Goal: Task Accomplishment & Management: Use online tool/utility

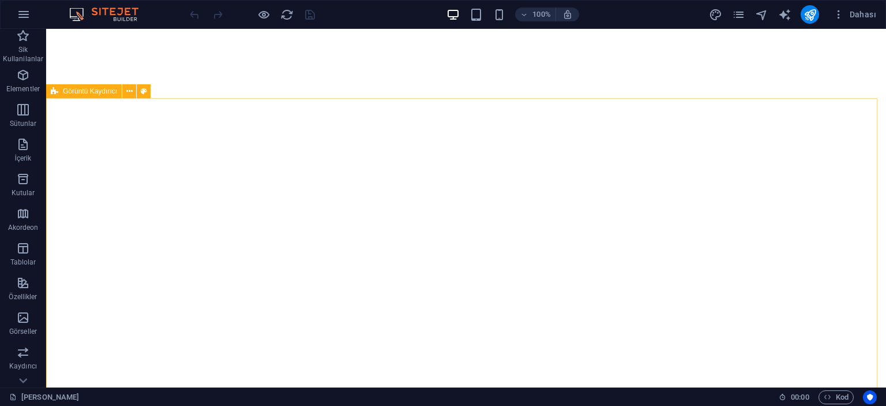
click at [102, 91] on span "Görüntü Kaydırıcı" at bounding box center [90, 91] width 54 height 7
select select "region"
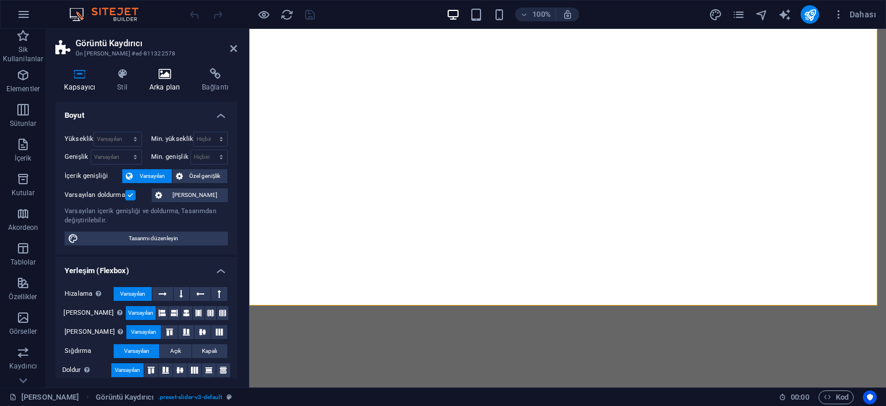
click at [171, 86] on h4 "Arka plan" at bounding box center [167, 80] width 53 height 24
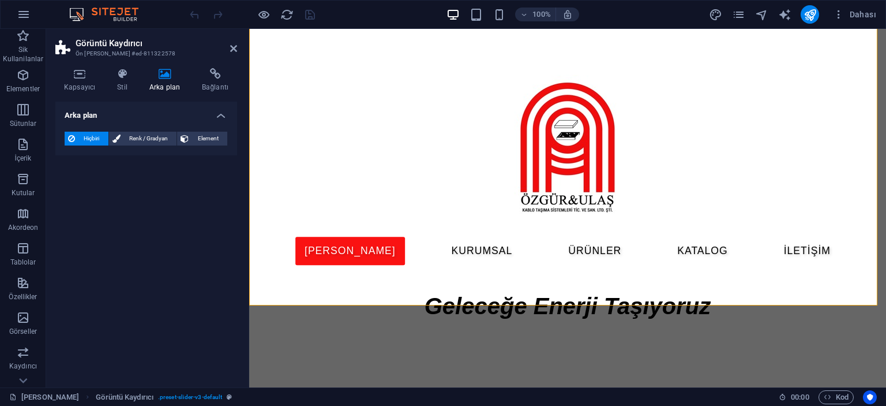
scroll to position [681, 0]
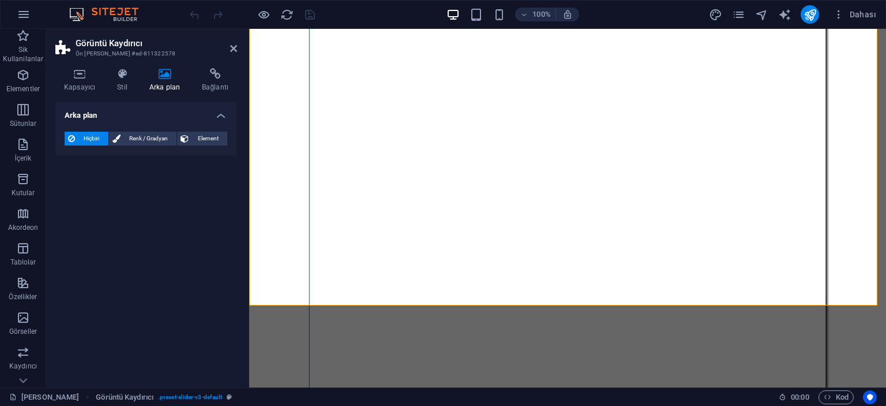
click at [167, 81] on h4 "Arka plan" at bounding box center [167, 80] width 53 height 24
click at [141, 138] on span "Renk / Gradyan" at bounding box center [149, 139] width 50 height 14
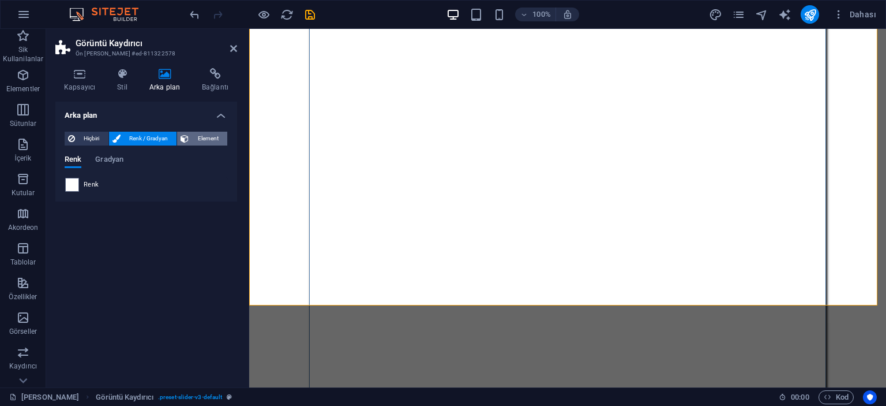
click at [210, 136] on span "Element" at bounding box center [208, 139] width 32 height 14
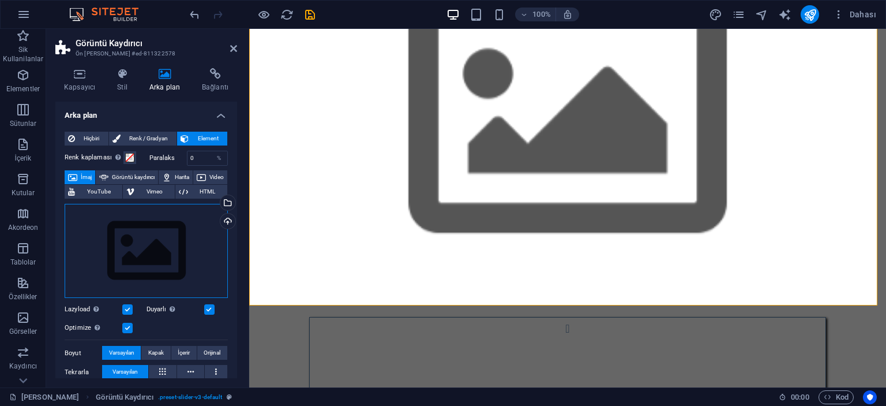
click at [152, 256] on div "Dosyaları buraya sürükleyin, dosyaları seçmek için tıklayın veya Dosyalardan ya…" at bounding box center [146, 251] width 163 height 95
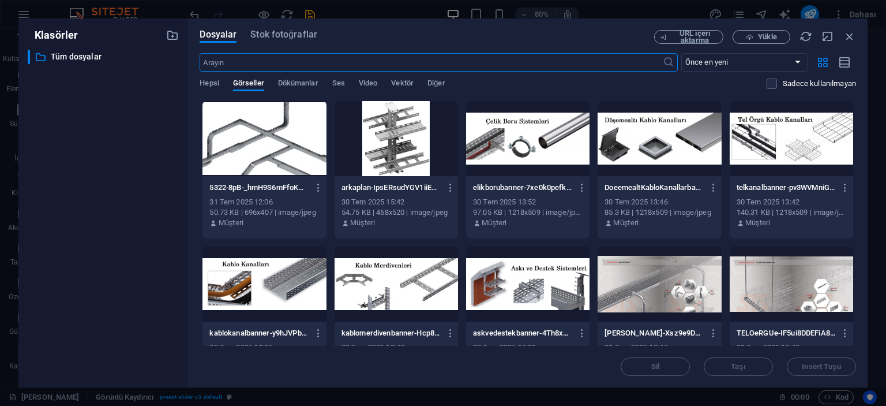
scroll to position [679, 0]
click at [452, 185] on icon "button" at bounding box center [450, 187] width 11 height 10
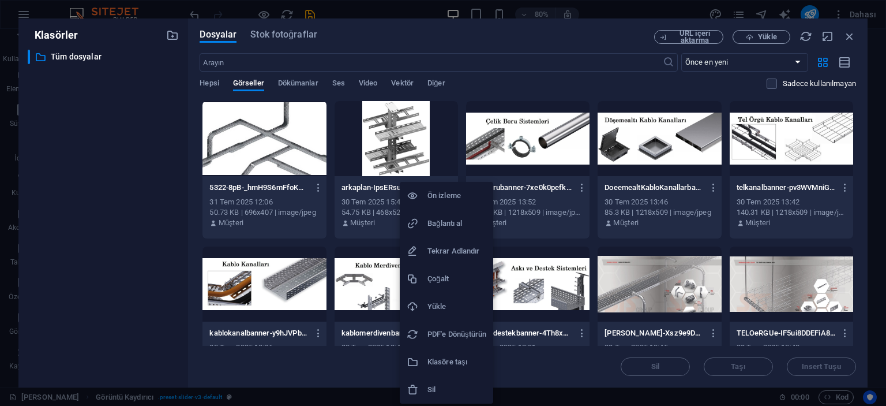
click at [429, 393] on h6 "Sil" at bounding box center [457, 390] width 59 height 14
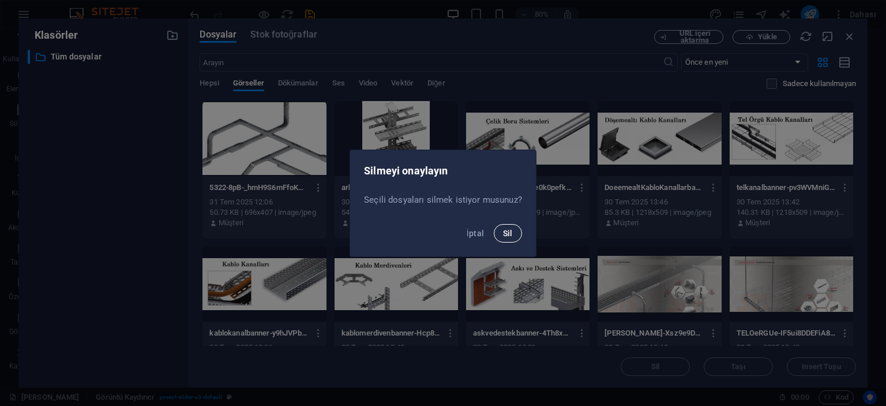
click at [503, 231] on span "Sil" at bounding box center [508, 232] width 10 height 9
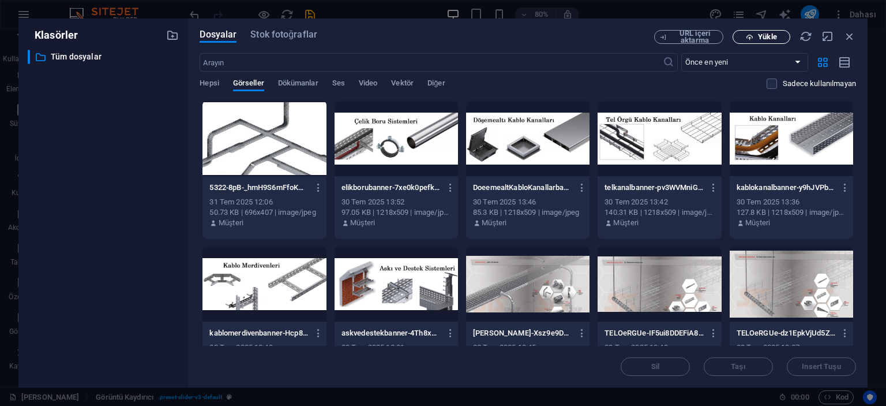
click at [757, 36] on span "Yükle" at bounding box center [761, 37] width 47 height 8
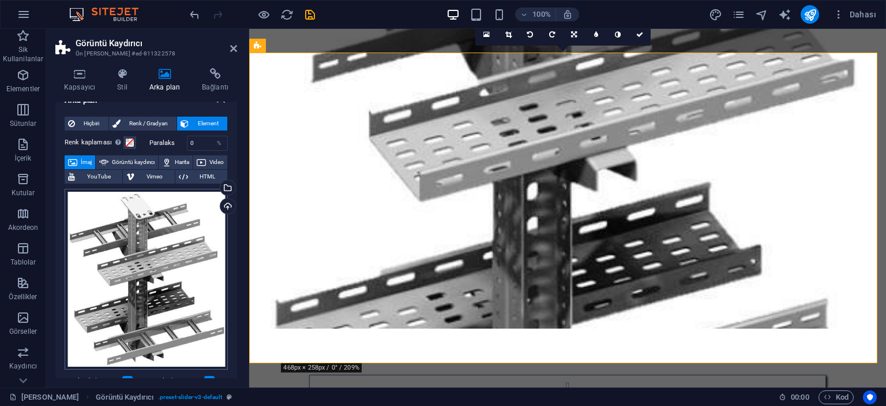
scroll to position [0, 0]
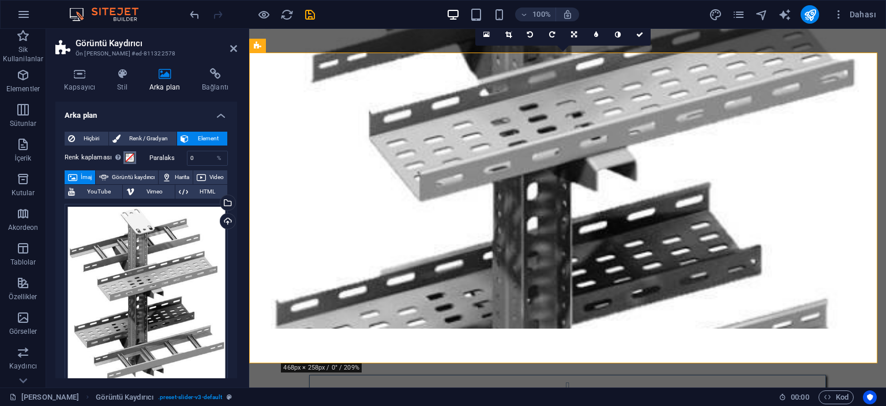
click at [127, 157] on span at bounding box center [129, 157] width 9 height 9
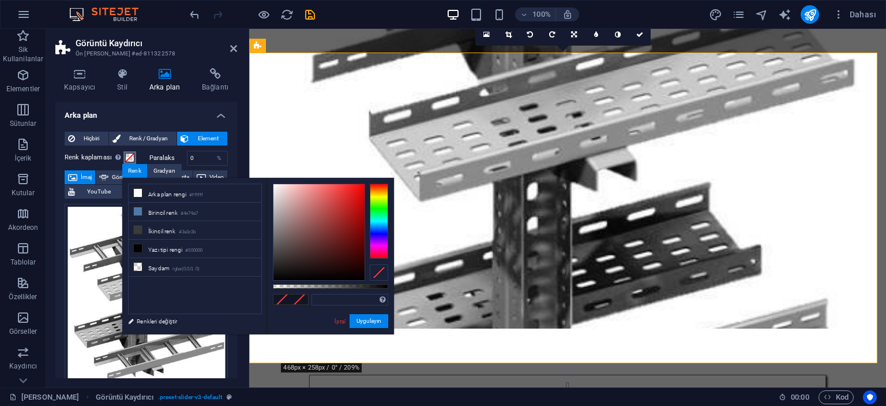
click at [127, 157] on span at bounding box center [129, 157] width 9 height 9
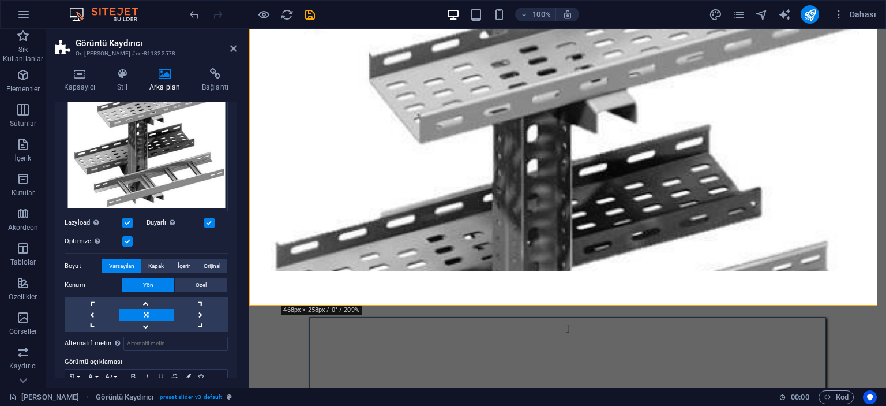
scroll to position [231, 0]
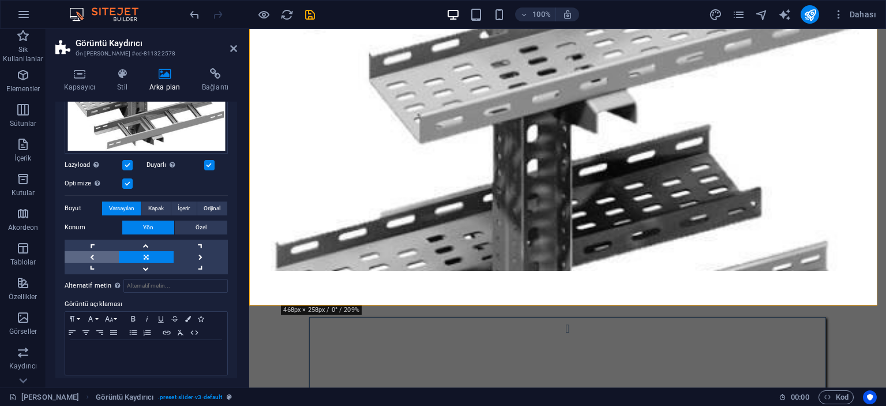
click at [96, 254] on link at bounding box center [92, 257] width 54 height 12
click at [147, 252] on link at bounding box center [146, 257] width 54 height 12
click at [155, 201] on span "Kapak" at bounding box center [156, 208] width 16 height 14
click at [174, 201] on button "İçerir" at bounding box center [183, 208] width 25 height 14
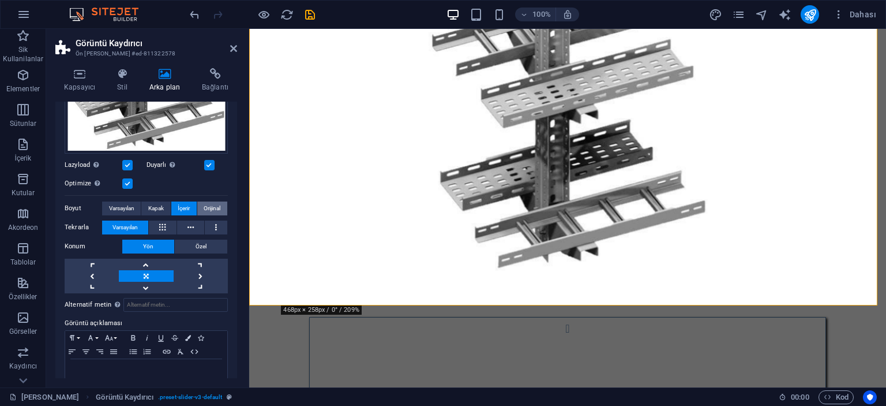
click at [210, 207] on span "Orijinal" at bounding box center [212, 208] width 17 height 14
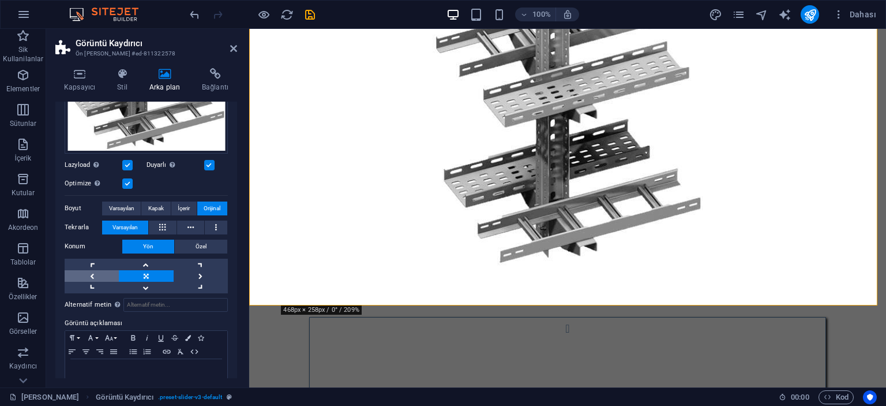
click at [96, 270] on link at bounding box center [92, 276] width 54 height 12
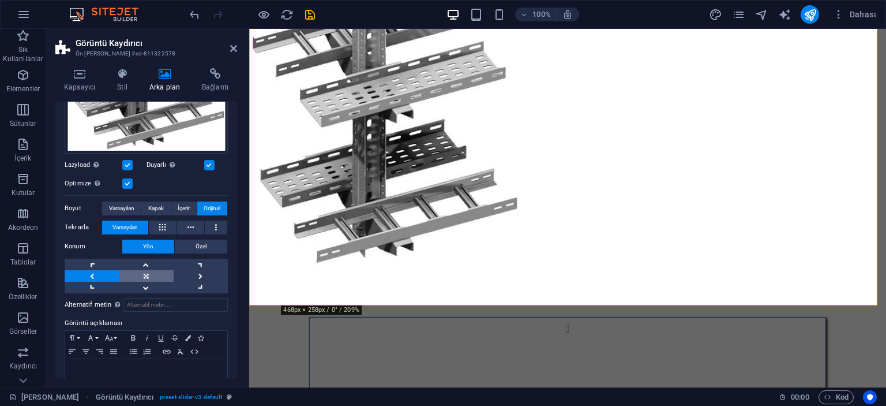
click at [143, 272] on link at bounding box center [146, 276] width 54 height 12
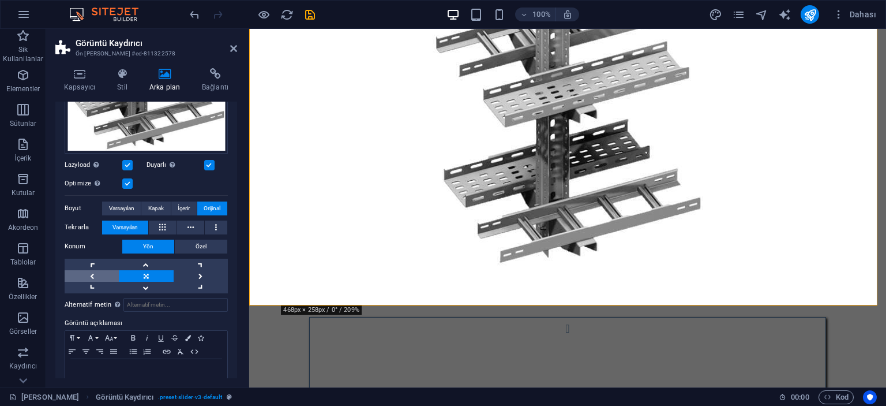
click at [99, 272] on link at bounding box center [92, 276] width 54 height 12
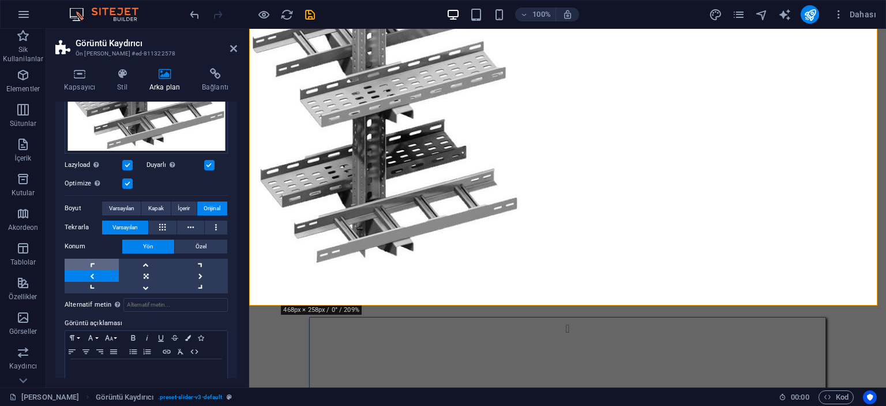
click at [96, 263] on link at bounding box center [92, 264] width 54 height 12
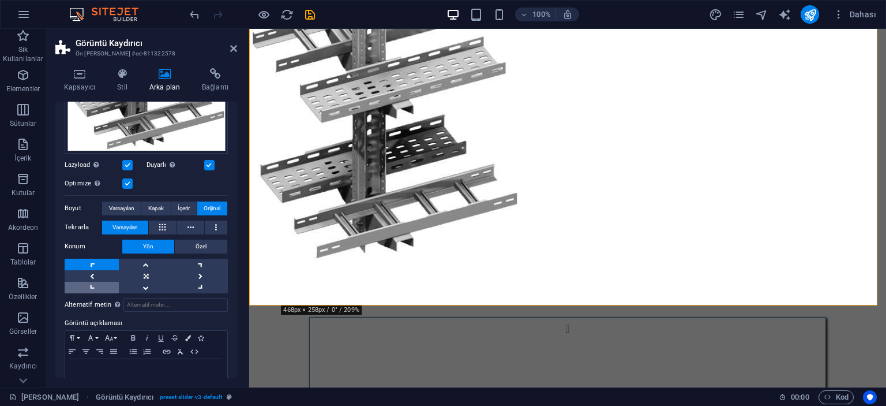
click at [94, 282] on link at bounding box center [92, 288] width 54 height 12
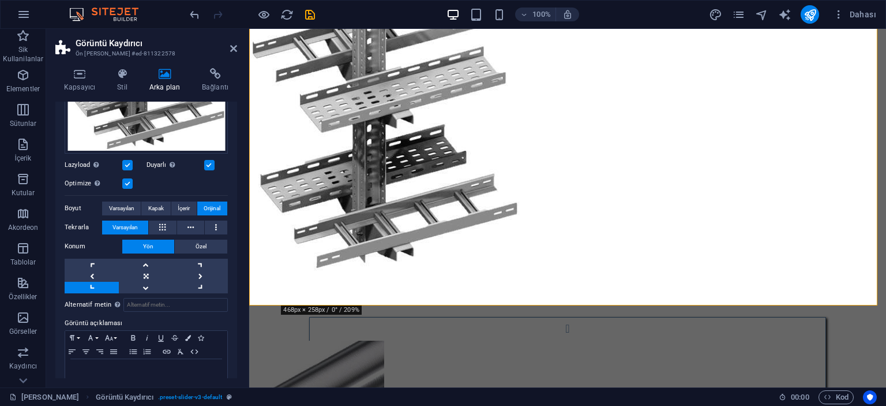
click at [283, 114] on figure at bounding box center [567, 116] width 637 height 310
click at [152, 209] on span "Kapak" at bounding box center [156, 208] width 16 height 14
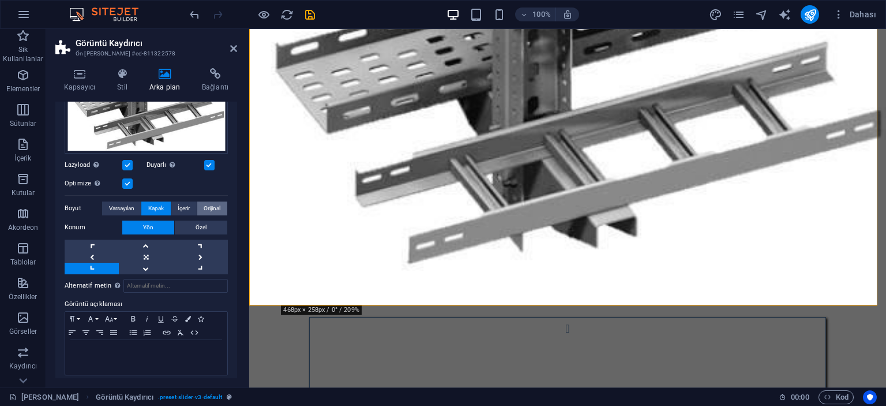
click at [210, 203] on span "Orijinal" at bounding box center [212, 208] width 17 height 14
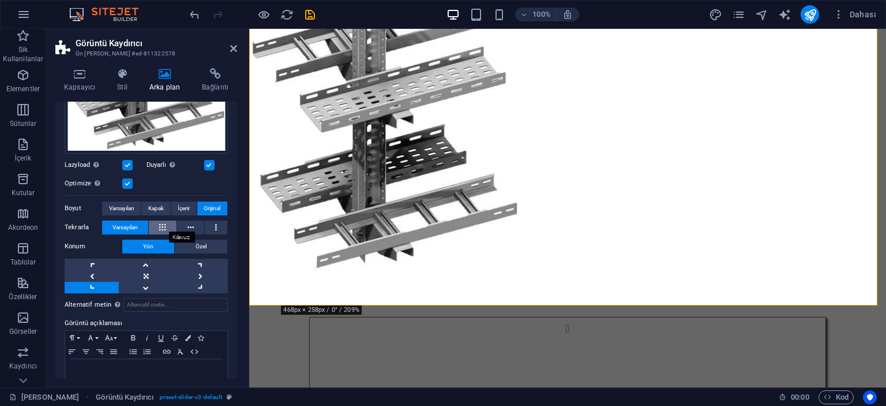
click at [165, 223] on icon at bounding box center [162, 227] width 6 height 14
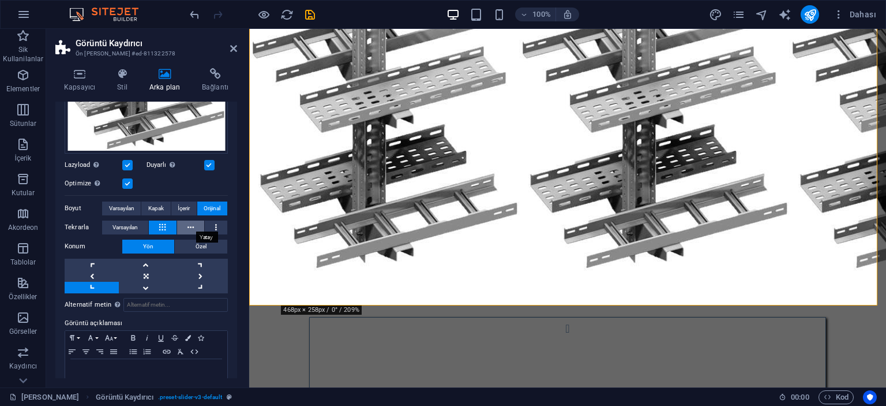
click at [190, 221] on icon at bounding box center [191, 227] width 6 height 14
click at [208, 221] on button at bounding box center [216, 227] width 23 height 14
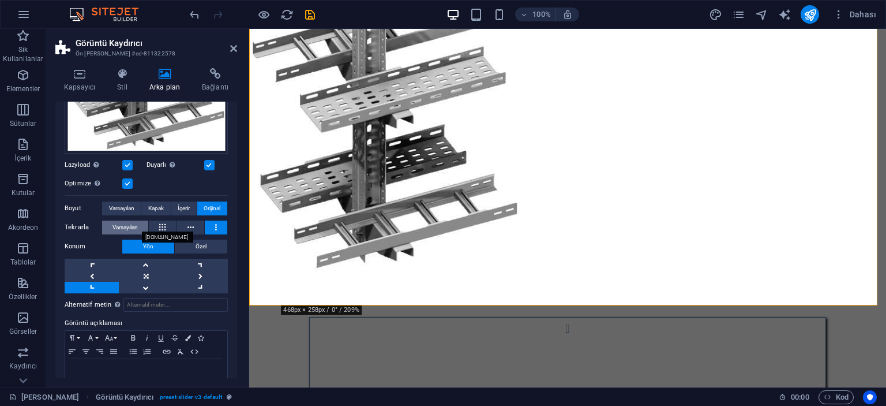
click at [134, 228] on span "Varsayılan" at bounding box center [125, 227] width 25 height 14
click at [125, 205] on span "Varsayılan" at bounding box center [121, 208] width 25 height 14
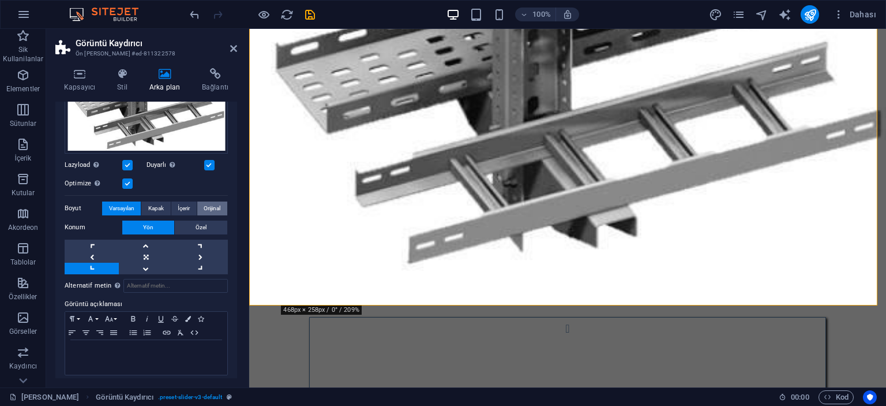
click at [214, 205] on span "Orijinal" at bounding box center [212, 208] width 17 height 14
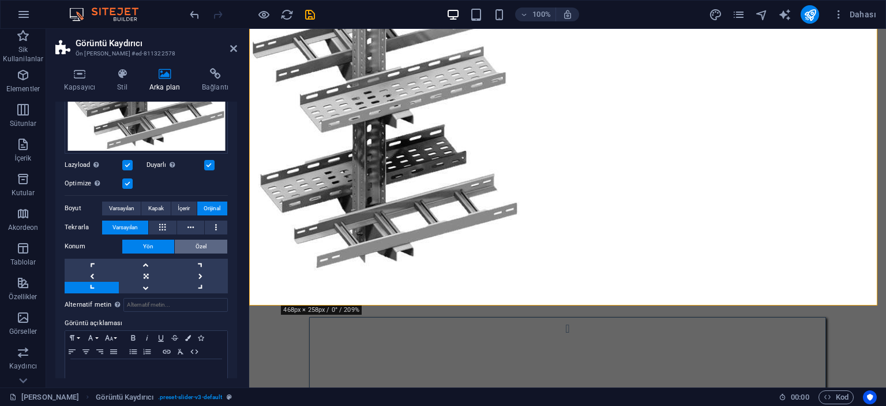
click at [187, 242] on button "Özel" at bounding box center [201, 246] width 53 height 14
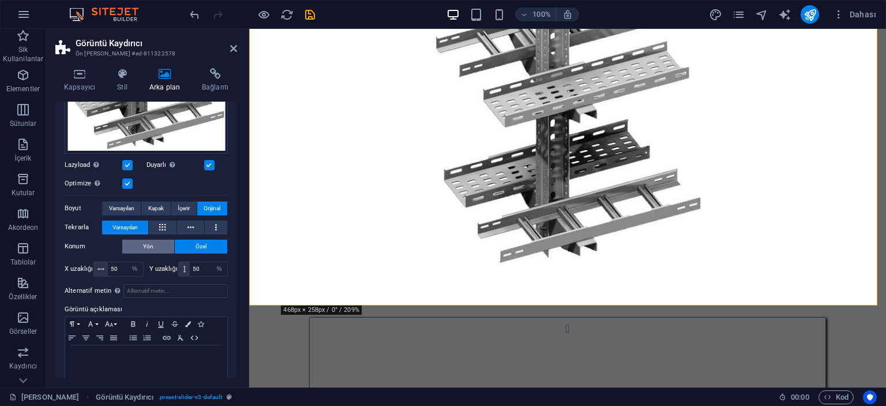
click at [144, 241] on span "Yön" at bounding box center [148, 246] width 10 height 14
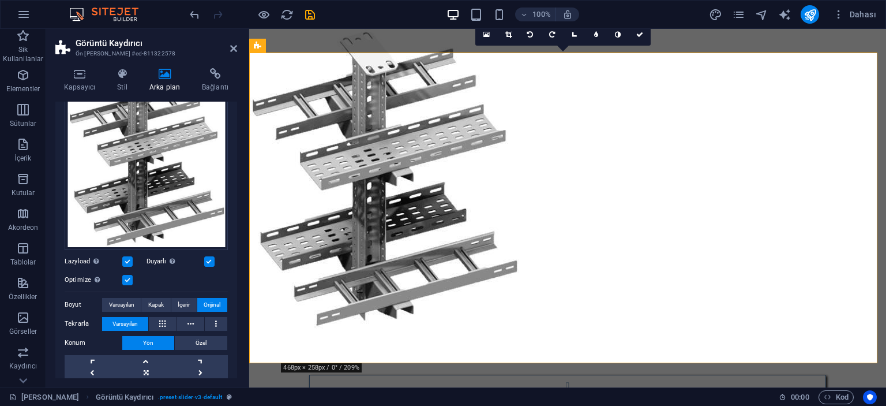
scroll to position [115, 0]
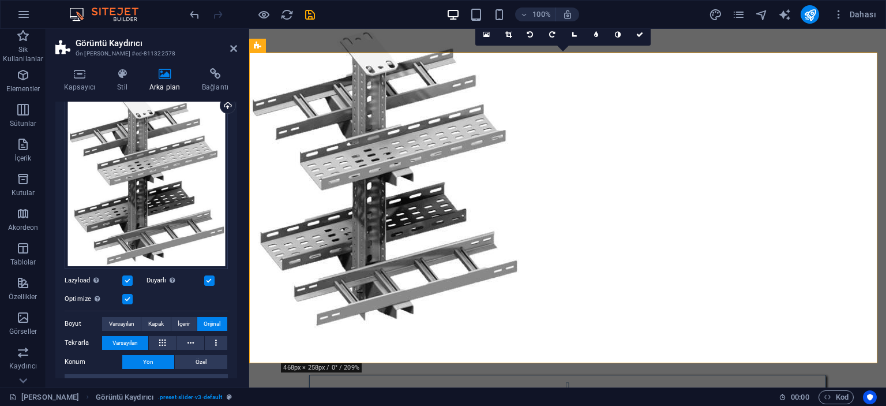
click at [420, 83] on figure at bounding box center [567, 173] width 637 height 310
drag, startPoint x: 219, startPoint y: 256, endPoint x: 198, endPoint y: 241, distance: 25.3
click at [198, 241] on div "Dosyaları buraya sürükleyin, dosyaları seçmek için tıklayın veya Dosyalardan ya…" at bounding box center [146, 178] width 163 height 181
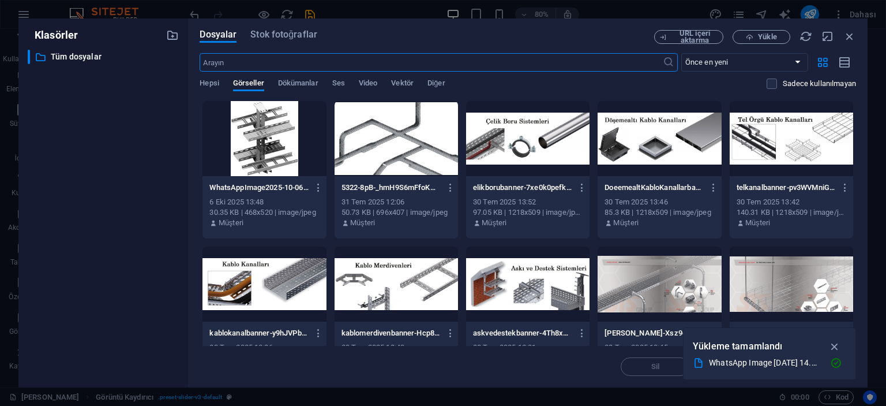
scroll to position [601, 0]
click at [855, 34] on icon "button" at bounding box center [850, 36] width 13 height 13
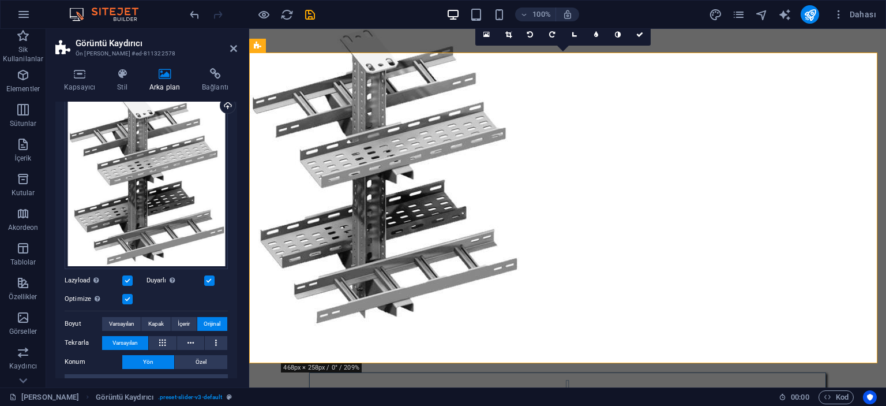
drag, startPoint x: 876, startPoint y: 359, endPoint x: 833, endPoint y: 341, distance: 47.0
click at [833, 326] on figure at bounding box center [567, 172] width 637 height 308
click at [831, 326] on figure at bounding box center [567, 172] width 637 height 308
click at [272, 233] on figure at bounding box center [567, 172] width 637 height 308
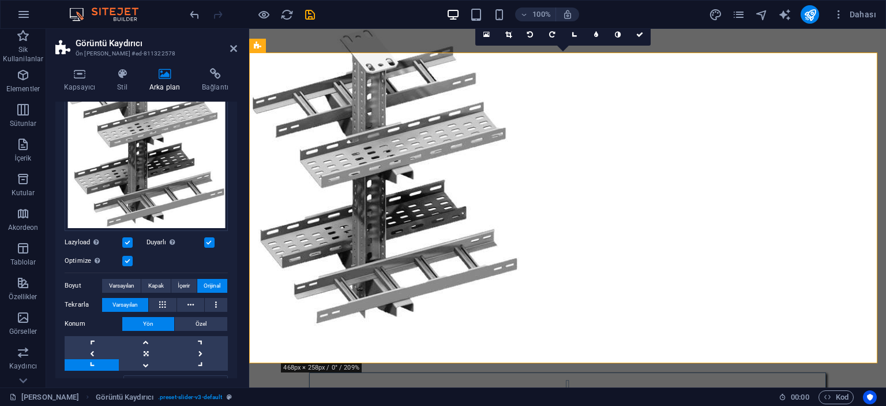
scroll to position [173, 0]
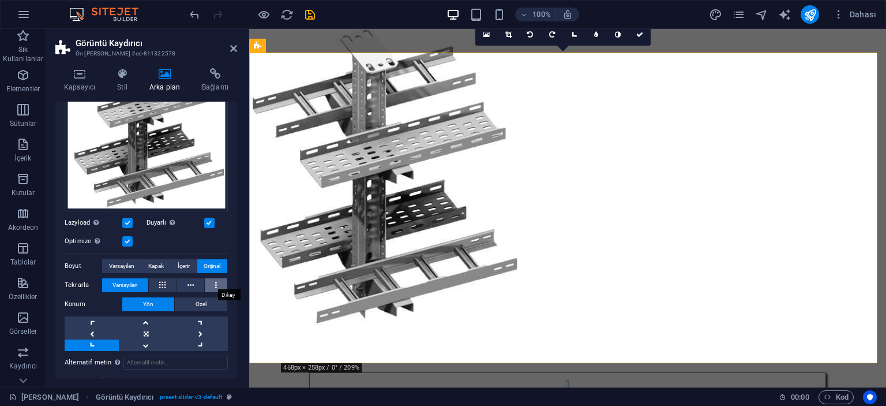
click at [210, 279] on button at bounding box center [216, 285] width 23 height 14
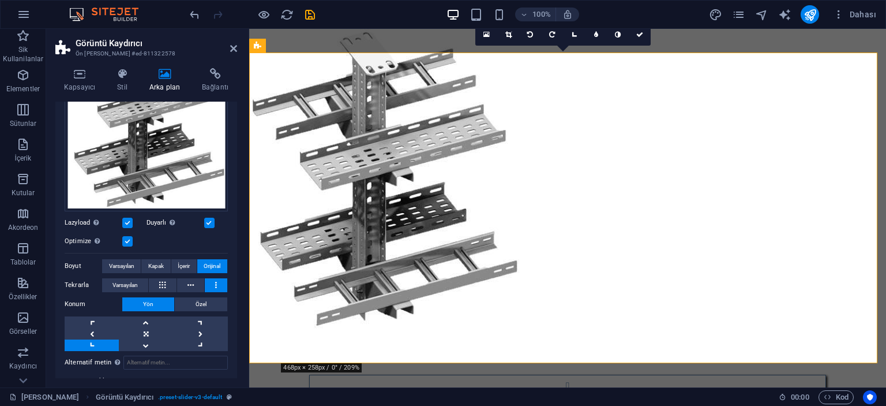
click at [210, 279] on button at bounding box center [216, 285] width 23 height 14
click at [132, 283] on span "Varsayılan" at bounding box center [125, 285] width 25 height 14
click at [158, 267] on span "Kapak" at bounding box center [156, 266] width 16 height 14
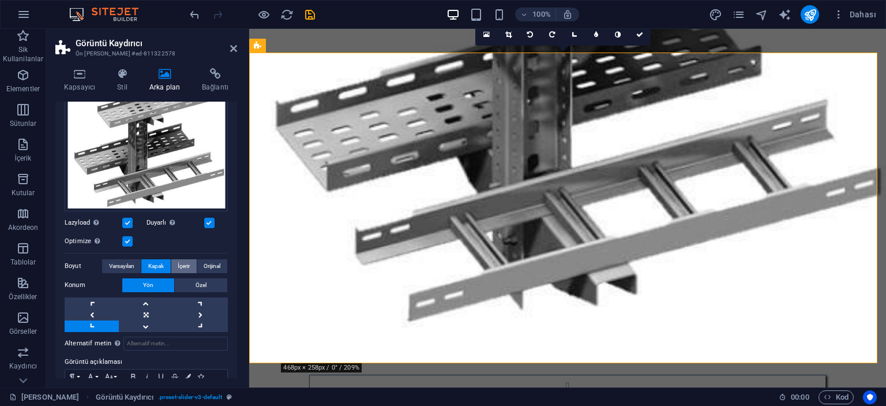
click at [182, 261] on span "İçerir" at bounding box center [184, 266] width 12 height 14
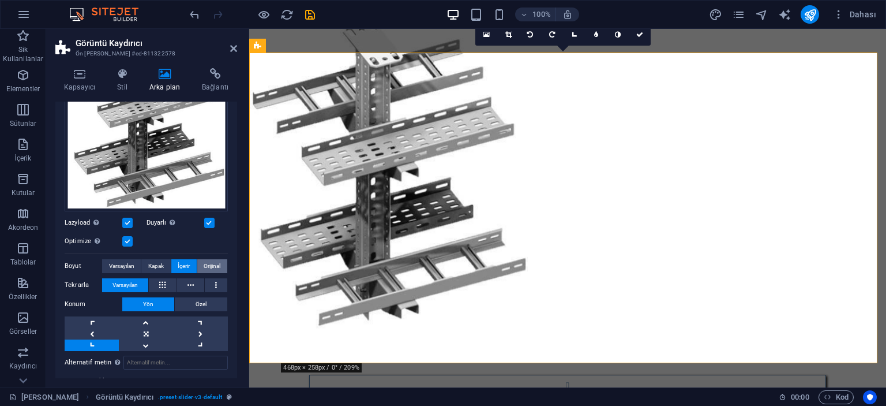
click at [206, 260] on span "Orijinal" at bounding box center [212, 266] width 17 height 14
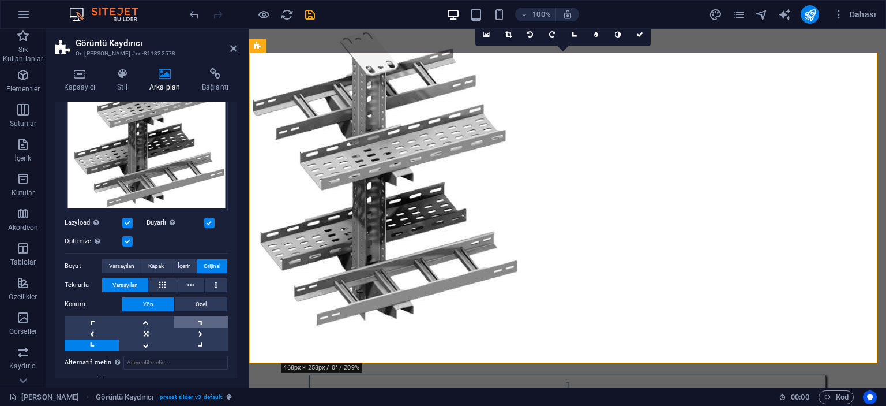
scroll to position [231, 0]
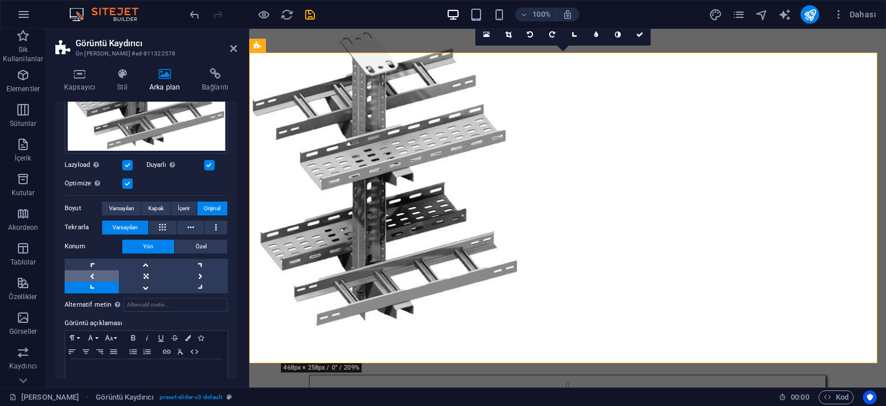
click at [89, 272] on link at bounding box center [92, 276] width 54 height 12
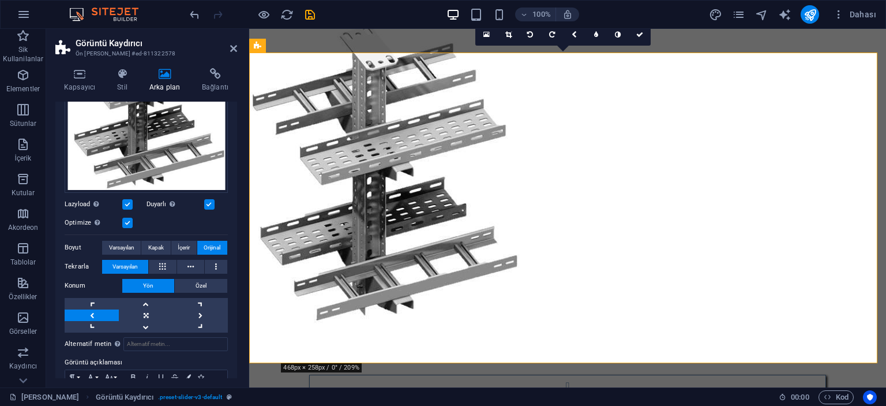
scroll to position [173, 0]
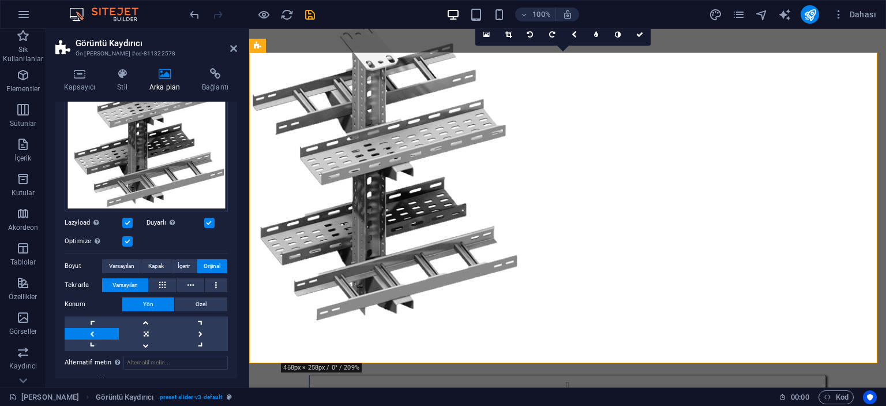
click at [74, 264] on label "Boyut" at bounding box center [84, 266] width 38 height 14
click at [509, 39] on link at bounding box center [508, 35] width 22 height 22
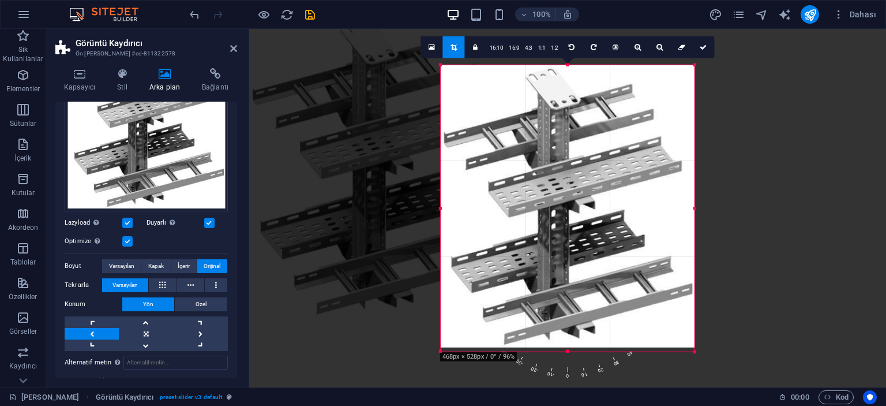
drag, startPoint x: 696, startPoint y: 352, endPoint x: 692, endPoint y: 368, distance: 16.7
click at [692, 351] on div "180 170 160 150 140 130 120 110 100 90 80 70 60 50 40 30 20 10 0 -10 -20 -30 -4…" at bounding box center [568, 208] width 254 height 287
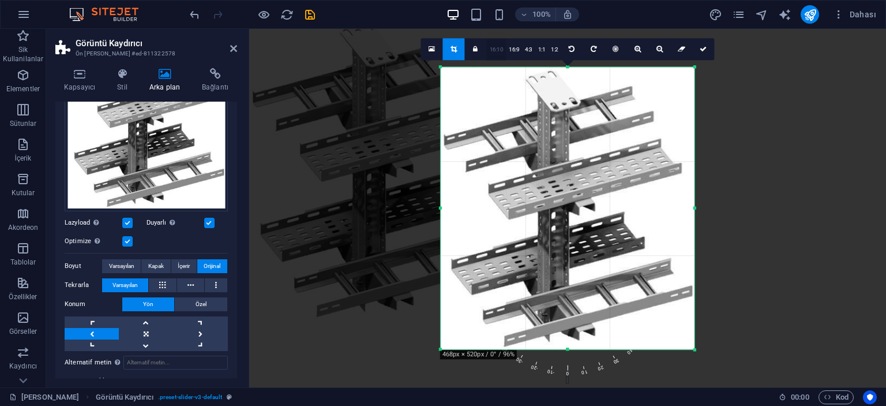
click at [499, 47] on link "16:10" at bounding box center [497, 50] width 20 height 22
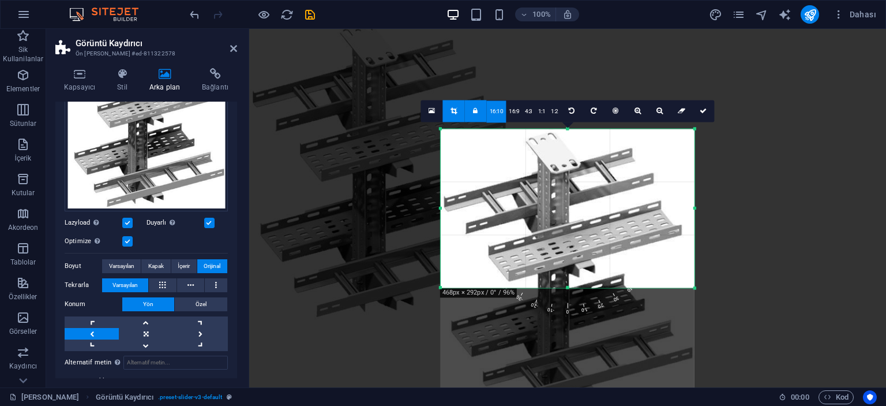
click at [450, 110] on link at bounding box center [454, 111] width 22 height 22
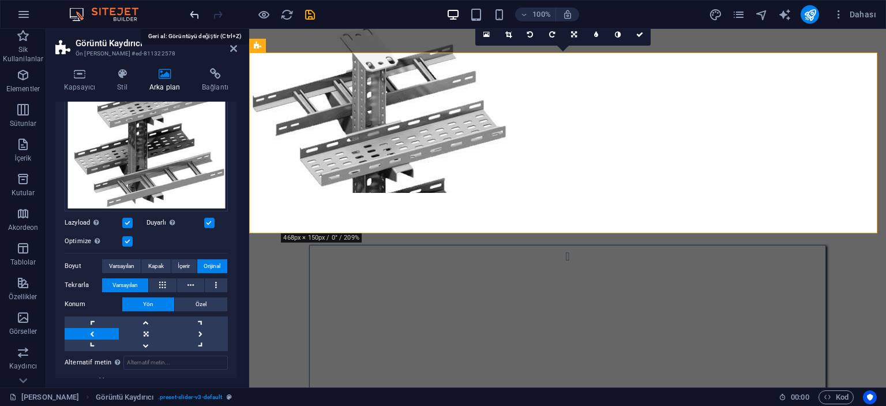
click at [192, 12] on icon "undo" at bounding box center [194, 14] width 13 height 13
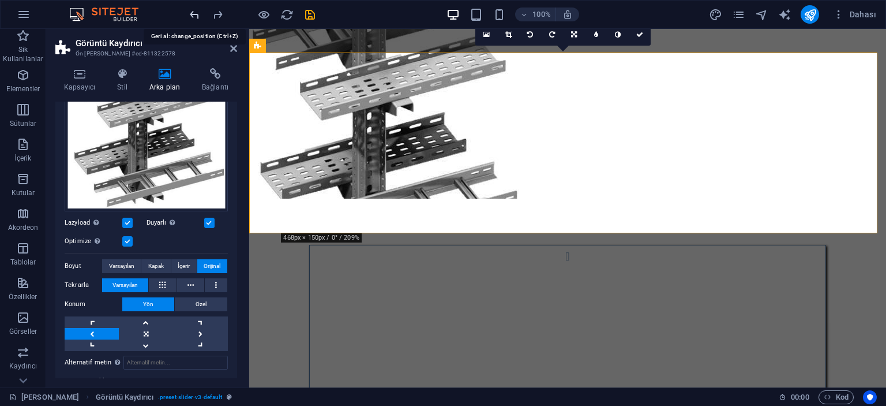
click at [192, 12] on icon "undo" at bounding box center [194, 14] width 13 height 13
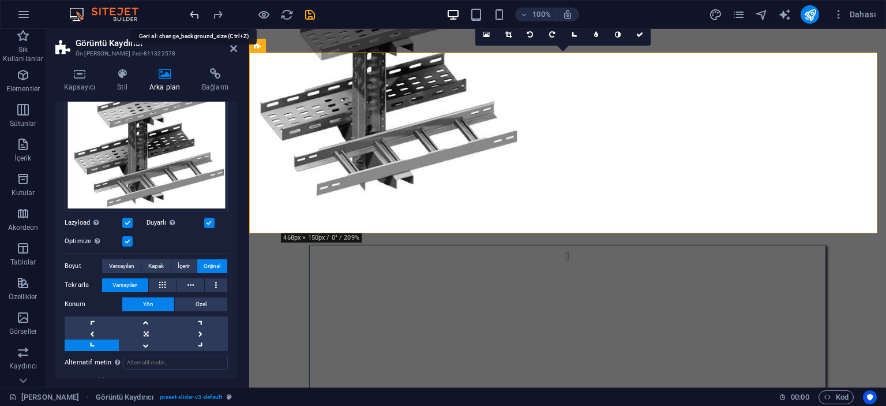
click at [194, 12] on icon "undo" at bounding box center [194, 14] width 13 height 13
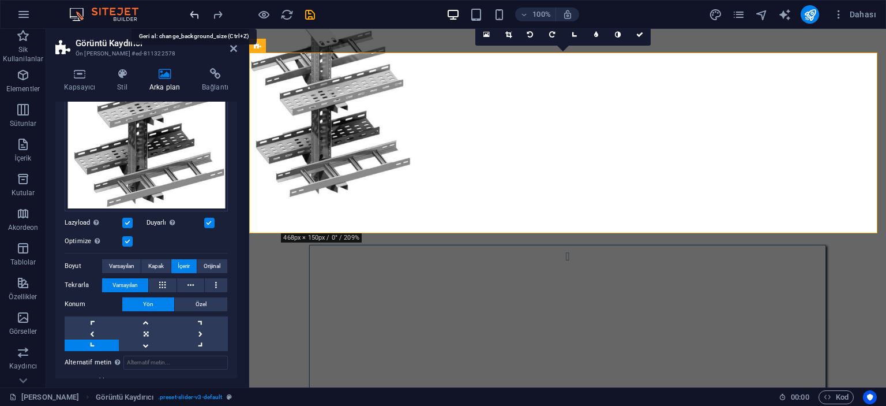
click at [194, 12] on icon "undo" at bounding box center [194, 14] width 13 height 13
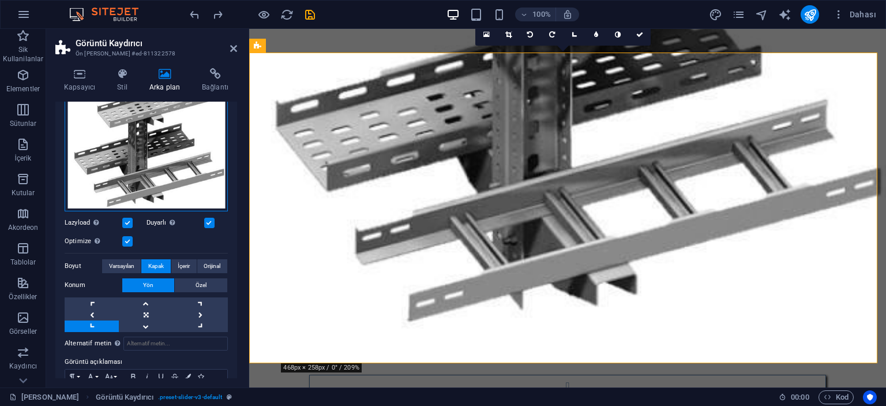
click at [193, 134] on div "Dosyaları buraya sürükleyin, dosyaları seçmek için tıklayın veya Dosyalardan ya…" at bounding box center [146, 121] width 163 height 181
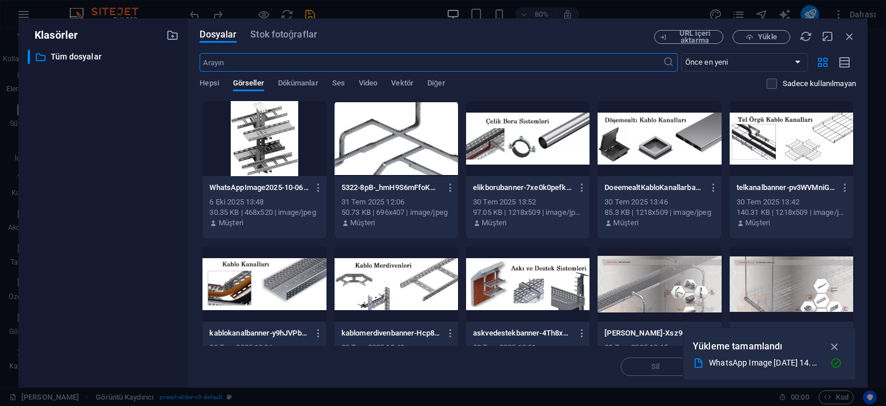
scroll to position [601, 0]
click at [272, 139] on div at bounding box center [264, 138] width 123 height 75
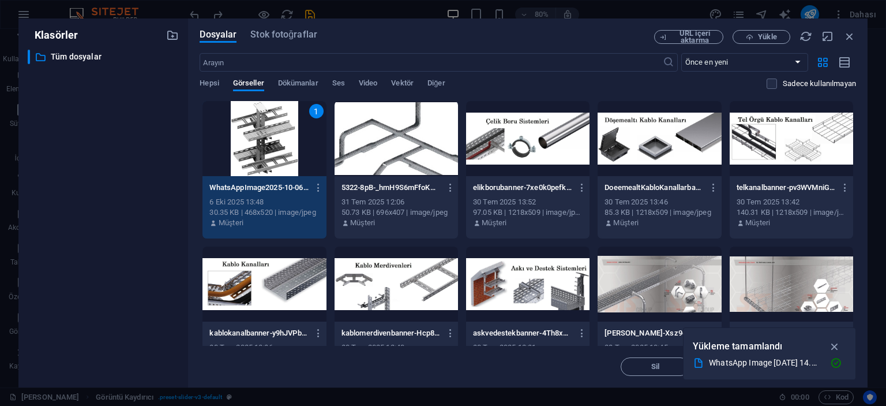
click at [272, 139] on div "1" at bounding box center [264, 138] width 123 height 75
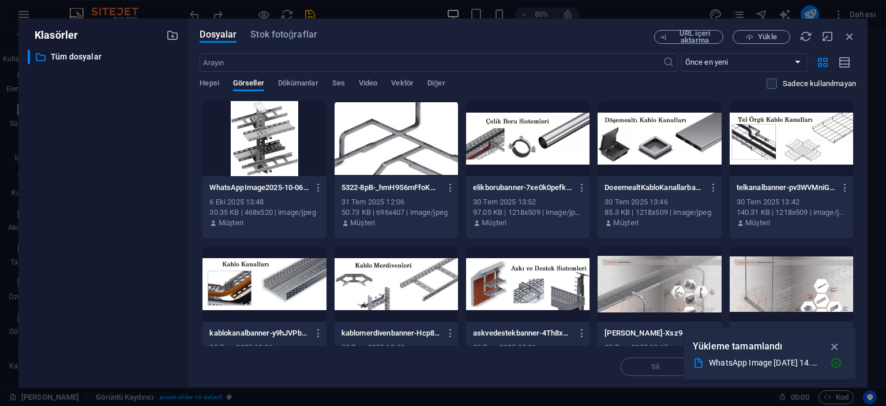
click at [272, 139] on div at bounding box center [264, 138] width 123 height 75
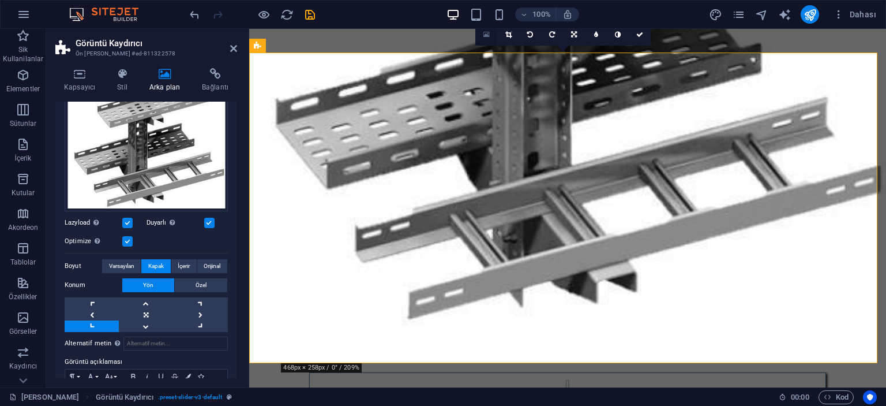
click at [489, 37] on link at bounding box center [486, 35] width 22 height 22
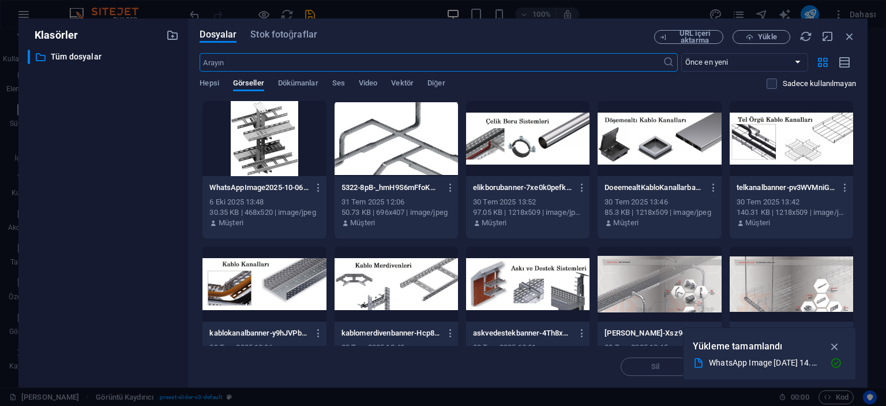
scroll to position [601, 0]
click at [854, 39] on icon "button" at bounding box center [850, 36] width 13 height 13
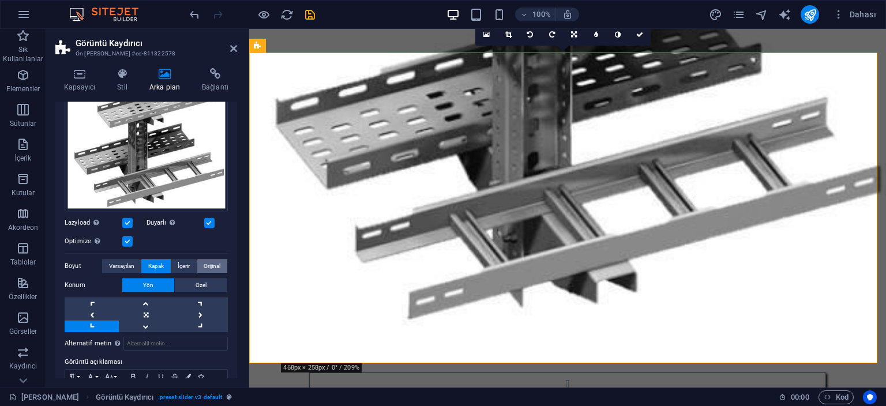
click at [212, 261] on span "Orijinal" at bounding box center [212, 266] width 17 height 14
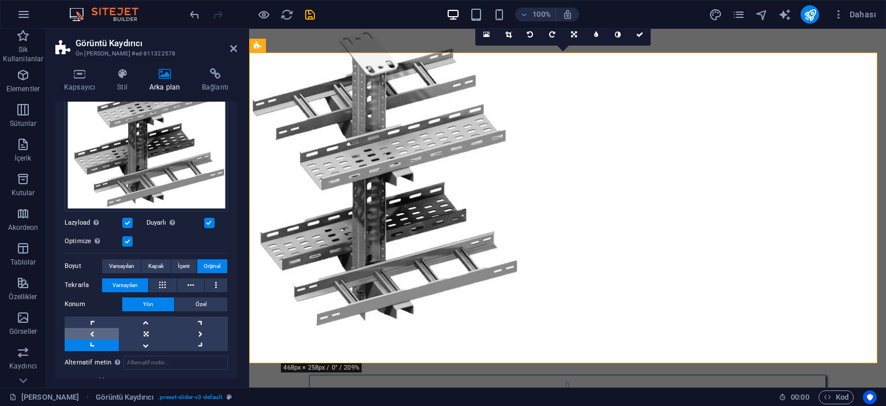
click at [91, 329] on link at bounding box center [92, 334] width 54 height 12
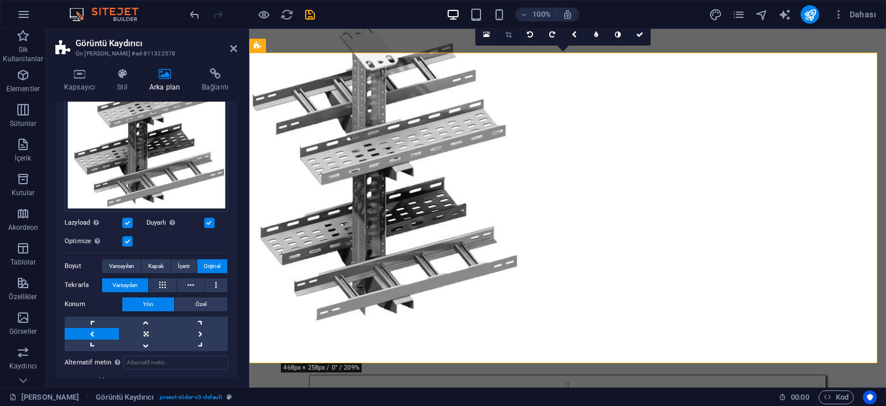
click at [512, 36] on link at bounding box center [508, 35] width 22 height 22
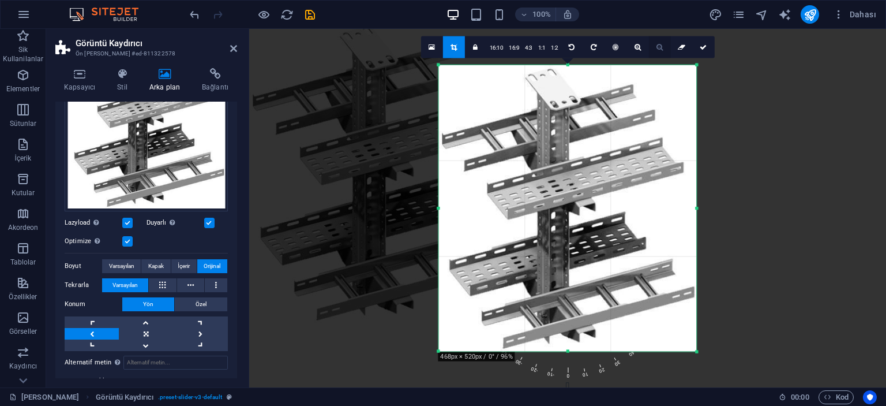
click at [657, 48] on icon at bounding box center [660, 46] width 6 height 7
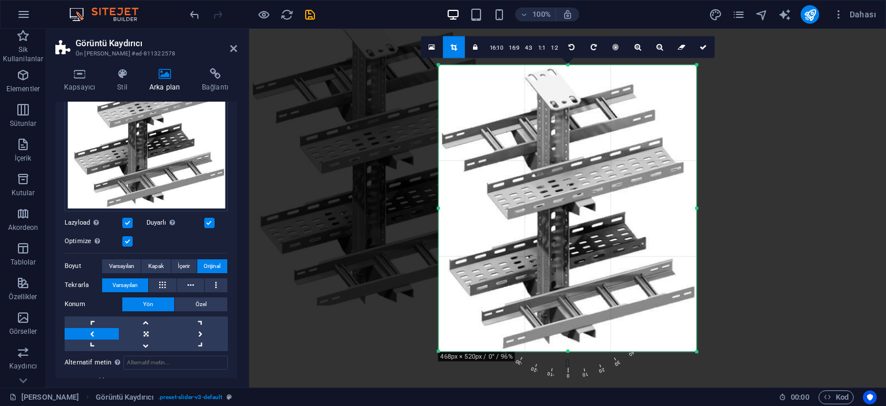
drag, startPoint x: 694, startPoint y: 64, endPoint x: 658, endPoint y: 62, distance: 35.3
click at [658, 65] on div "180 170 160 150 140 130 120 110 100 90 80 70 60 50 40 30 20 10 0 -10 -20 -30 -4…" at bounding box center [568, 208] width 258 height 287
click at [471, 316] on div at bounding box center [568, 208] width 258 height 287
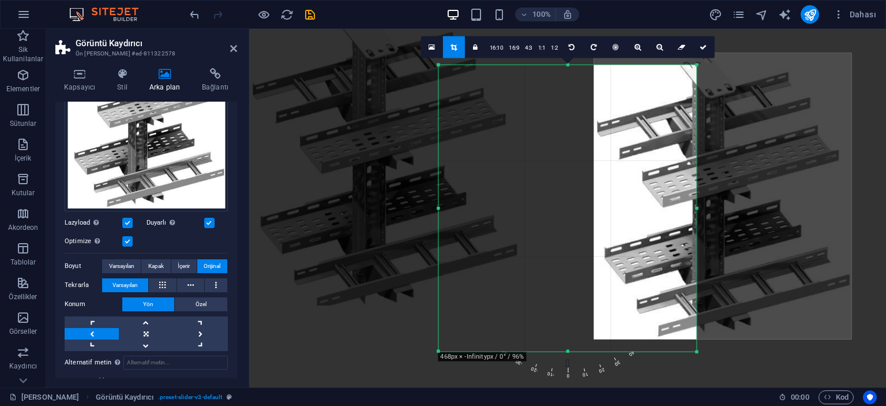
drag, startPoint x: 482, startPoint y: 300, endPoint x: 637, endPoint y: 287, distance: 155.7
click at [637, 287] on div at bounding box center [723, 196] width 258 height 287
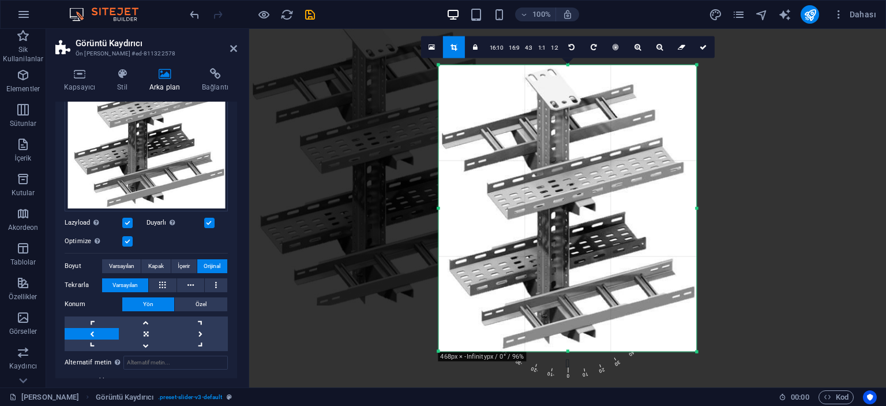
drag, startPoint x: 627, startPoint y: 201, endPoint x: 472, endPoint y: 218, distance: 156.1
click at [472, 218] on div at bounding box center [568, 208] width 258 height 287
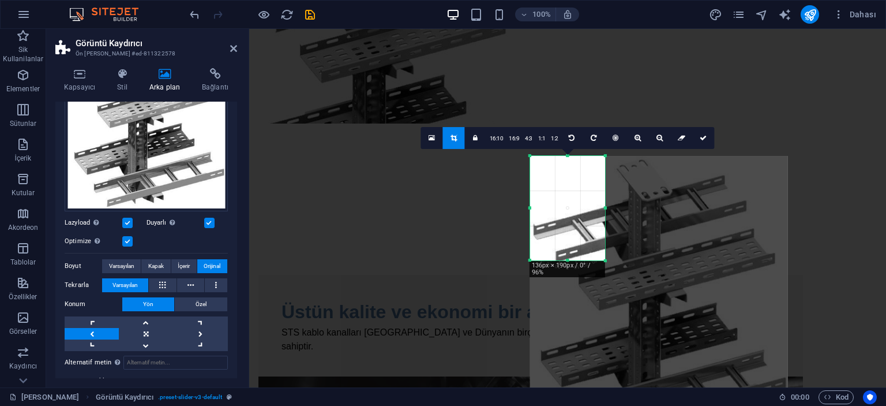
drag, startPoint x: 695, startPoint y: 352, endPoint x: 512, endPoint y: 170, distance: 257.9
click at [512, 170] on div "Mevcut içeriği değiştirmek için buraya sürükleyin. Yeni bir element oluşturmak …" at bounding box center [567, 208] width 637 height 358
click at [703, 137] on icon at bounding box center [703, 137] width 7 height 7
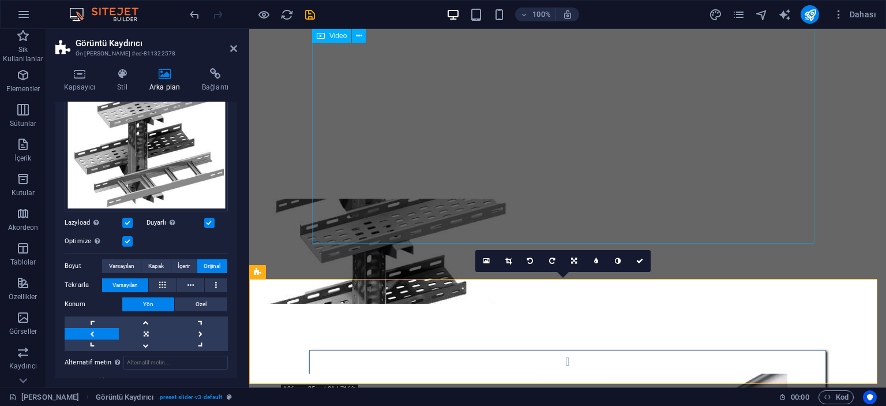
scroll to position [565, 0]
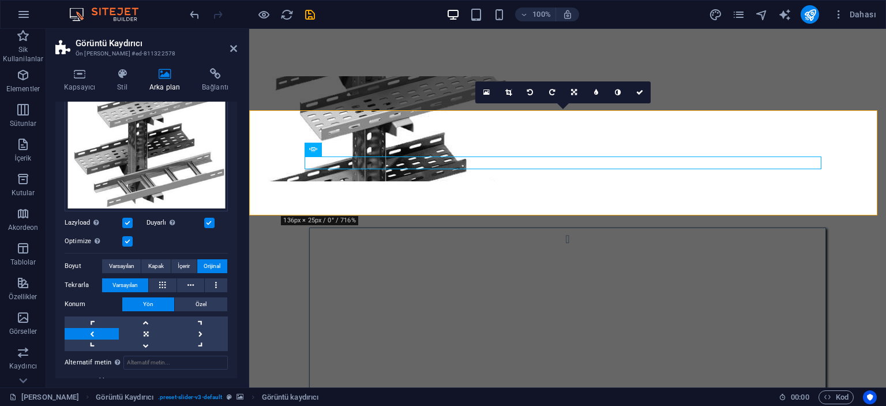
click at [841, 160] on figure at bounding box center [567, 128] width 637 height 105
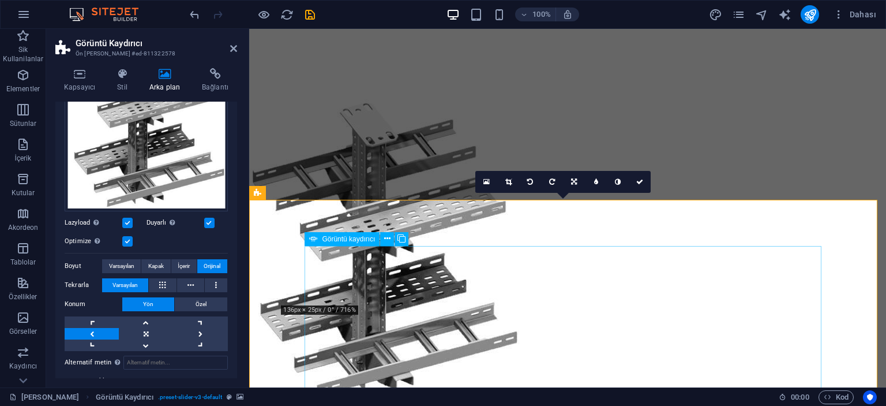
scroll to position [623, 0]
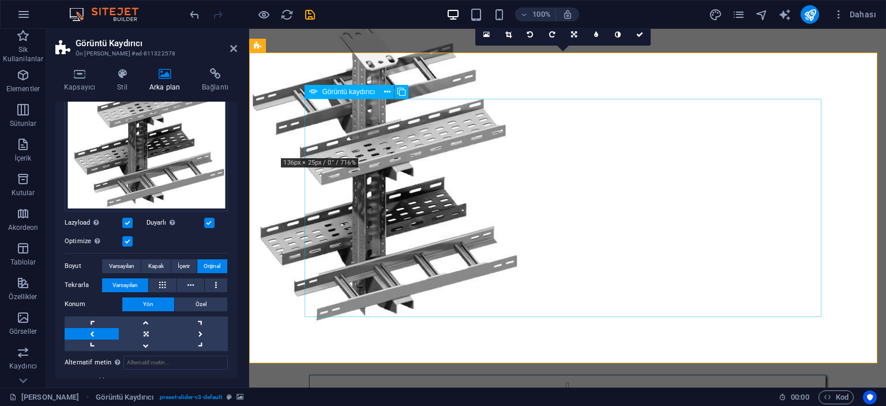
click at [233, 50] on icon at bounding box center [233, 48] width 7 height 9
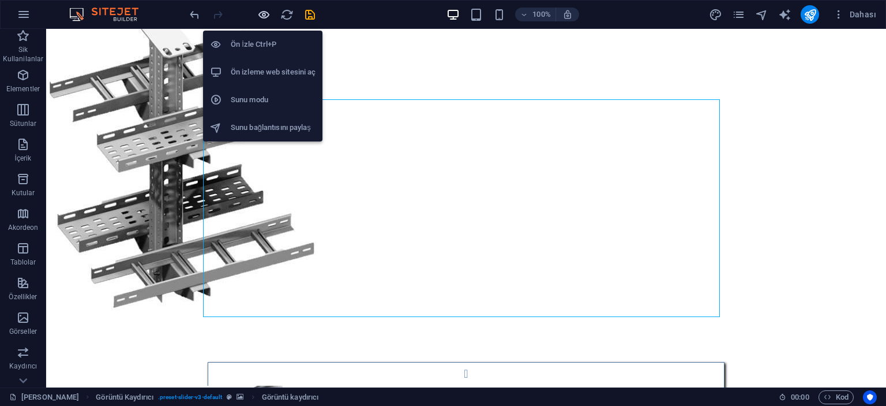
click at [265, 13] on icon "button" at bounding box center [263, 14] width 13 height 13
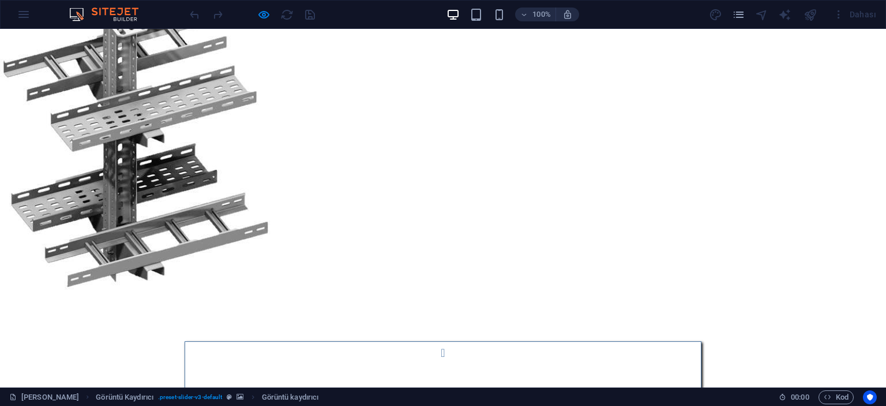
scroll to position [763, 0]
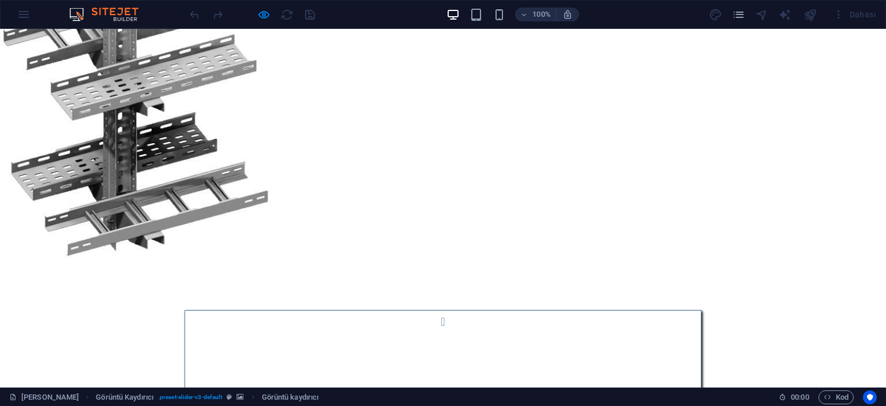
scroll to position [821, 0]
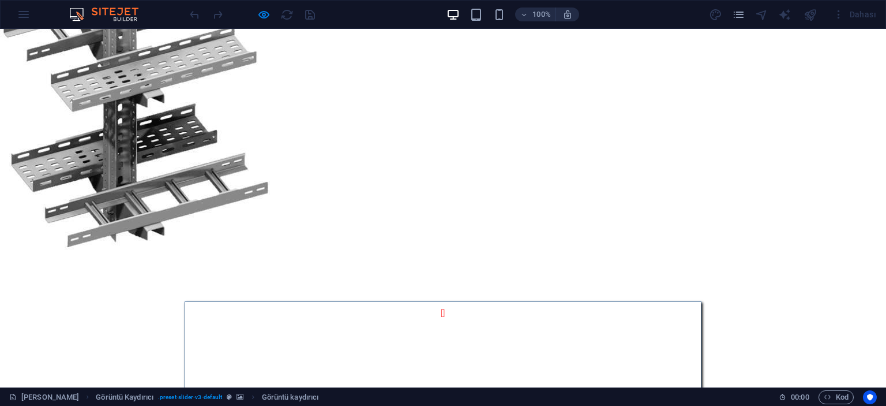
click at [432, 302] on button "Image Slider" at bounding box center [443, 313] width 23 height 23
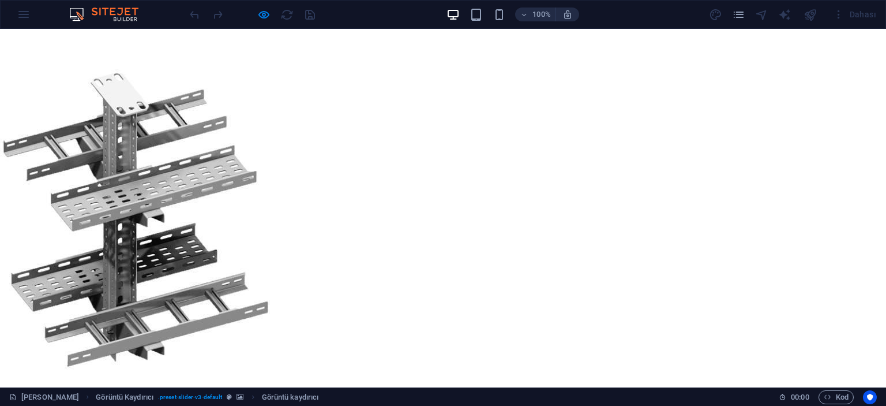
scroll to position [763, 0]
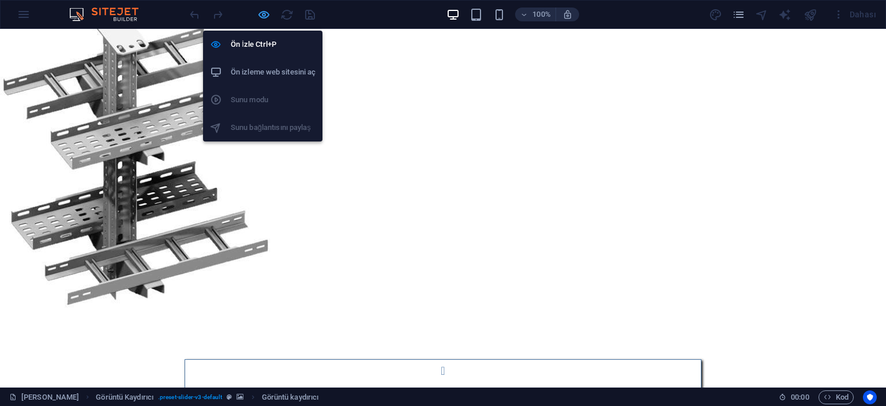
click at [263, 16] on icon "button" at bounding box center [263, 14] width 13 height 13
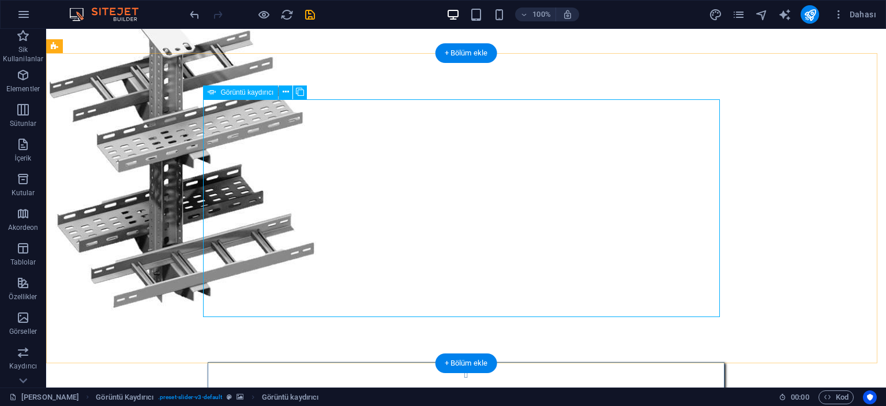
select select "px"
select select "ms"
select select "s"
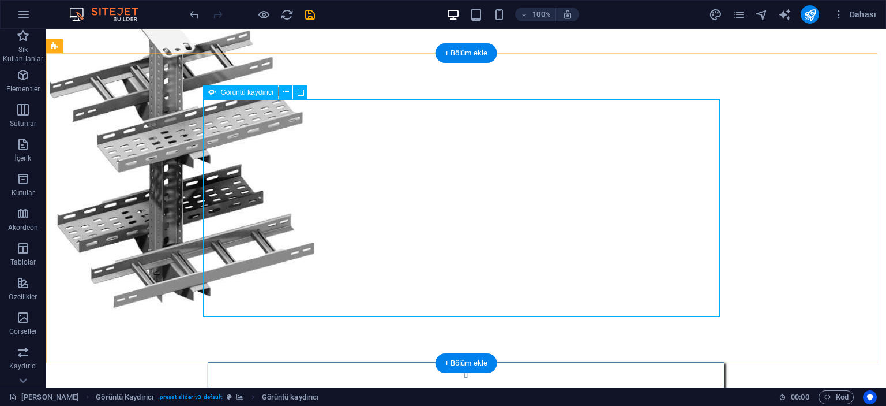
select select "progressive"
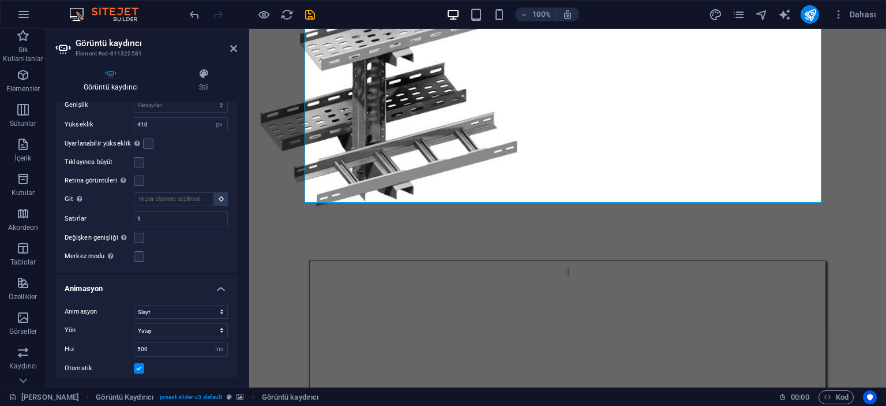
scroll to position [335, 0]
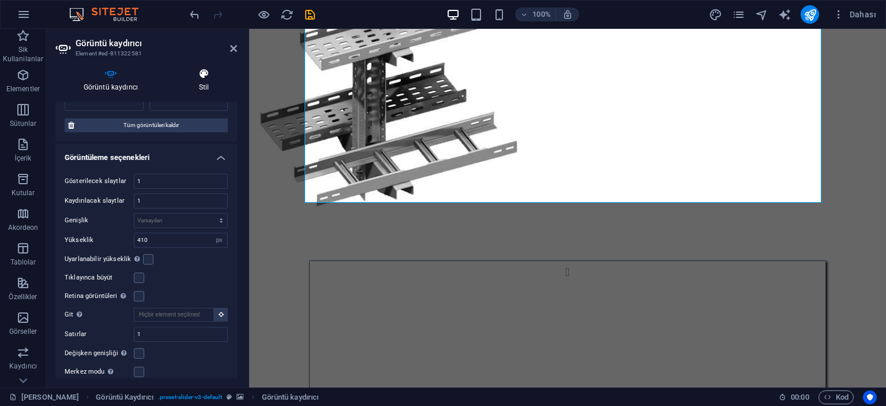
click at [203, 71] on icon at bounding box center [204, 74] width 66 height 12
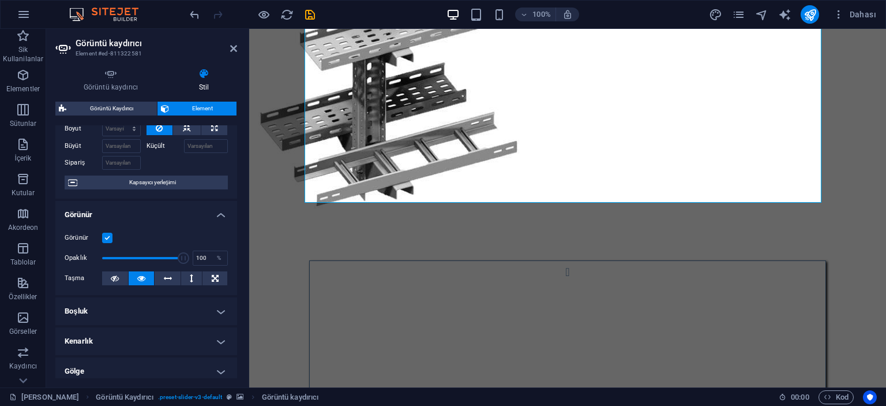
scroll to position [0, 0]
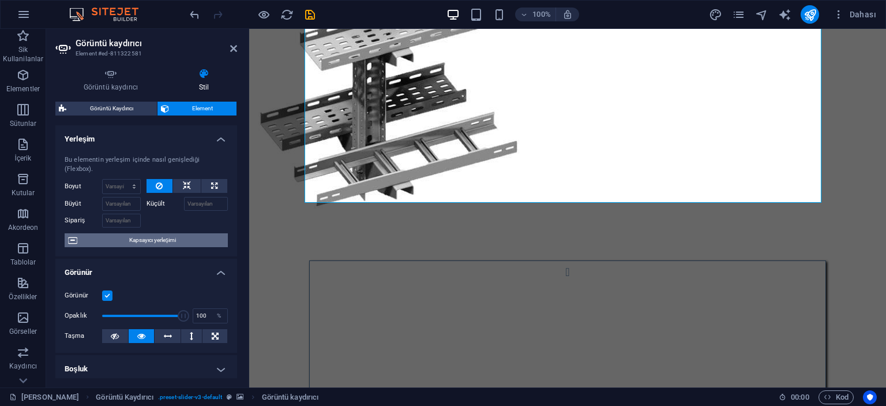
click at [144, 236] on span "Kapsayıcı yerleşimi" at bounding box center [153, 240] width 144 height 14
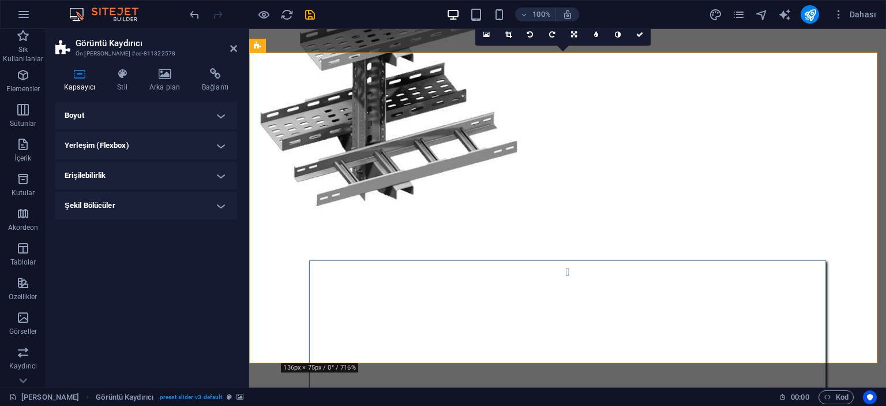
scroll to position [623, 0]
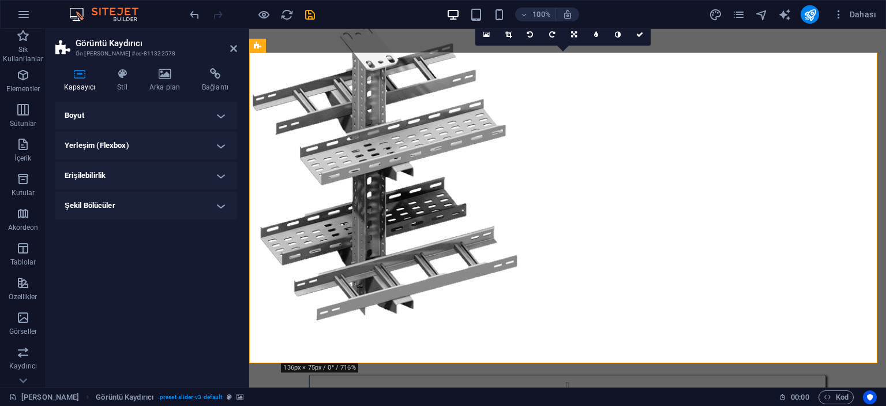
click at [139, 114] on h4 "Boyut" at bounding box center [146, 116] width 182 height 28
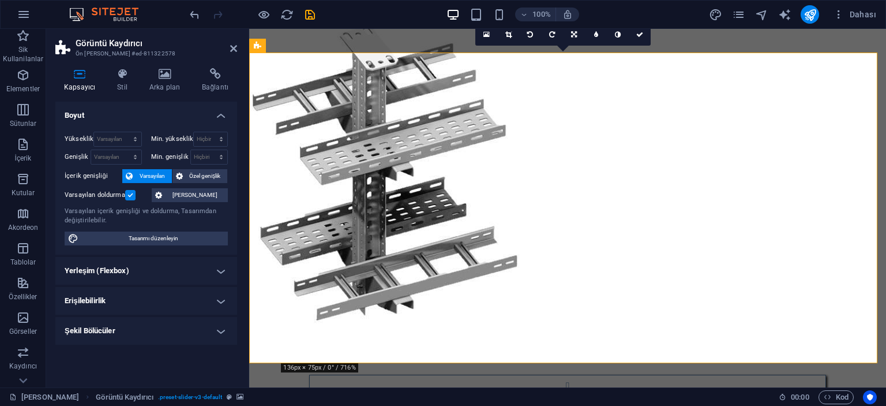
click at [151, 265] on h4 "Yerleşim (Flexbox)" at bounding box center [146, 271] width 182 height 28
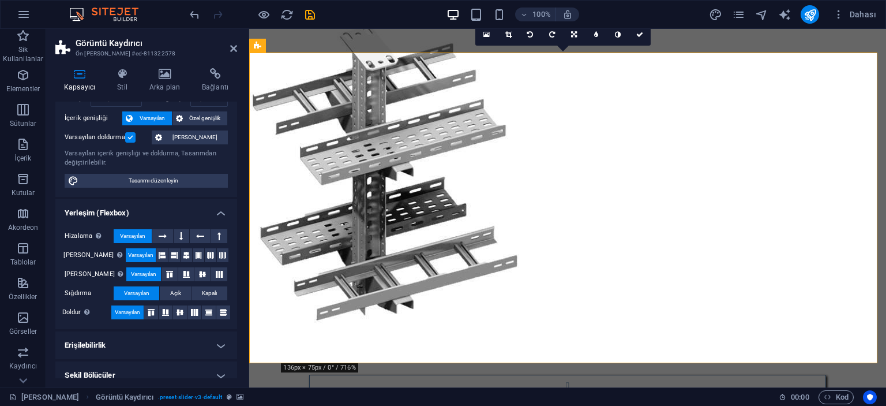
scroll to position [68, 0]
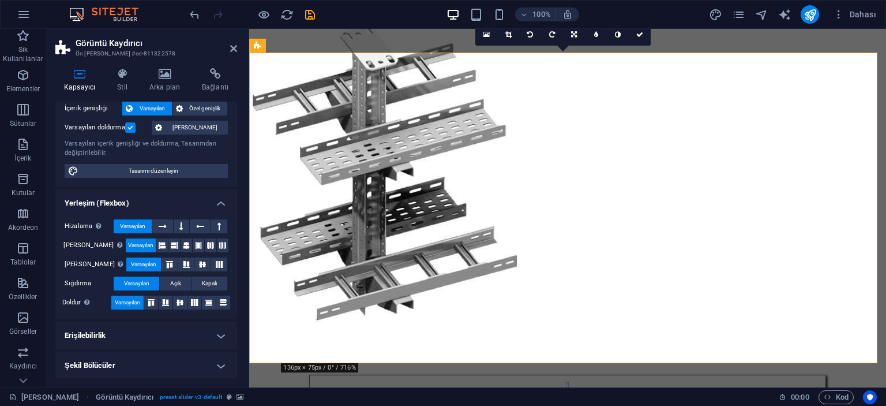
click at [84, 338] on h4 "Erişilebilirlik" at bounding box center [146, 335] width 182 height 28
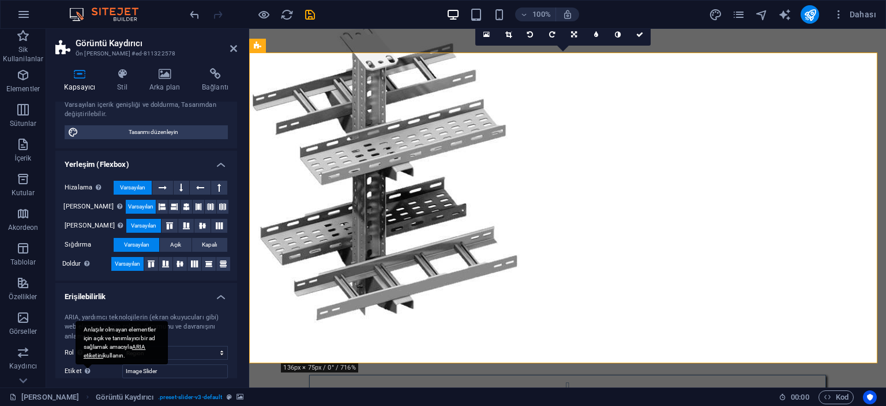
scroll to position [144, 0]
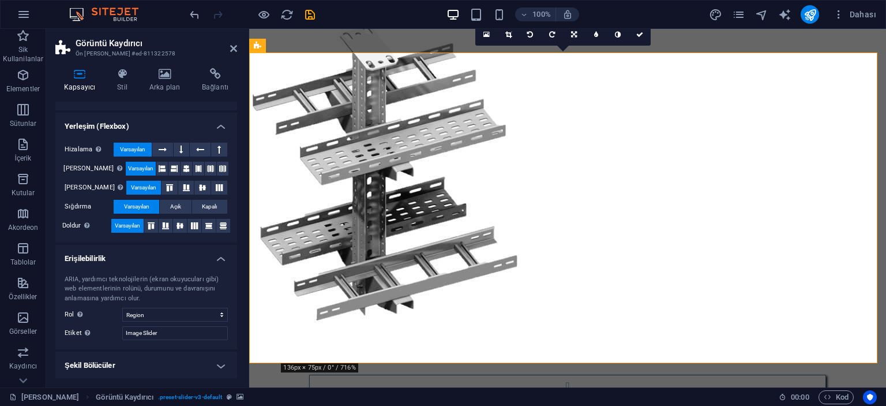
click at [104, 250] on h4 "Erişilebilirlik" at bounding box center [146, 255] width 182 height 21
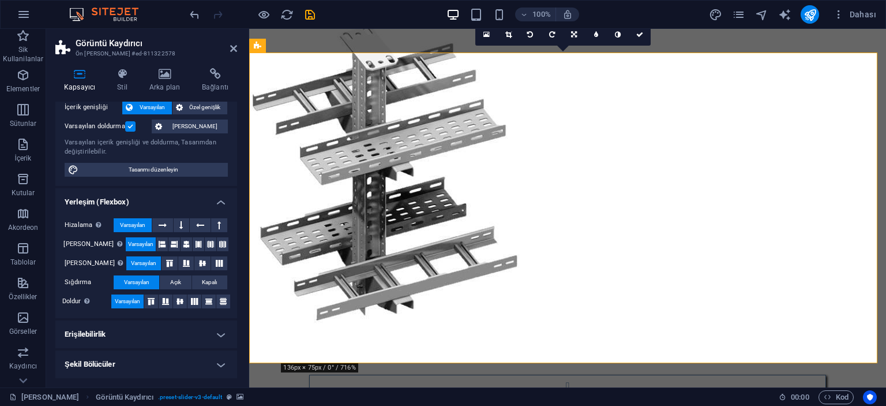
scroll to position [68, 0]
click at [104, 362] on h4 "Şekil Bölücüler" at bounding box center [146, 365] width 182 height 28
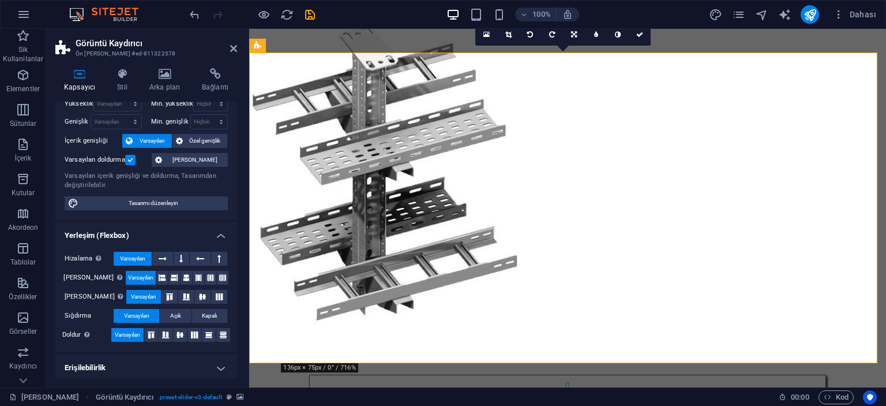
scroll to position [0, 0]
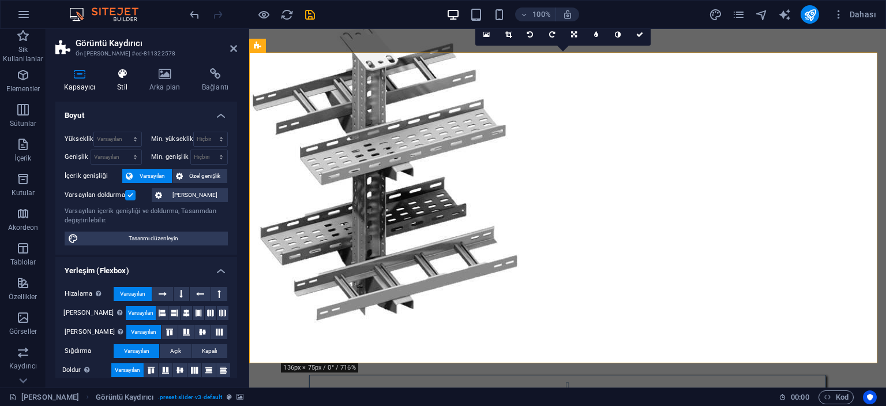
click at [118, 87] on h4 "Stil" at bounding box center [124, 80] width 32 height 24
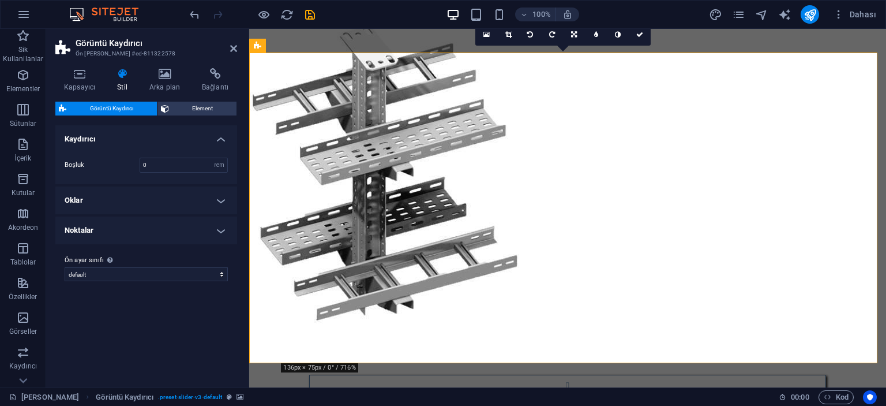
click at [102, 197] on h4 "Oklar" at bounding box center [146, 200] width 182 height 28
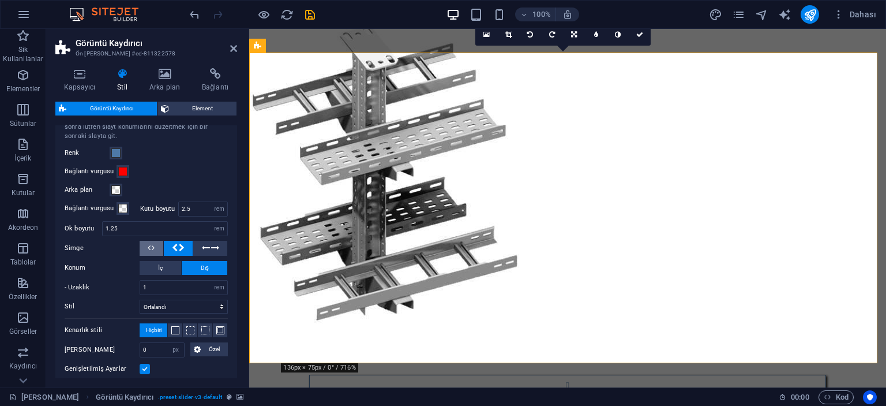
scroll to position [231, 0]
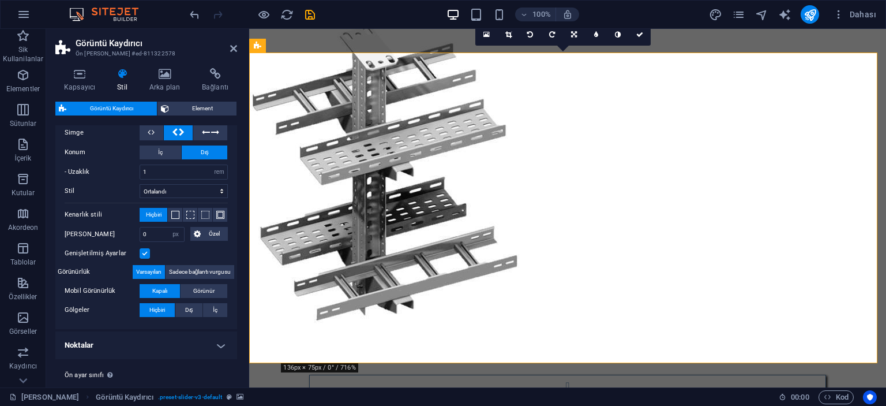
click at [104, 344] on h4 "Noktalar" at bounding box center [146, 345] width 182 height 28
click at [104, 344] on h4 "Noktalar" at bounding box center [146, 341] width 182 height 21
click at [80, 87] on h4 "Kapsayıcı" at bounding box center [81, 80] width 53 height 24
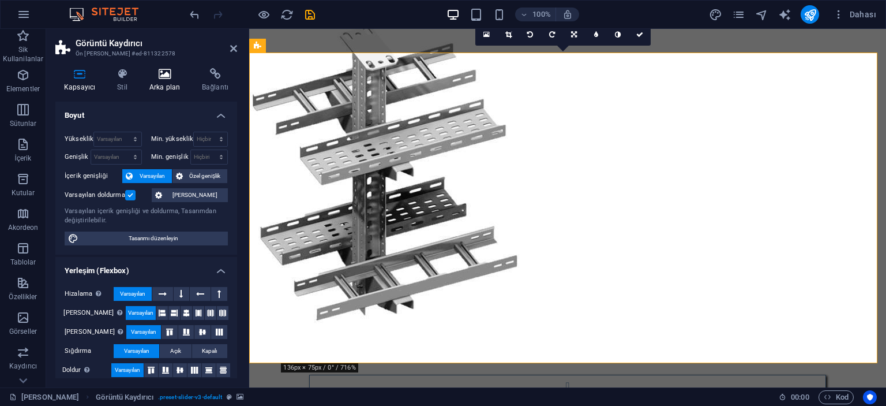
click at [176, 91] on h4 "Arka plan" at bounding box center [167, 80] width 53 height 24
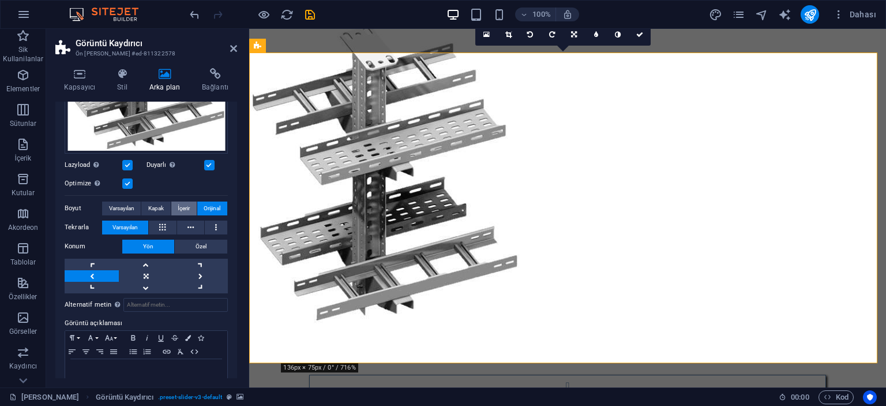
click at [188, 204] on span "İçerir" at bounding box center [184, 208] width 12 height 14
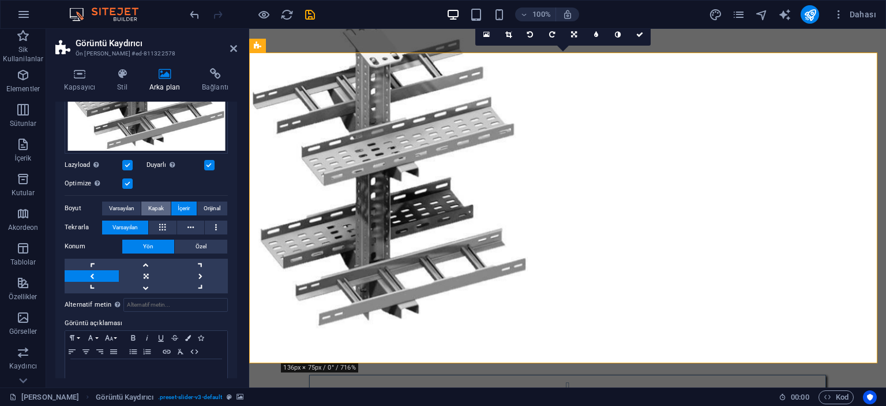
click at [161, 204] on span "Kapak" at bounding box center [156, 208] width 16 height 14
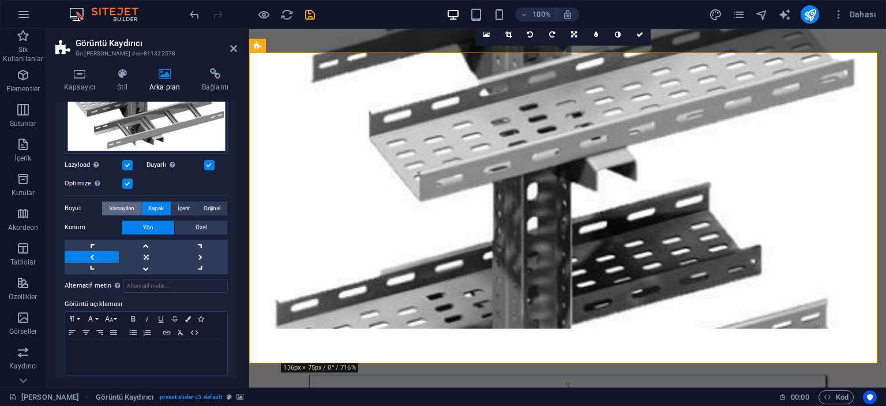
click at [111, 204] on span "Varsayılan" at bounding box center [121, 208] width 25 height 14
click at [219, 201] on button "Orijinal" at bounding box center [212, 208] width 30 height 14
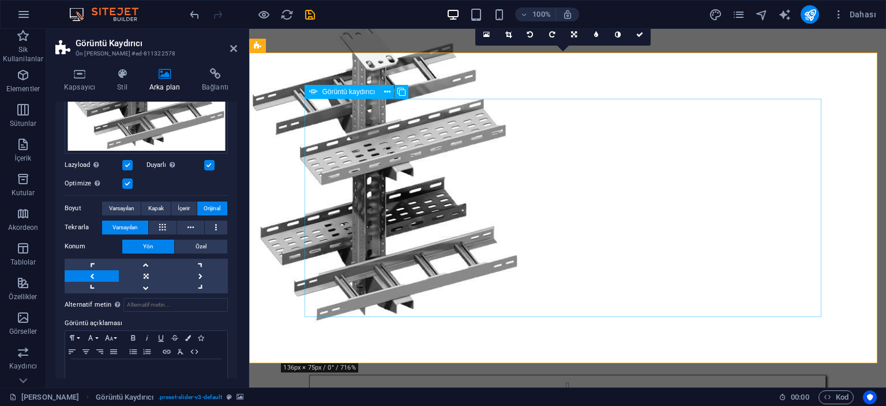
click at [388, 92] on icon at bounding box center [387, 92] width 6 height 12
click at [328, 87] on div "Görüntü kaydırıcı" at bounding box center [342, 92] width 75 height 14
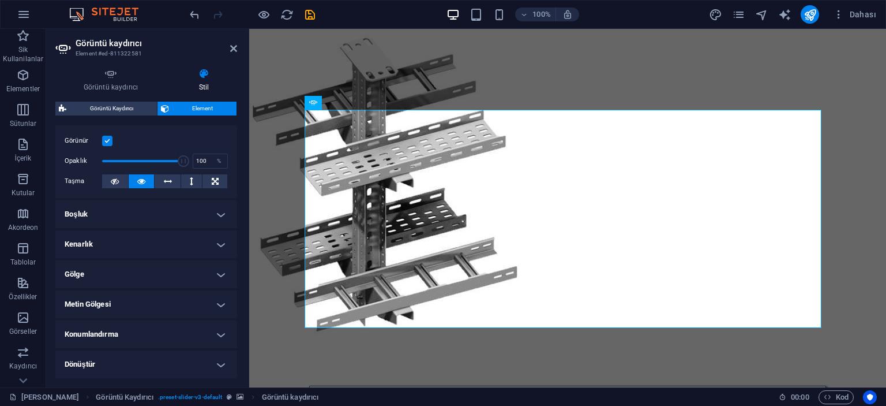
scroll to position [173, 0]
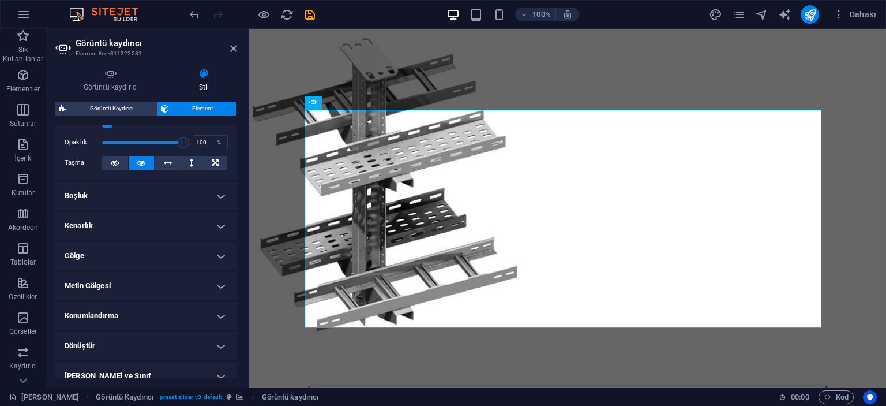
click at [128, 316] on h4 "Konumlandırma" at bounding box center [146, 316] width 182 height 28
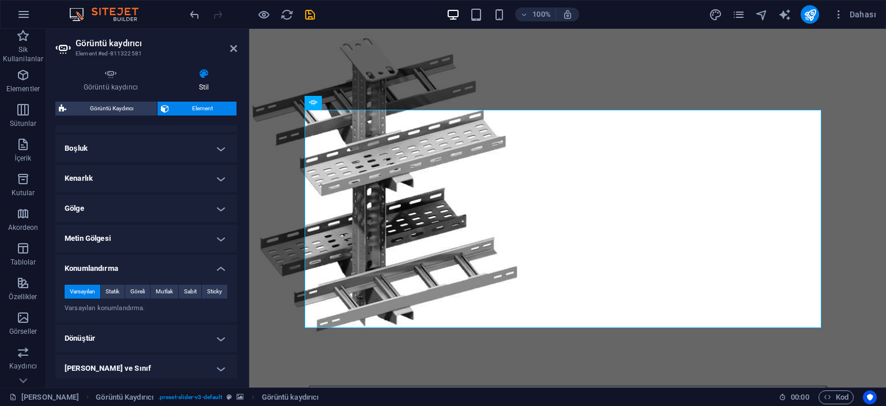
scroll to position [231, 0]
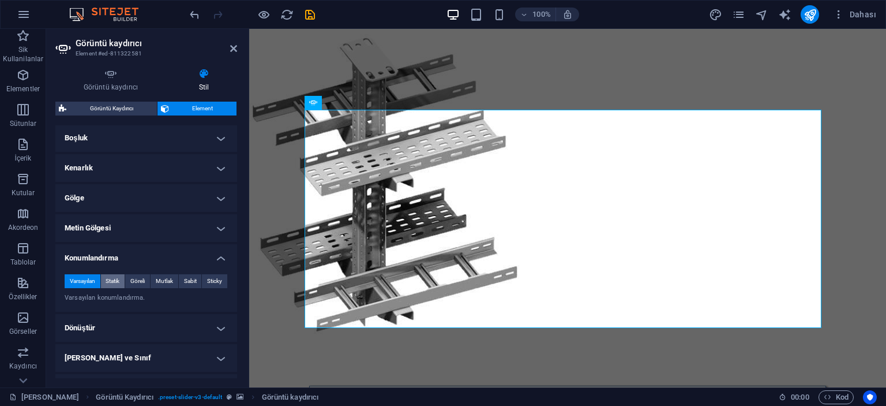
click at [118, 280] on span "Statik" at bounding box center [113, 281] width 14 height 14
click at [136, 281] on span "Göreli" at bounding box center [137, 281] width 14 height 14
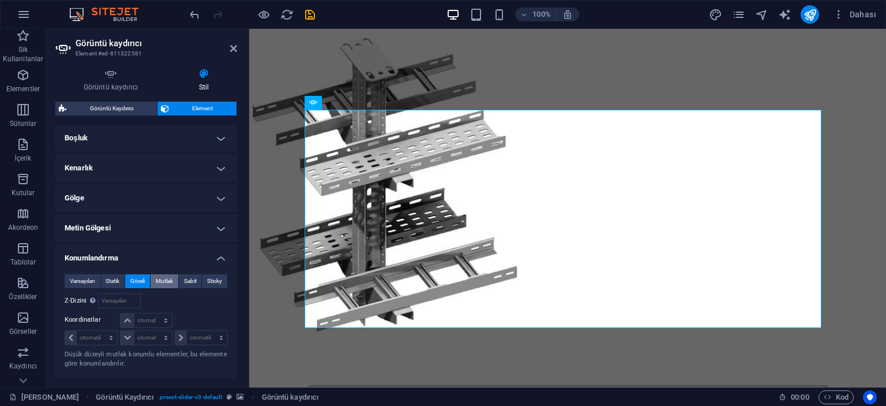
click at [160, 280] on span "Mutlak" at bounding box center [164, 281] width 17 height 14
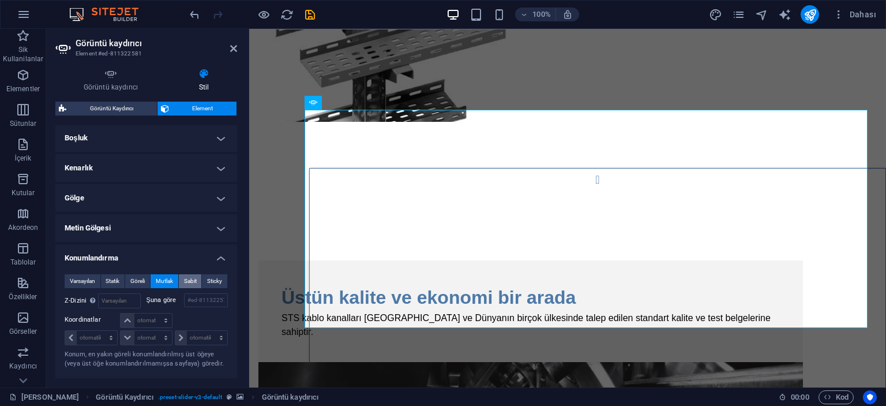
click at [184, 280] on span "Sabit" at bounding box center [190, 281] width 13 height 14
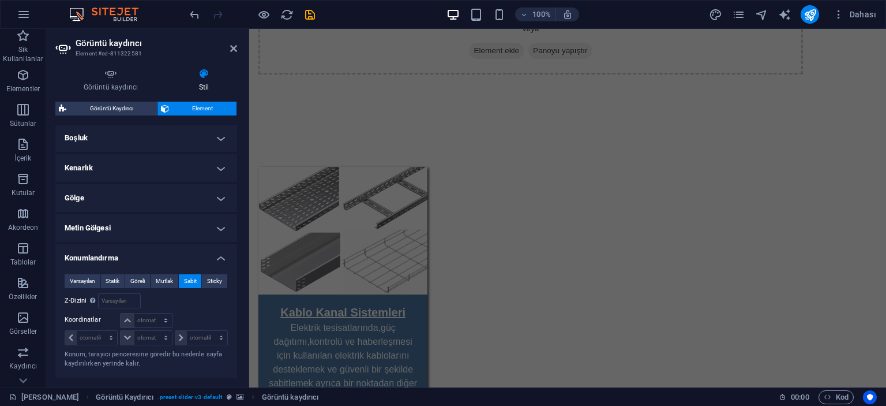
scroll to position [1664, 0]
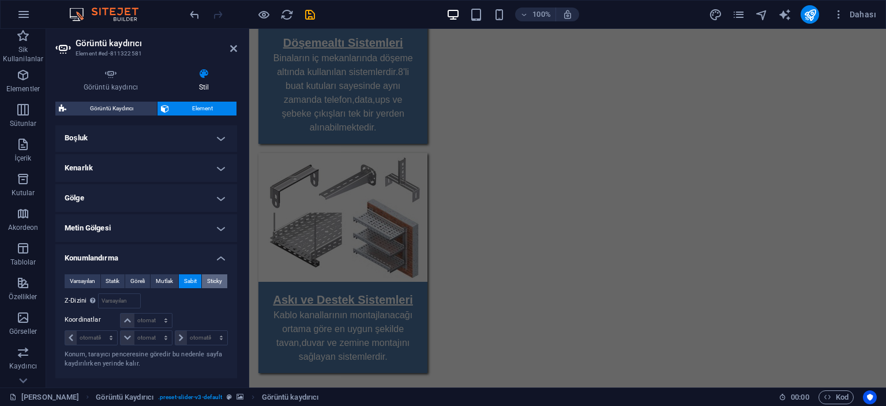
click at [209, 281] on span "Sticky" at bounding box center [214, 281] width 15 height 14
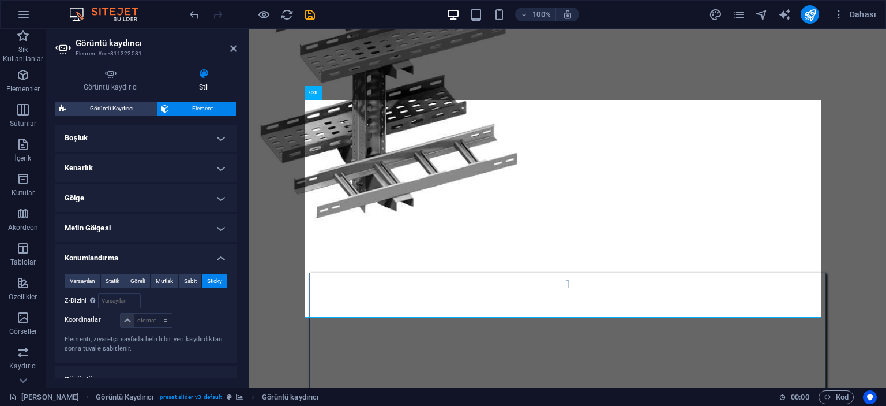
scroll to position [623, 0]
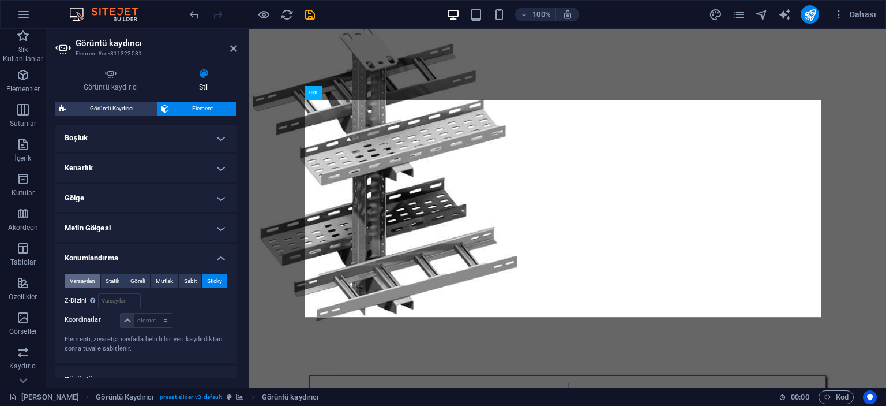
click at [72, 280] on span "Varsayılan" at bounding box center [82, 281] width 25 height 14
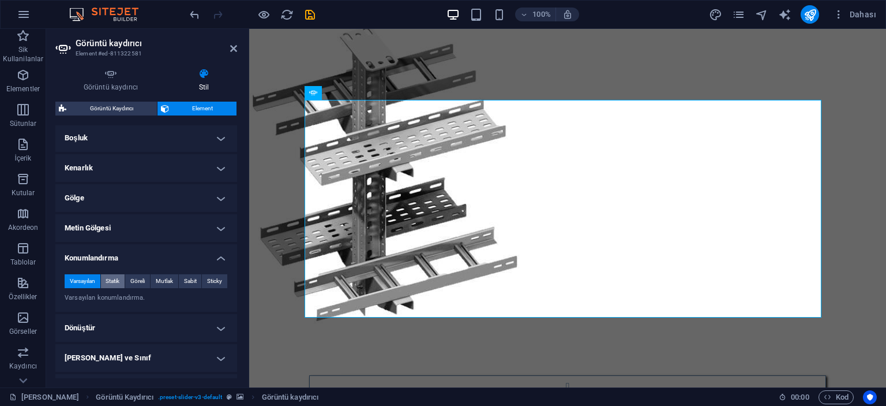
click at [108, 281] on span "Statik" at bounding box center [113, 281] width 14 height 14
click at [136, 280] on span "Göreli" at bounding box center [137, 281] width 14 height 14
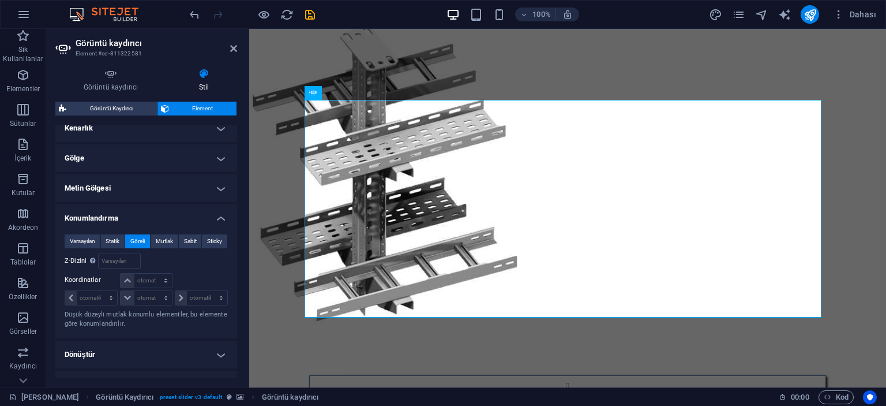
scroll to position [288, 0]
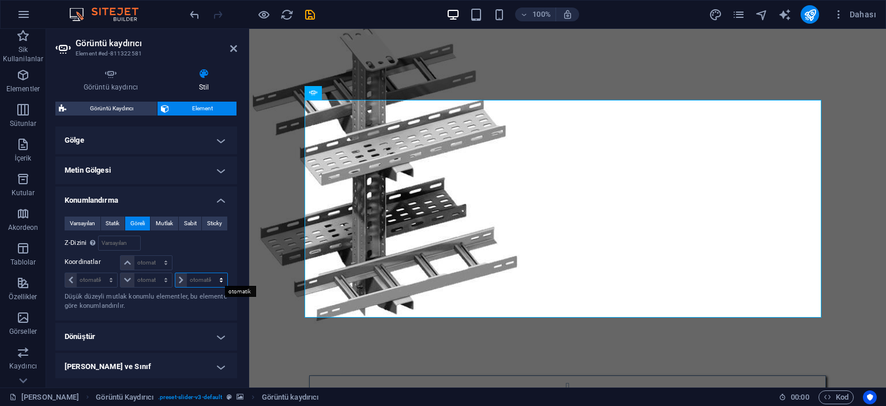
click at [210, 278] on select "otomatik px rem % em" at bounding box center [201, 280] width 52 height 14
select select "px"
click at [209, 273] on select "otomatik px rem % em" at bounding box center [201, 280] width 52 height 14
type input "100"
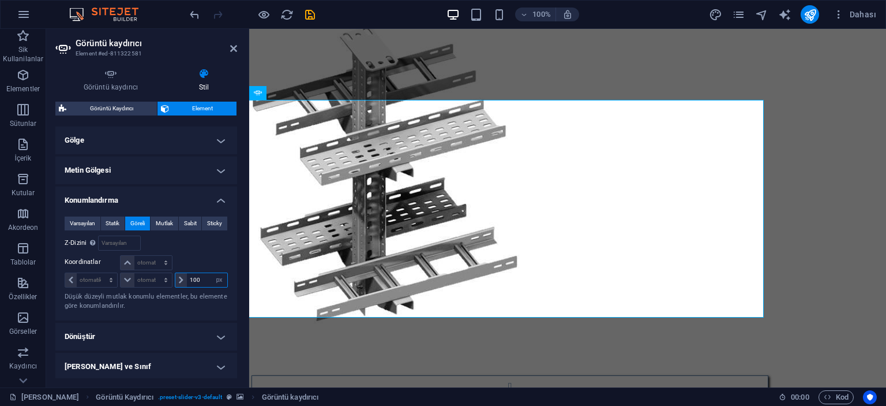
click at [200, 276] on input "100" at bounding box center [207, 280] width 40 height 14
click at [95, 276] on select "otomatik px rem % em" at bounding box center [91, 280] width 52 height 14
select select "px"
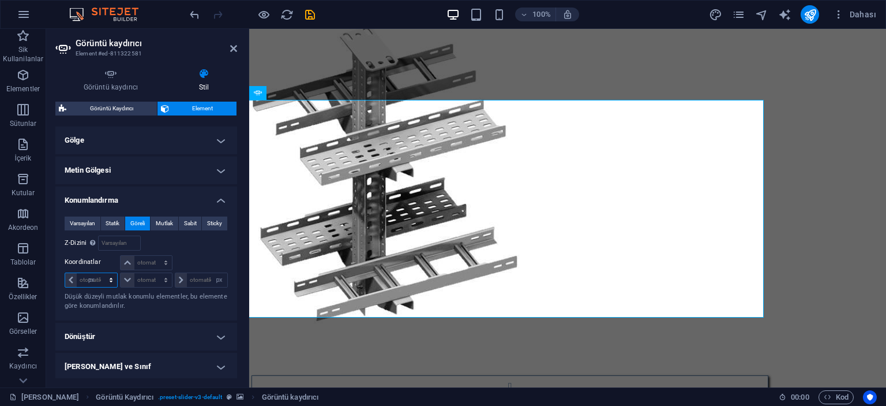
click at [100, 273] on select "otomatik px rem % em" at bounding box center [91, 280] width 52 height 14
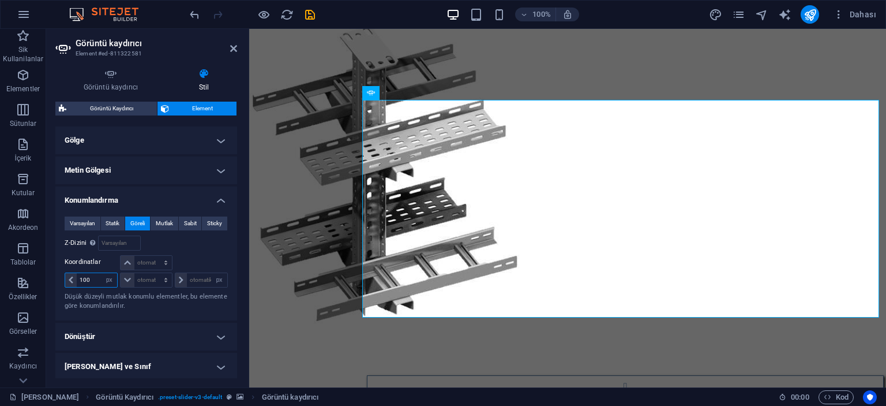
click at [98, 276] on input "100" at bounding box center [97, 280] width 40 height 14
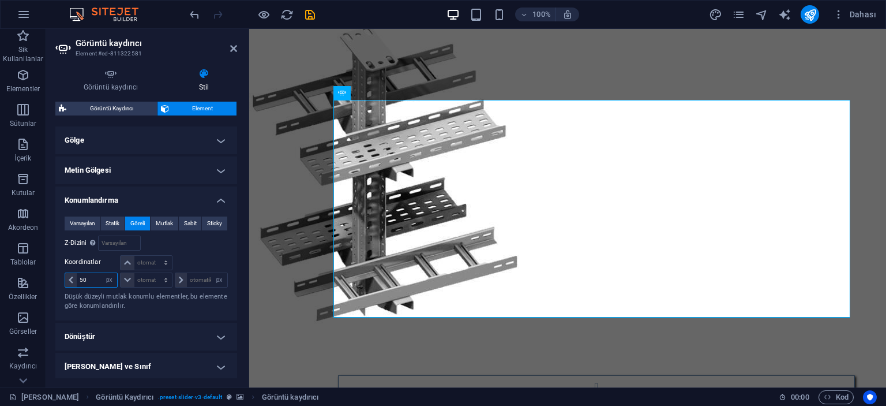
click at [98, 276] on input "50" at bounding box center [97, 280] width 40 height 14
click at [97, 276] on input "50" at bounding box center [97, 280] width 40 height 14
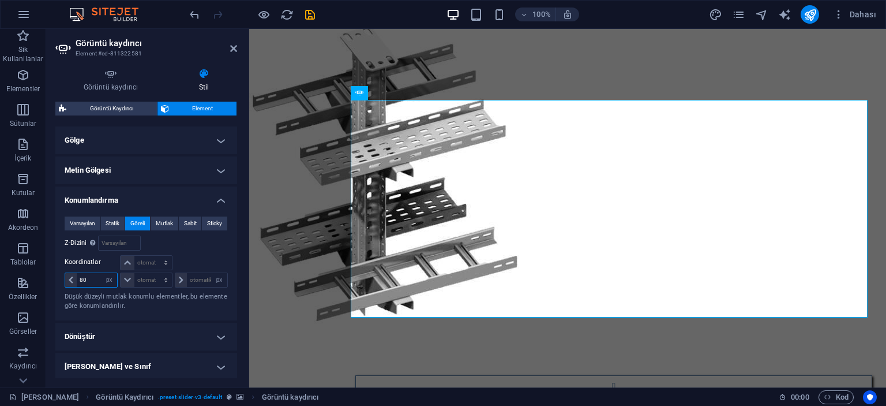
type input "8"
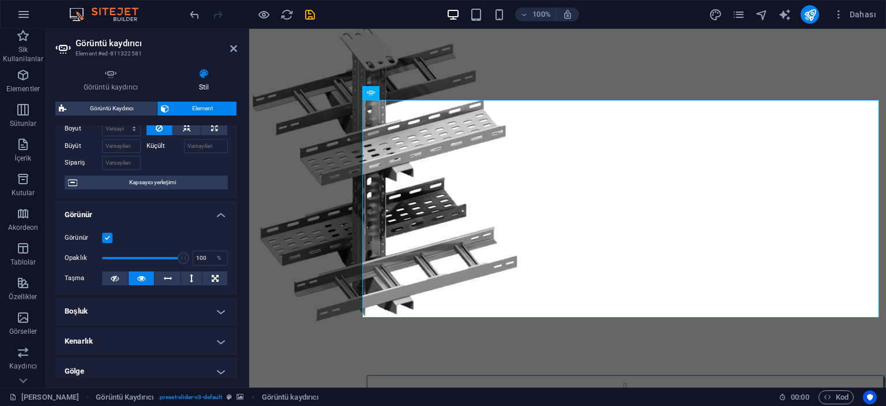
scroll to position [0, 0]
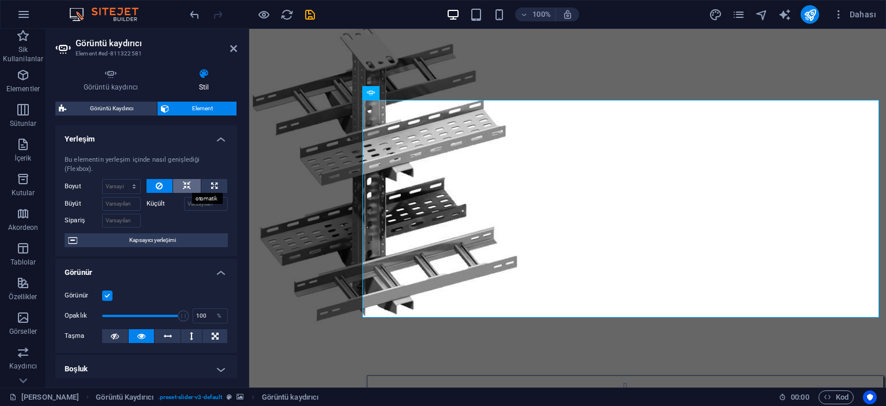
type input "100"
click at [183, 182] on icon at bounding box center [187, 186] width 8 height 14
click at [211, 187] on icon at bounding box center [214, 186] width 6 height 14
type input "100"
select select "%"
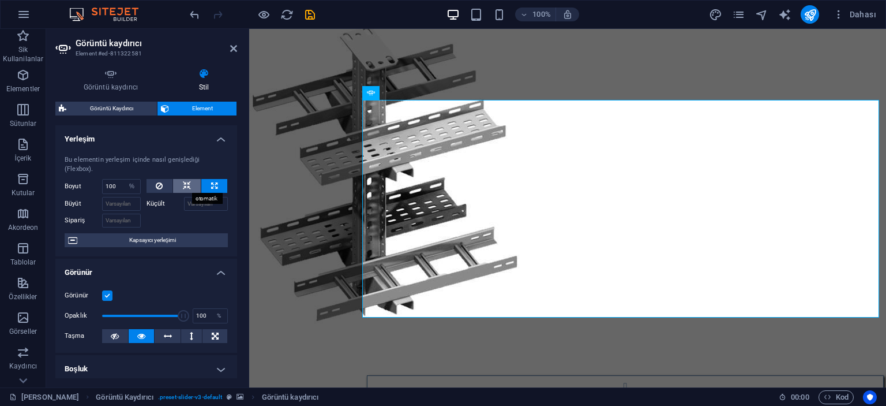
click at [187, 182] on icon at bounding box center [187, 186] width 8 height 14
select select "DISABLED_OPTION_VALUE"
click at [155, 204] on label "Küçült" at bounding box center [166, 204] width 38 height 14
click at [184, 204] on input "Küçült" at bounding box center [206, 204] width 44 height 14
click at [208, 204] on input "Küçült" at bounding box center [206, 204] width 44 height 14
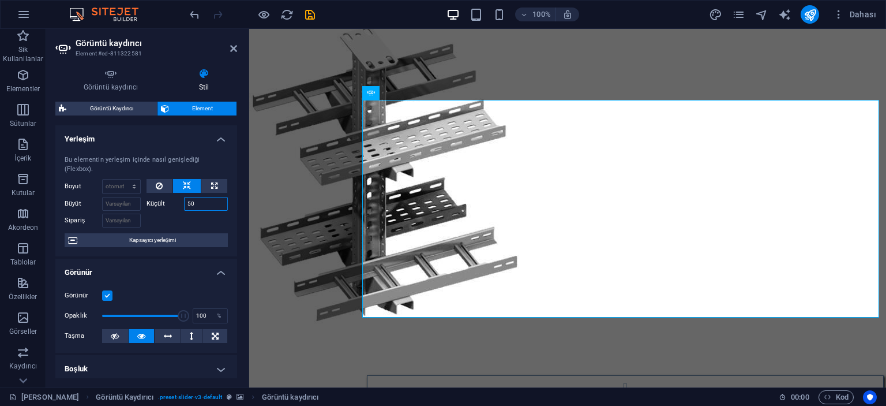
type input "50"
click at [198, 223] on div at bounding box center [188, 219] width 82 height 17
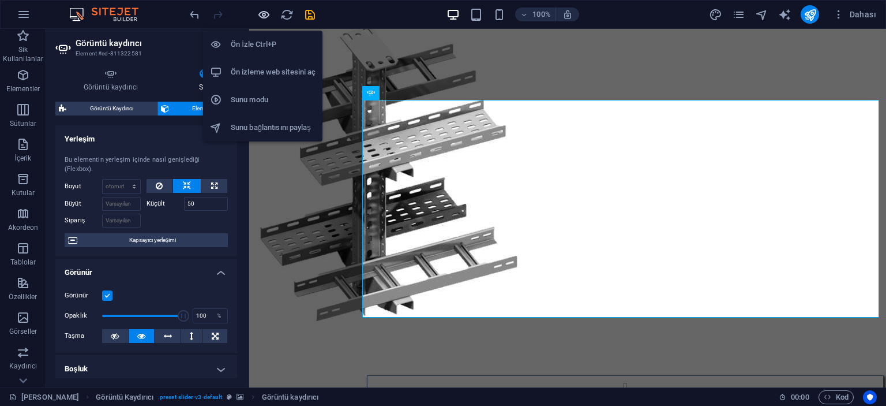
click at [259, 13] on icon "button" at bounding box center [263, 14] width 13 height 13
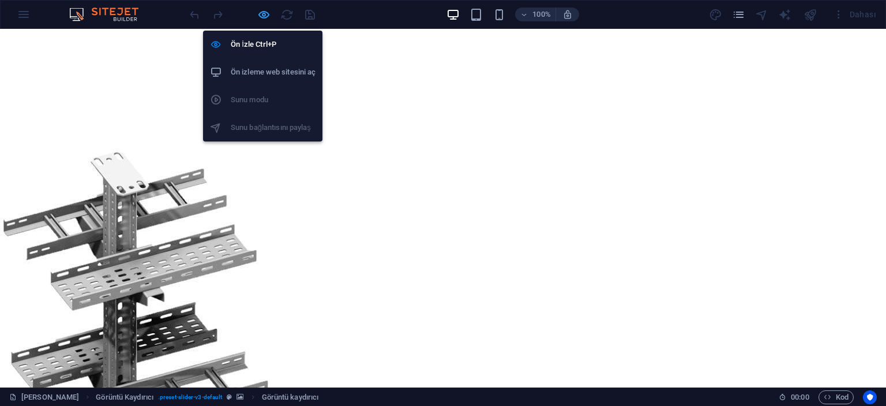
scroll to position [762, 0]
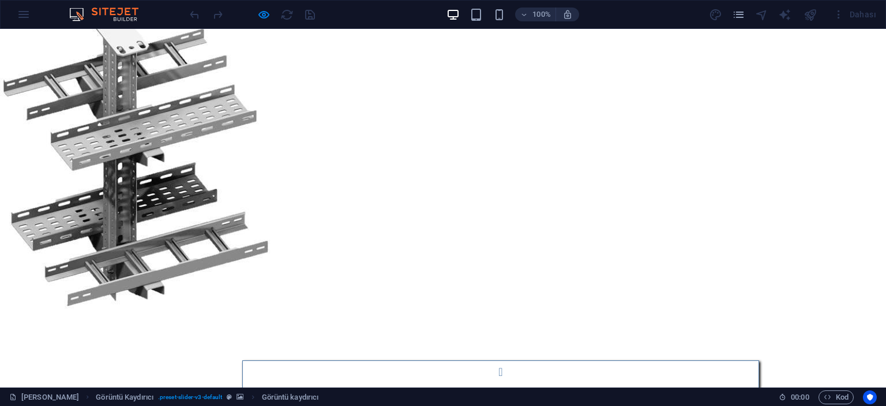
click at [763, 206] on div at bounding box center [443, 159] width 886 height 310
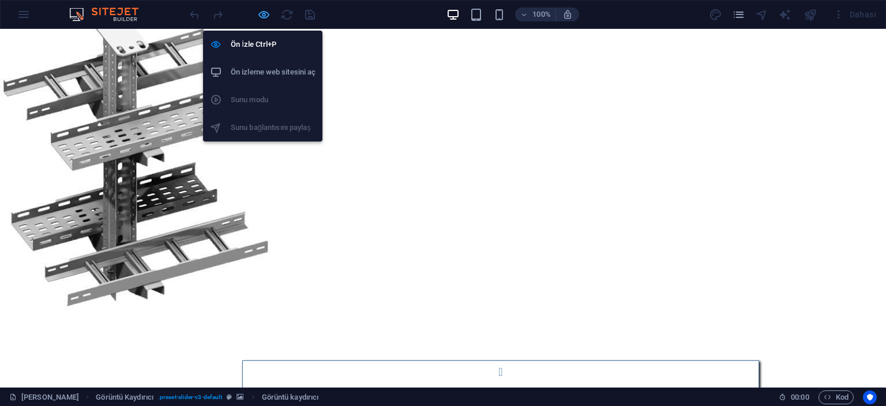
click at [264, 14] on icon "button" at bounding box center [263, 14] width 13 height 13
select select "px"
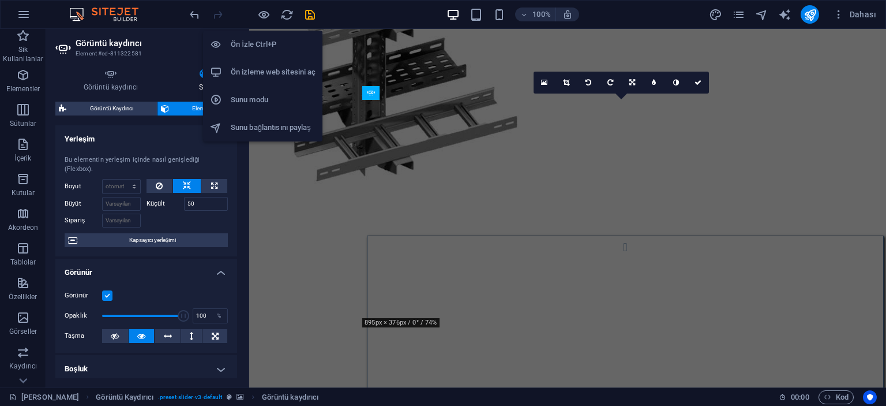
scroll to position [623, 0]
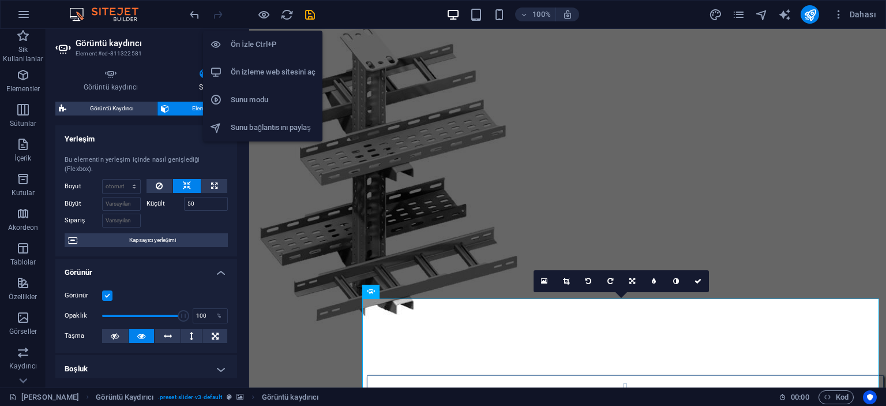
type input "100"
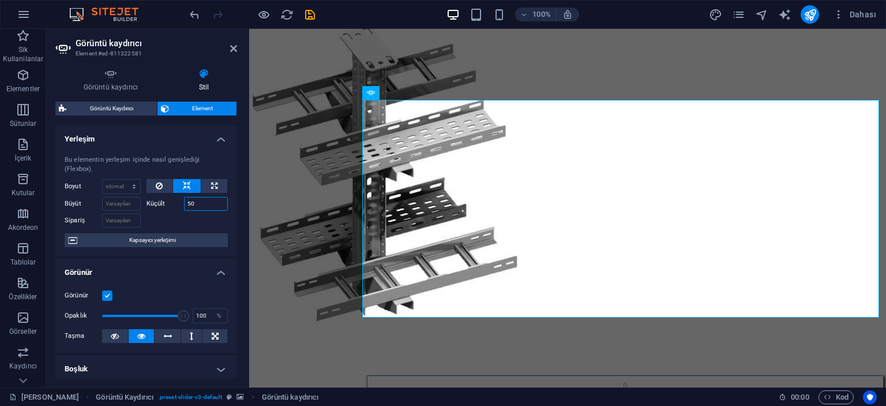
click at [199, 201] on input "50" at bounding box center [206, 204] width 44 height 14
click at [156, 188] on icon at bounding box center [159, 186] width 7 height 14
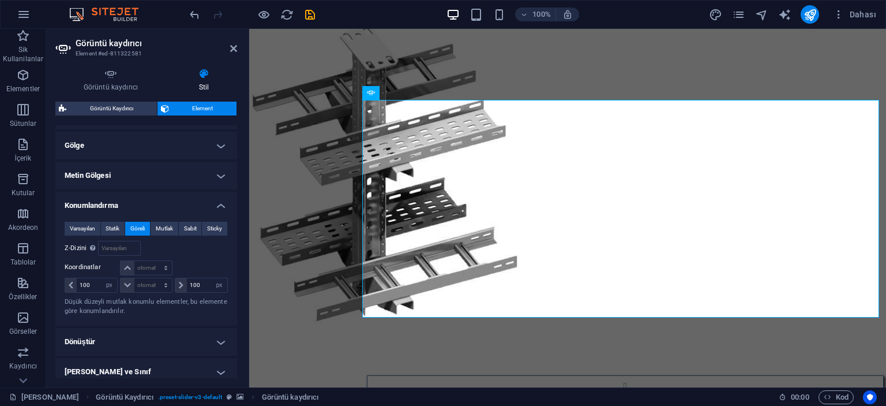
scroll to position [288, 0]
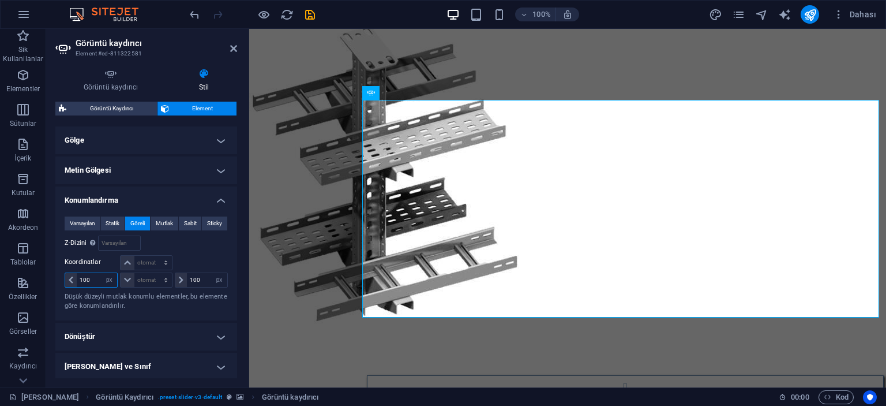
click at [92, 275] on input "100" at bounding box center [97, 280] width 40 height 14
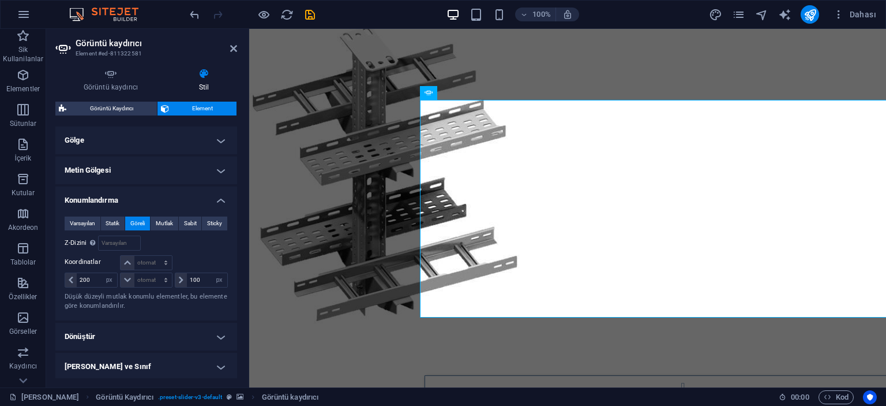
click at [205, 255] on div at bounding box center [201, 263] width 54 height 16
click at [92, 279] on input "200" at bounding box center [97, 280] width 40 height 14
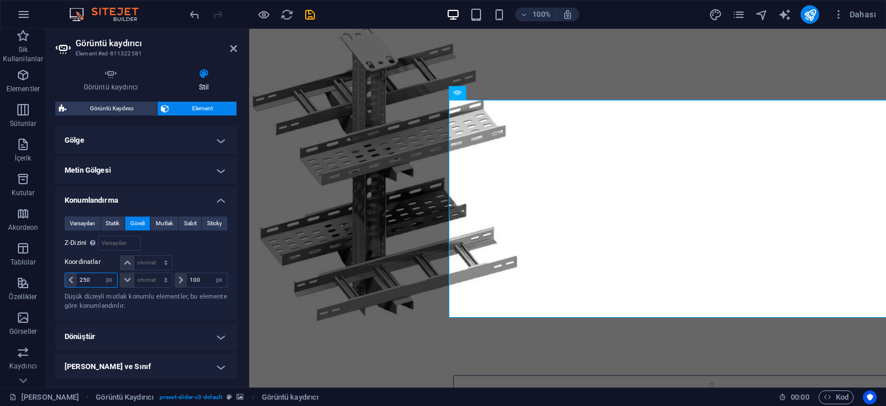
type input "250"
click at [195, 248] on div "[PERSON_NAME] #ed-811322578" at bounding box center [188, 242] width 82 height 15
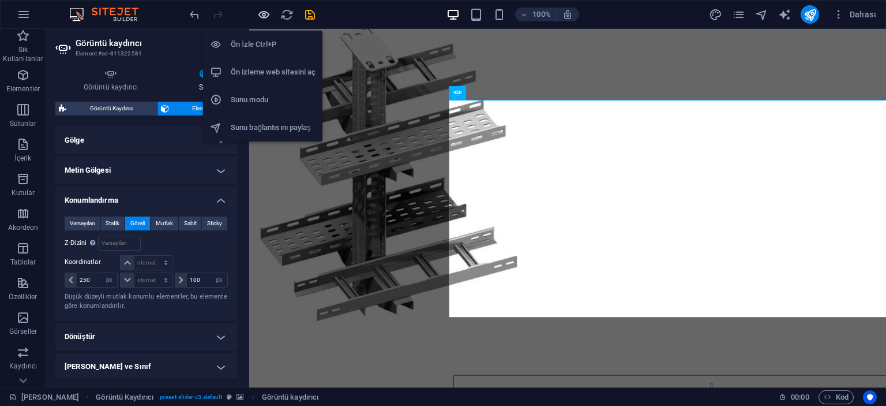
click at [264, 9] on icon "button" at bounding box center [263, 14] width 13 height 13
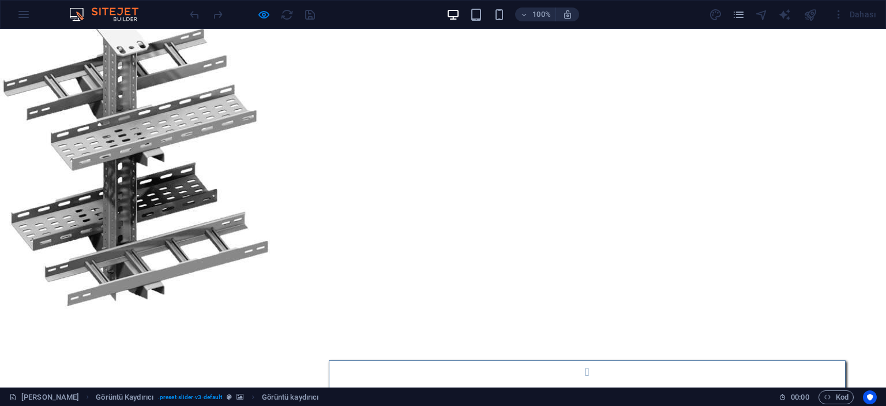
click at [576, 361] on button "Image Slider" at bounding box center [587, 372] width 23 height 23
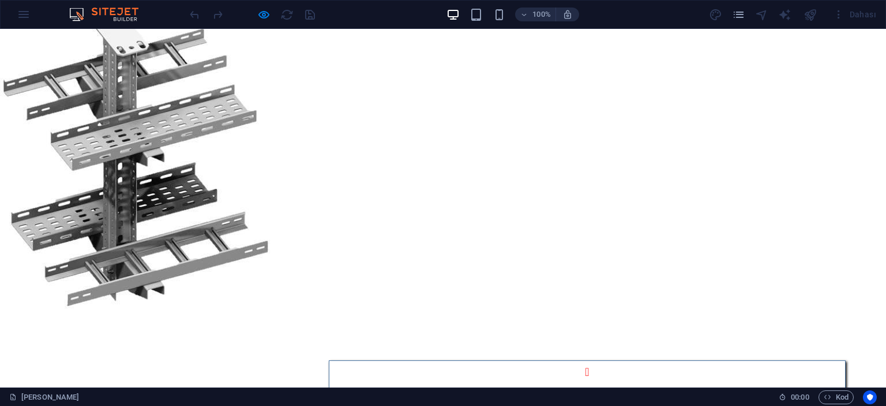
click at [576, 361] on button "Image Slider" at bounding box center [587, 372] width 23 height 23
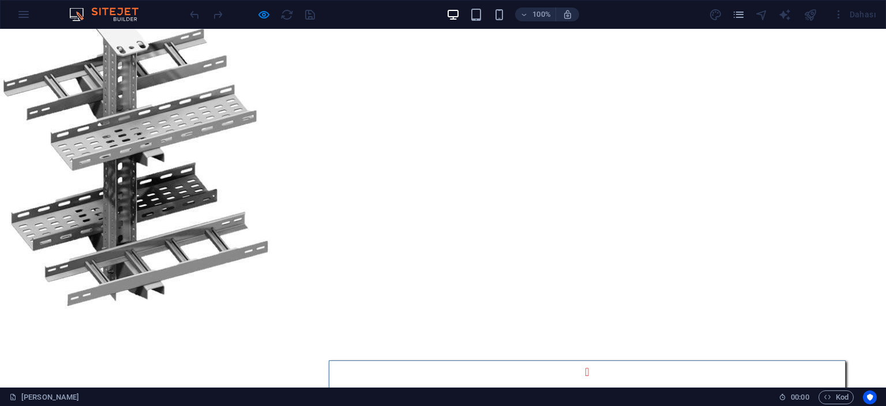
click at [576, 361] on button "Image Slider" at bounding box center [587, 372] width 23 height 23
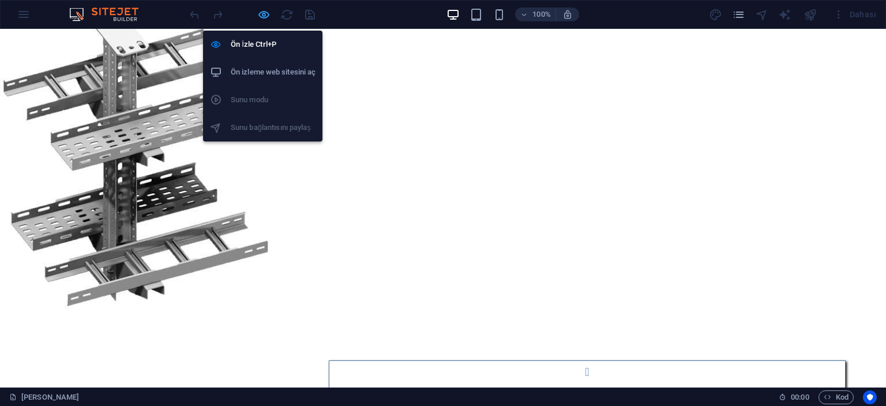
click at [261, 17] on icon "button" at bounding box center [263, 14] width 13 height 13
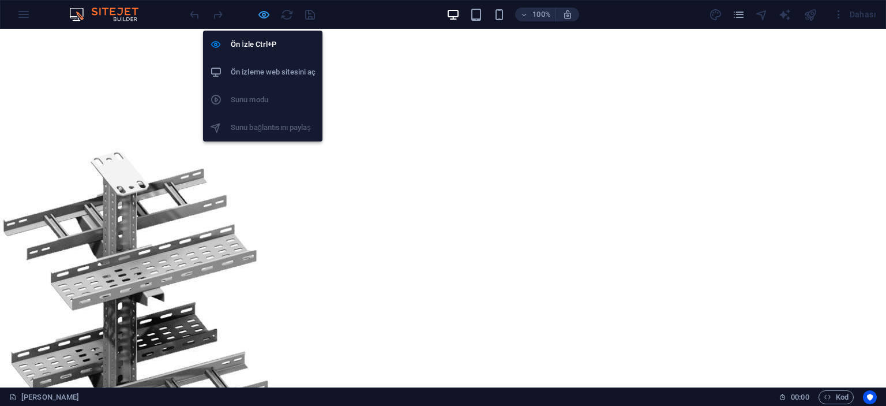
select select "px"
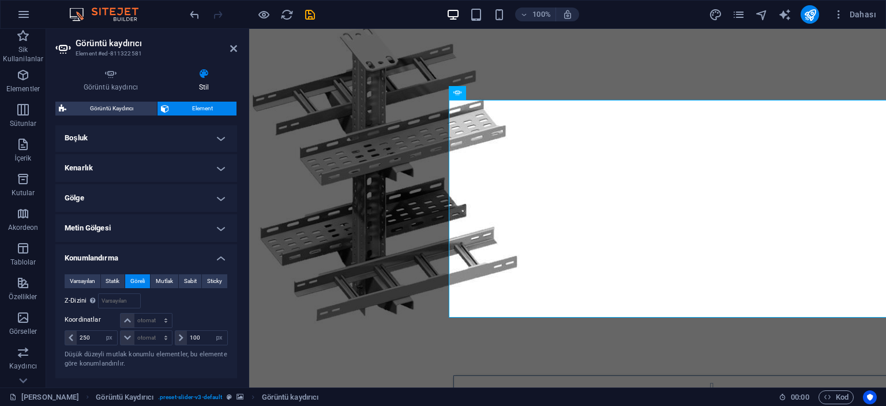
scroll to position [288, 0]
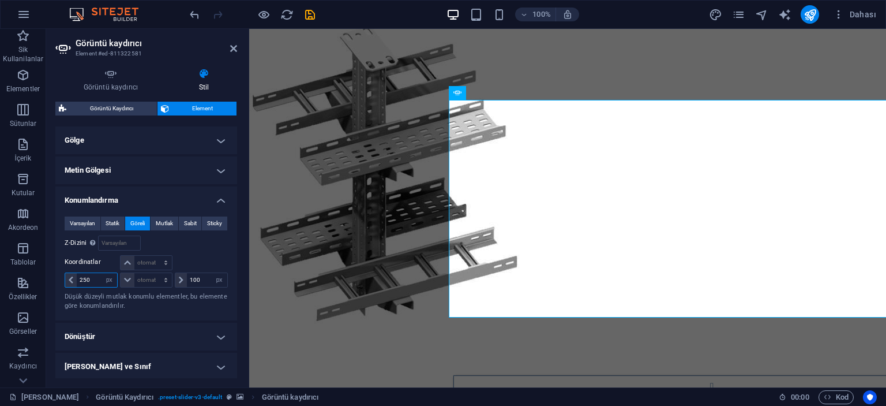
click at [96, 275] on input "250" at bounding box center [97, 280] width 40 height 14
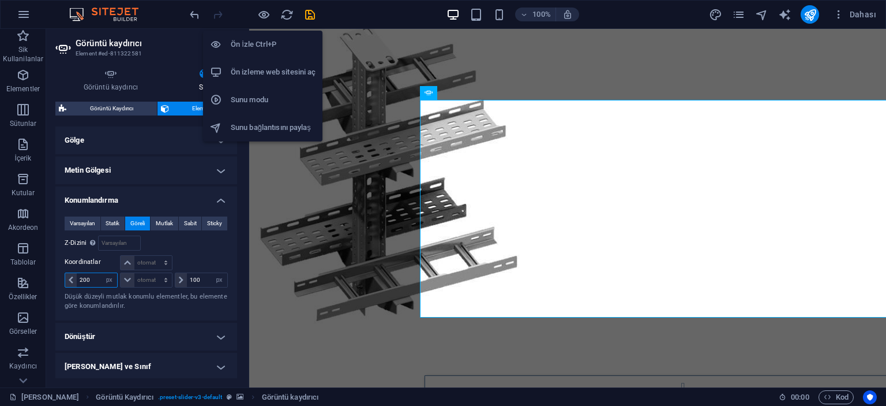
type input "200"
click at [250, 42] on h6 "Ön İzle Ctrl+P" at bounding box center [273, 45] width 85 height 14
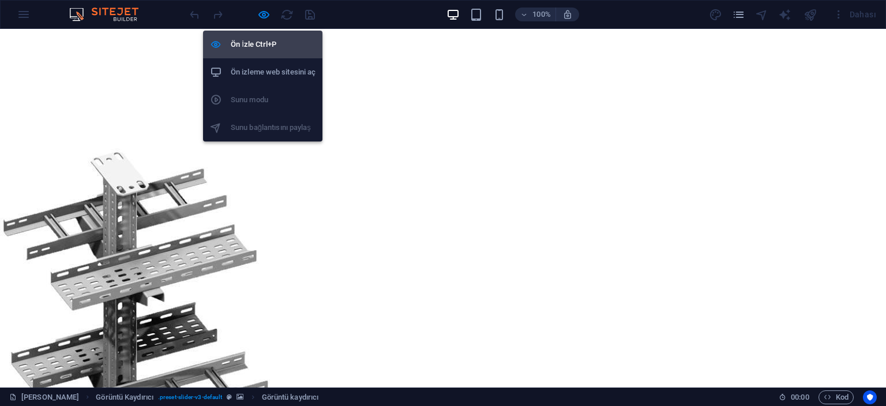
scroll to position [762, 0]
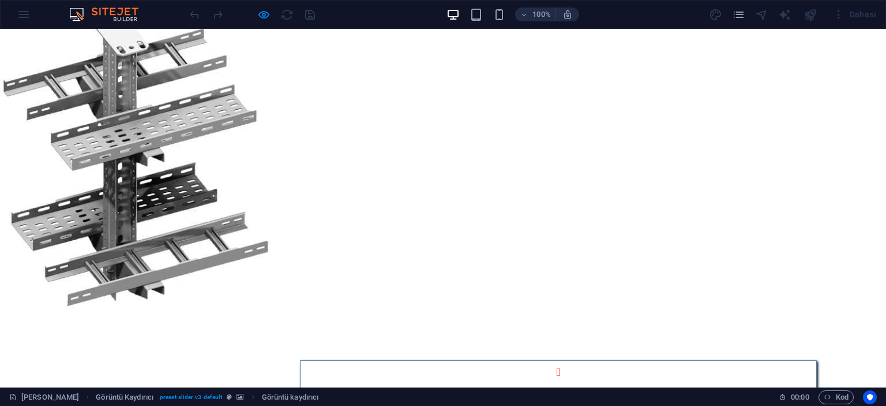
click at [547, 361] on button "Image Slider" at bounding box center [558, 372] width 23 height 23
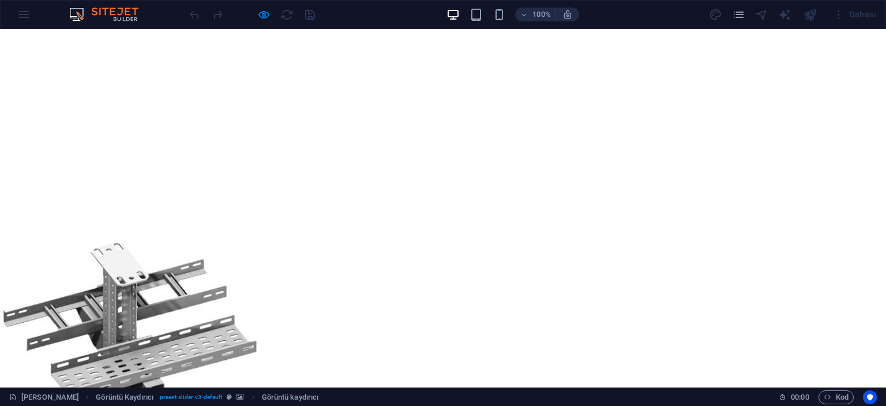
scroll to position [531, 0]
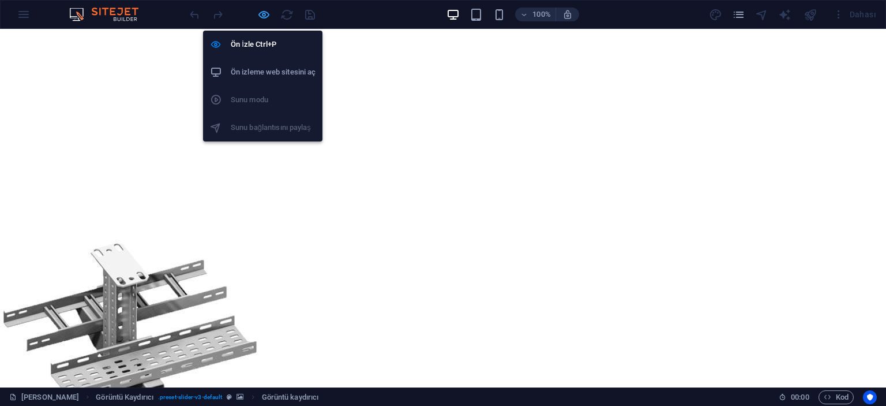
click at [261, 14] on icon "button" at bounding box center [263, 14] width 13 height 13
select select "px"
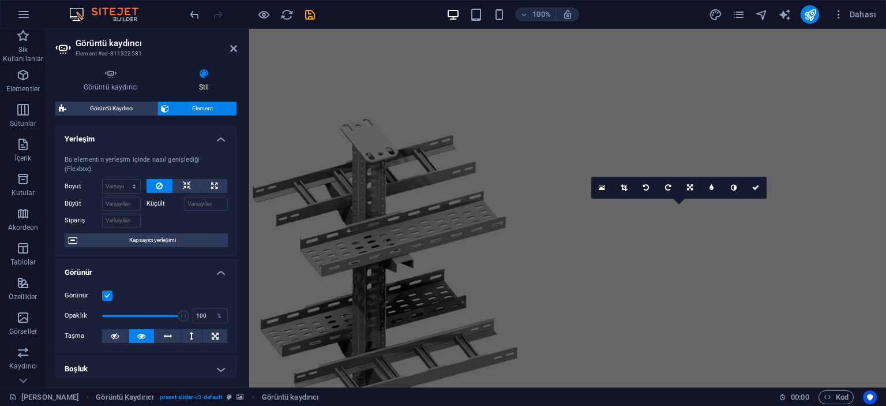
scroll to position [518, 0]
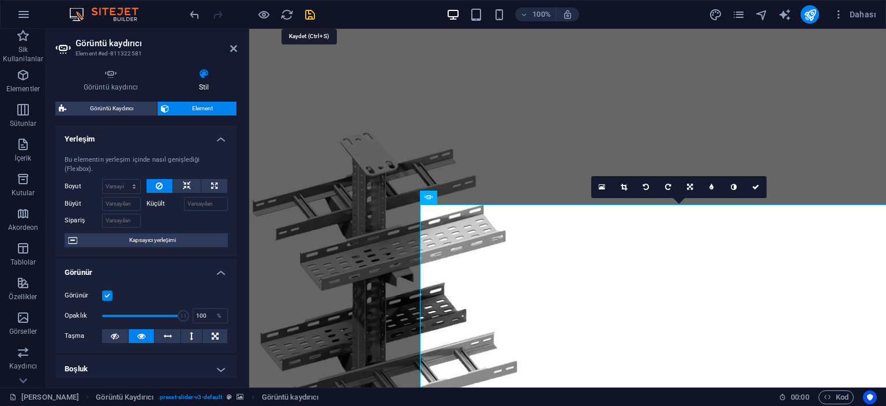
click at [310, 13] on icon "save" at bounding box center [310, 14] width 13 height 13
select select "px"
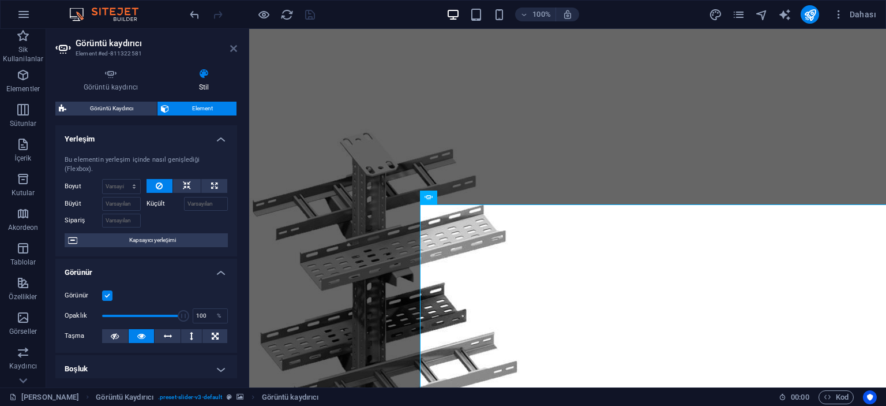
click at [234, 47] on icon at bounding box center [233, 48] width 7 height 9
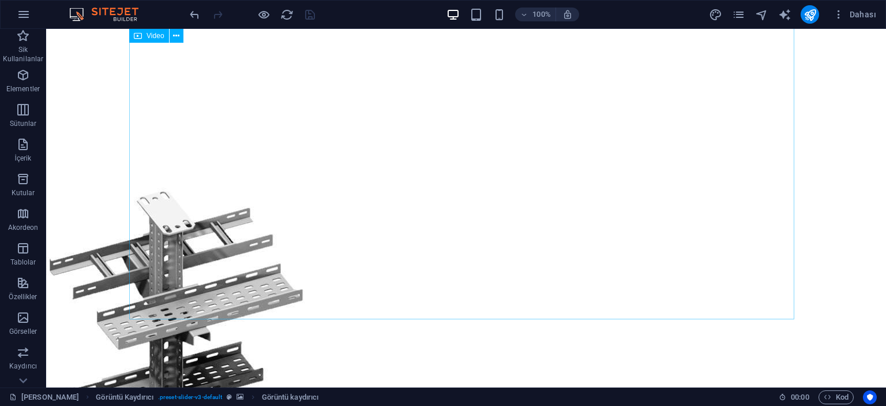
scroll to position [413, 0]
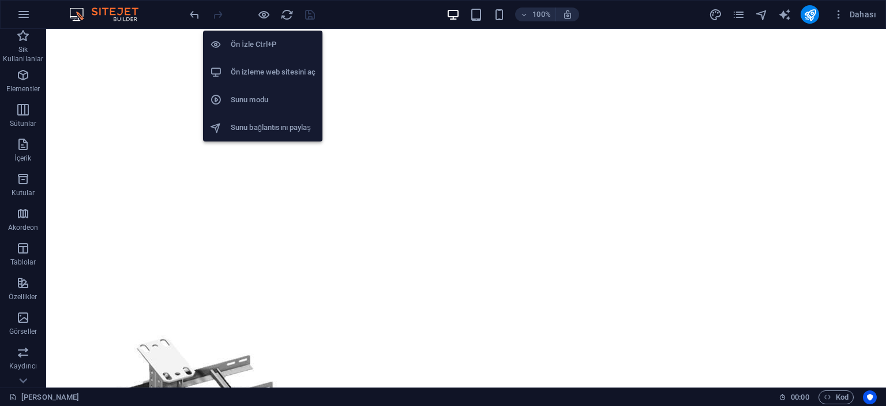
click at [260, 70] on h6 "Ön izleme web sitesini aç" at bounding box center [273, 72] width 85 height 14
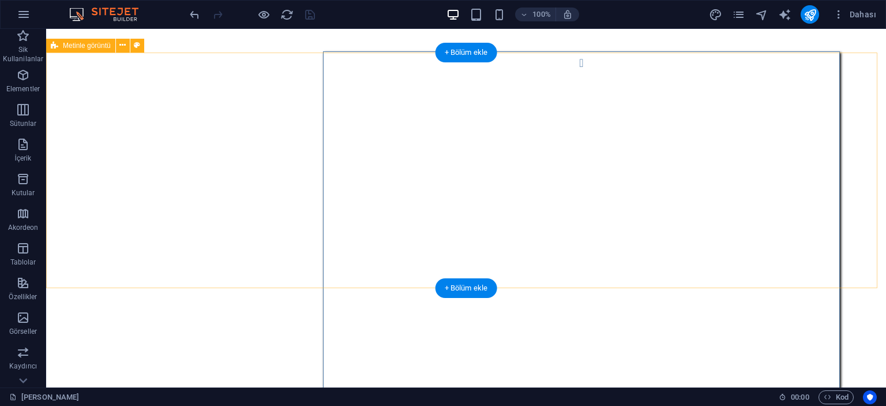
scroll to position [990, 0]
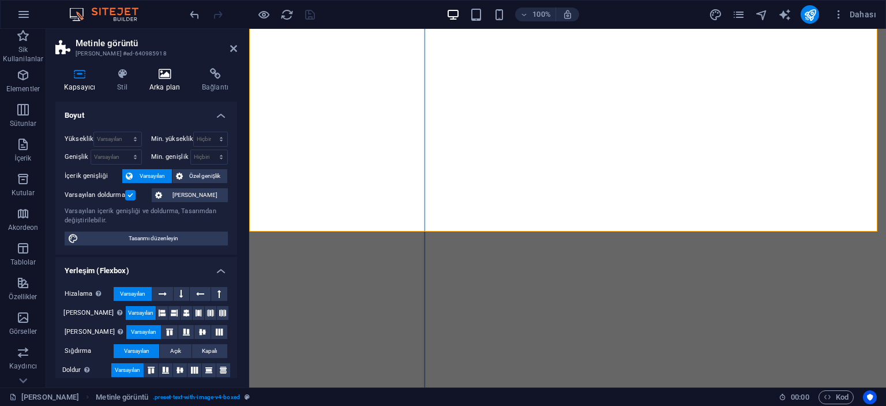
click at [170, 80] on h4 "Arka plan" at bounding box center [167, 80] width 53 height 24
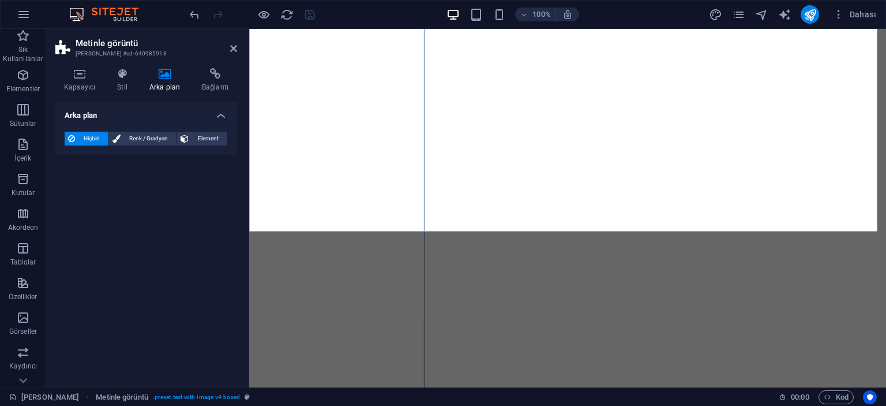
click at [88, 138] on span "Hiçbiri" at bounding box center [91, 139] width 27 height 14
click at [187, 115] on h4 "Arka plan" at bounding box center [146, 112] width 182 height 21
click at [196, 115] on h4 "Arka plan" at bounding box center [146, 116] width 182 height 28
click at [132, 136] on span "Renk / Gradyan" at bounding box center [149, 139] width 50 height 14
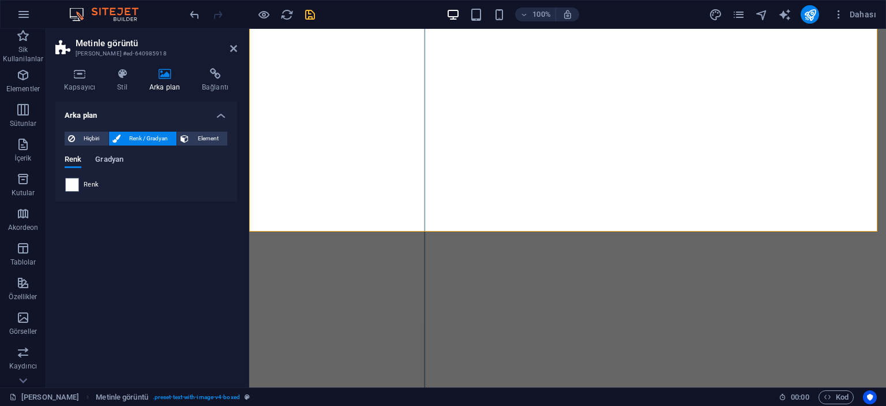
click at [111, 156] on span "Gradyan" at bounding box center [109, 160] width 28 height 16
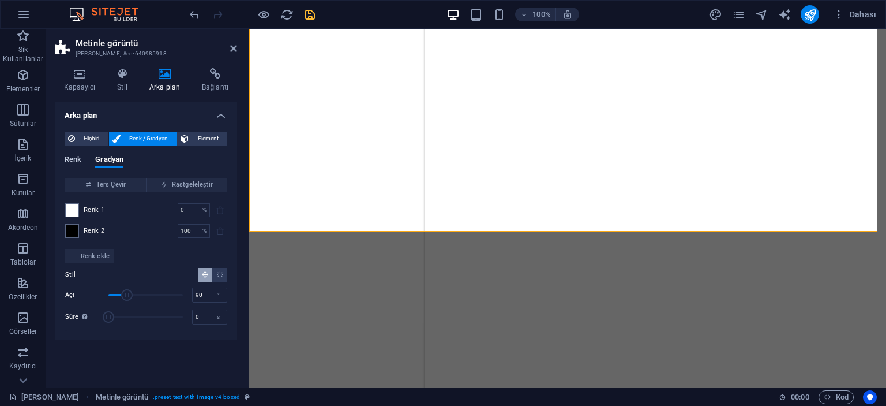
click at [72, 159] on span "Renk" at bounding box center [73, 160] width 17 height 16
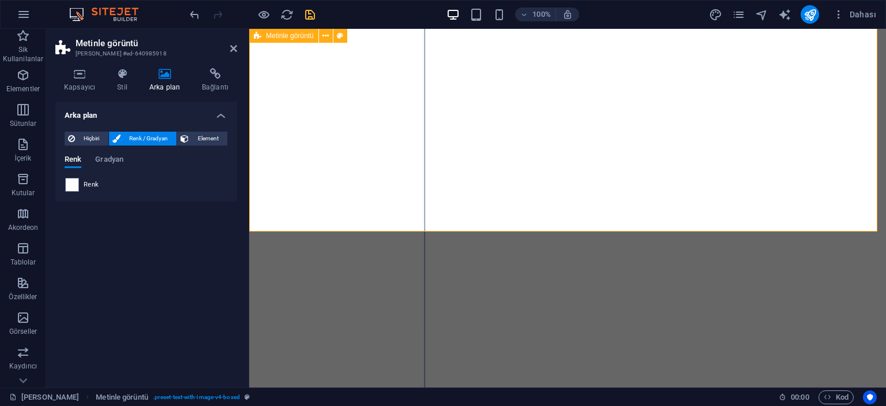
scroll to position [875, 0]
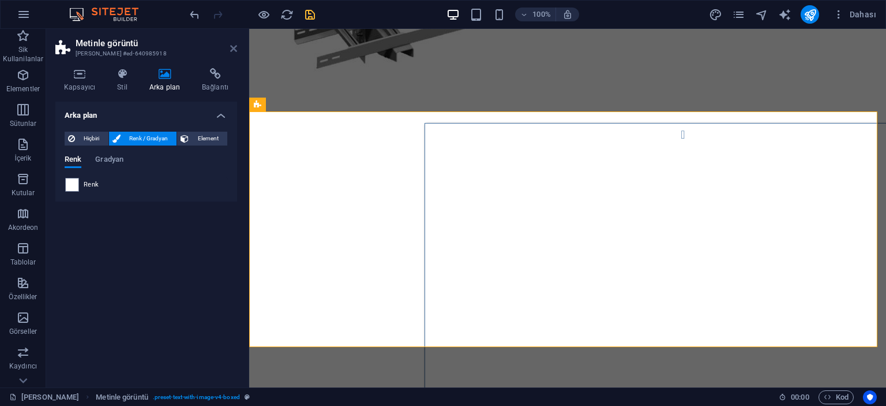
click at [234, 46] on icon at bounding box center [233, 48] width 7 height 9
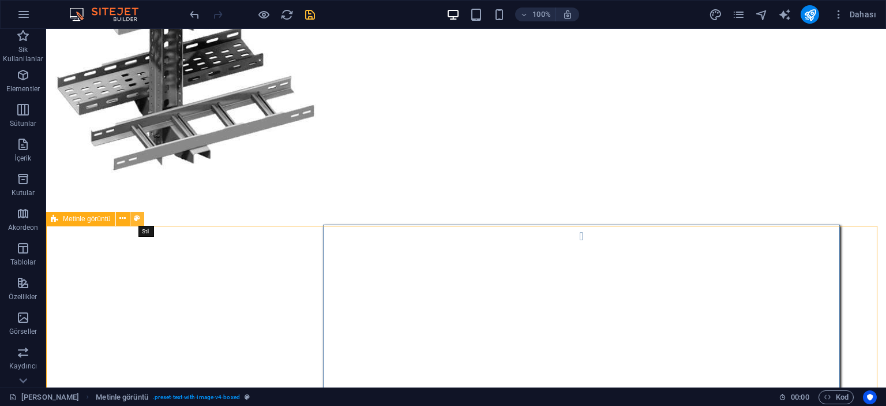
click at [137, 217] on icon at bounding box center [137, 218] width 6 height 12
select select "rem"
select select "px"
select select "preset-text-with-image-v4-boxed"
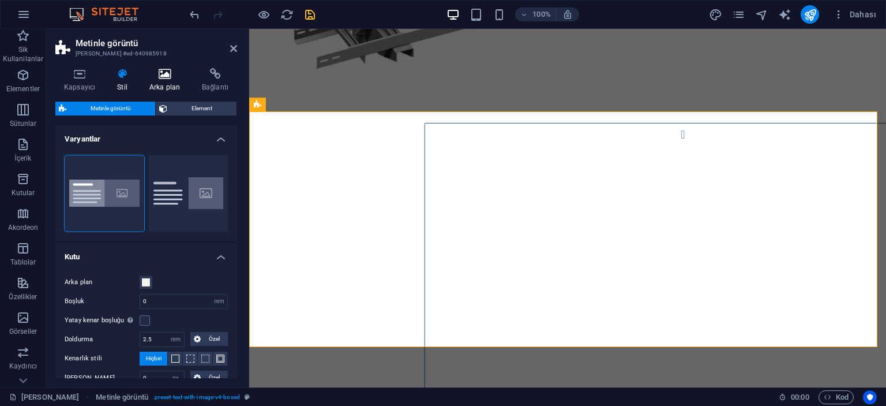
click at [171, 80] on h4 "Arka plan" at bounding box center [167, 80] width 53 height 24
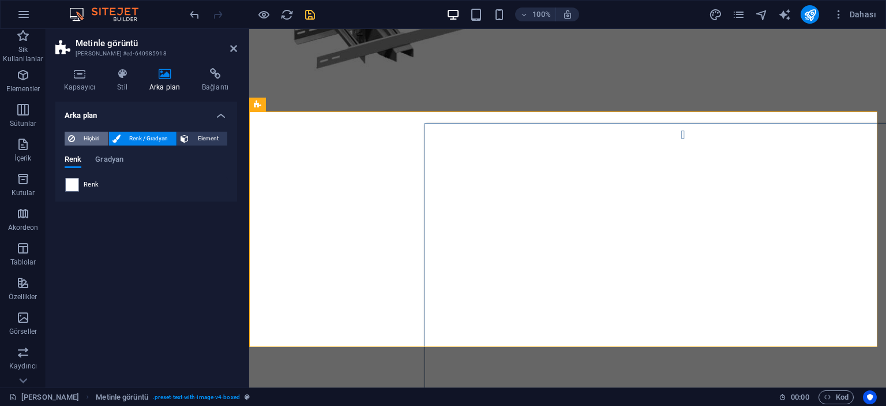
click at [91, 136] on span "Hiçbiri" at bounding box center [91, 139] width 27 height 14
click at [144, 136] on span "Renk / Gradyan" at bounding box center [149, 139] width 50 height 14
click at [95, 87] on h4 "Kapsayıcı" at bounding box center [81, 80] width 53 height 24
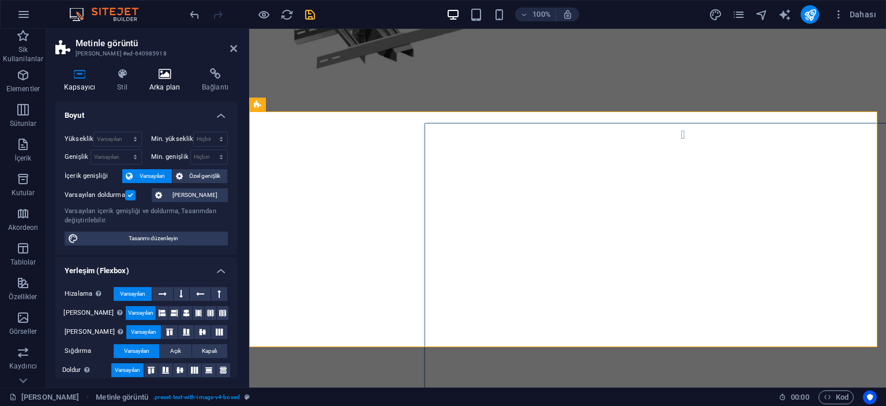
click at [173, 91] on h4 "Arka plan" at bounding box center [167, 80] width 53 height 24
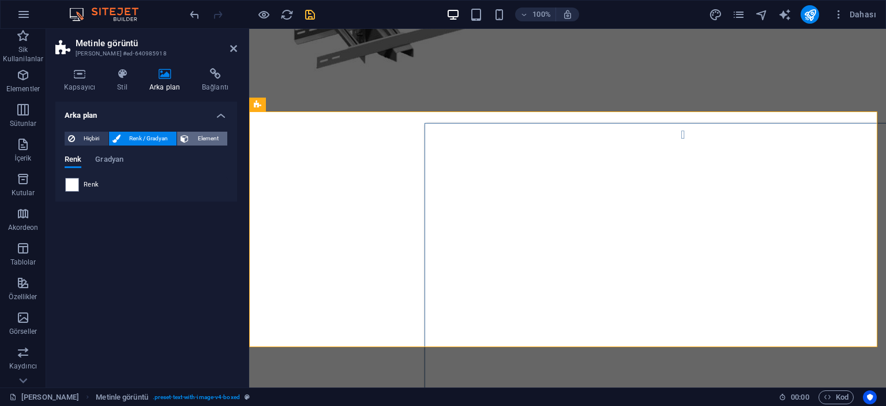
click at [210, 138] on span "Element" at bounding box center [208, 139] width 32 height 14
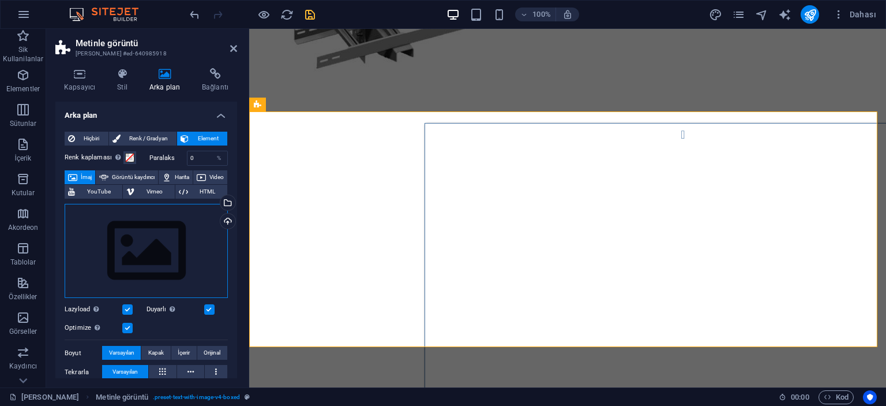
click at [193, 235] on div "Dosyaları buraya sürükleyin, dosyaları seçmek için tıklayın veya Dosyalardan ya…" at bounding box center [146, 251] width 163 height 95
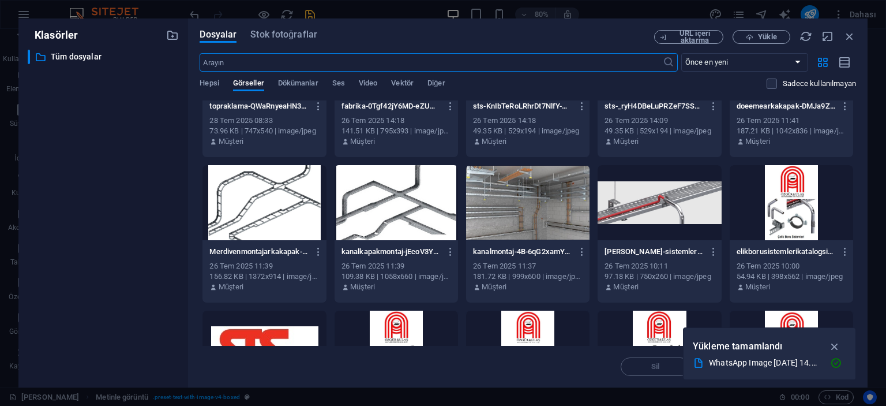
scroll to position [519, 0]
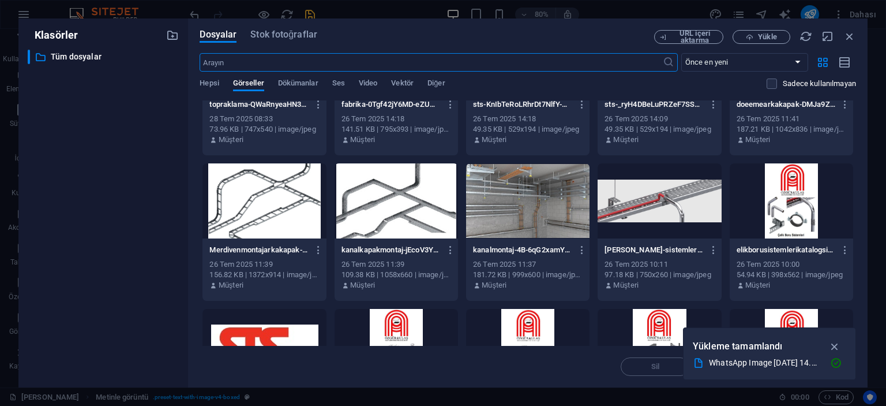
click at [686, 198] on div at bounding box center [659, 200] width 123 height 75
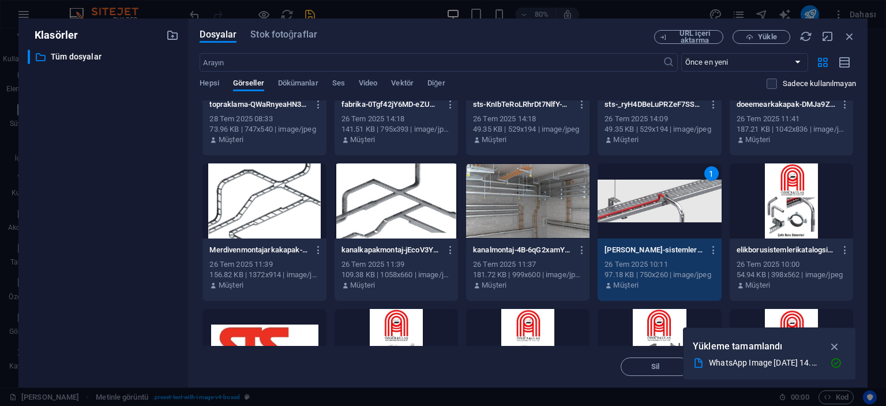
click at [686, 198] on div "1" at bounding box center [659, 200] width 123 height 75
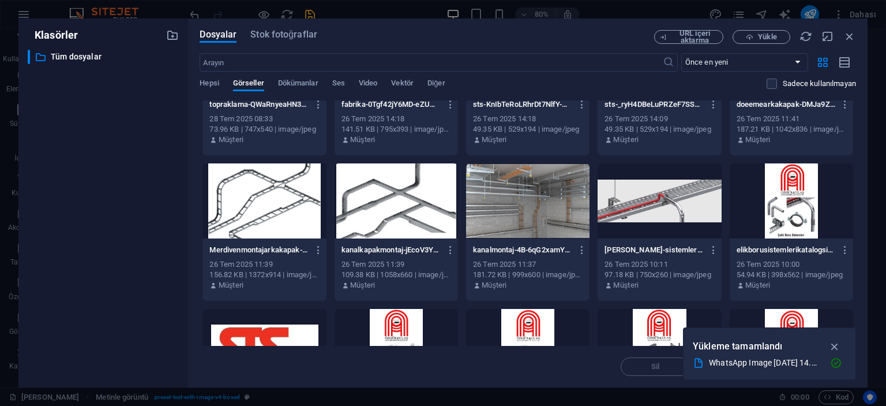
click at [686, 198] on div at bounding box center [659, 200] width 123 height 75
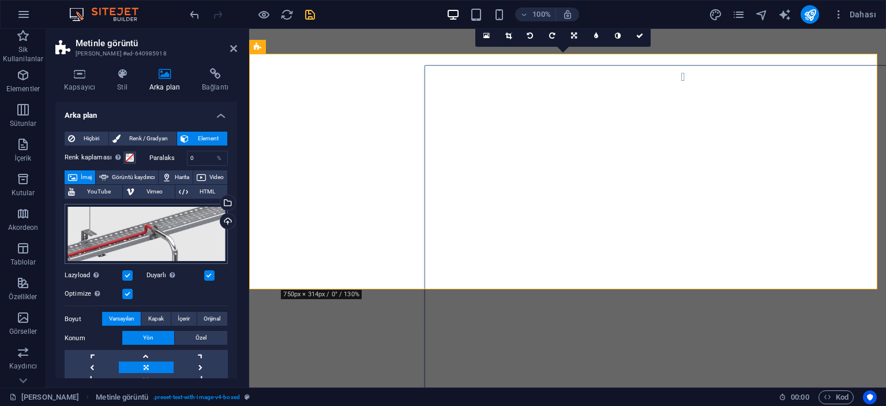
scroll to position [58, 0]
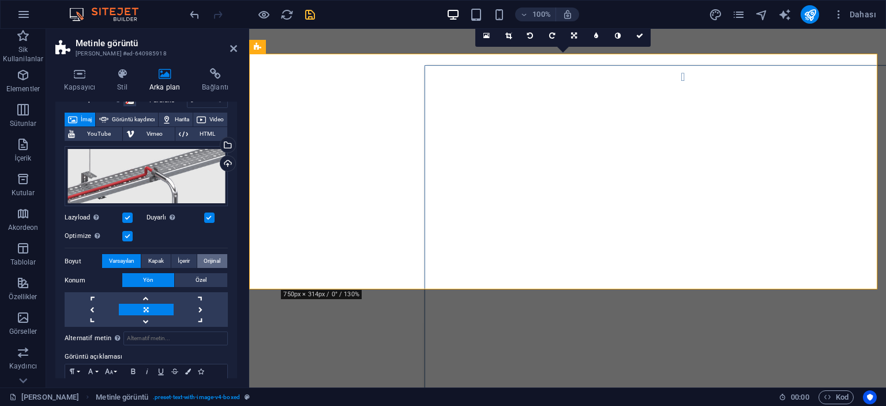
click at [219, 258] on span "Orijinal" at bounding box center [212, 261] width 17 height 14
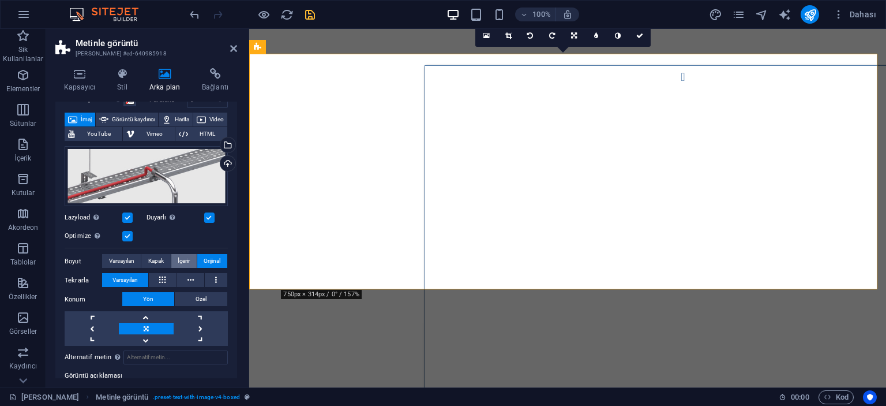
click at [187, 261] on span "İçerir" at bounding box center [184, 261] width 12 height 14
click at [158, 263] on span "Kapak" at bounding box center [156, 261] width 16 height 14
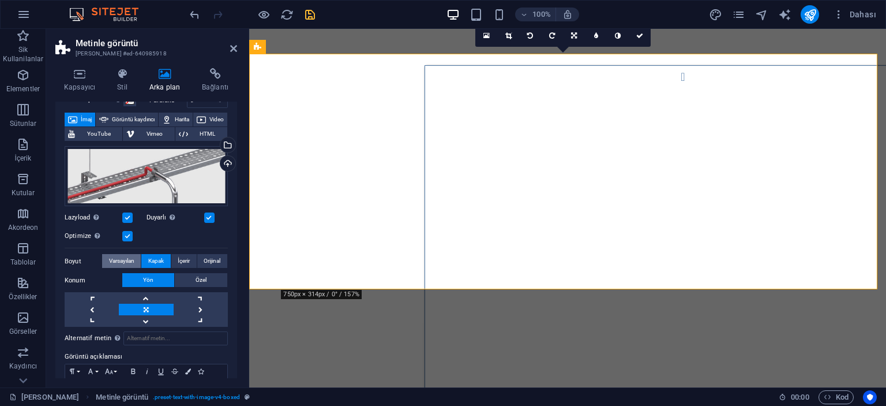
click at [127, 263] on span "Varsayılan" at bounding box center [121, 261] width 25 height 14
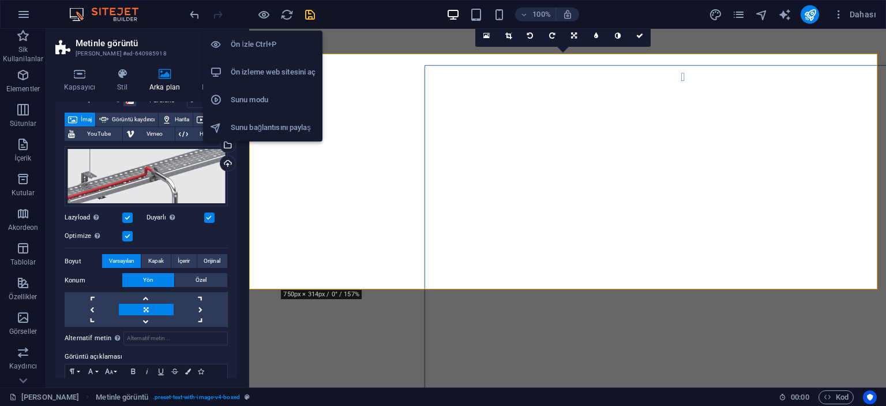
click at [242, 47] on h6 "Ön İzle Ctrl+P" at bounding box center [273, 45] width 85 height 14
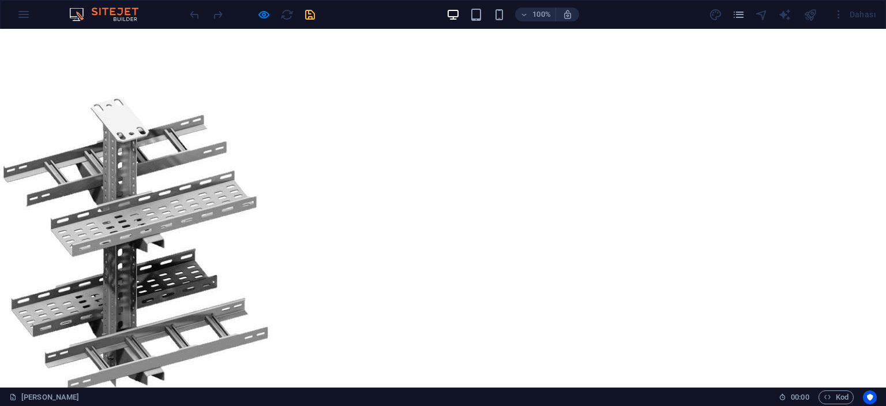
scroll to position [785, 0]
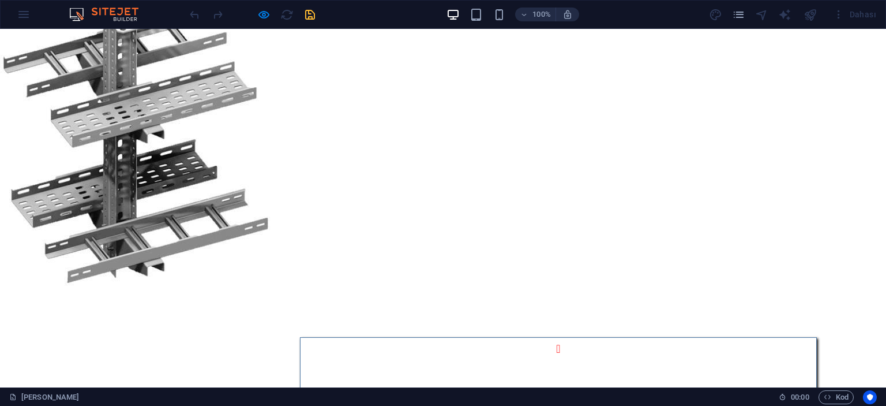
click at [547, 338] on button "Image Slider" at bounding box center [558, 349] width 23 height 23
click at [261, 13] on icon "button" at bounding box center [263, 14] width 13 height 13
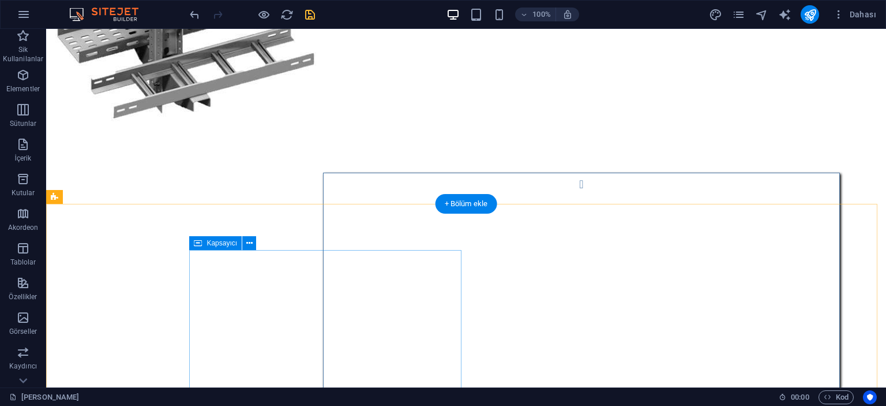
scroll to position [932, 0]
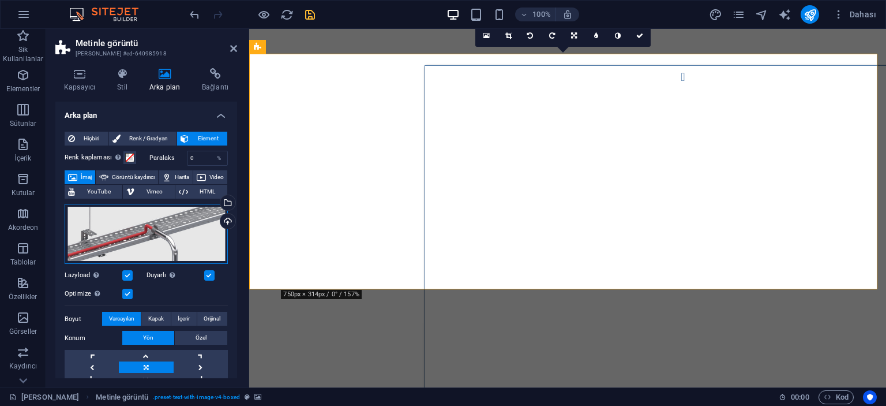
click at [173, 241] on div "Dosyaları buraya sürükleyin, dosyaları seçmek için tıklayın veya Dosyalardan ya…" at bounding box center [146, 234] width 163 height 61
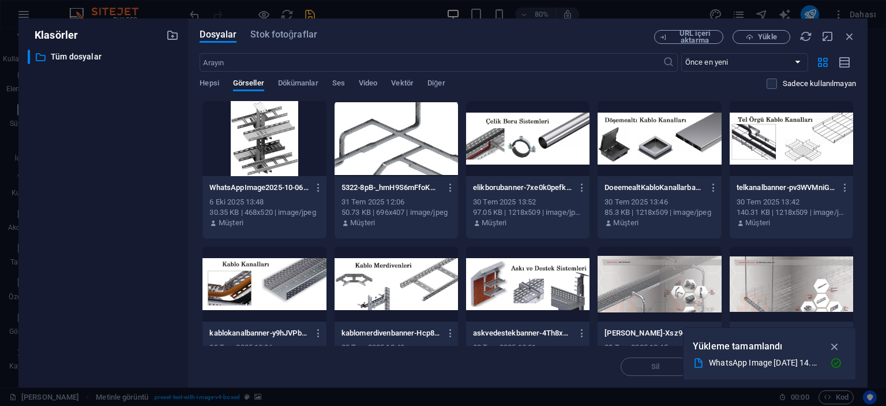
click at [424, 156] on div at bounding box center [396, 138] width 123 height 75
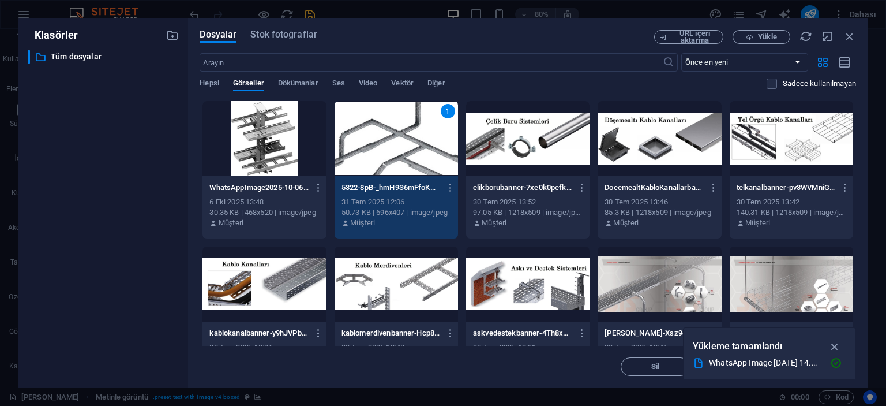
click at [407, 152] on div "1" at bounding box center [396, 138] width 123 height 75
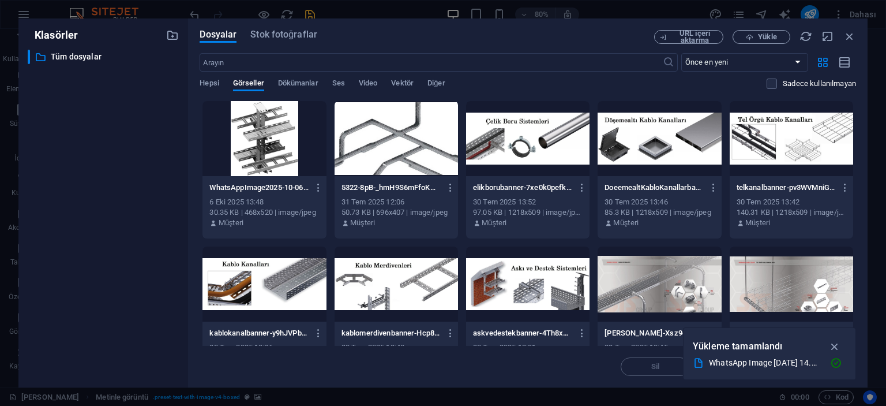
click at [407, 152] on div at bounding box center [396, 138] width 123 height 75
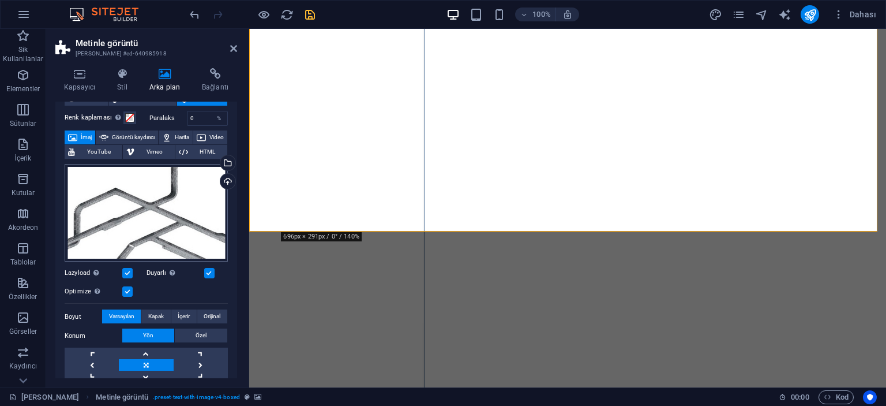
scroll to position [58, 0]
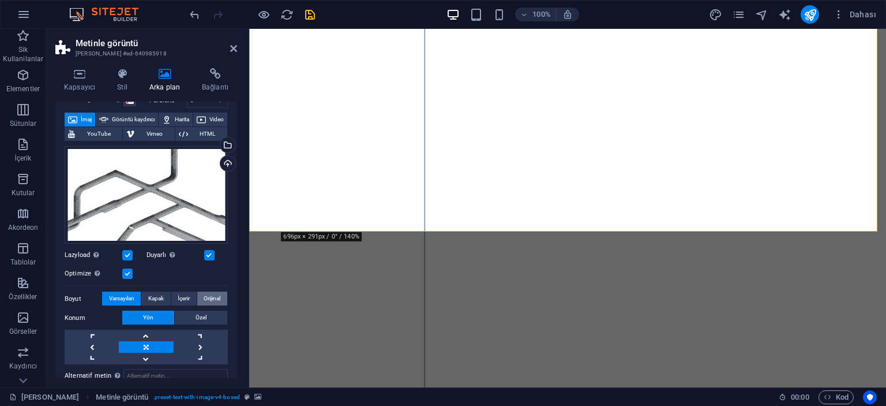
click at [219, 296] on button "Orijinal" at bounding box center [212, 298] width 30 height 14
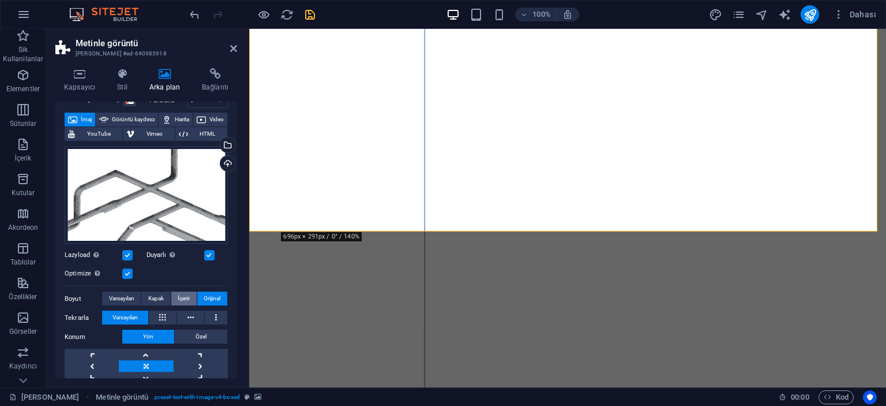
click at [191, 296] on button "İçerir" at bounding box center [183, 298] width 25 height 14
click at [155, 296] on span "Kapak" at bounding box center [156, 298] width 16 height 14
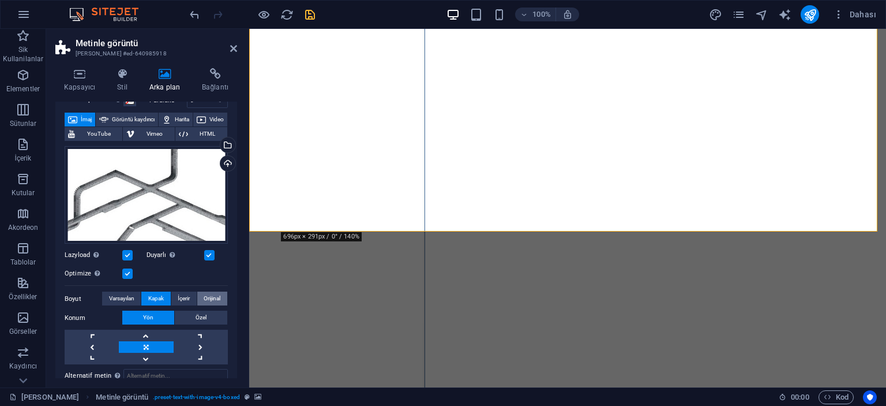
click at [207, 295] on span "Orijinal" at bounding box center [212, 298] width 17 height 14
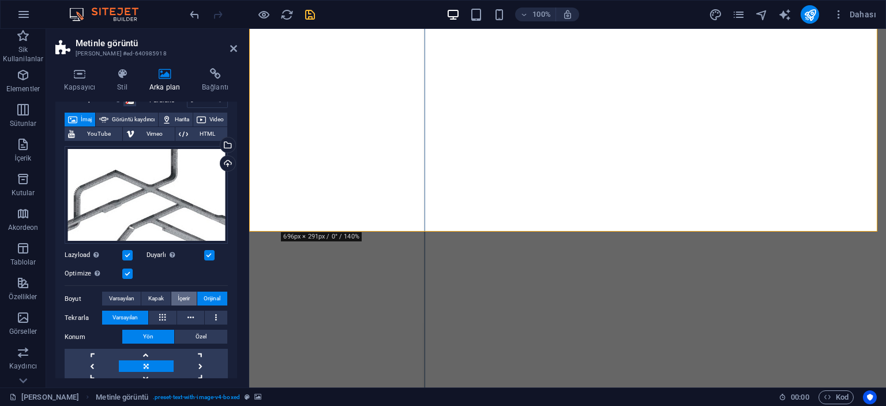
drag, startPoint x: 183, startPoint y: 297, endPoint x: 170, endPoint y: 299, distance: 13.6
click at [183, 297] on span "İçerir" at bounding box center [184, 298] width 12 height 14
click at [159, 297] on span "Kapak" at bounding box center [156, 298] width 16 height 14
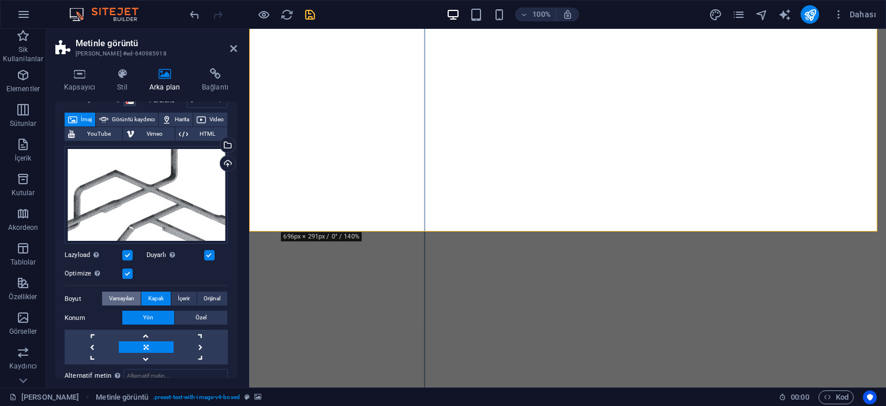
click at [133, 297] on span "Varsayılan" at bounding box center [121, 298] width 25 height 14
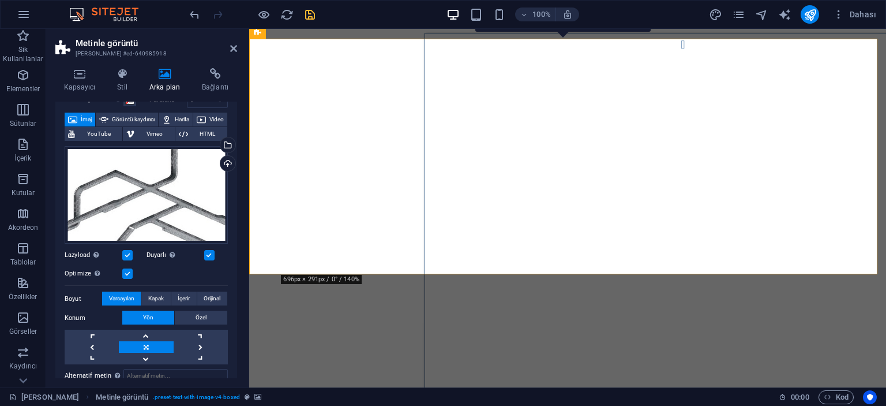
scroll to position [990, 0]
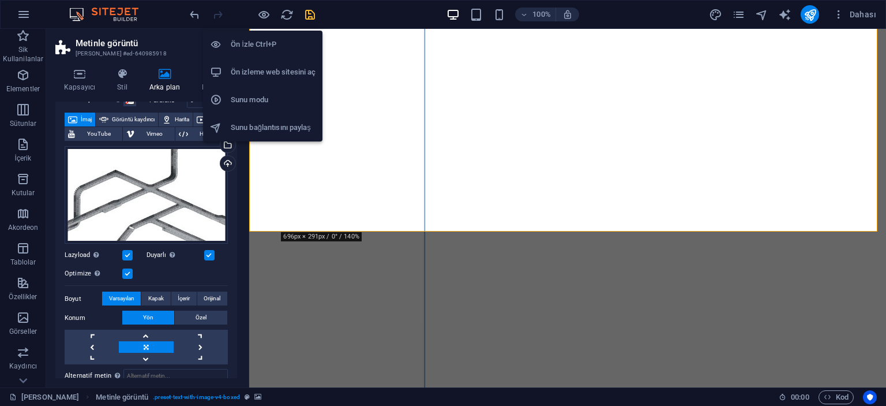
click at [251, 44] on h6 "Ön İzle Ctrl+P" at bounding box center [273, 45] width 85 height 14
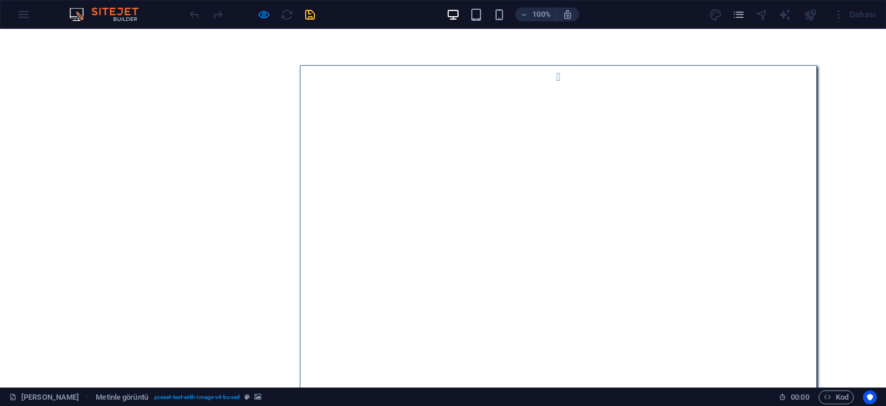
scroll to position [1074, 0]
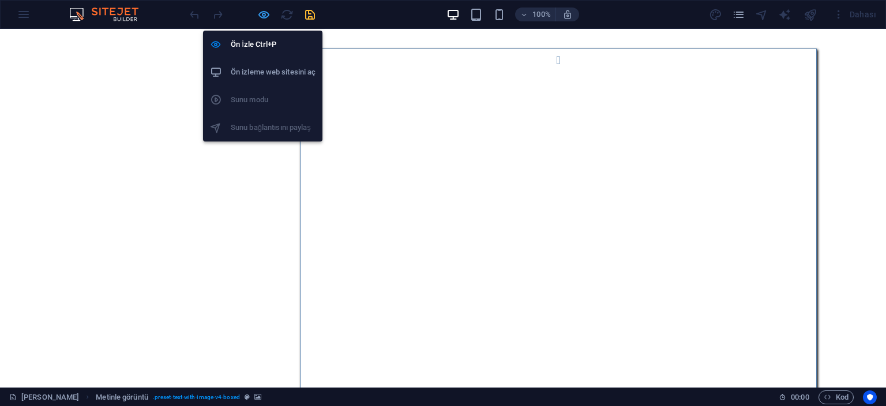
click at [260, 14] on icon "button" at bounding box center [263, 14] width 13 height 13
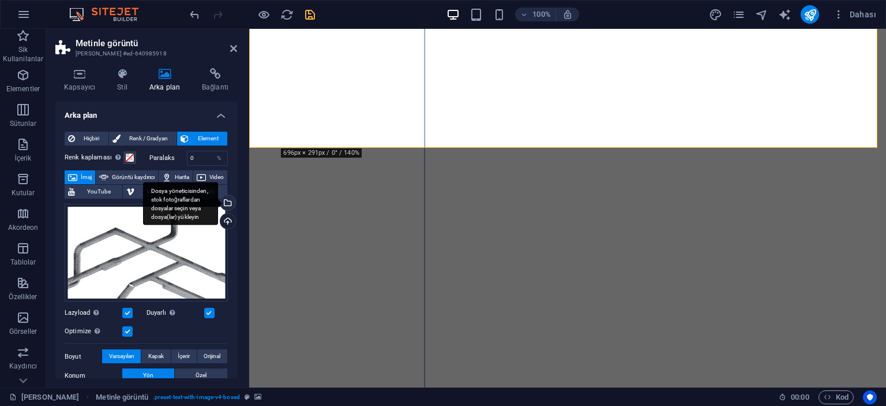
click at [227, 203] on div "Dosya yöneticisinden, stok fotoğraflardan dosyalar seçin veya dosya(lar) yükley…" at bounding box center [226, 203] width 17 height 17
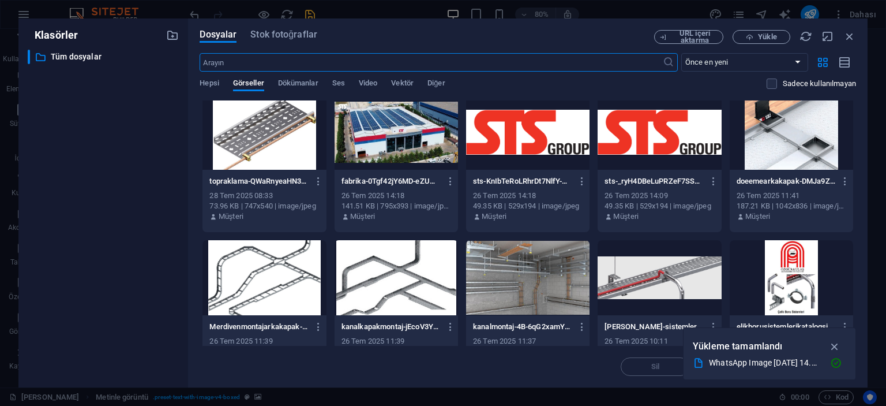
scroll to position [462, 0]
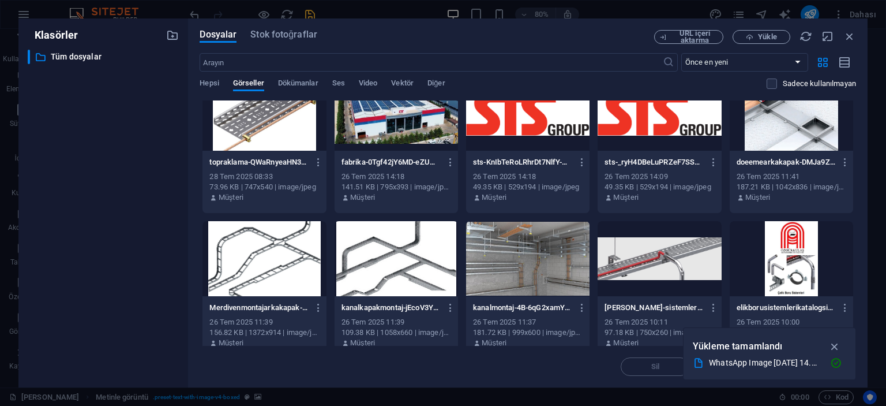
click at [526, 250] on div at bounding box center [527, 258] width 123 height 75
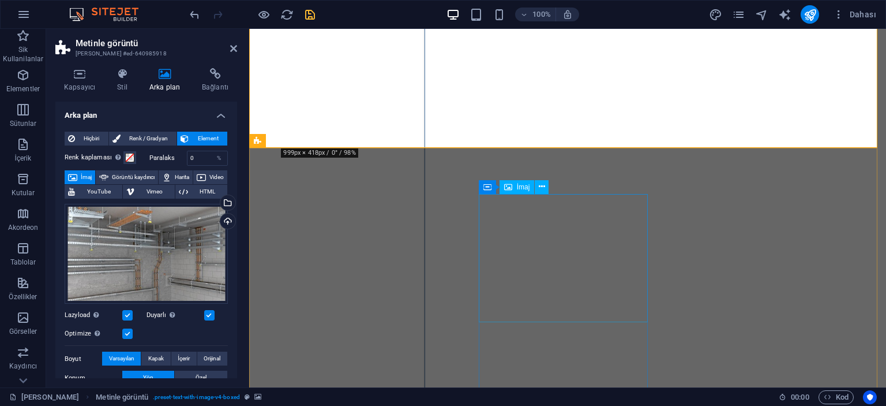
scroll to position [958, 0]
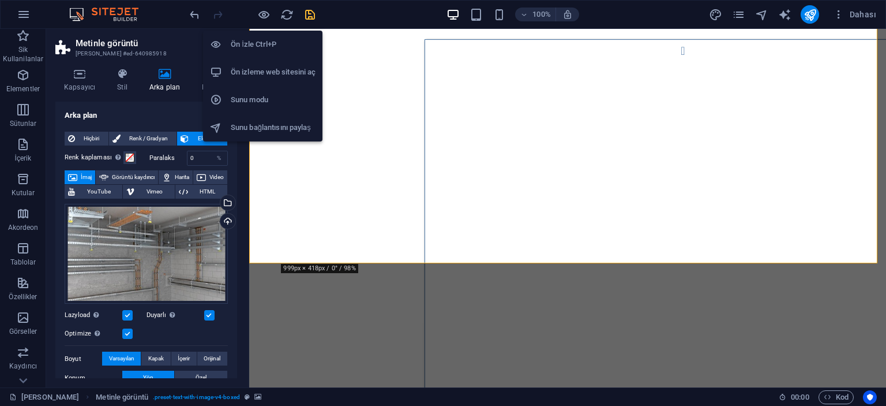
click at [256, 42] on h6 "Ön İzle Ctrl+P" at bounding box center [273, 45] width 85 height 14
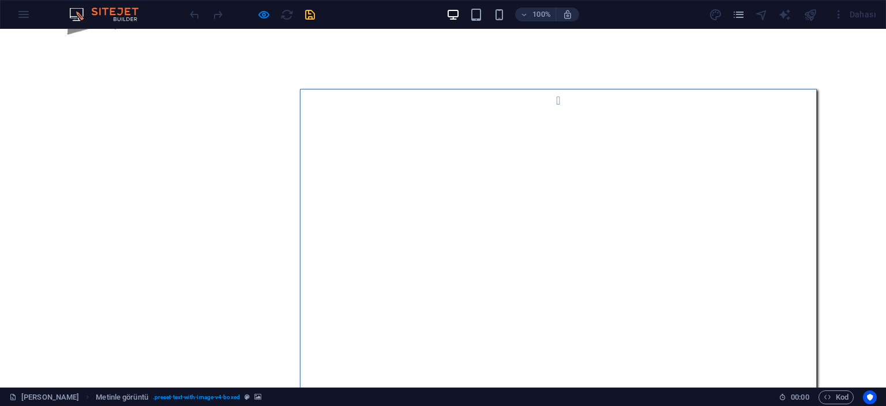
scroll to position [984, 0]
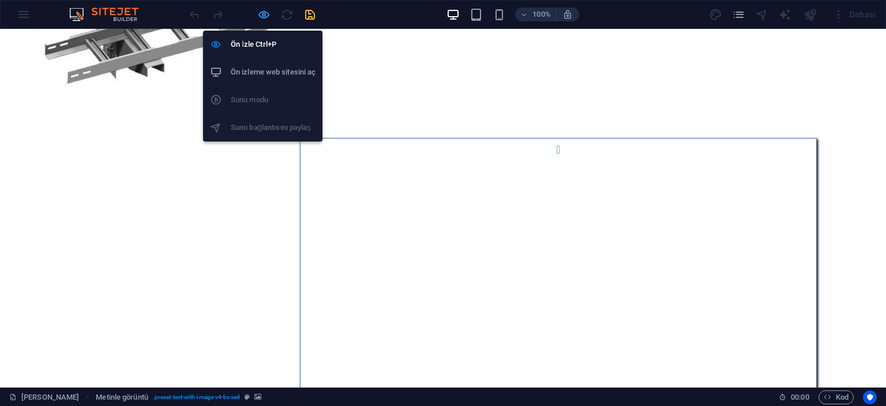
click at [261, 16] on icon "button" at bounding box center [263, 14] width 13 height 13
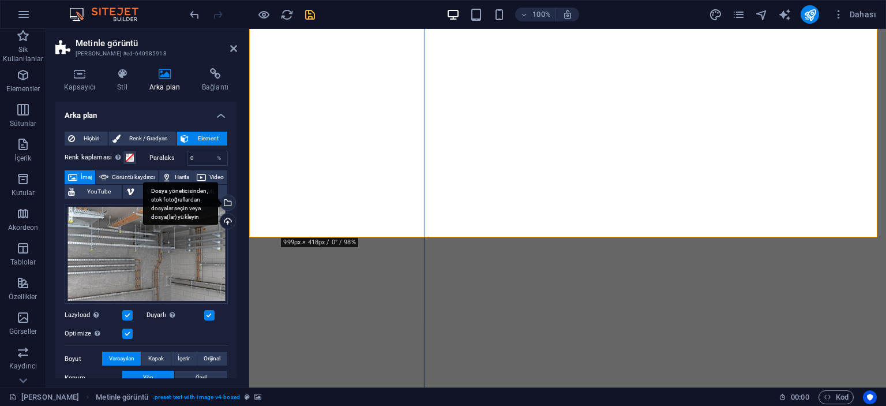
click at [226, 203] on div "Dosya yöneticisinden, stok fotoğraflardan dosyalar seçin veya dosya(lar) yükley…" at bounding box center [226, 203] width 17 height 17
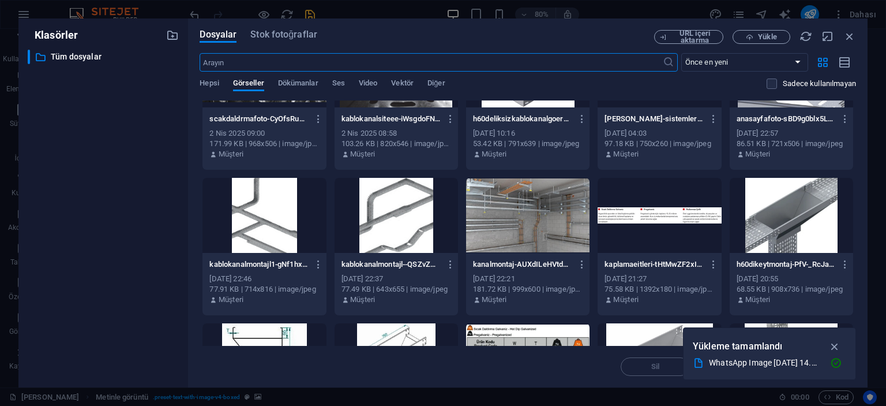
scroll to position [1789, 0]
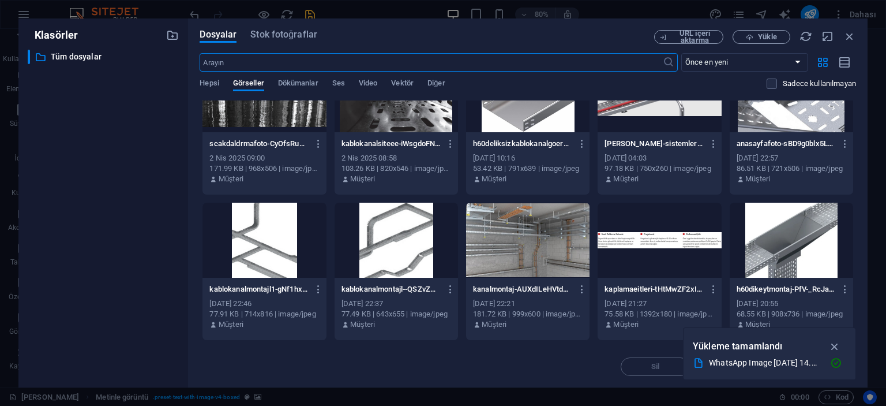
click at [792, 216] on div at bounding box center [791, 240] width 123 height 75
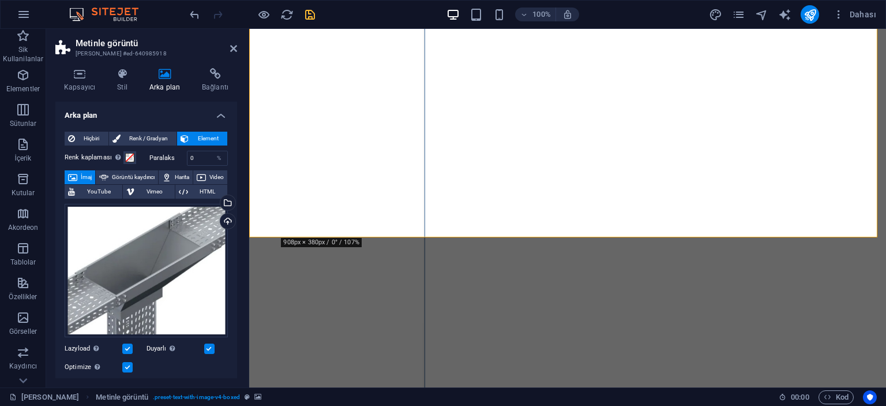
scroll to position [115, 0]
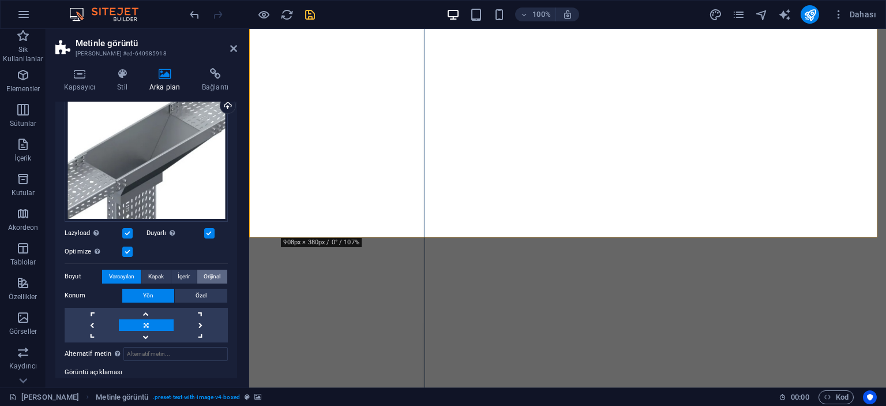
click at [205, 277] on span "Orijinal" at bounding box center [212, 276] width 17 height 14
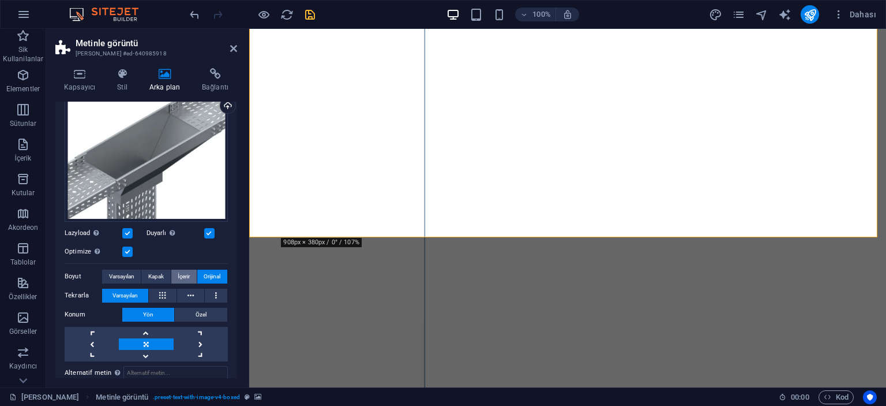
click at [180, 277] on span "İçerir" at bounding box center [184, 276] width 12 height 14
click at [193, 149] on div "Dosyaları buraya sürükleyin, dosyaları seçmek için tıklayın veya Dosyalardan ya…" at bounding box center [146, 154] width 163 height 133
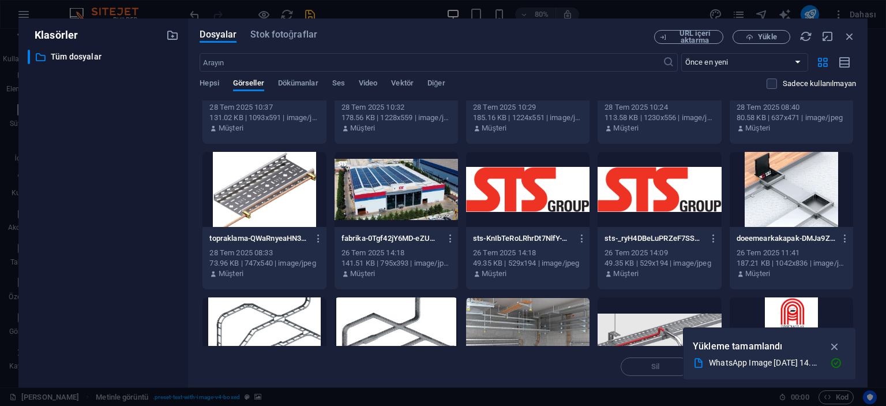
scroll to position [404, 0]
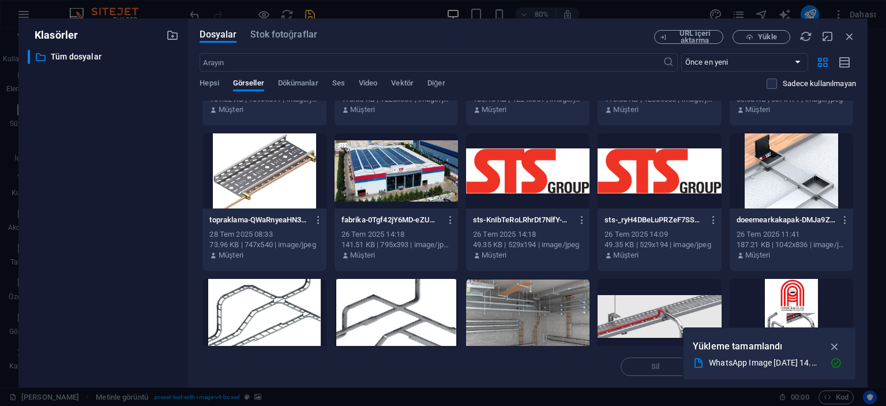
click at [245, 192] on div at bounding box center [264, 170] width 123 height 75
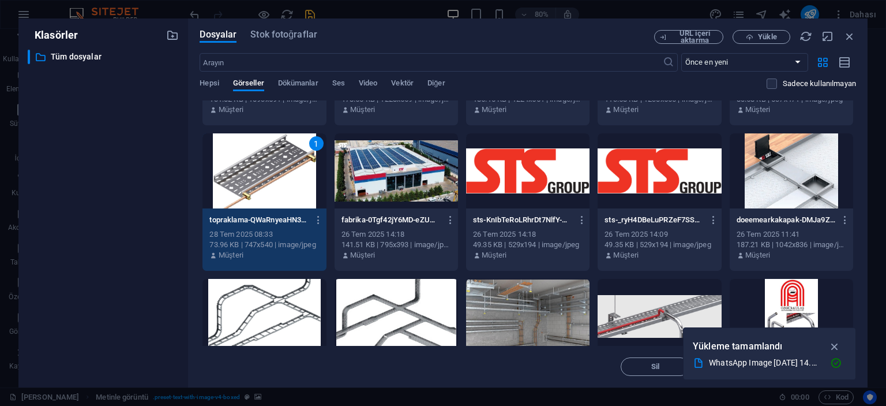
click at [245, 192] on div "1" at bounding box center [264, 170] width 123 height 75
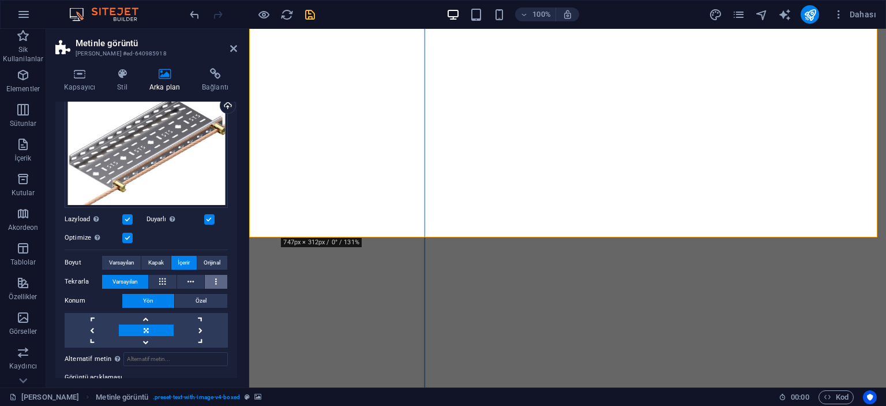
click at [205, 275] on button at bounding box center [216, 282] width 23 height 14
click at [210, 263] on span "Orijinal" at bounding box center [212, 263] width 17 height 14
click at [94, 327] on link at bounding box center [92, 330] width 54 height 12
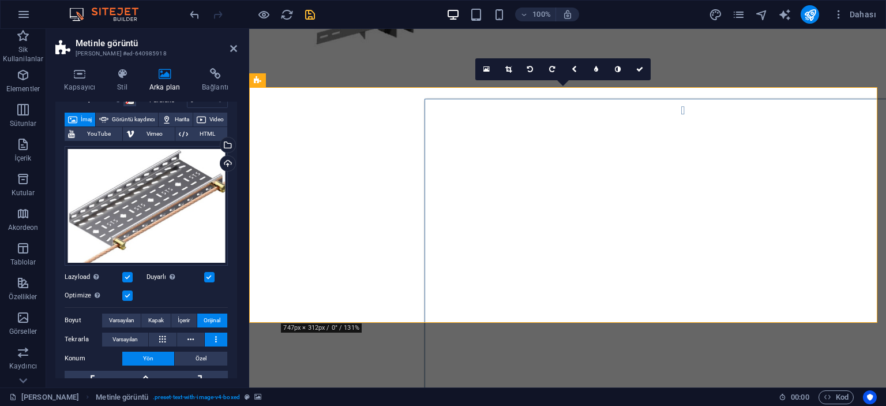
scroll to position [927, 0]
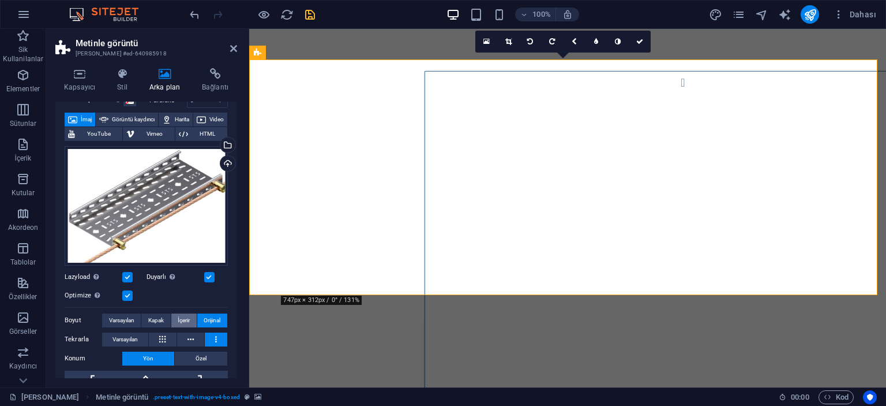
click at [180, 317] on span "İçerir" at bounding box center [184, 320] width 12 height 14
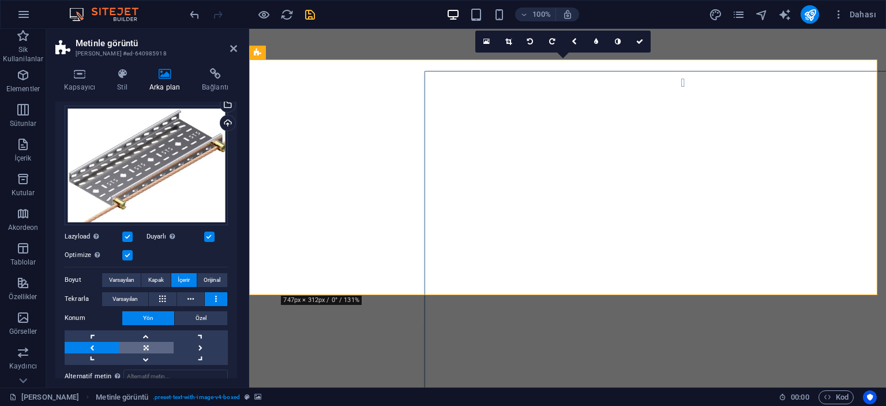
scroll to position [115, 0]
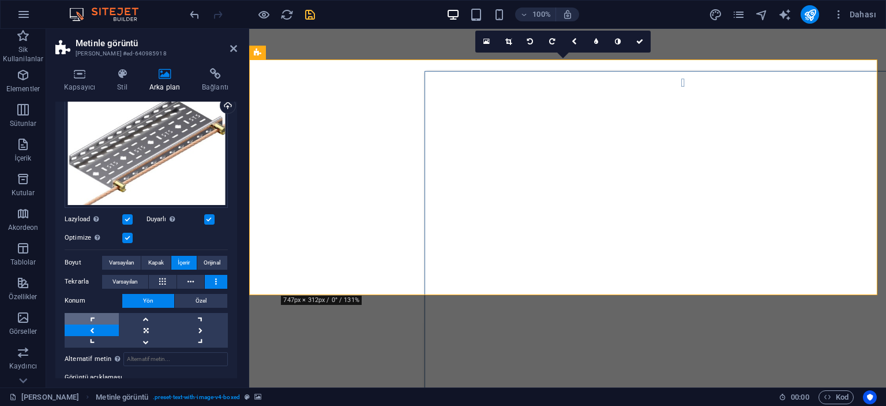
click at [91, 316] on link at bounding box center [92, 319] width 54 height 12
click at [96, 338] on link at bounding box center [92, 342] width 54 height 12
click at [95, 327] on link at bounding box center [92, 330] width 54 height 12
click at [508, 42] on icon at bounding box center [508, 41] width 6 height 7
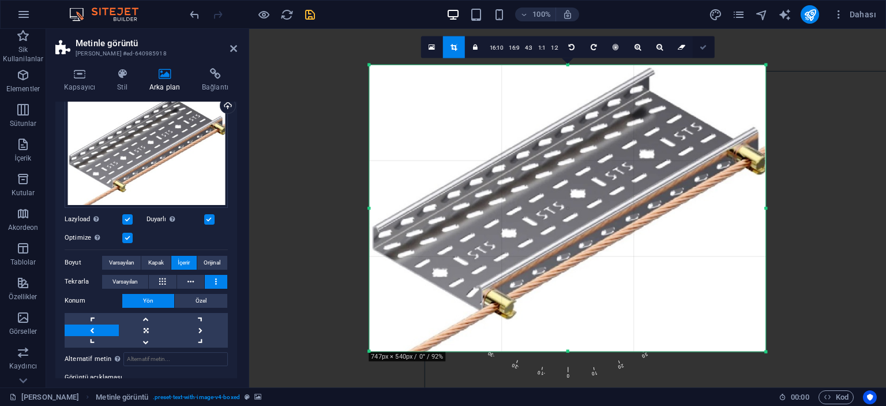
click at [709, 46] on link at bounding box center [704, 47] width 22 height 22
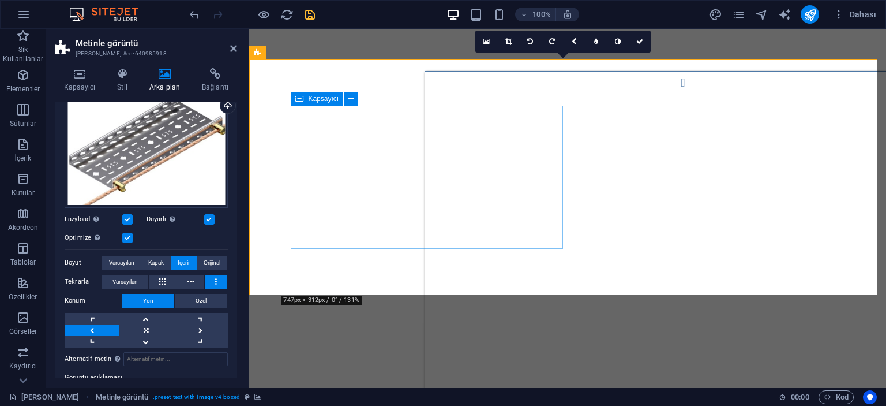
click at [158, 261] on span "Kapak" at bounding box center [156, 263] width 16 height 14
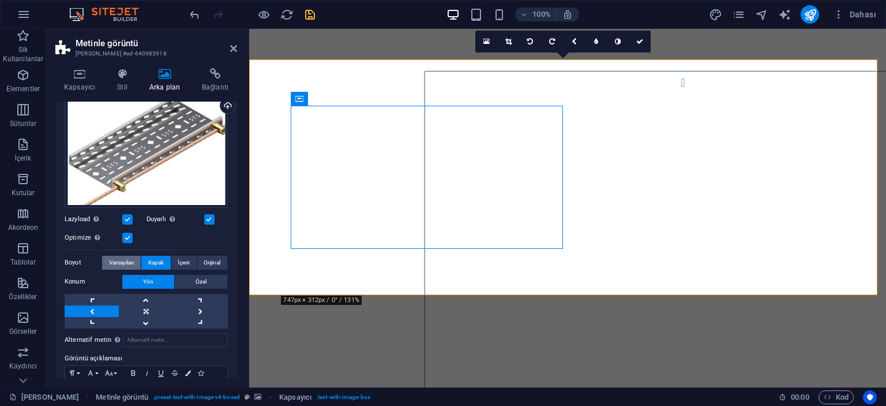
click at [130, 261] on span "Varsayılan" at bounding box center [121, 263] width 25 height 14
click at [155, 260] on span "Kapak" at bounding box center [156, 263] width 16 height 14
click at [182, 259] on span "İçerir" at bounding box center [184, 263] width 12 height 14
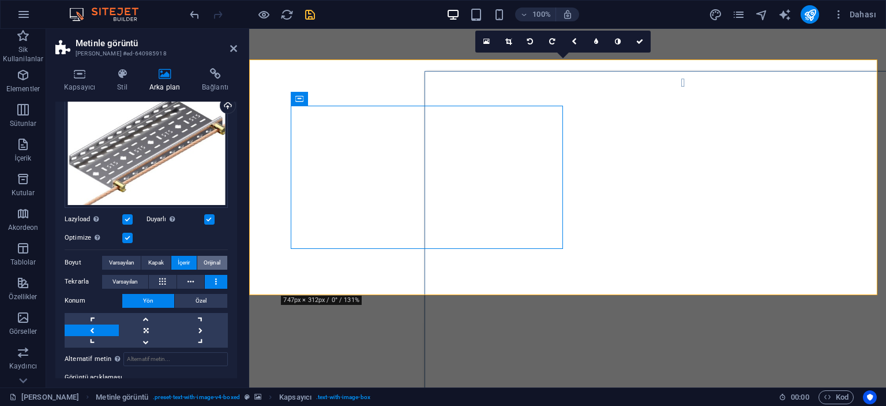
click at [209, 258] on span "Orijinal" at bounding box center [212, 263] width 17 height 14
click at [174, 260] on button "İçerir" at bounding box center [183, 263] width 25 height 14
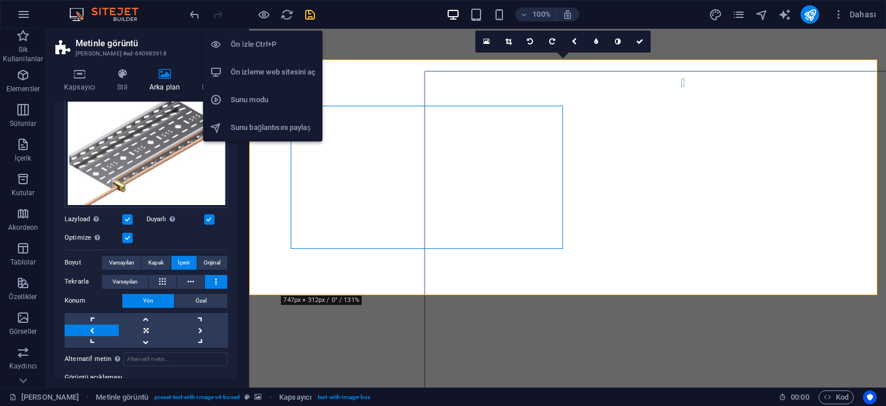
click at [252, 47] on h6 "Ön İzle Ctrl+P" at bounding box center [273, 45] width 85 height 14
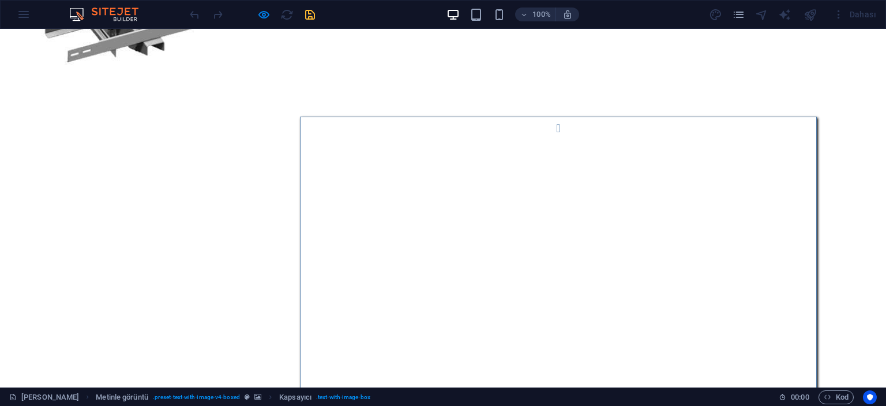
scroll to position [1068, 0]
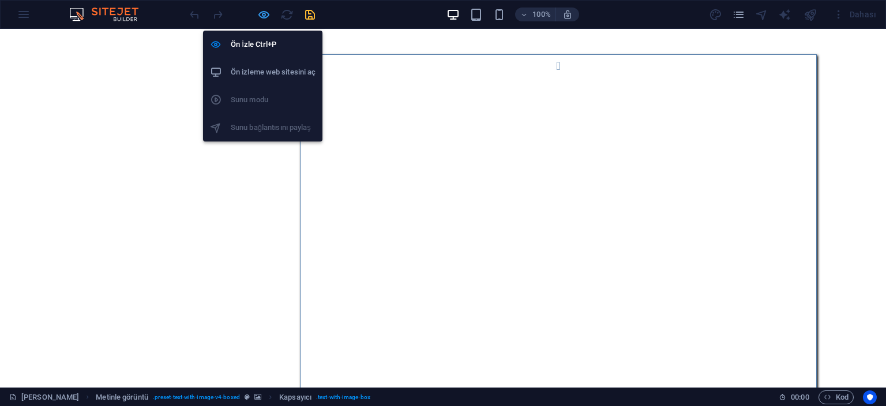
click at [261, 14] on icon "button" at bounding box center [263, 14] width 13 height 13
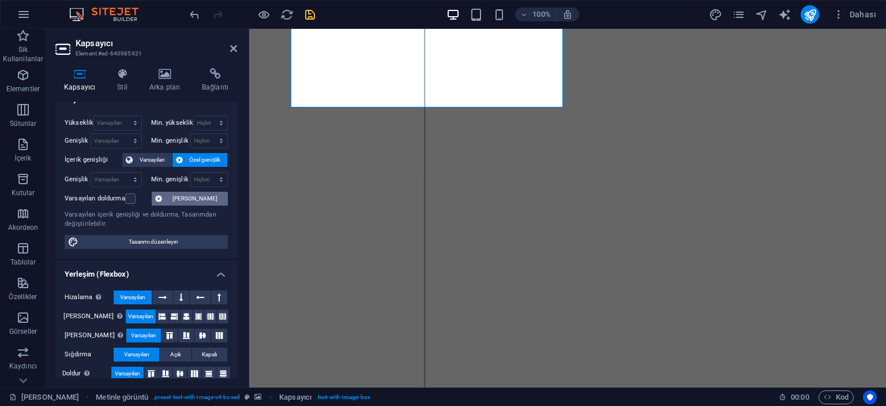
scroll to position [0, 0]
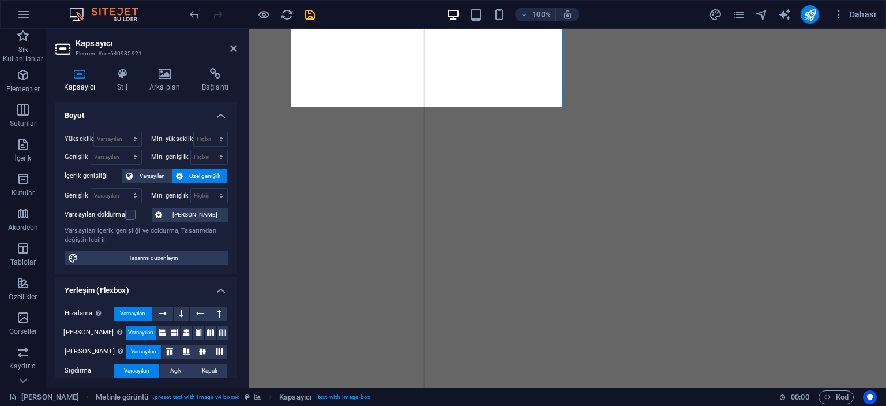
click at [121, 111] on h4 "Boyut" at bounding box center [146, 112] width 182 height 21
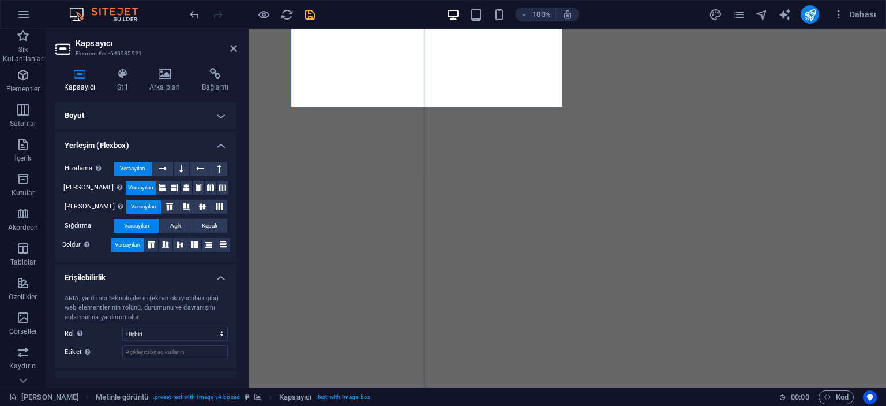
click at [133, 277] on h4 "Erişilebilirlik" at bounding box center [146, 274] width 182 height 21
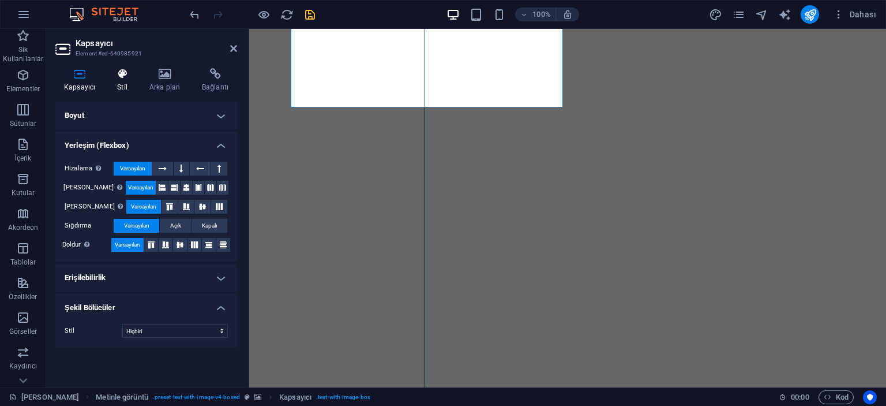
click at [124, 87] on h4 "Stil" at bounding box center [124, 80] width 32 height 24
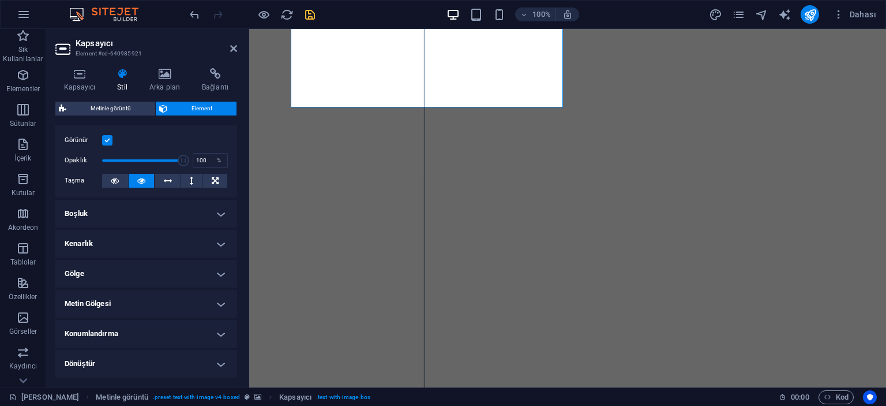
scroll to position [173, 0]
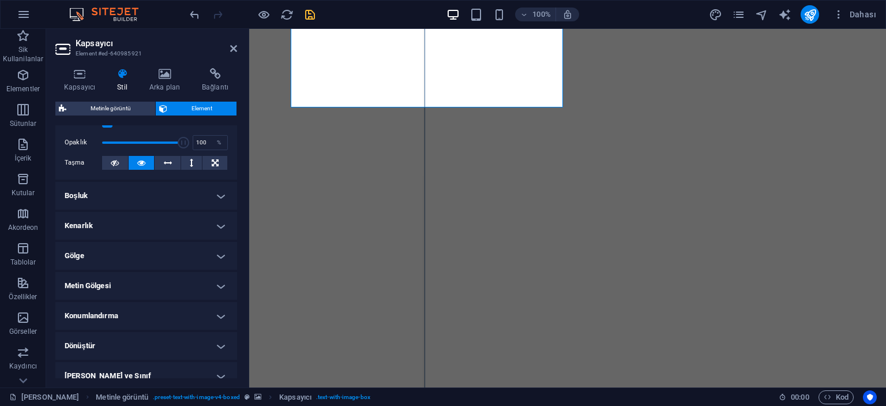
click at [129, 316] on h4 "Konumlandırma" at bounding box center [146, 316] width 182 height 28
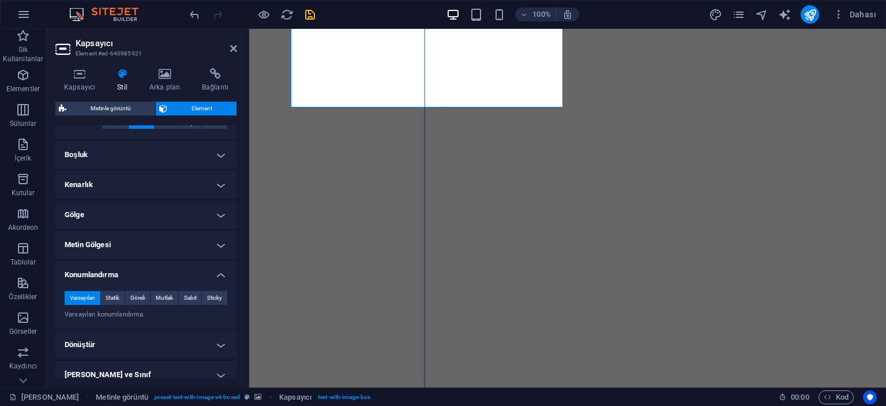
scroll to position [231, 0]
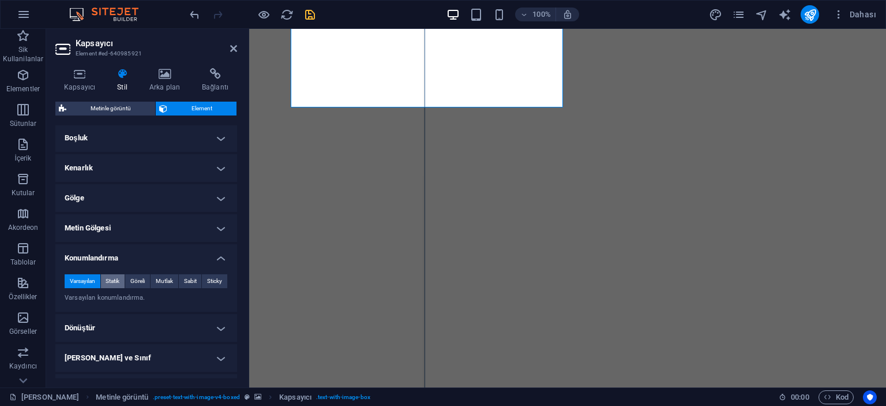
click at [122, 279] on button "Statik" at bounding box center [113, 281] width 24 height 14
click at [140, 281] on span "Göreli" at bounding box center [137, 281] width 14 height 14
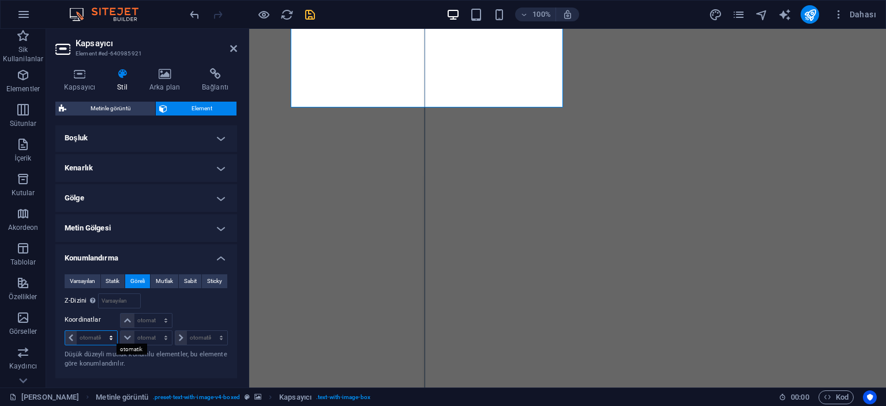
click at [96, 338] on select "otomatik px rem % em" at bounding box center [91, 338] width 52 height 14
select select "px"
click at [100, 331] on select "otomatik px rem % em" at bounding box center [91, 338] width 52 height 14
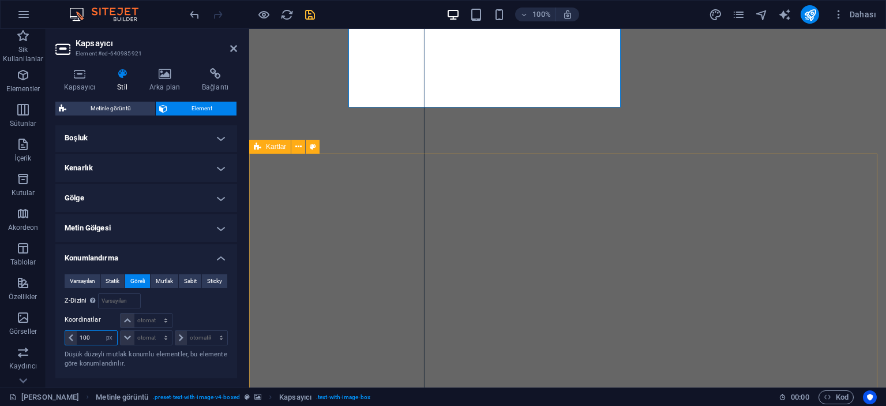
type input "100"
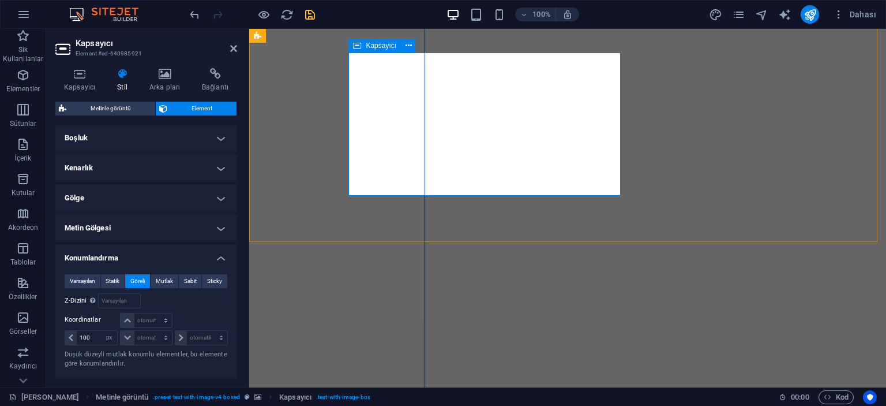
scroll to position [953, 0]
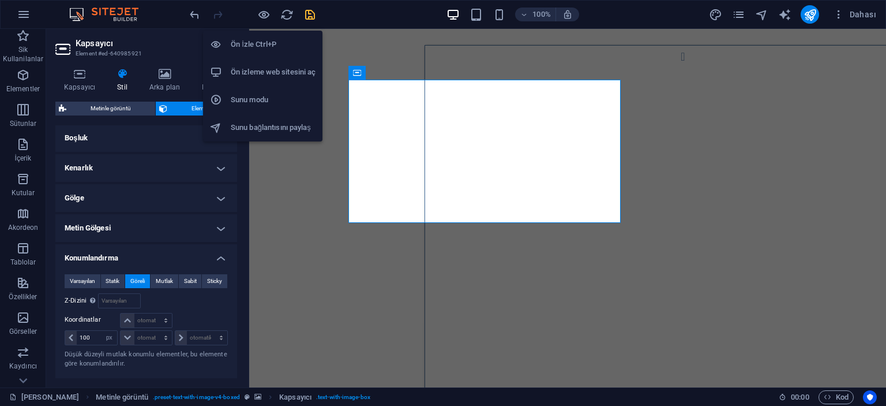
click at [250, 41] on h6 "Ön İzle Ctrl+P" at bounding box center [273, 45] width 85 height 14
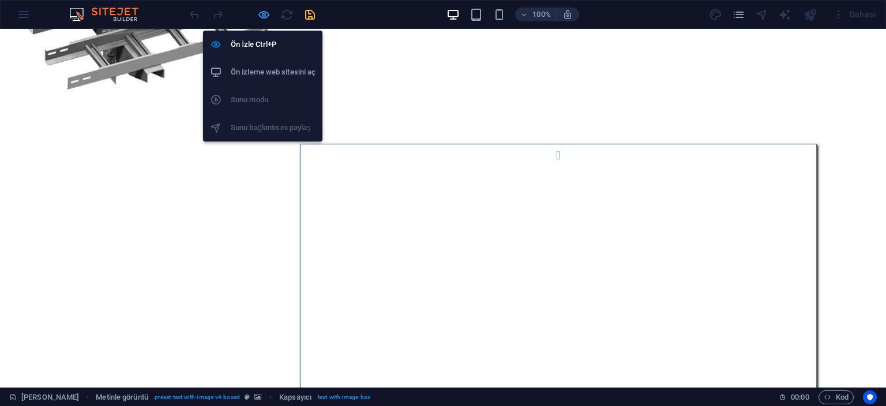
click at [268, 11] on icon "button" at bounding box center [263, 14] width 13 height 13
select select "px"
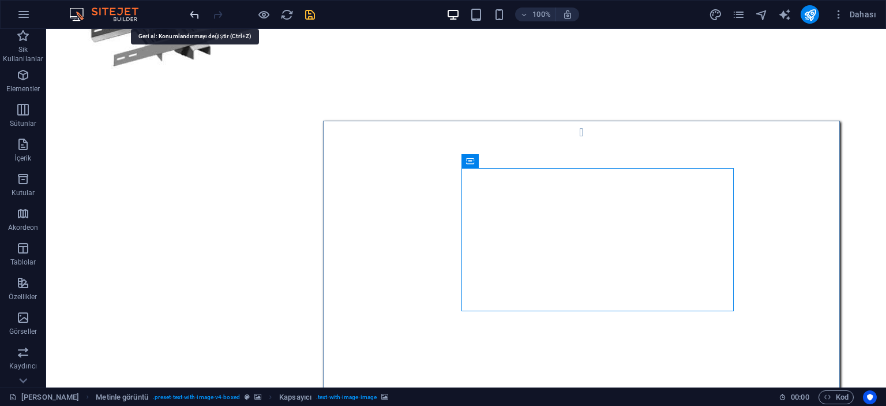
click at [192, 14] on icon "undo" at bounding box center [194, 14] width 13 height 13
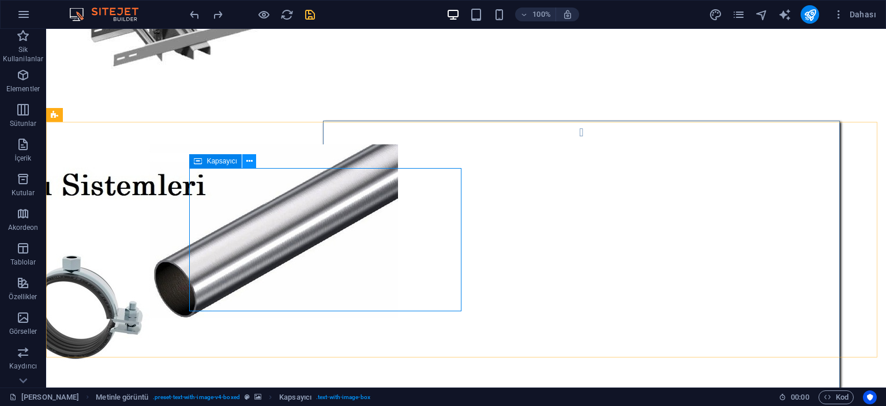
click at [252, 160] on icon at bounding box center [249, 161] width 6 height 12
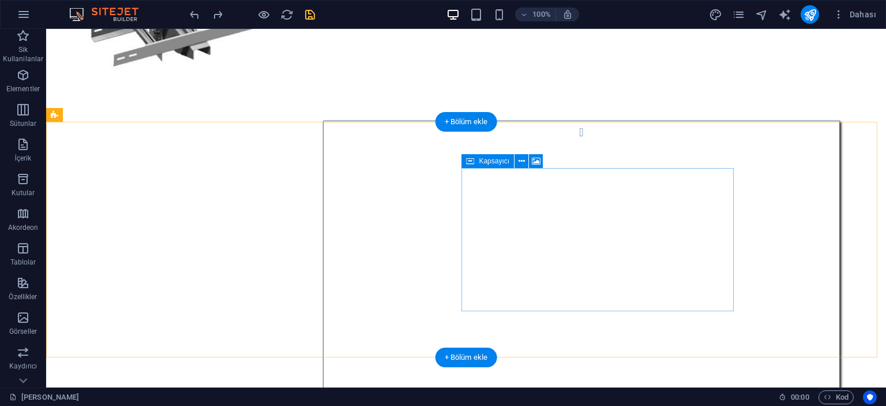
drag, startPoint x: 779, startPoint y: 323, endPoint x: 511, endPoint y: 219, distance: 287.5
click at [520, 163] on icon at bounding box center [522, 161] width 6 height 12
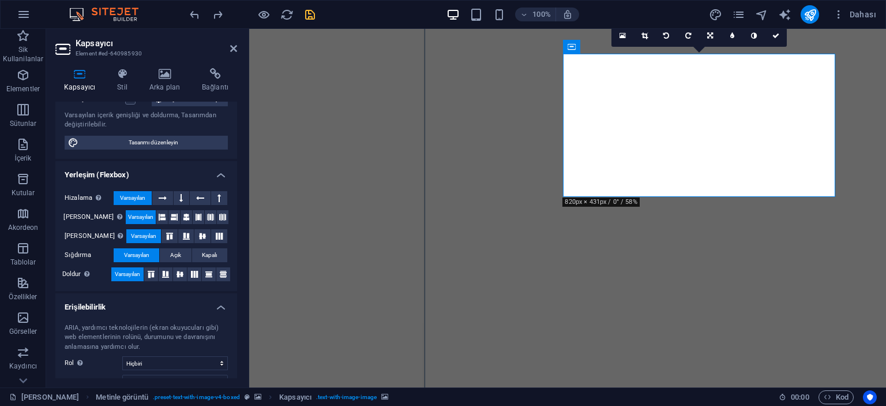
scroll to position [0, 0]
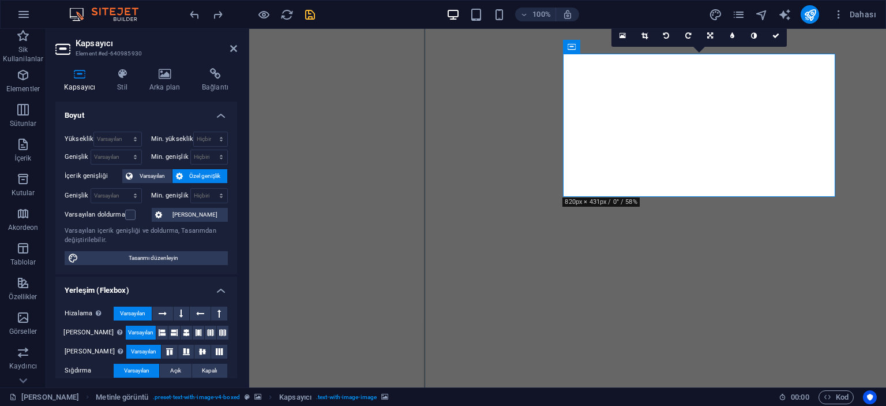
click at [139, 115] on h4 "Boyut" at bounding box center [146, 112] width 182 height 21
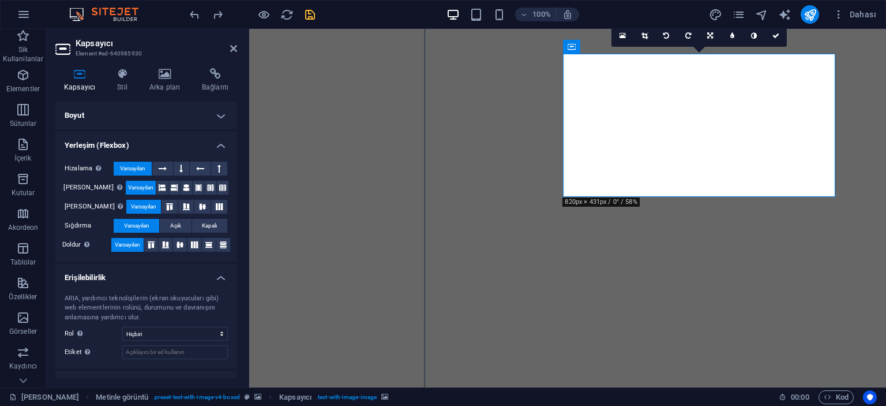
click at [125, 278] on h4 "Erişilebilirlik" at bounding box center [146, 274] width 182 height 21
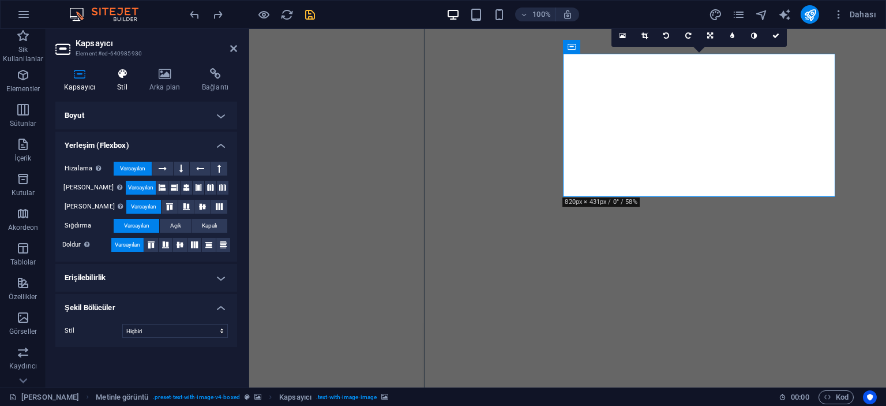
click at [122, 87] on h4 "Stil" at bounding box center [124, 80] width 32 height 24
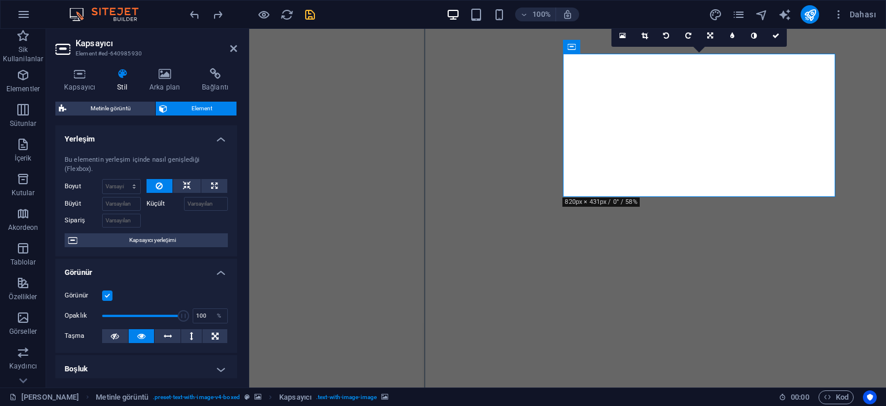
click at [149, 133] on h4 "Yerleşim" at bounding box center [146, 135] width 182 height 21
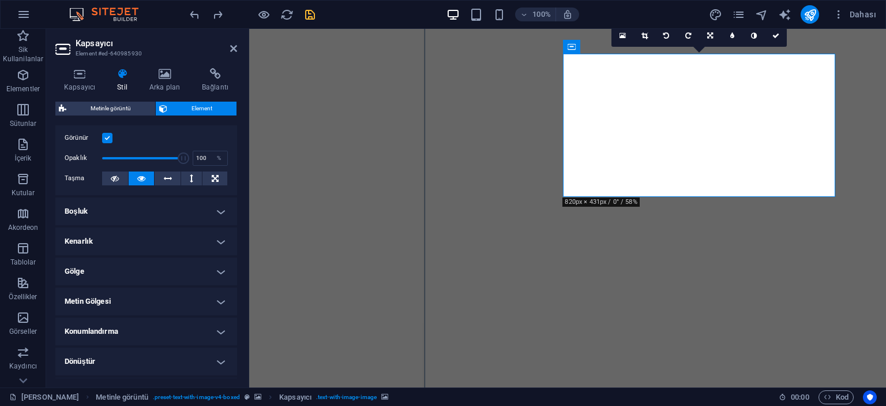
scroll to position [115, 0]
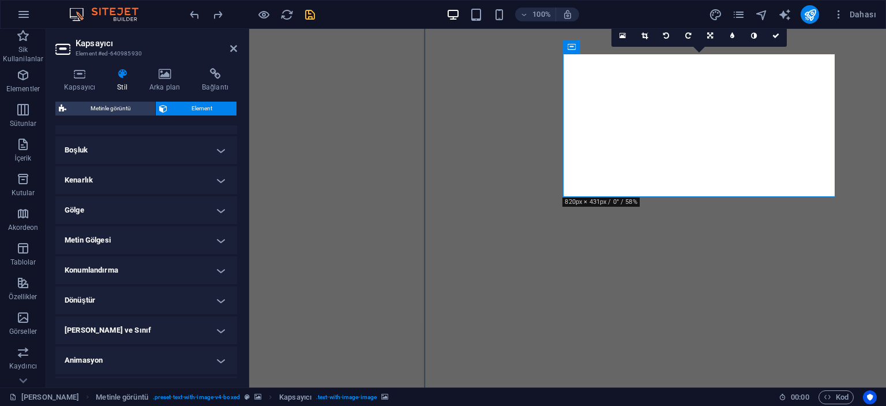
click at [119, 269] on h4 "Konumlandırma" at bounding box center [146, 270] width 182 height 28
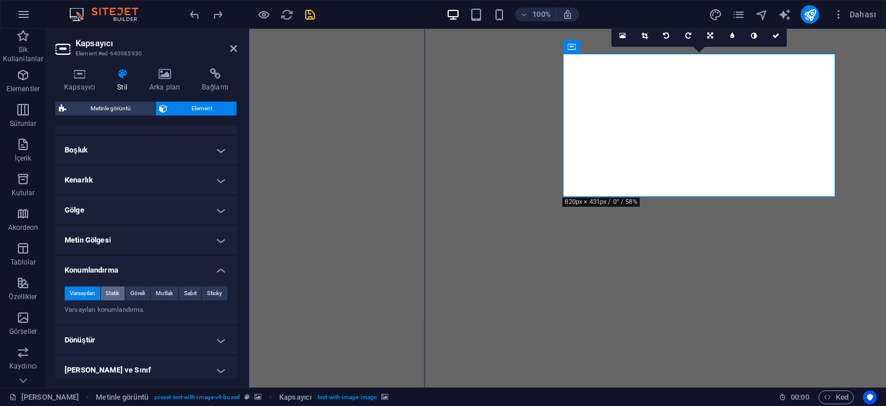
click at [113, 295] on span "Statik" at bounding box center [113, 293] width 14 height 14
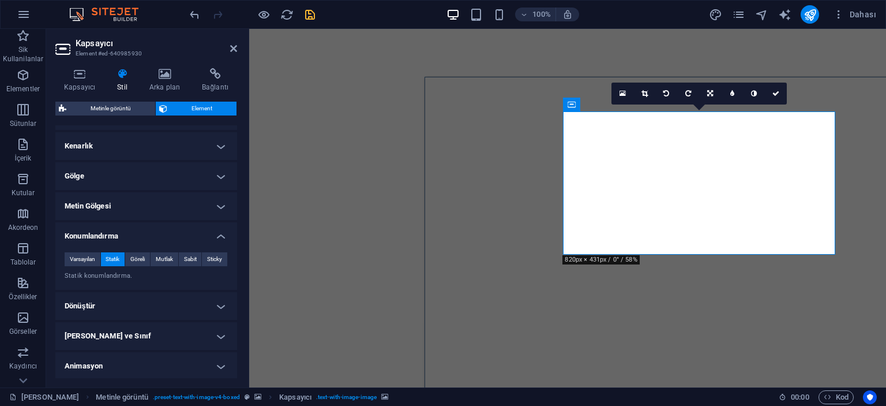
scroll to position [173, 0]
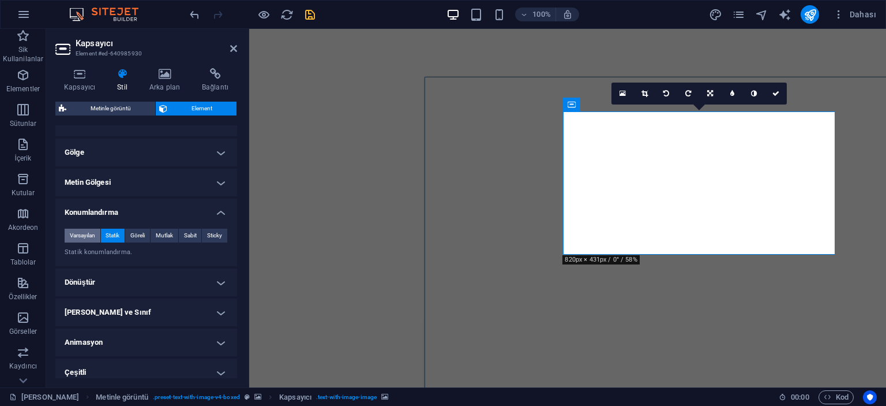
click at [92, 235] on span "Varsayılan" at bounding box center [82, 235] width 25 height 14
click at [117, 231] on span "Statik" at bounding box center [113, 235] width 14 height 14
click at [83, 233] on span "Varsayılan" at bounding box center [82, 235] width 25 height 14
click at [118, 235] on span "Statik" at bounding box center [113, 235] width 14 height 14
click at [91, 234] on span "Varsayılan" at bounding box center [82, 235] width 25 height 14
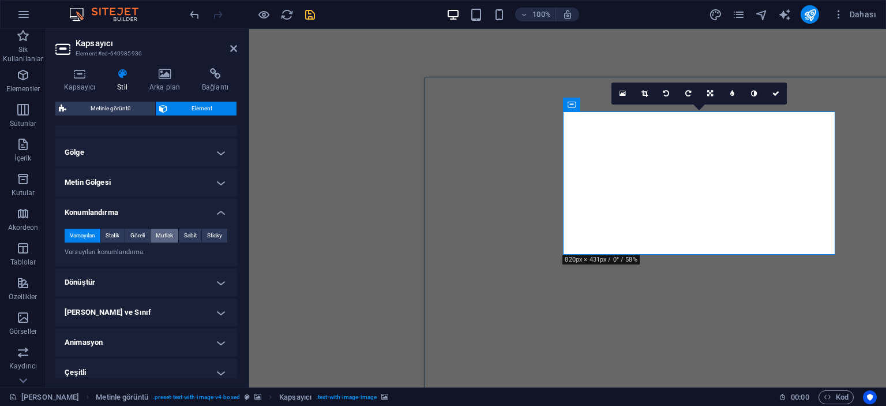
click at [172, 233] on span "Mutlak" at bounding box center [164, 235] width 17 height 14
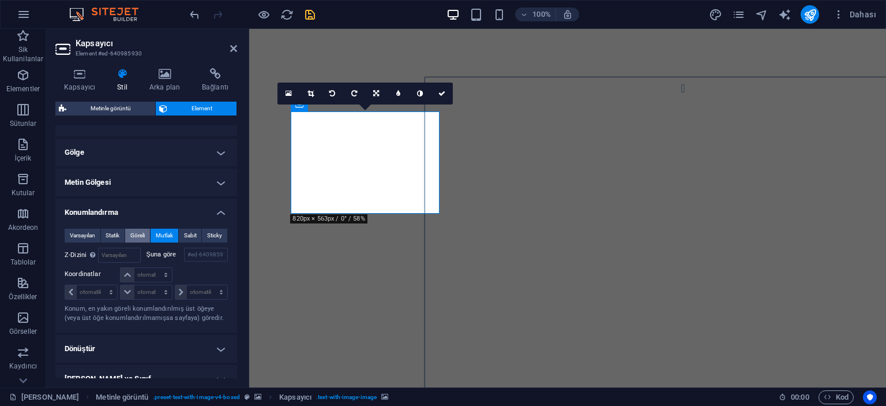
click at [139, 235] on span "Göreli" at bounding box center [137, 235] width 14 height 14
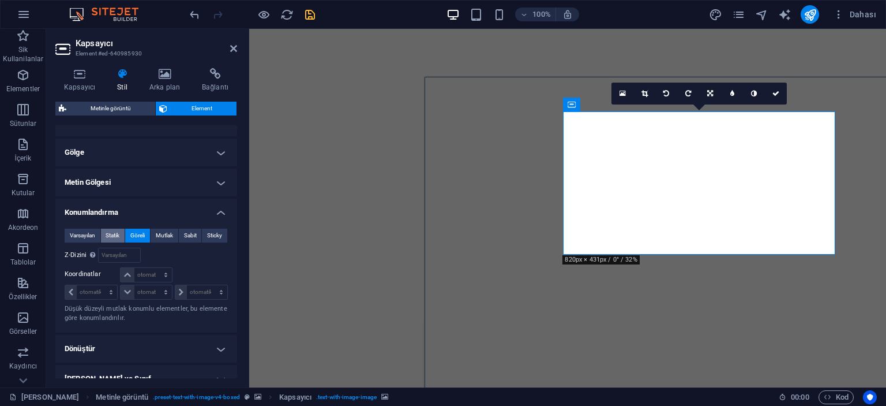
click at [109, 235] on span "Statik" at bounding box center [113, 235] width 14 height 14
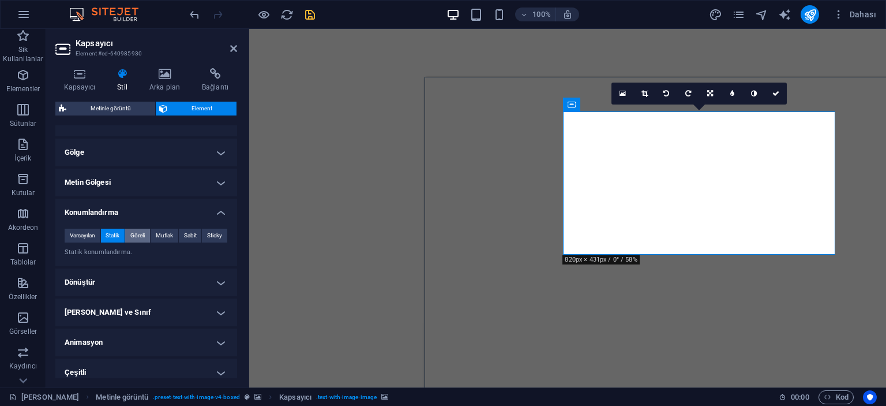
click at [143, 233] on span "Göreli" at bounding box center [137, 235] width 14 height 14
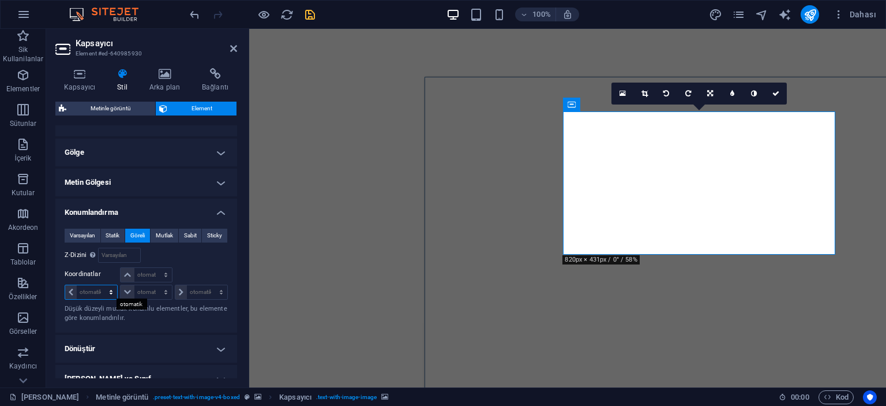
click at [92, 293] on select "otomatik px rem % em" at bounding box center [91, 292] width 52 height 14
select select "px"
click at [100, 285] on select "otomatik px rem % em" at bounding box center [91, 292] width 52 height 14
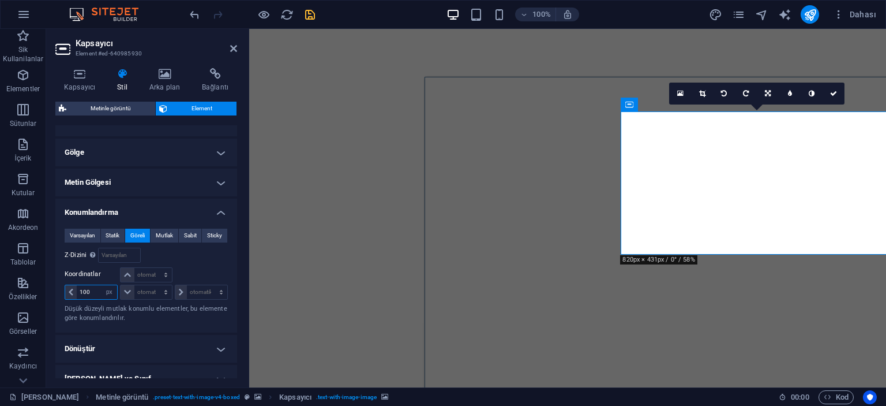
click at [91, 290] on input "100" at bounding box center [97, 292] width 40 height 14
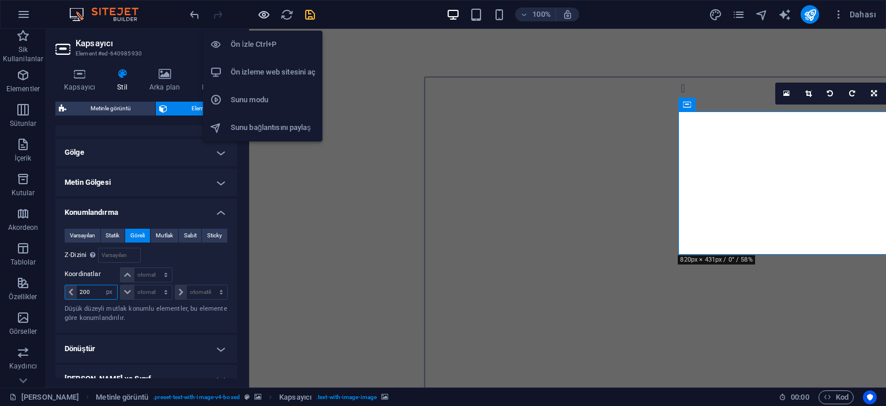
type input "200"
click at [265, 20] on icon "button" at bounding box center [263, 14] width 13 height 13
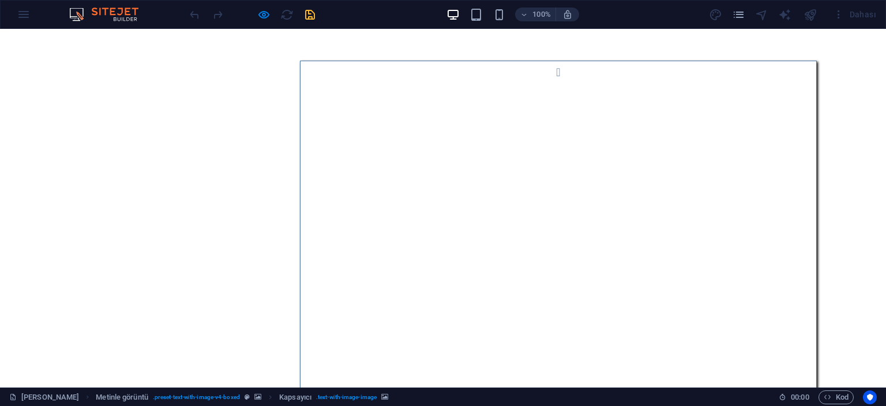
scroll to position [1004, 0]
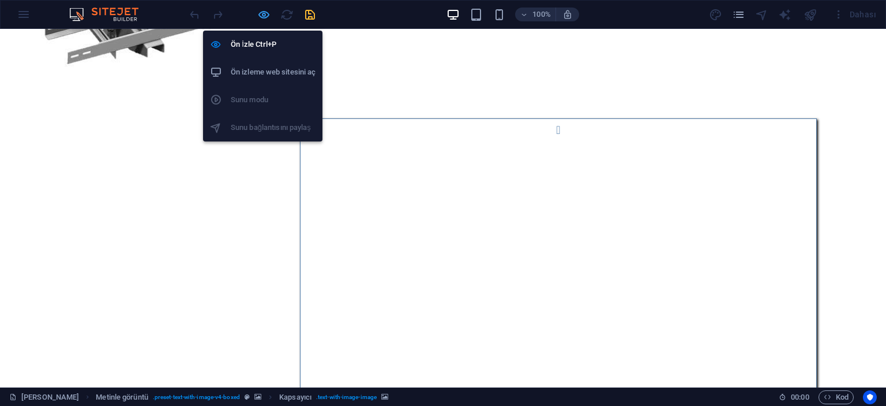
click at [261, 10] on icon "button" at bounding box center [263, 14] width 13 height 13
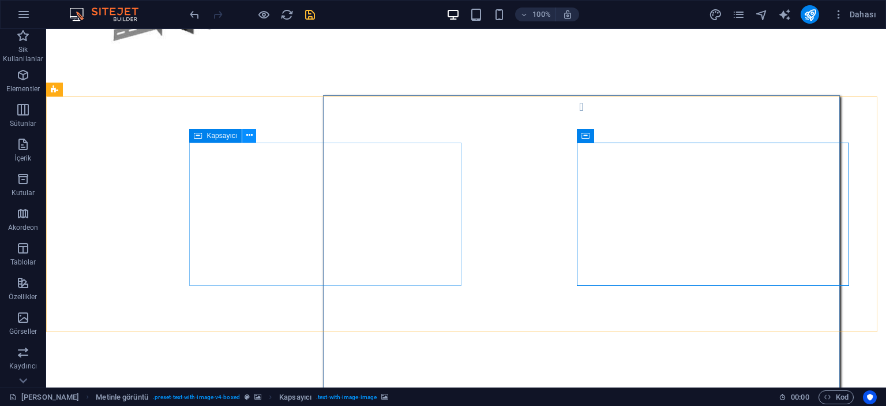
click at [249, 133] on icon at bounding box center [249, 135] width 6 height 12
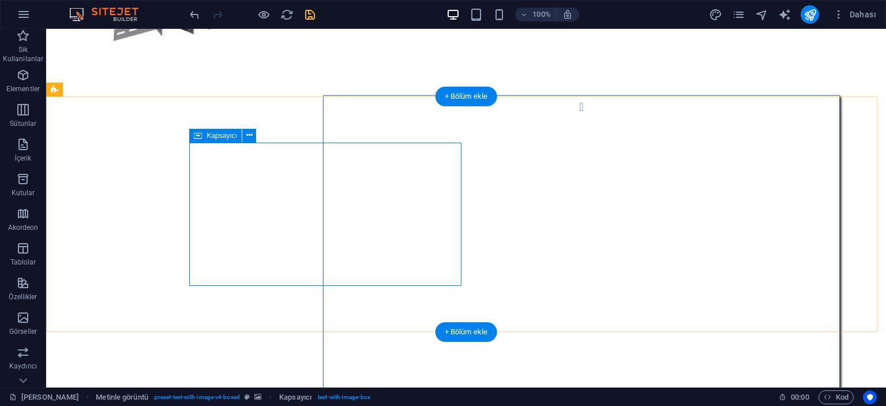
select select "px"
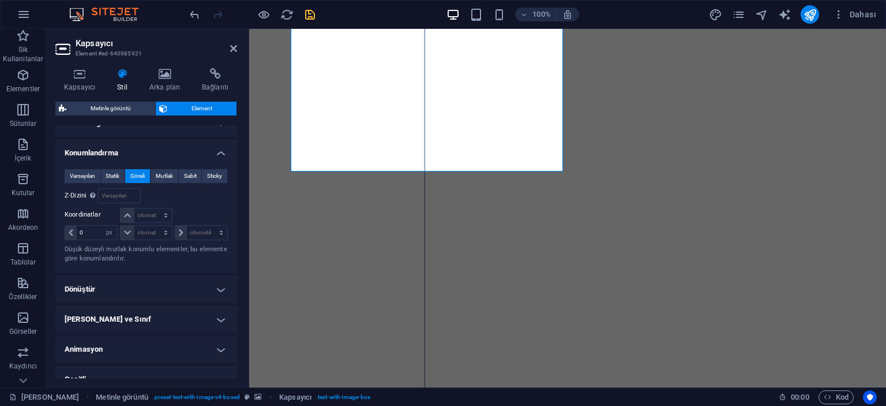
scroll to position [346, 0]
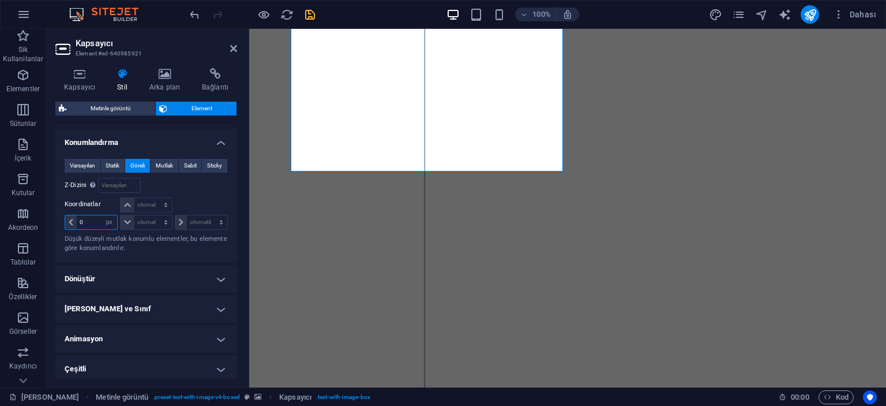
click at [85, 216] on input "0" at bounding box center [97, 222] width 40 height 14
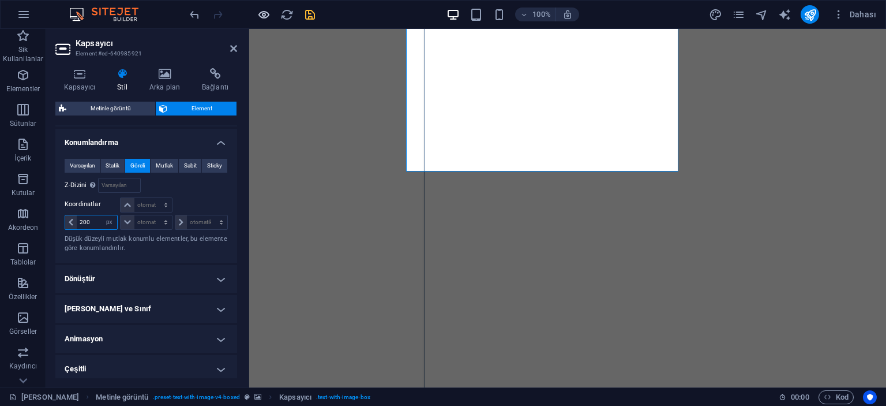
type input "200"
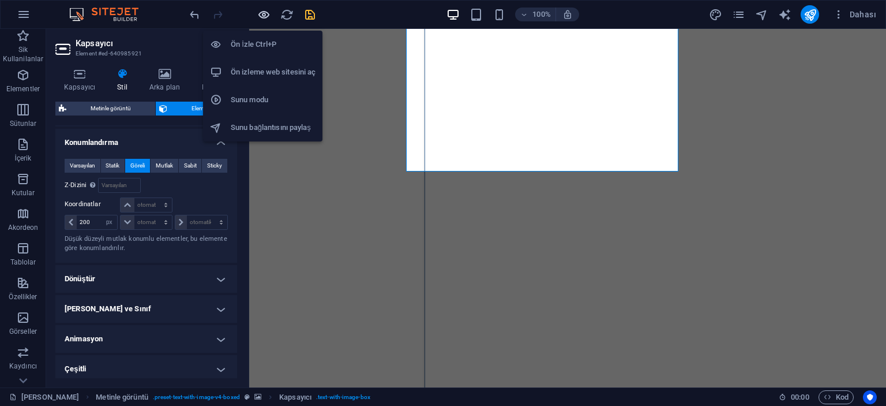
click at [259, 18] on icon "button" at bounding box center [263, 14] width 13 height 13
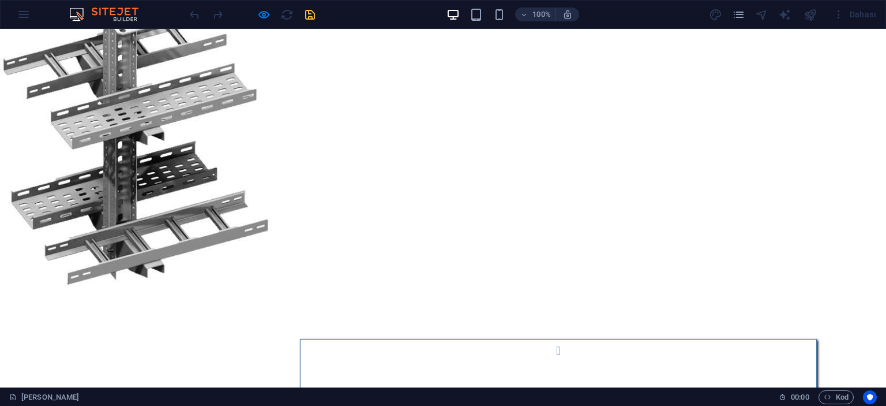
scroll to position [799, 0]
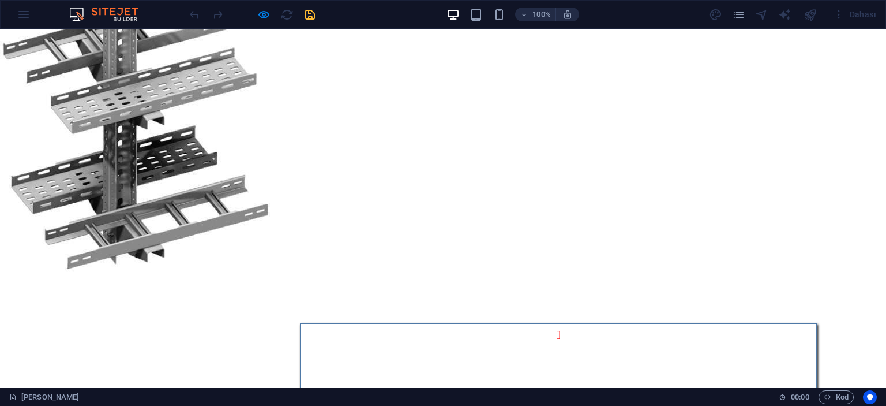
click at [547, 324] on button "Image Slider" at bounding box center [558, 335] width 23 height 23
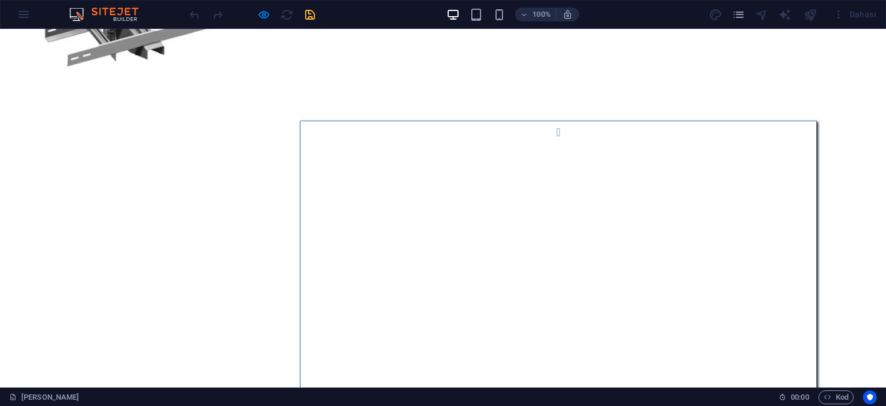
scroll to position [1030, 0]
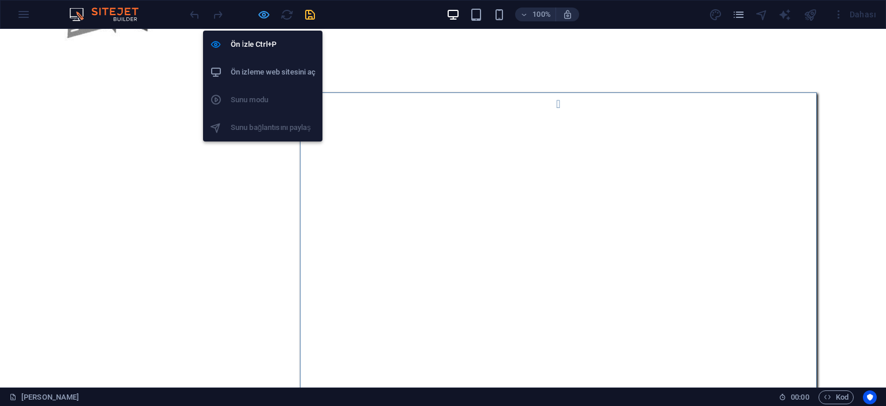
click at [264, 15] on icon "button" at bounding box center [263, 14] width 13 height 13
select select "px"
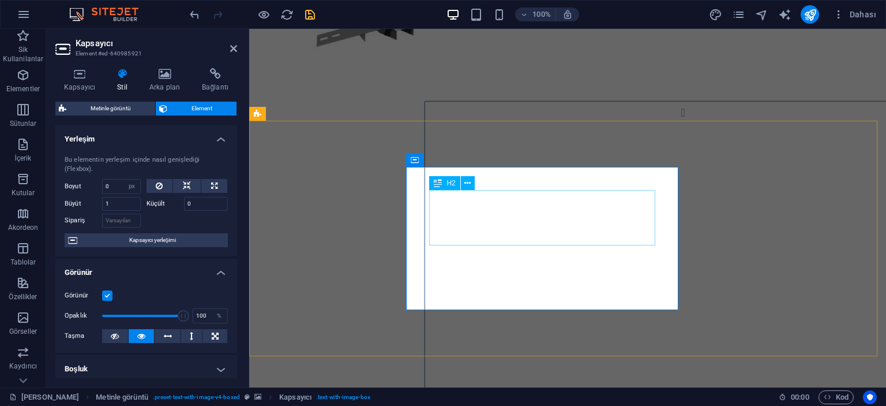
scroll to position [915, 0]
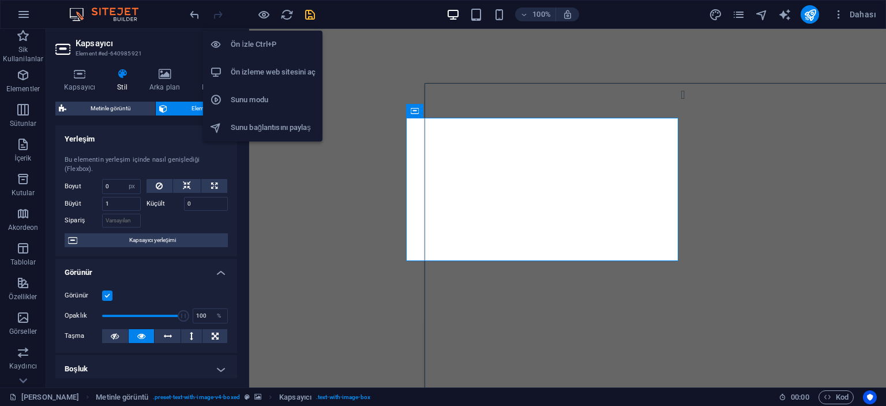
click at [243, 44] on h6 "Ön İzle Ctrl+P" at bounding box center [273, 45] width 85 height 14
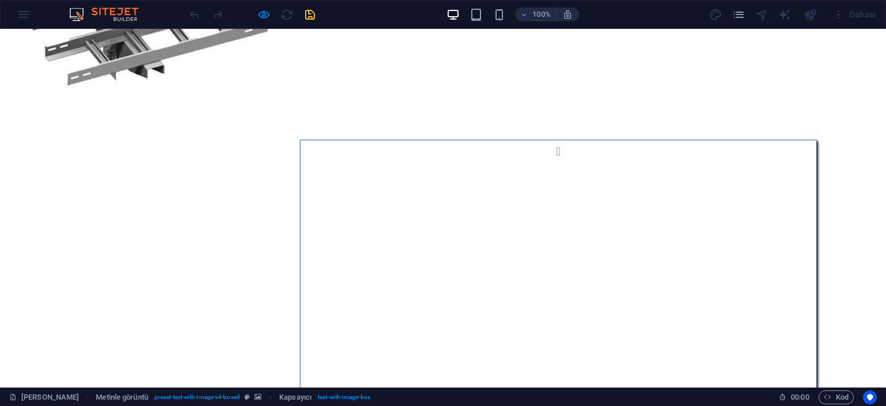
scroll to position [998, 0]
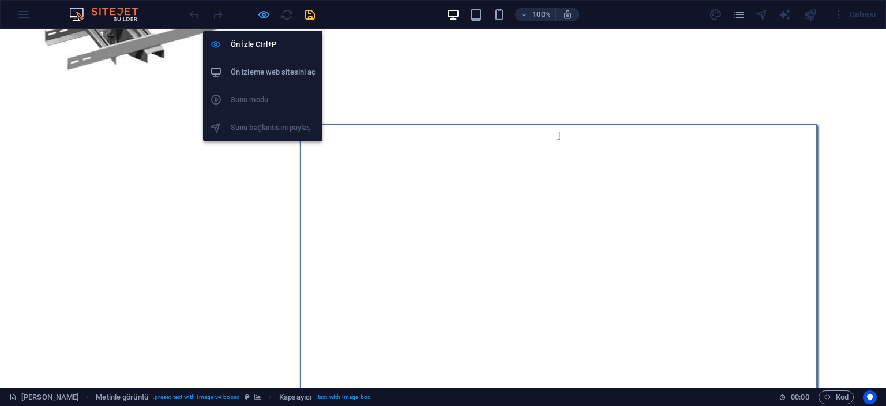
click at [266, 15] on icon "button" at bounding box center [263, 14] width 13 height 13
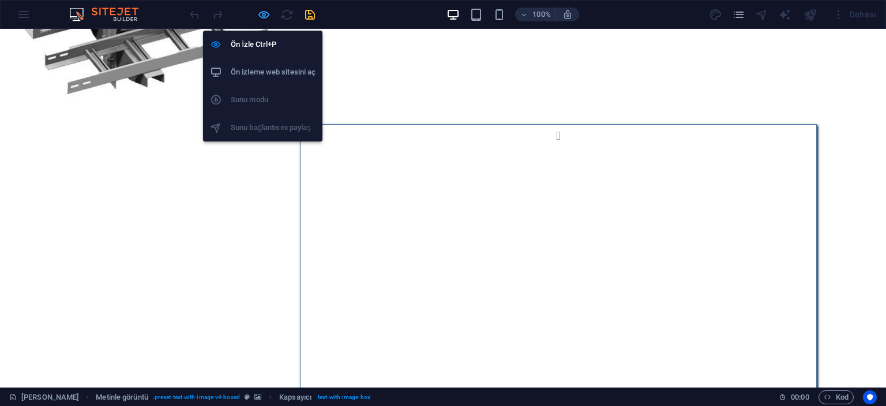
select select "px"
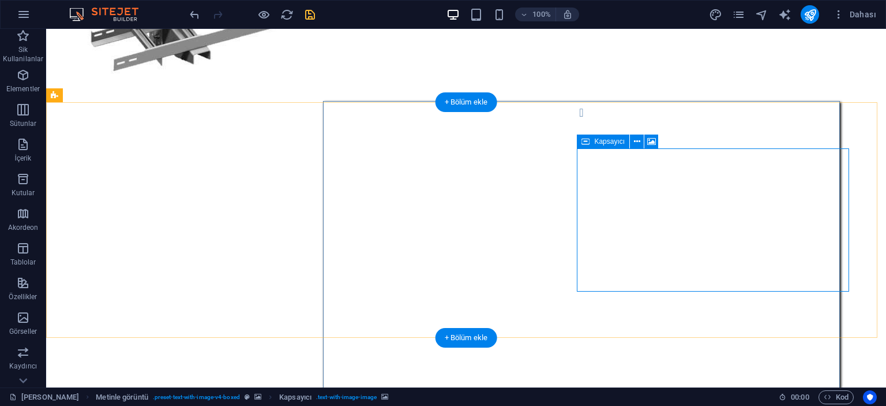
select select "px"
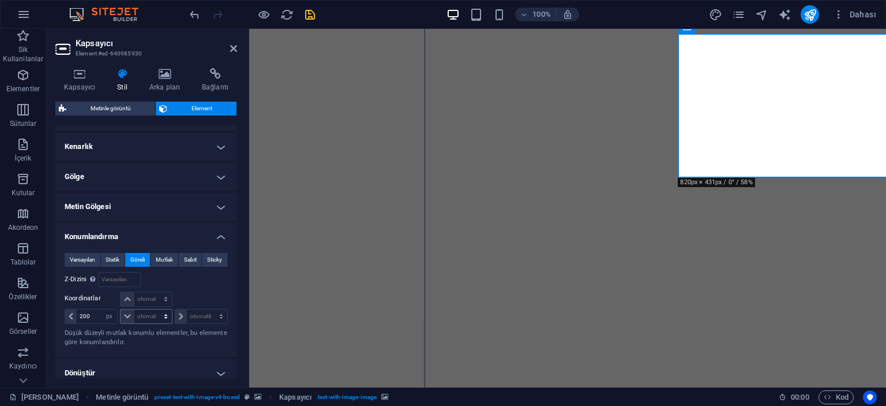
scroll to position [173, 0]
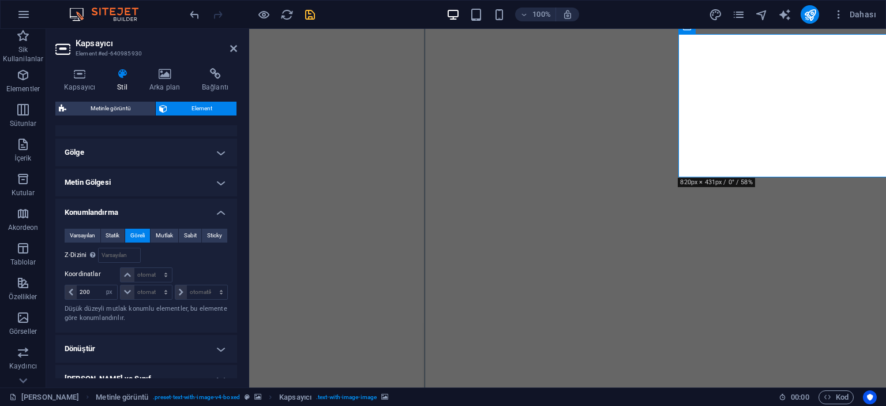
click at [122, 209] on h4 "Konumlandırma" at bounding box center [146, 208] width 182 height 21
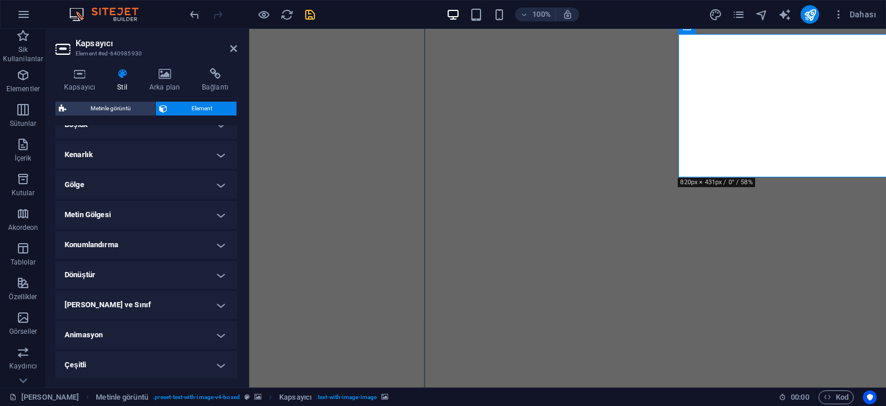
click at [103, 246] on h4 "Konumlandırma" at bounding box center [146, 245] width 182 height 28
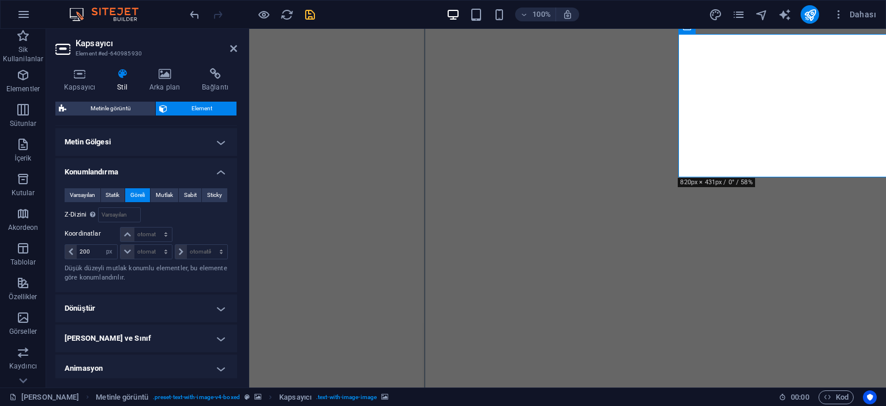
scroll to position [231, 0]
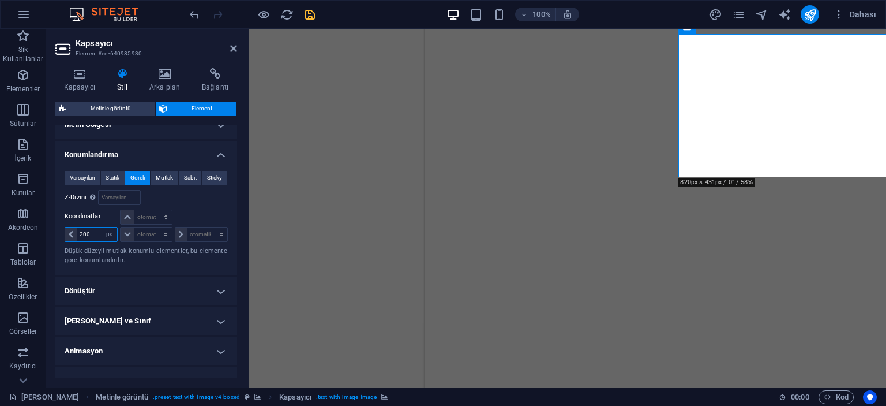
click at [89, 228] on input "200" at bounding box center [97, 234] width 40 height 14
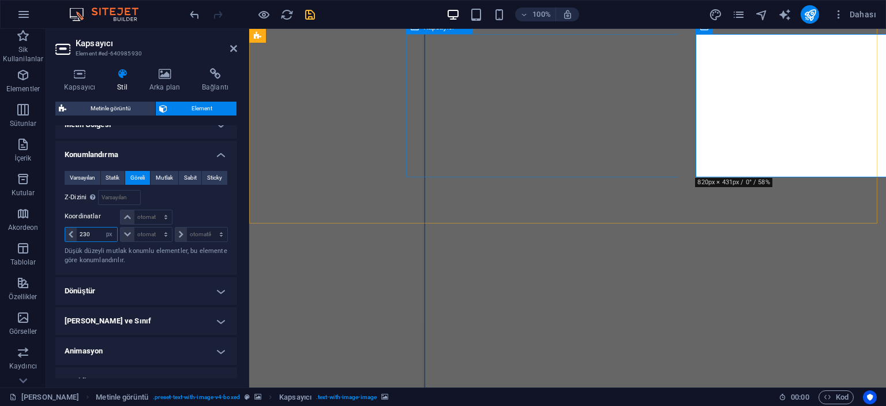
type input "230"
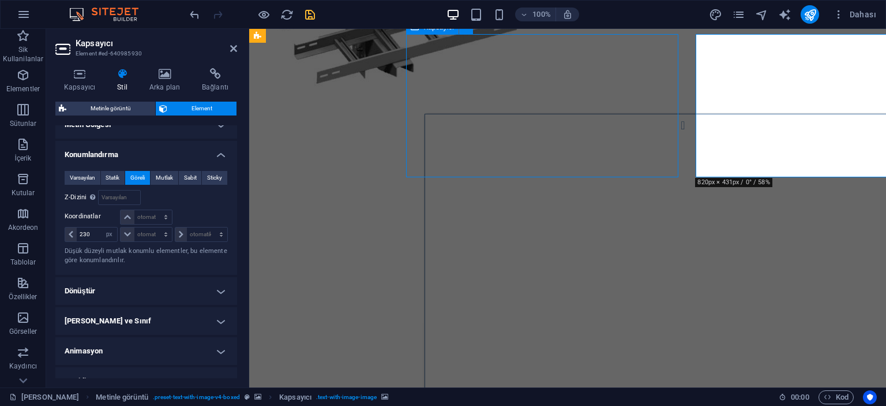
select select "px"
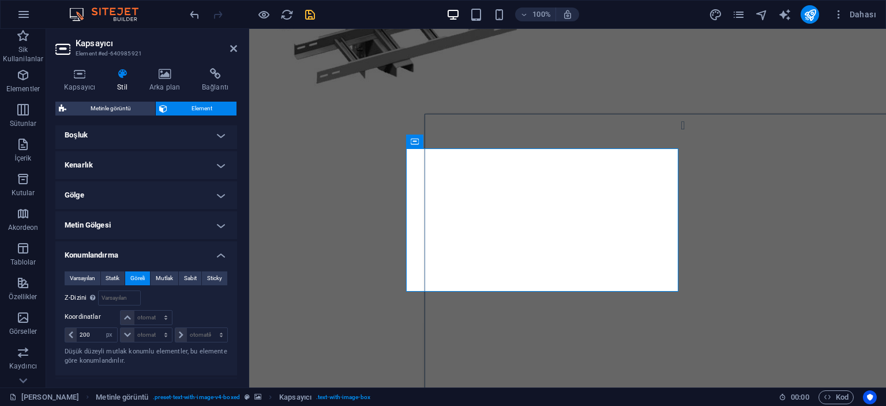
scroll to position [288, 0]
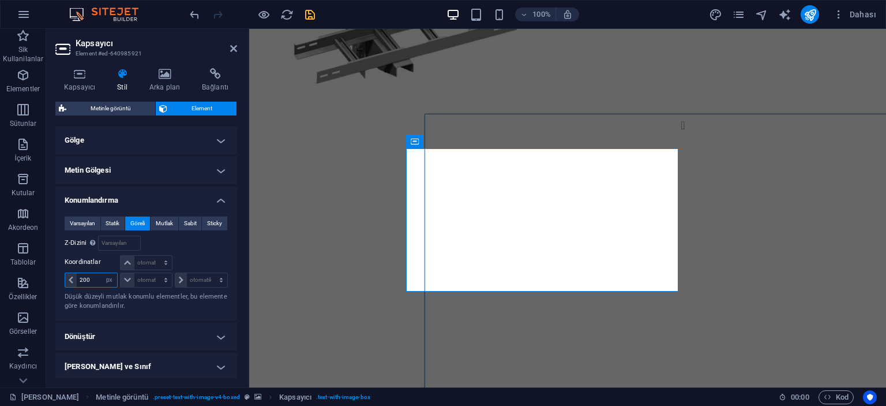
click at [92, 278] on input "200" at bounding box center [97, 280] width 40 height 14
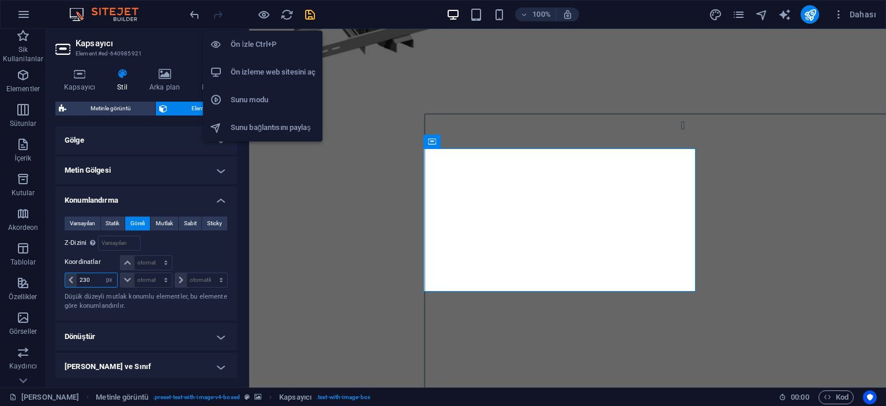
type input "230"
click at [246, 36] on li "Ön İzle Ctrl+P" at bounding box center [262, 45] width 119 height 28
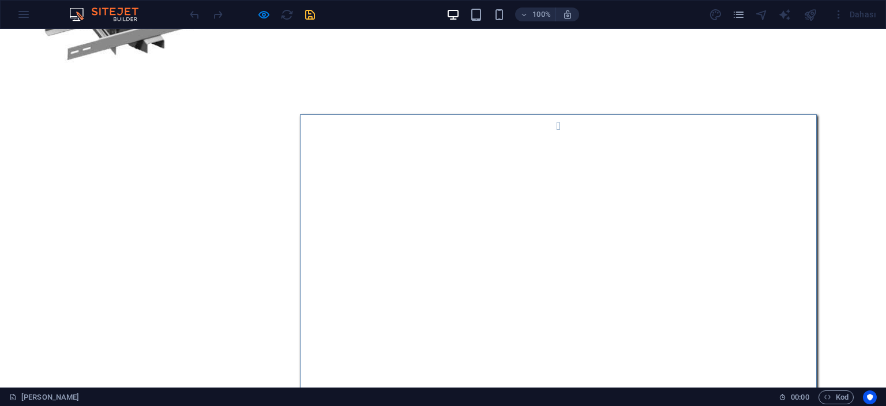
scroll to position [1025, 0]
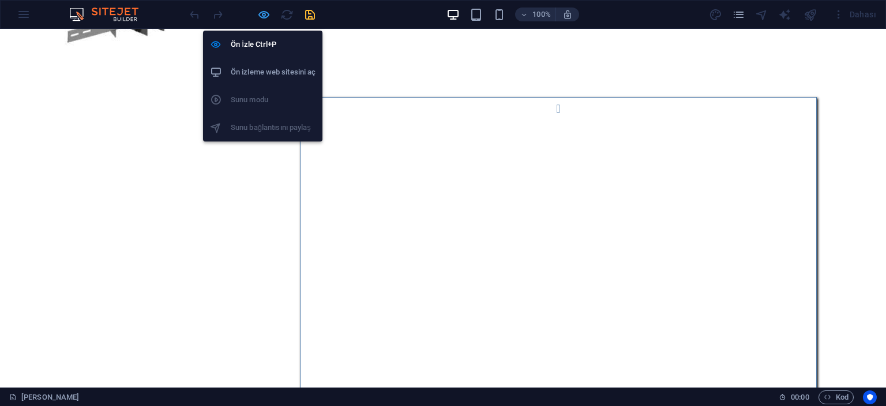
click at [262, 13] on icon "button" at bounding box center [263, 14] width 13 height 13
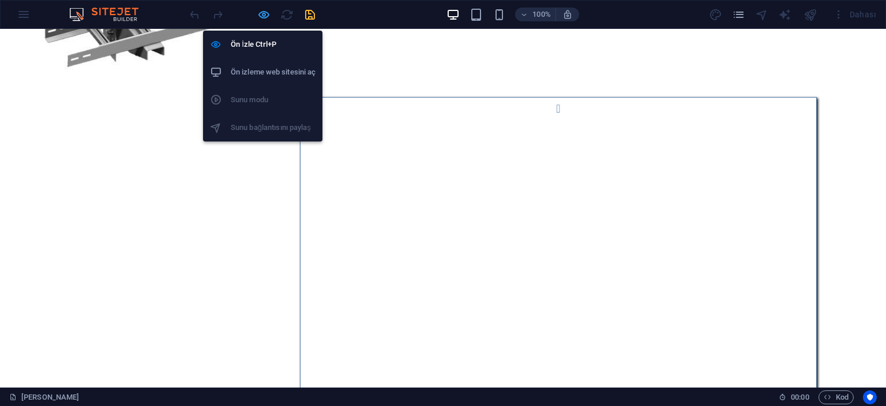
select select "px"
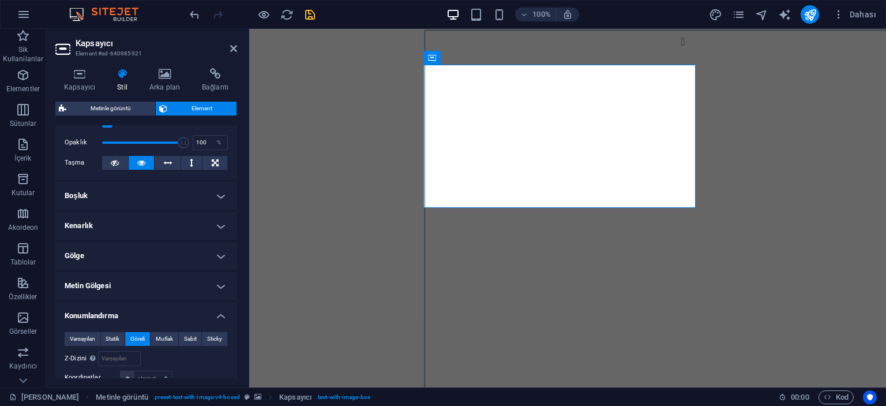
scroll to position [288, 0]
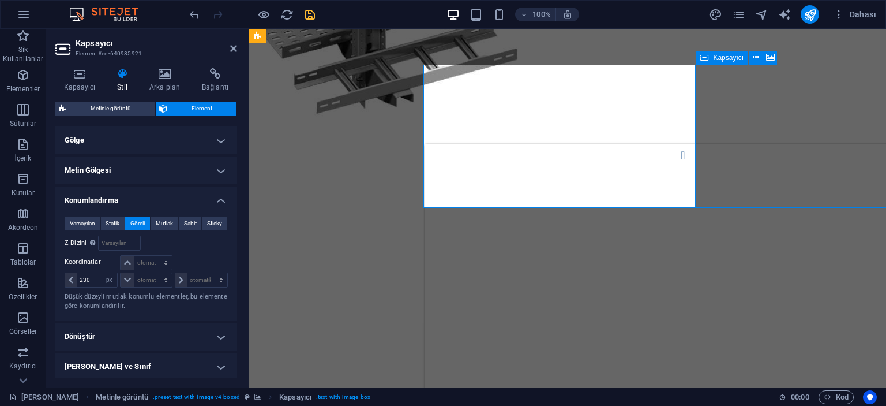
select select "px"
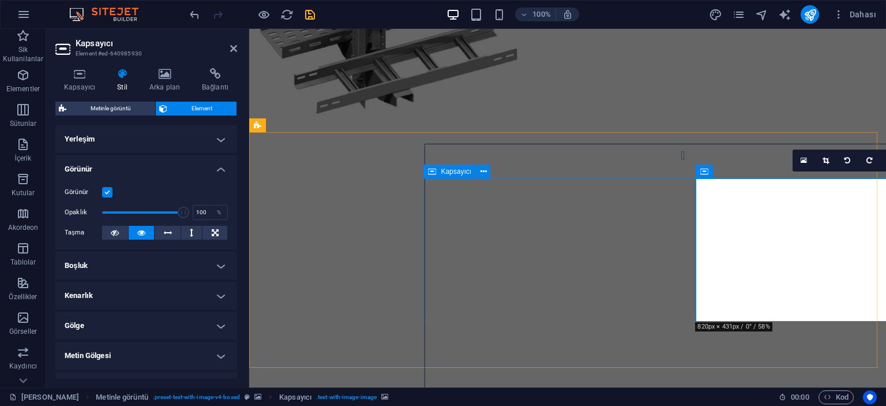
scroll to position [968, 0]
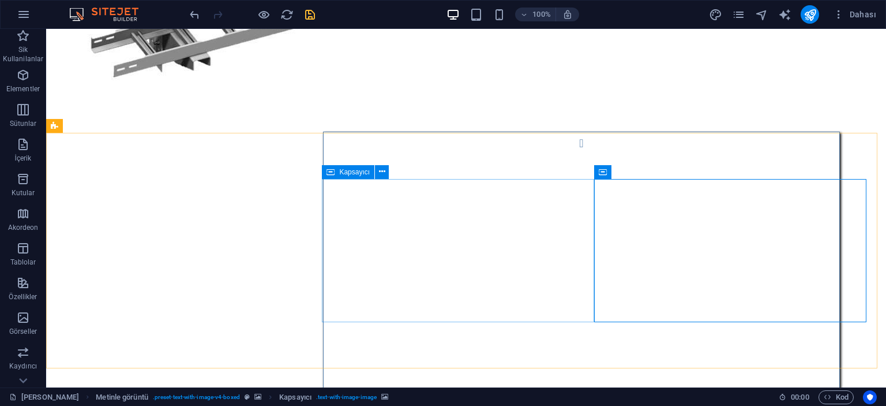
select select "px"
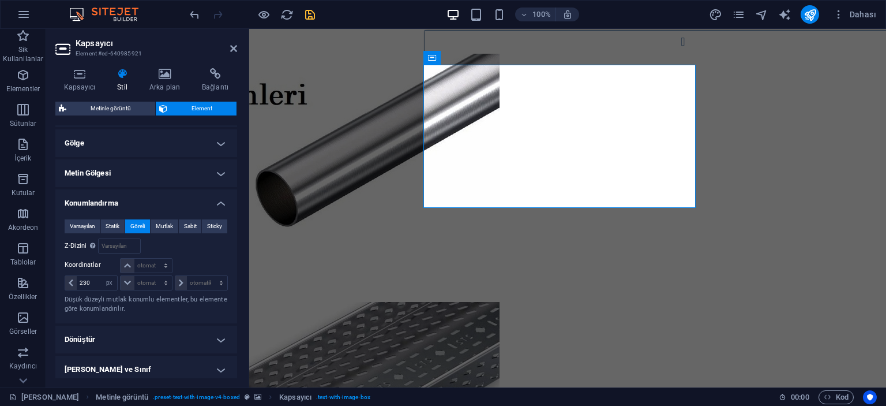
scroll to position [346, 0]
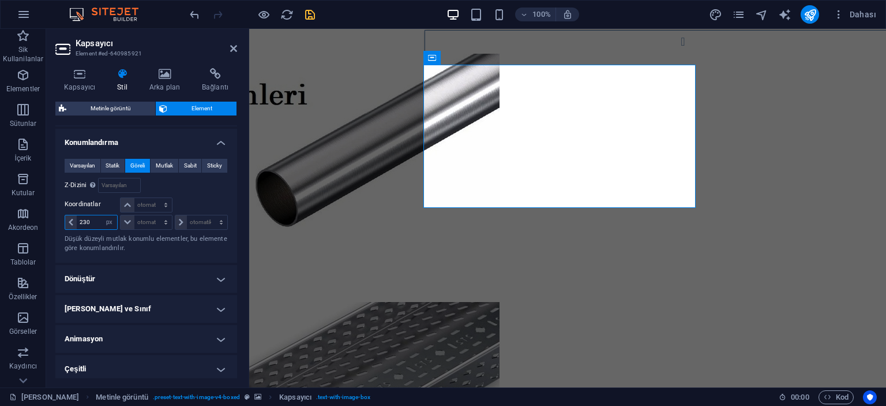
click at [93, 219] on input "230" at bounding box center [97, 222] width 40 height 14
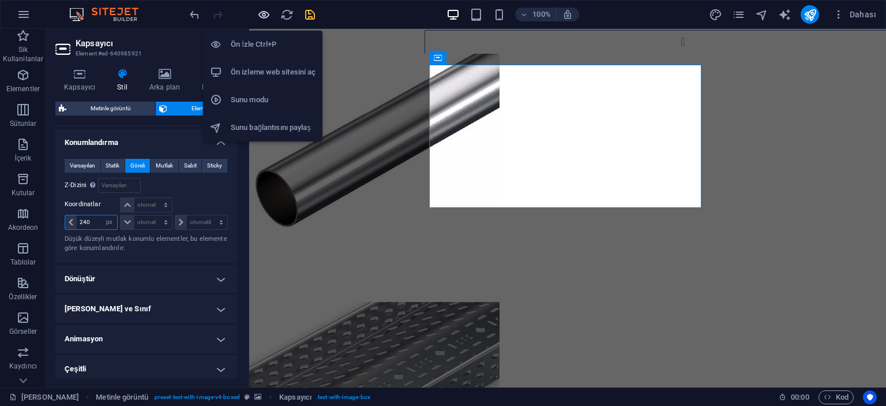
type input "240"
click at [265, 16] on icon "button" at bounding box center [263, 14] width 13 height 13
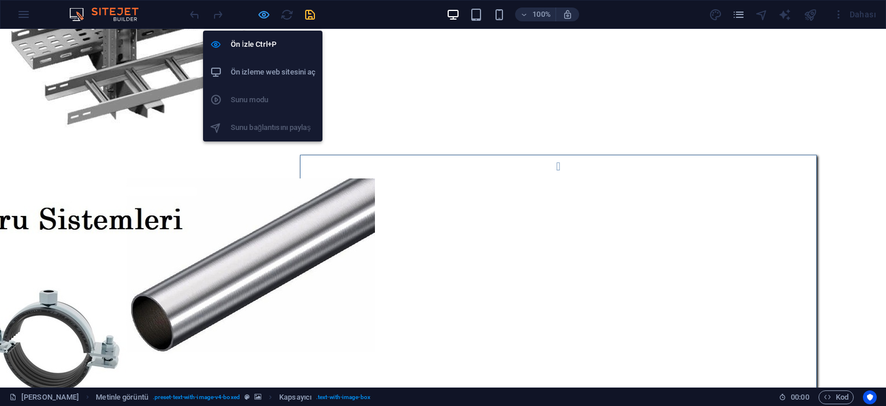
scroll to position [994, 0]
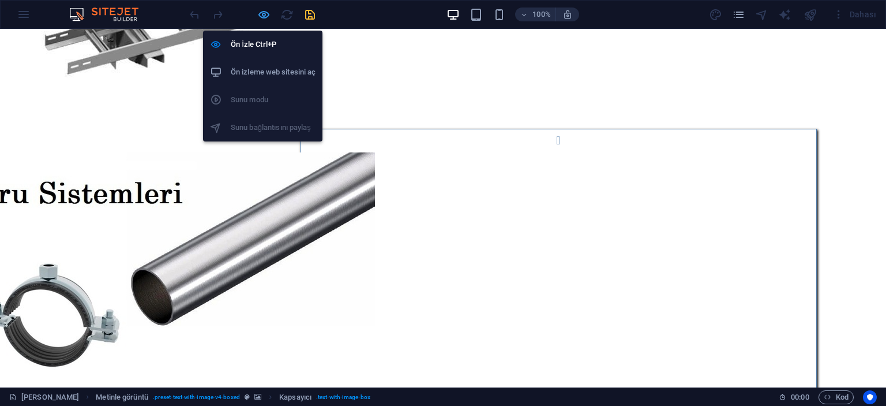
click at [258, 17] on icon "button" at bounding box center [263, 14] width 13 height 13
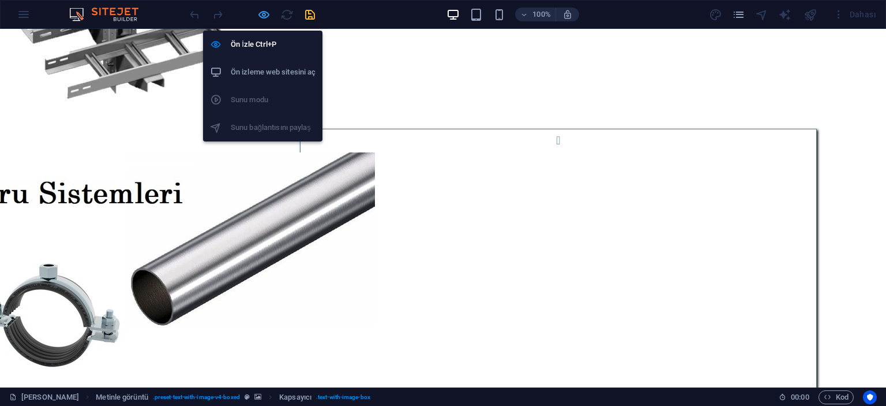
select select "px"
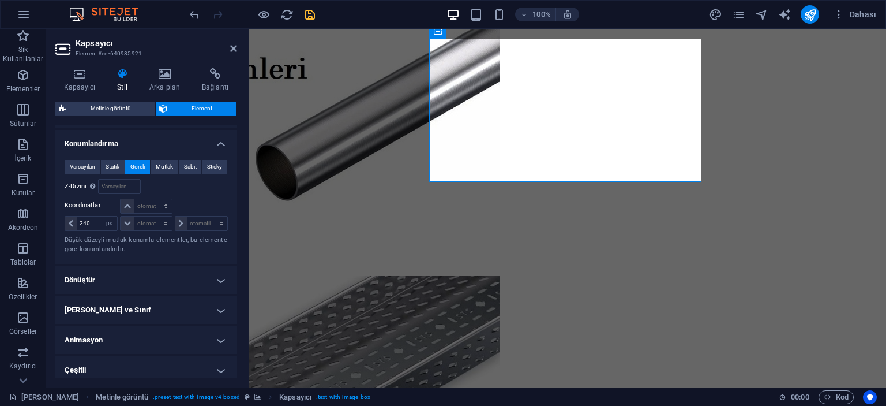
scroll to position [346, 0]
click at [96, 220] on input "240" at bounding box center [97, 222] width 40 height 14
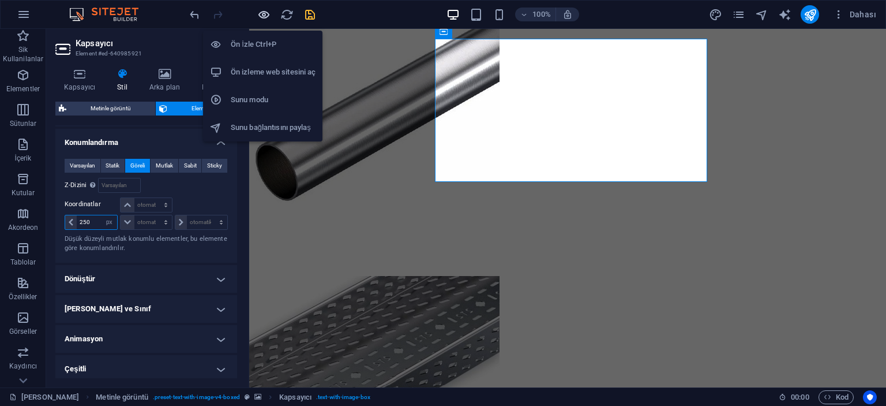
type input "250"
click at [262, 15] on icon "button" at bounding box center [263, 14] width 13 height 13
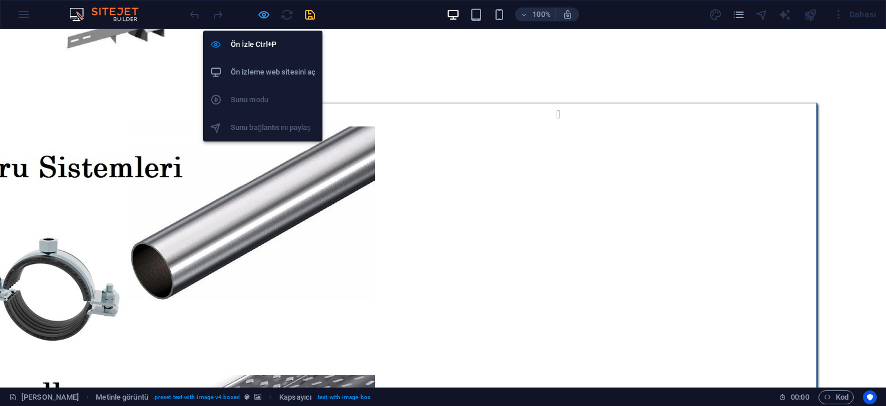
click at [263, 11] on icon "button" at bounding box center [263, 14] width 13 height 13
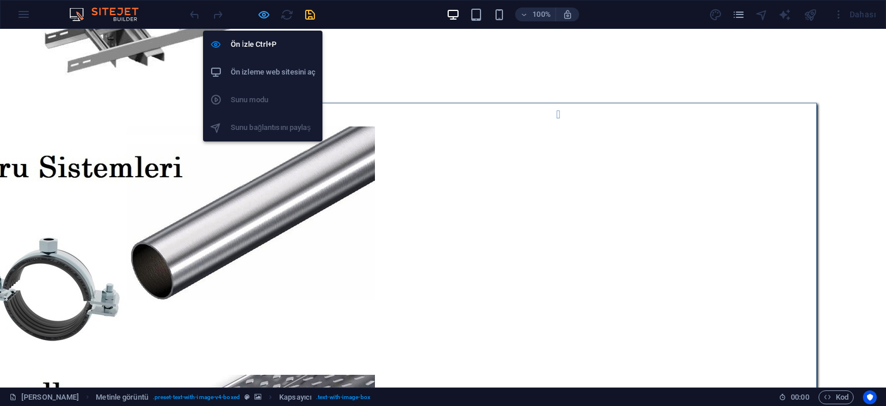
select select "px"
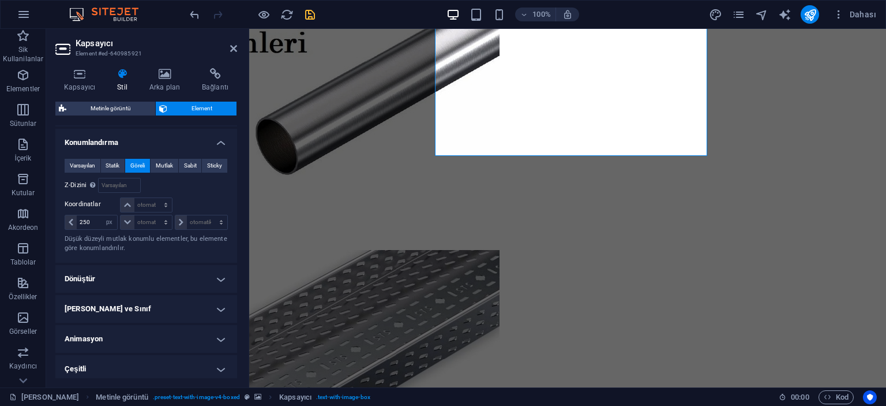
scroll to position [349, 0]
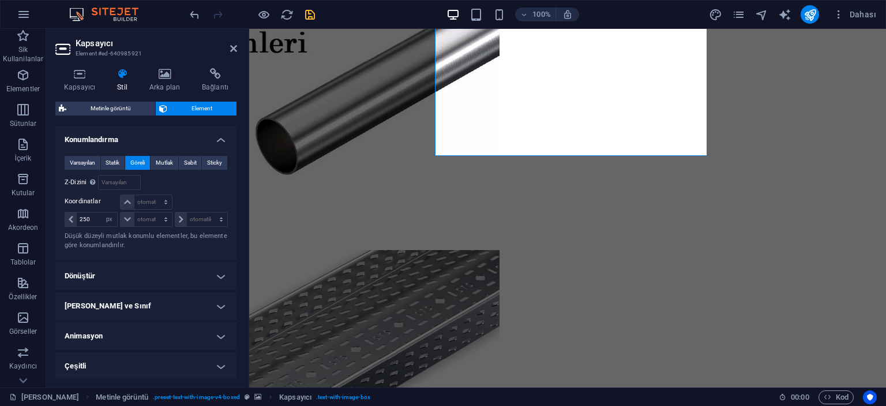
click at [93, 211] on div "250 otomatik px rem % em" at bounding box center [92, 219] width 54 height 16
click at [93, 212] on input "250" at bounding box center [97, 219] width 40 height 14
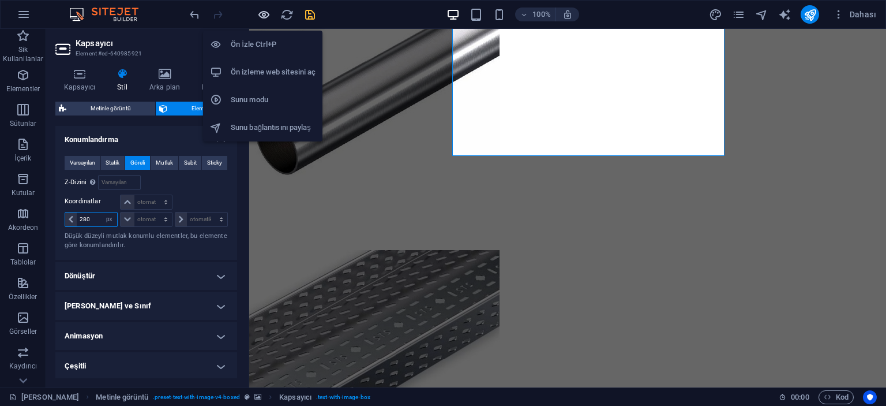
type input "280"
click at [261, 16] on icon "button" at bounding box center [263, 14] width 13 height 13
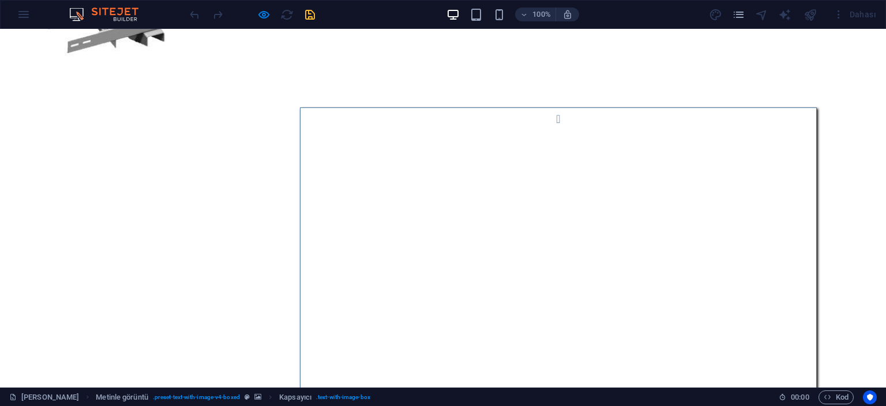
scroll to position [988, 0]
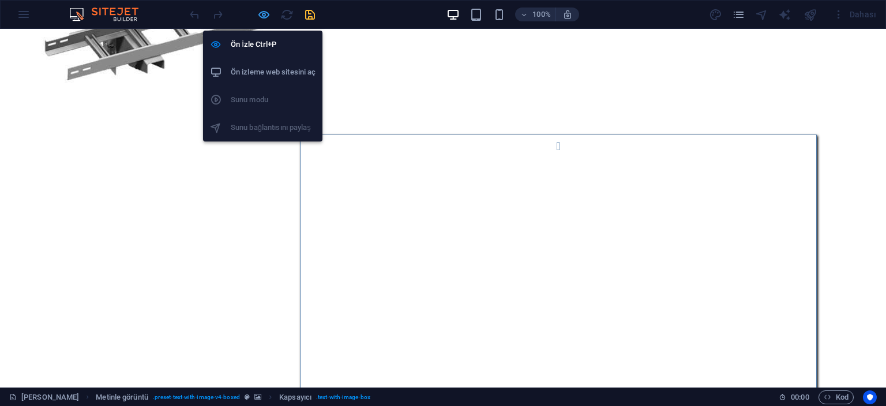
click at [265, 12] on icon "button" at bounding box center [263, 14] width 13 height 13
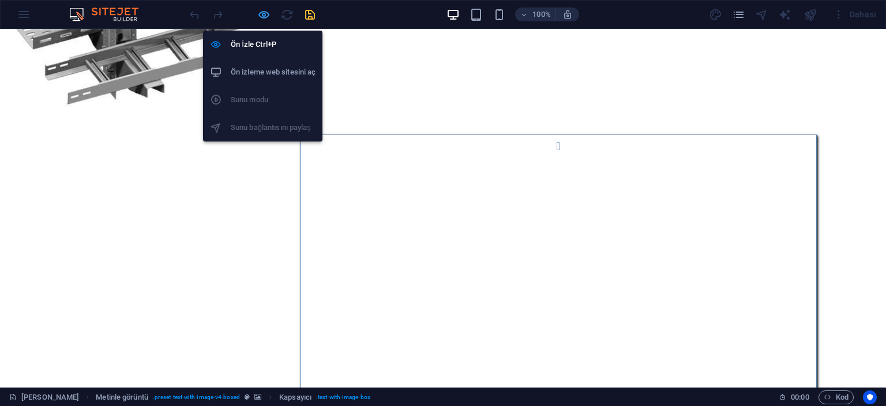
select select "px"
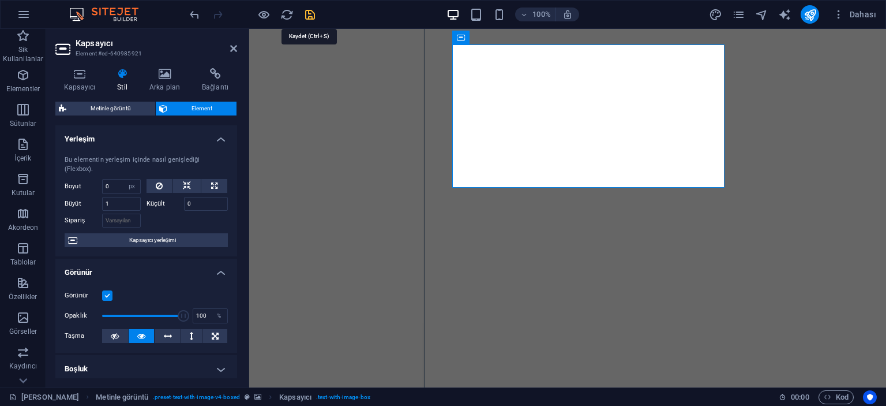
click at [312, 12] on icon "save" at bounding box center [310, 14] width 13 height 13
select select "px"
click at [233, 47] on icon at bounding box center [233, 48] width 7 height 9
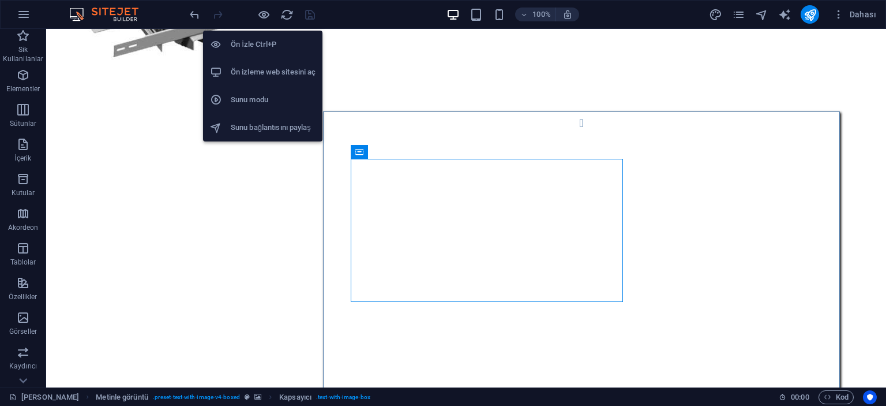
click at [253, 72] on h6 "Ön izleme web sitesini aç" at bounding box center [273, 72] width 85 height 14
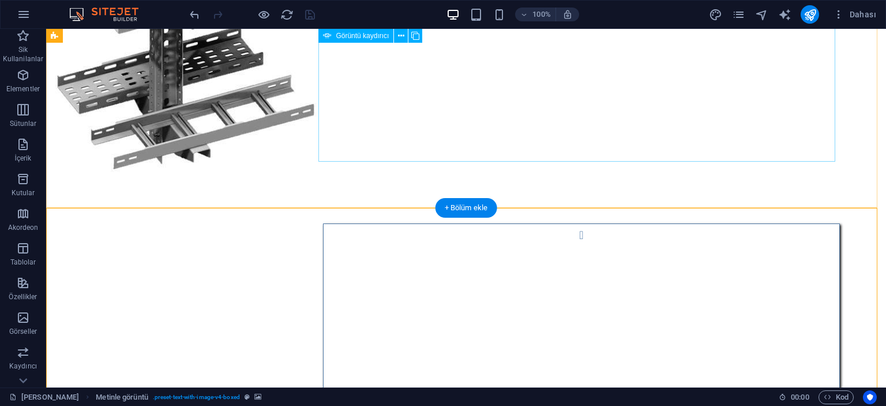
scroll to position [872, 0]
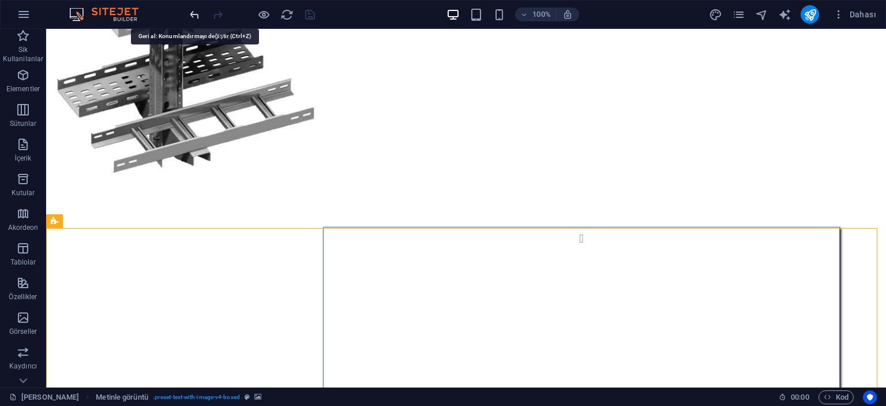
click at [196, 11] on icon "undo" at bounding box center [194, 14] width 13 height 13
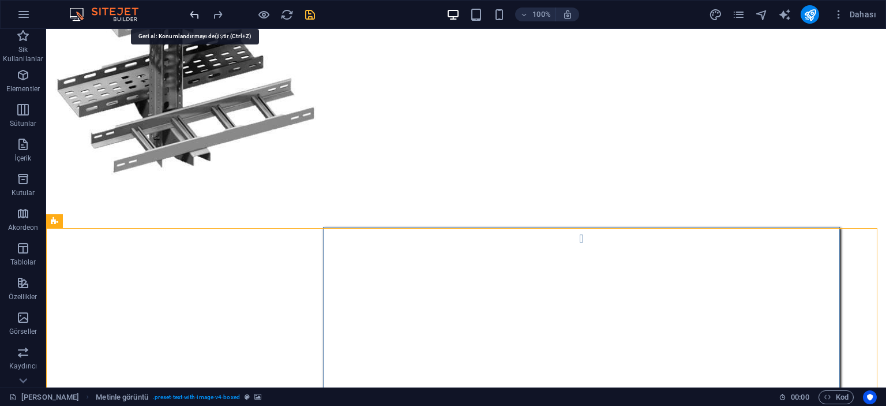
click at [196, 11] on icon "undo" at bounding box center [194, 14] width 13 height 13
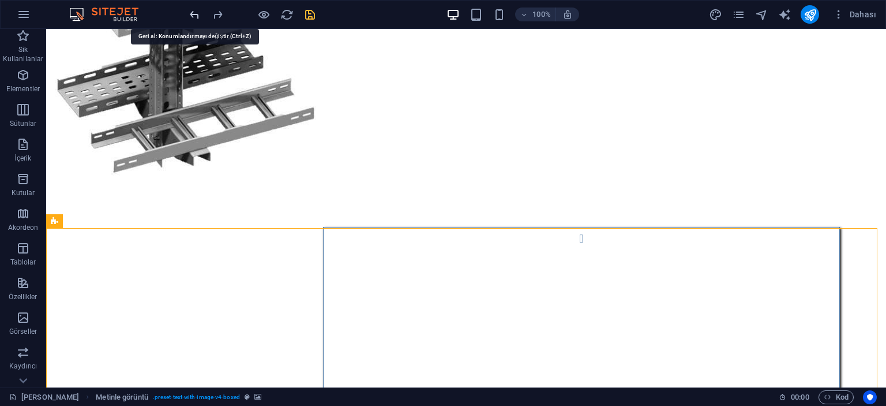
click at [196, 11] on icon "undo" at bounding box center [194, 14] width 13 height 13
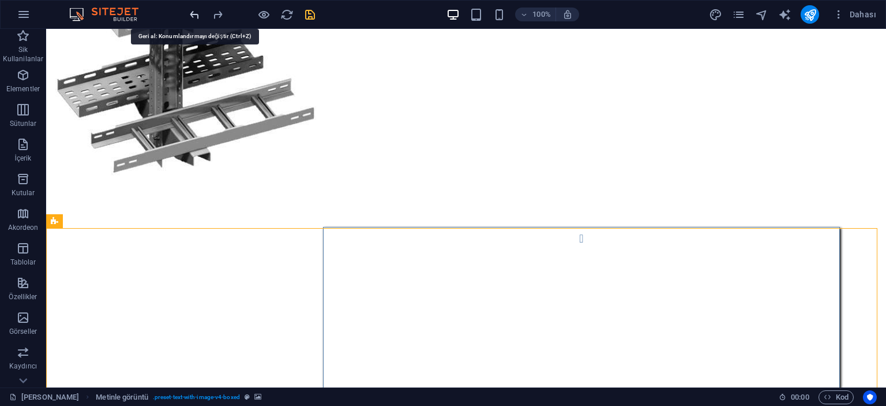
click at [196, 11] on icon "undo" at bounding box center [194, 14] width 13 height 13
click at [196, 12] on icon "undo" at bounding box center [194, 14] width 13 height 13
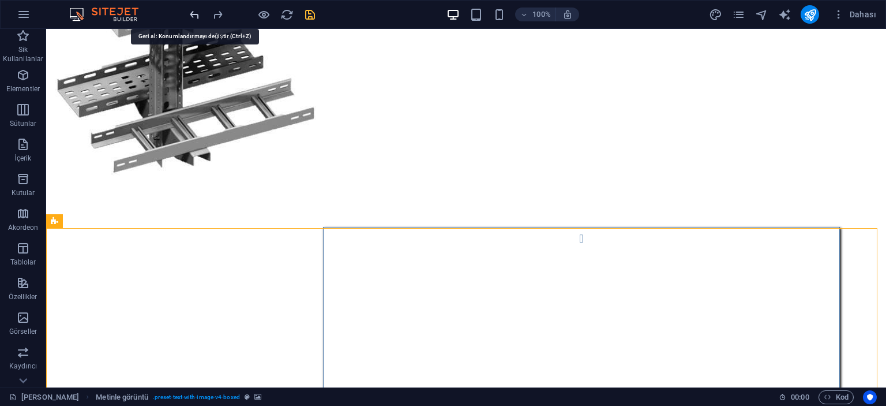
click at [196, 12] on icon "undo" at bounding box center [194, 14] width 13 height 13
click at [198, 14] on icon "undo" at bounding box center [194, 14] width 13 height 13
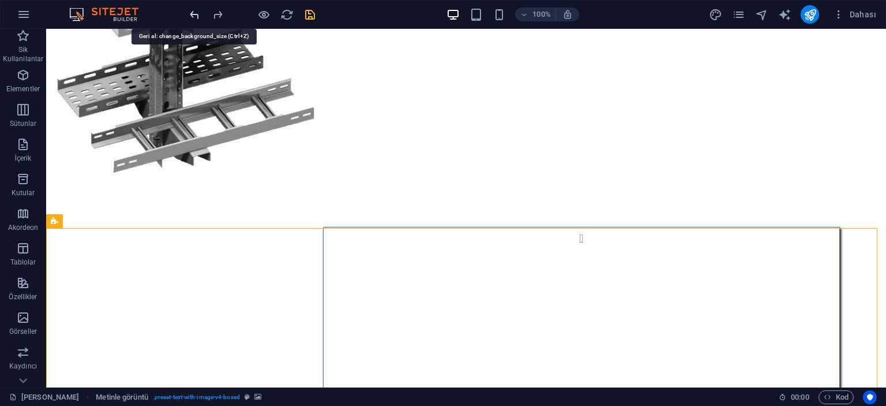
click at [198, 14] on icon "undo" at bounding box center [194, 14] width 13 height 13
click at [198, 15] on icon "undo" at bounding box center [194, 14] width 13 height 13
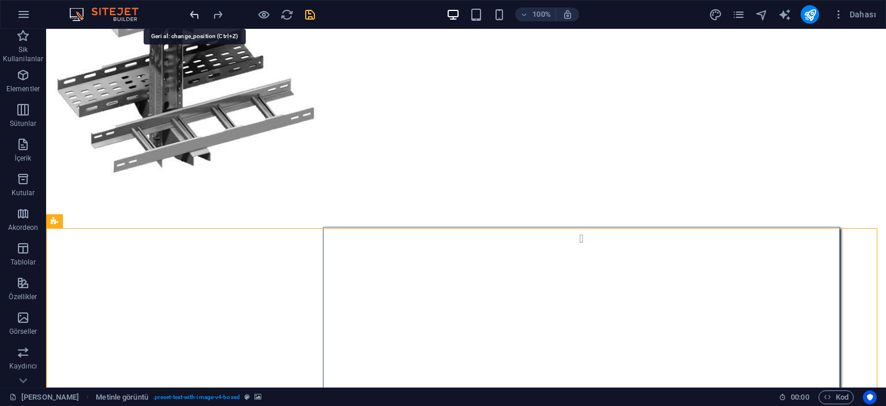
click at [198, 15] on icon "undo" at bounding box center [194, 14] width 13 height 13
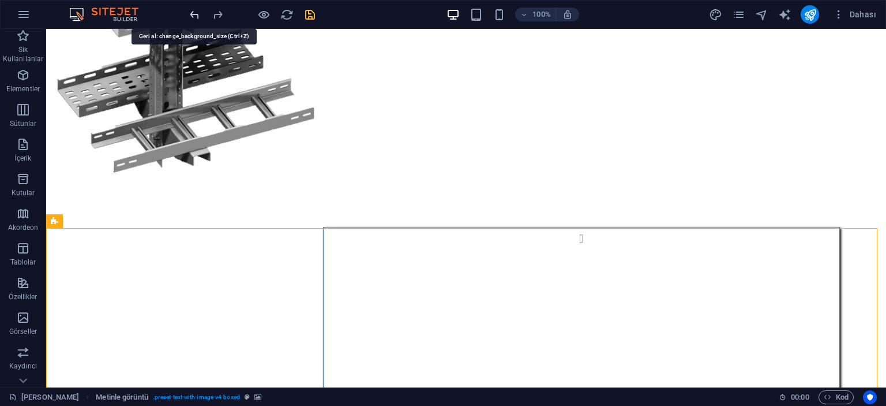
click at [198, 15] on icon "undo" at bounding box center [194, 14] width 13 height 13
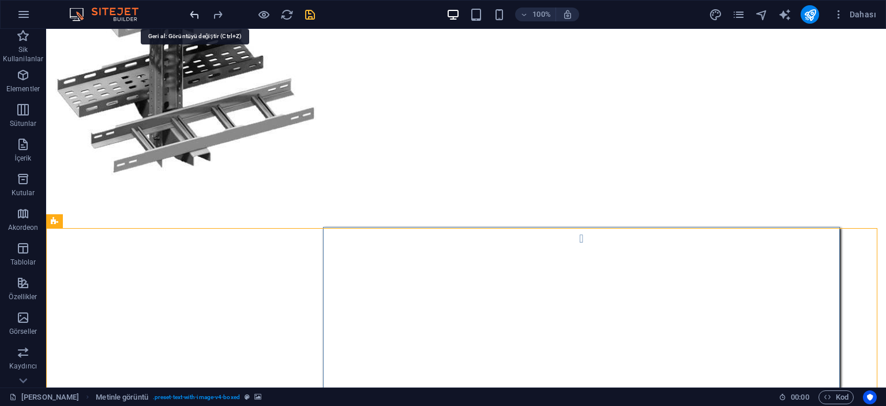
click at [198, 15] on icon "undo" at bounding box center [194, 14] width 13 height 13
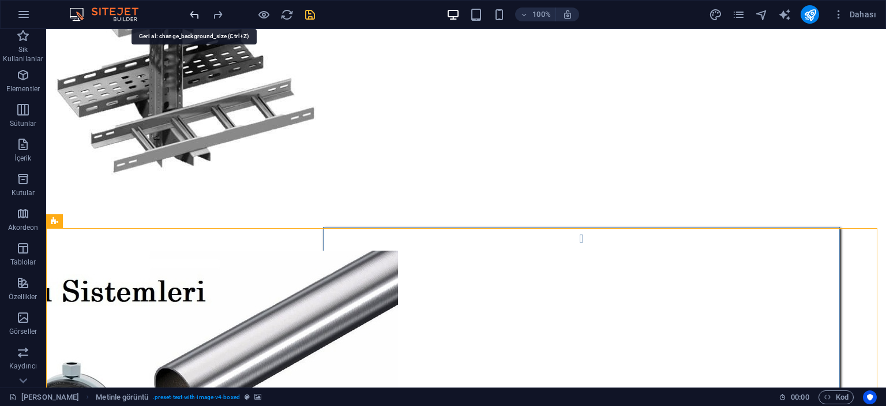
click at [198, 15] on icon "undo" at bounding box center [194, 14] width 13 height 13
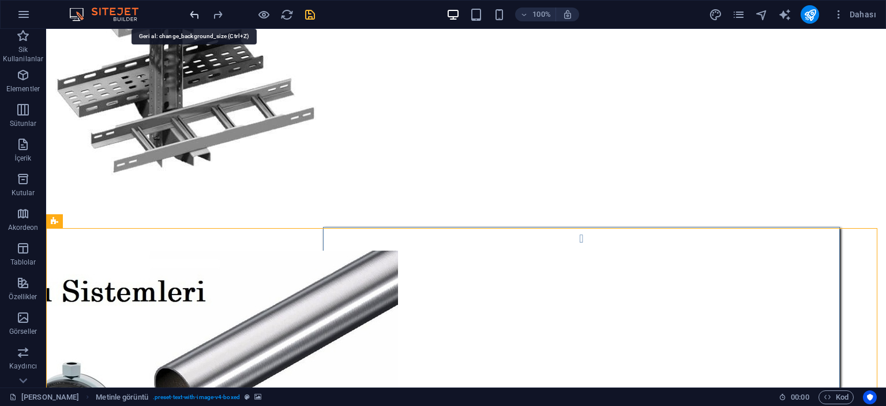
click at [198, 15] on icon "undo" at bounding box center [194, 14] width 13 height 13
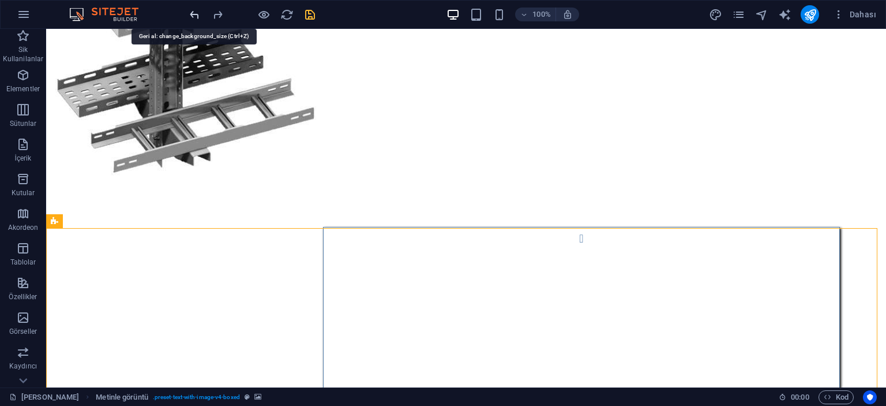
click at [198, 15] on icon "undo" at bounding box center [194, 14] width 13 height 13
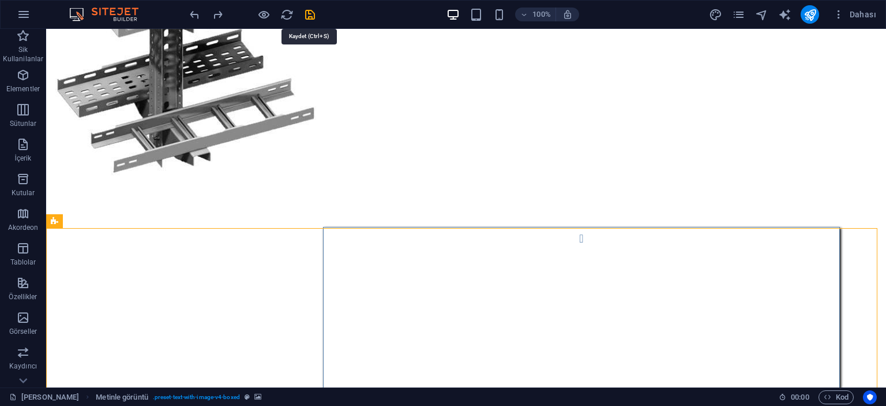
click at [313, 17] on icon "save" at bounding box center [310, 14] width 13 height 13
select select "px"
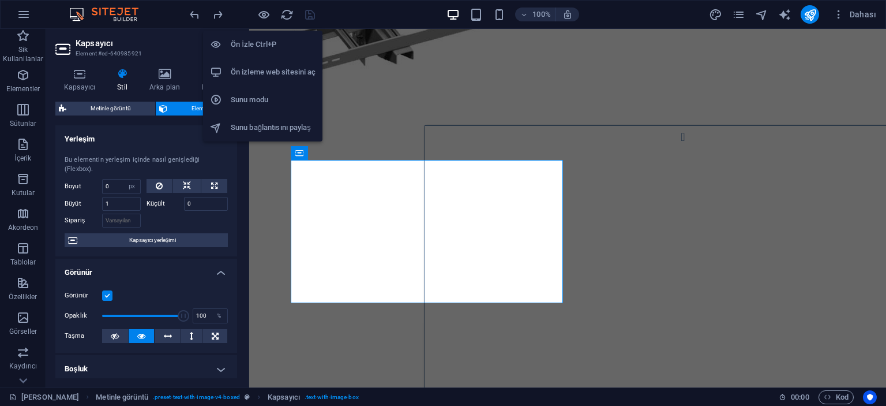
click at [252, 76] on h6 "Ön izleme web sitesini aç" at bounding box center [273, 72] width 85 height 14
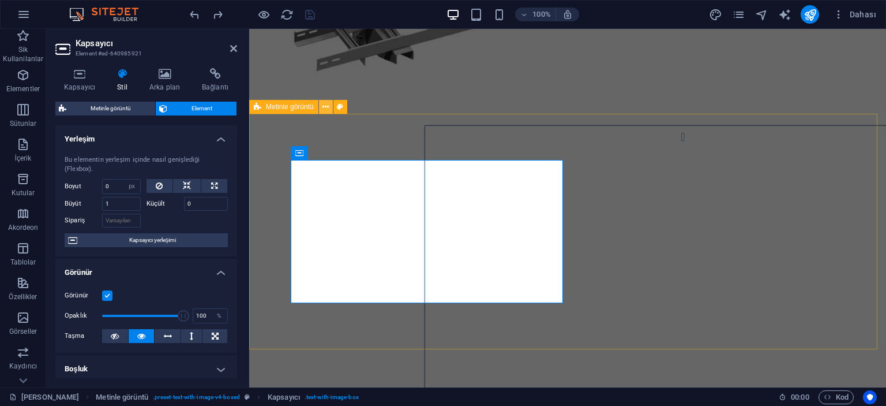
click at [323, 106] on icon at bounding box center [326, 107] width 6 height 12
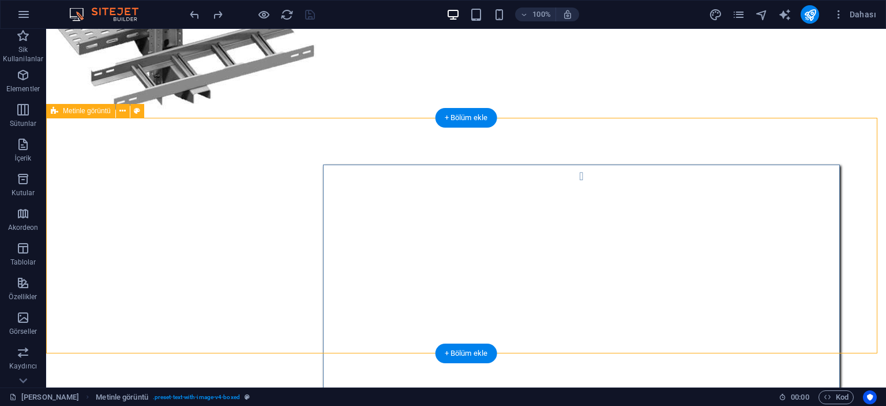
scroll to position [1046, 0]
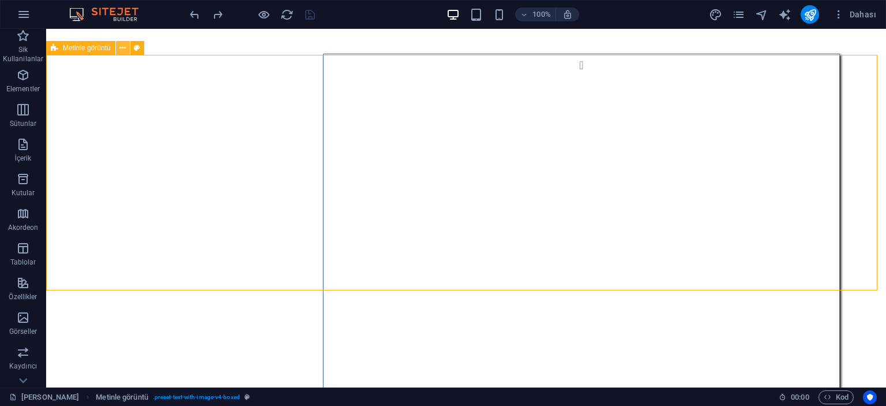
click at [122, 51] on icon at bounding box center [122, 48] width 6 height 12
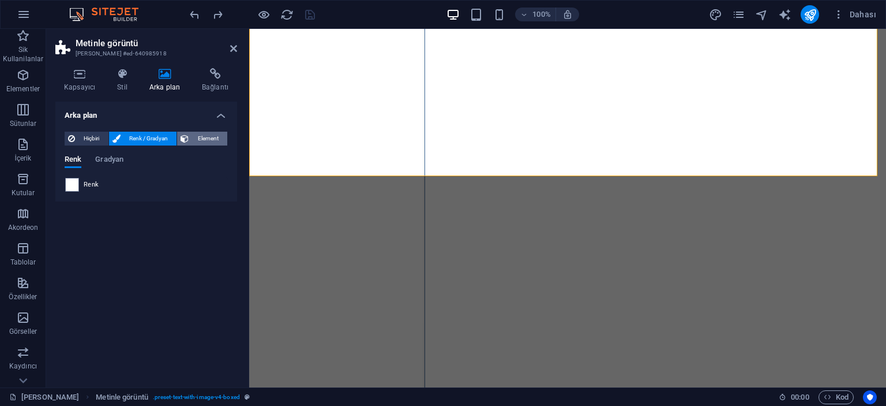
click at [200, 132] on span "Element" at bounding box center [208, 139] width 32 height 14
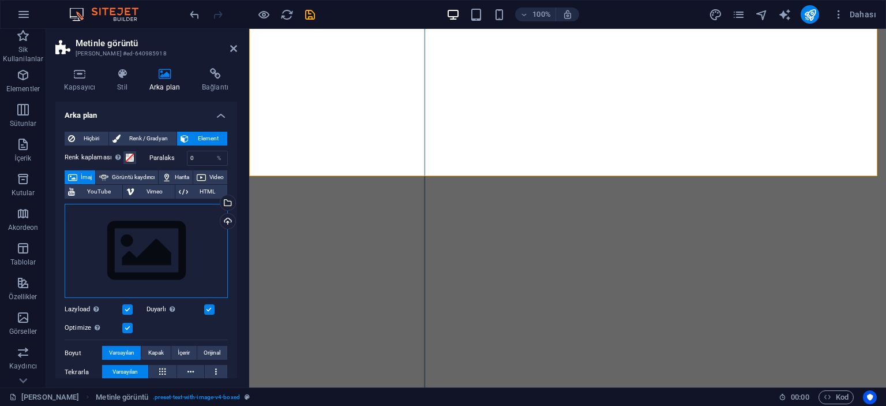
click at [150, 236] on div "Dosyaları buraya sürükleyin, dosyaları seçmek için tıklayın veya Dosyalardan ya…" at bounding box center [146, 251] width 163 height 95
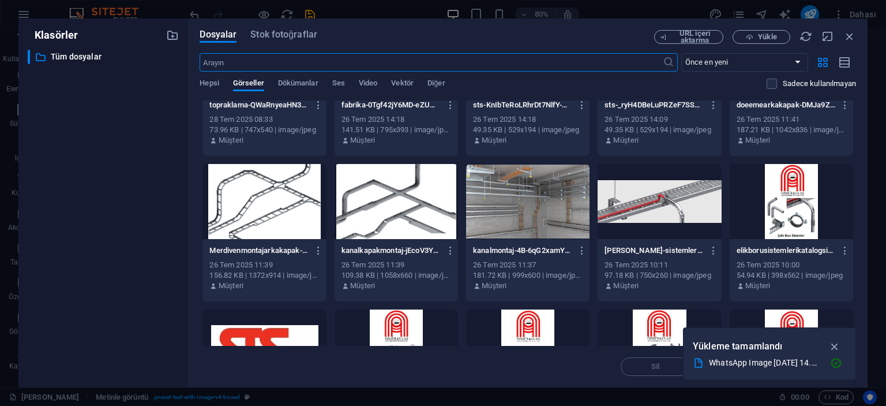
scroll to position [519, 0]
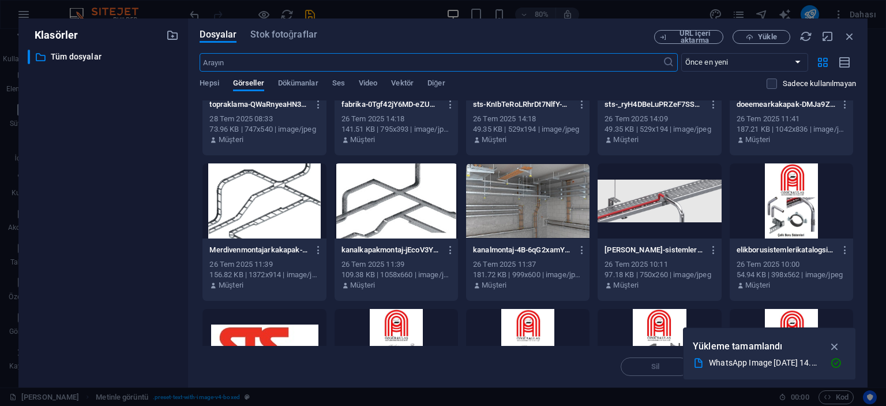
click at [620, 200] on div at bounding box center [659, 200] width 123 height 75
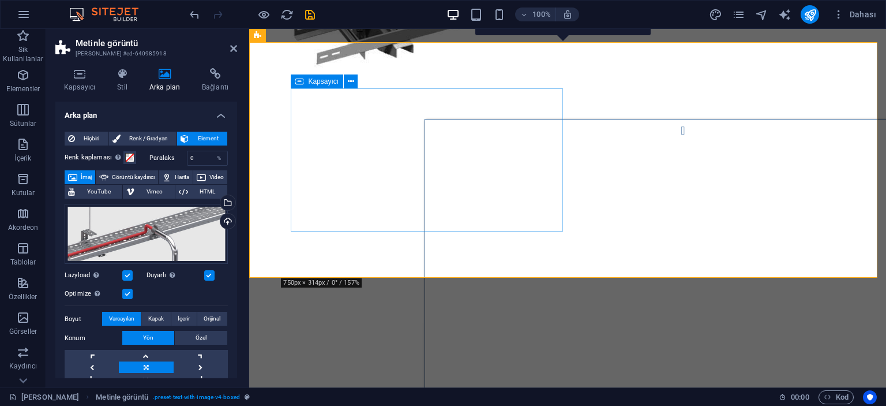
scroll to position [872, 0]
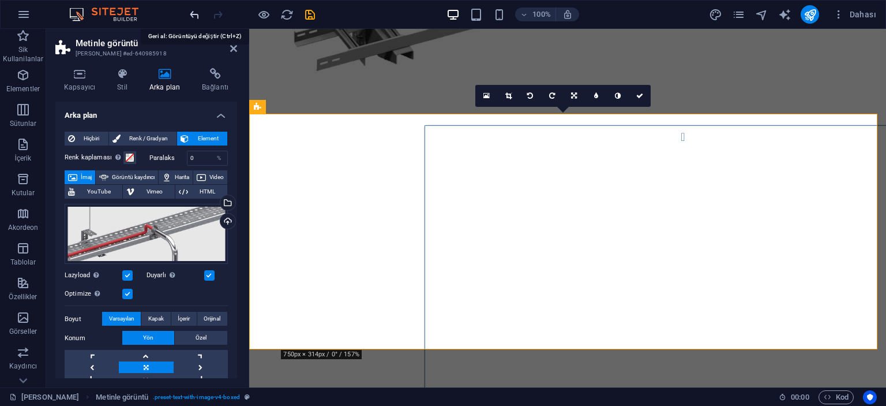
click at [197, 9] on icon "undo" at bounding box center [194, 14] width 13 height 13
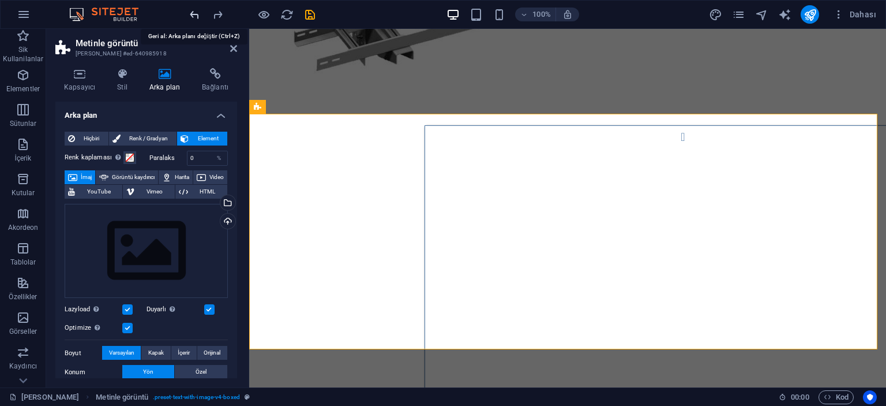
click at [197, 9] on icon "undo" at bounding box center [194, 14] width 13 height 13
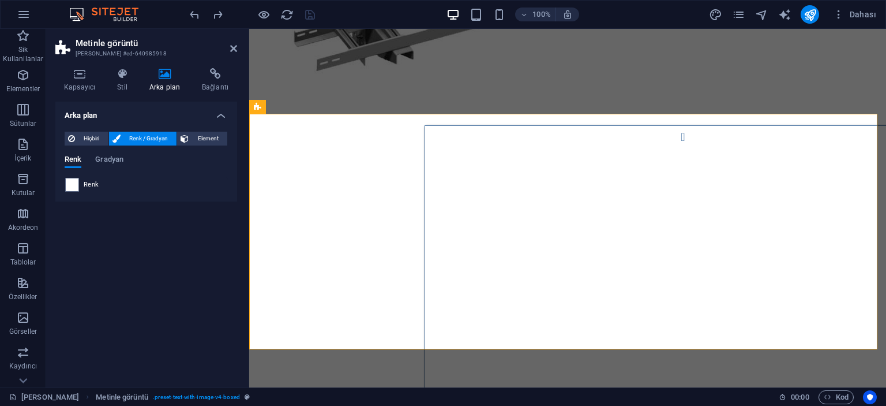
click at [206, 282] on div "Arka plan Hiçbiri Renk / Gradyan Element Arka planı tam genişliğe genişlet Renk…" at bounding box center [146, 240] width 182 height 276
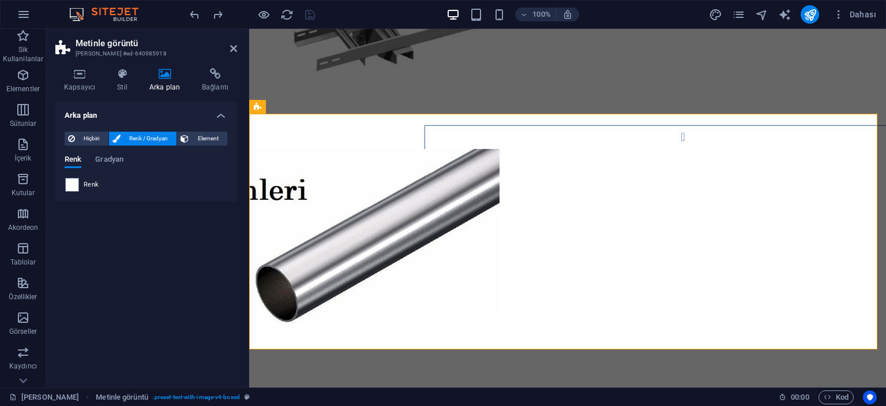
click at [237, 50] on aside "Metinle görüntü Ön [PERSON_NAME] #ed-640985918 Kapsayıcı Stil Arka plan Bağlant…" at bounding box center [147, 208] width 203 height 358
click at [235, 43] on h2 "Metinle görüntü" at bounding box center [157, 43] width 162 height 10
click at [233, 48] on icon at bounding box center [233, 48] width 7 height 9
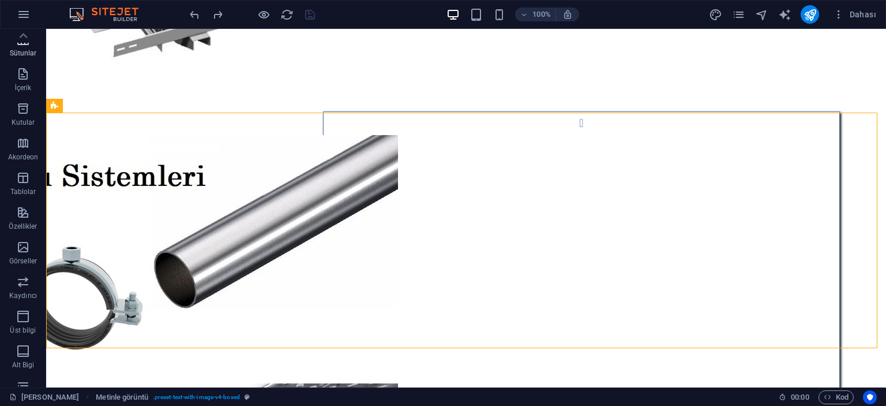
scroll to position [0, 0]
click at [30, 76] on span "Elementler" at bounding box center [23, 82] width 46 height 28
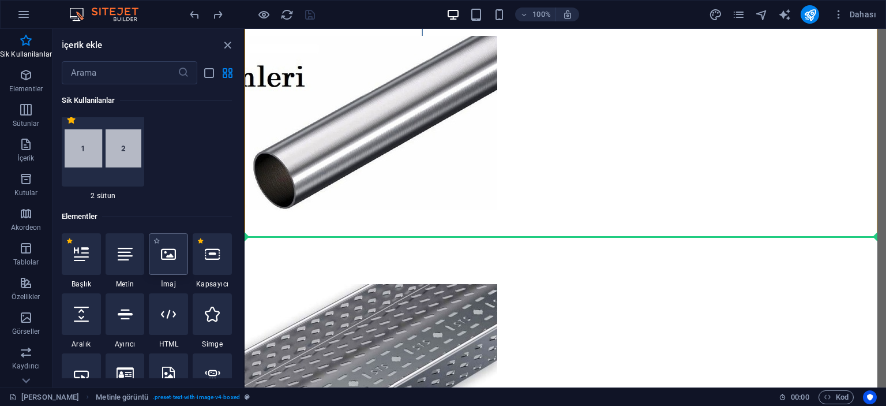
scroll to position [985, 0]
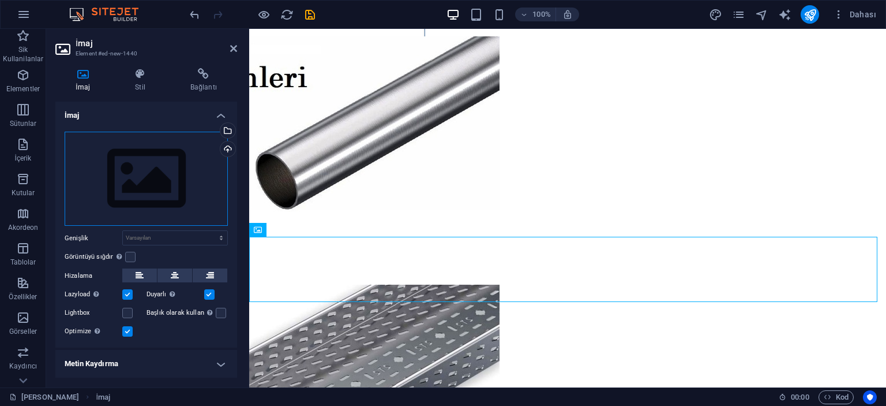
click at [190, 175] on div "Dosyaları buraya sürükleyin, dosyaları seçmek için tıklayın veya Dosyalardan ya…" at bounding box center [146, 179] width 163 height 95
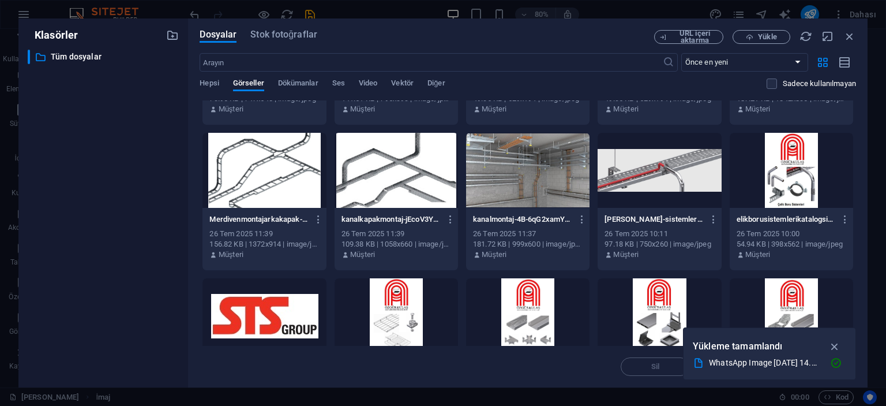
scroll to position [577, 0]
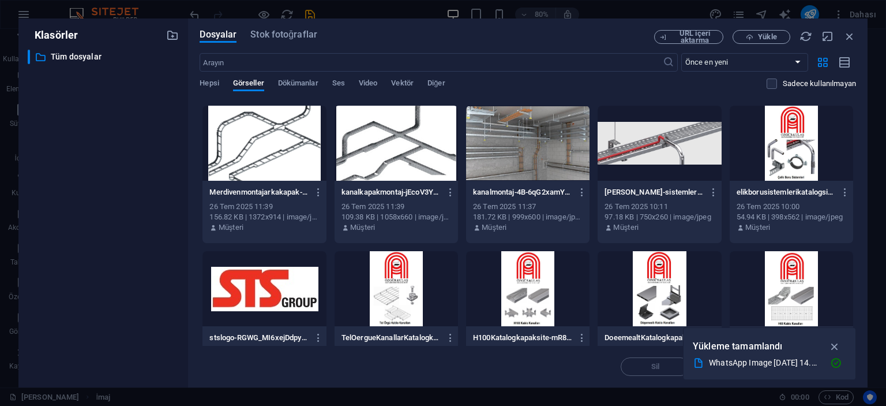
click at [645, 154] on div at bounding box center [659, 143] width 123 height 75
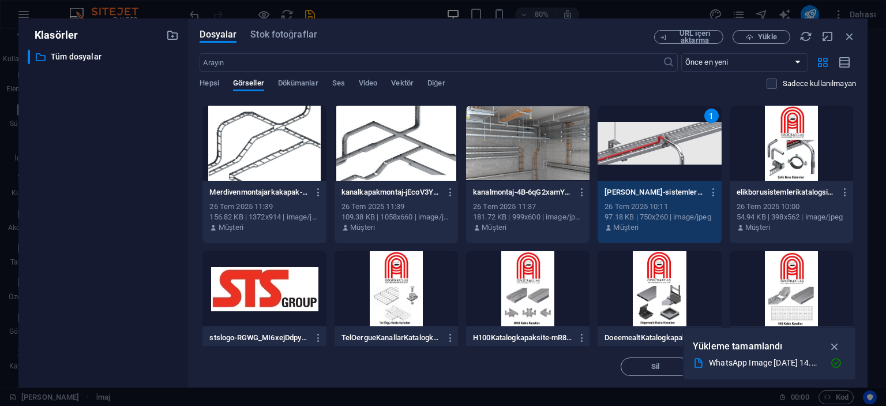
click at [645, 154] on div "1" at bounding box center [659, 143] width 123 height 75
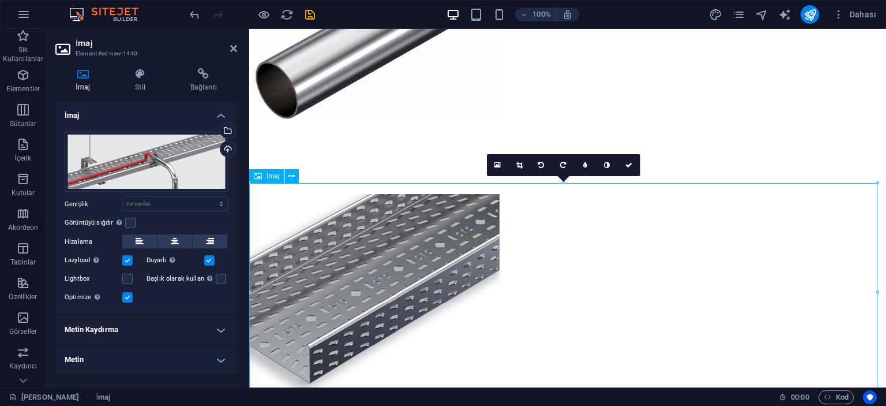
scroll to position [1100, 0]
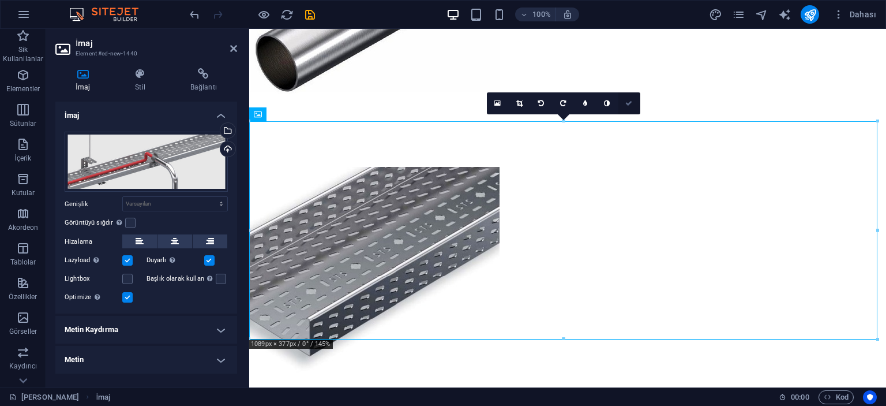
click at [630, 103] on icon at bounding box center [628, 103] width 7 height 7
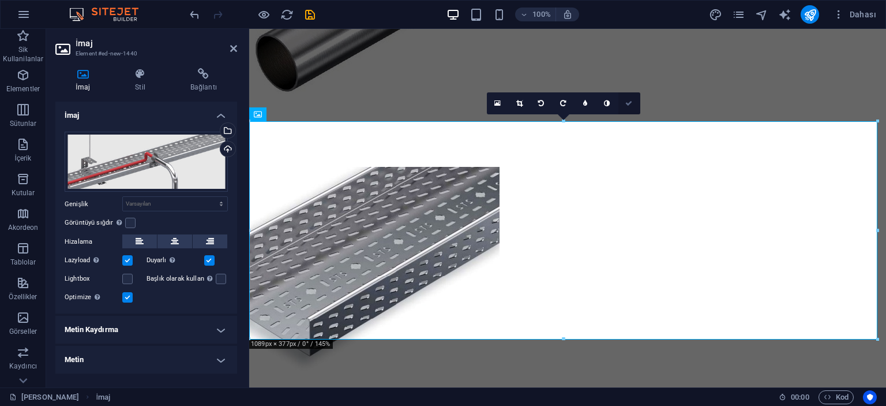
drag, startPoint x: 584, startPoint y: 72, endPoint x: 630, endPoint y: 100, distance: 54.4
click at [630, 100] on icon at bounding box center [628, 103] width 7 height 7
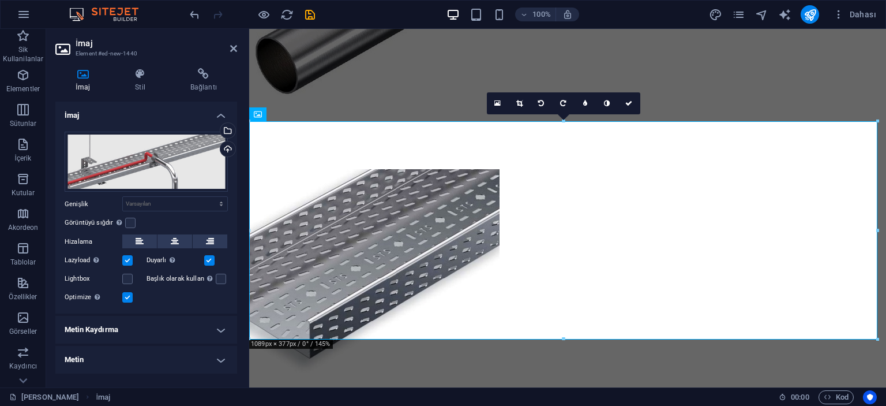
scroll to position [1215, 0]
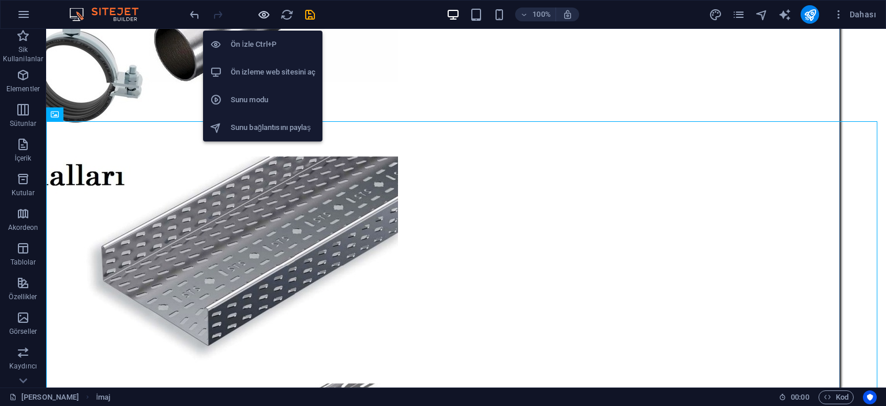
click at [261, 12] on icon "button" at bounding box center [263, 14] width 13 height 13
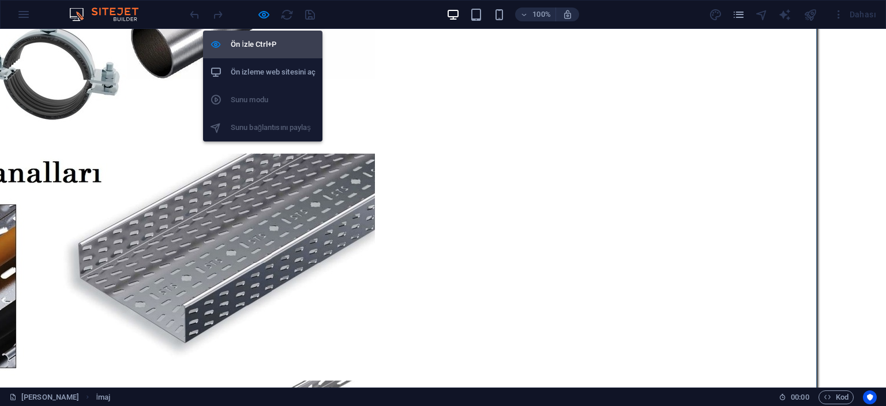
click at [234, 44] on h6 "Ön İzle Ctrl+P" at bounding box center [273, 45] width 85 height 14
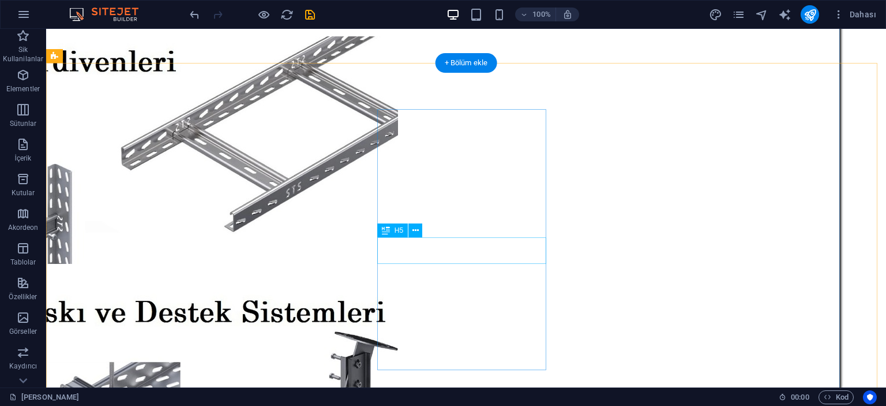
scroll to position [1561, 0]
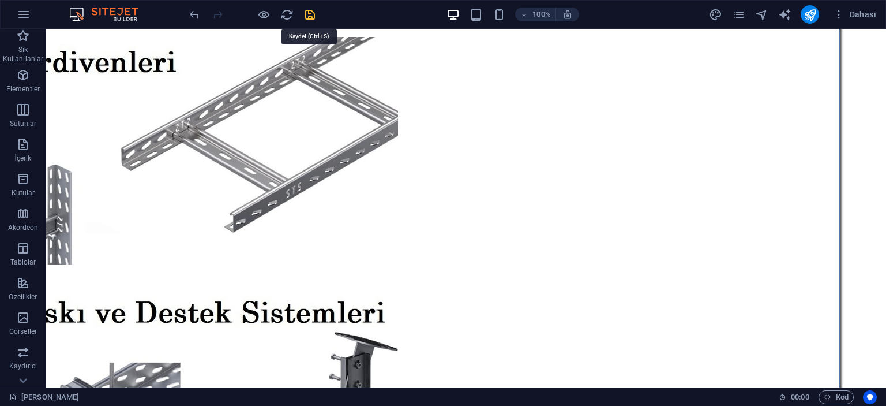
click at [309, 14] on icon "save" at bounding box center [310, 14] width 13 height 13
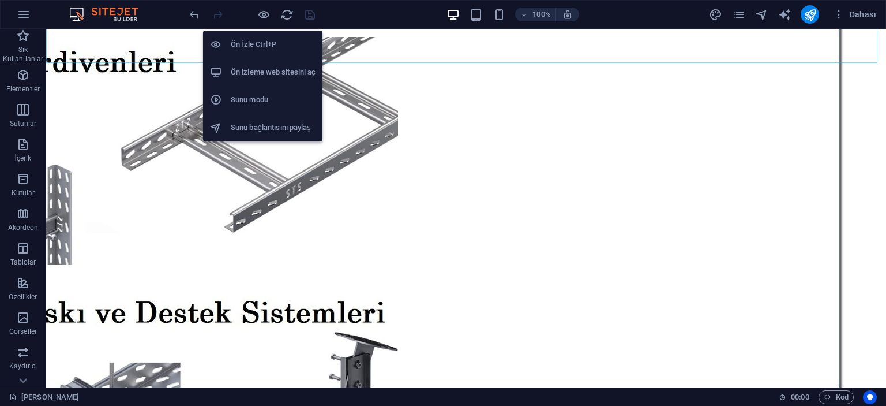
click at [246, 66] on h6 "Ön izleme web sitesini aç" at bounding box center [273, 72] width 85 height 14
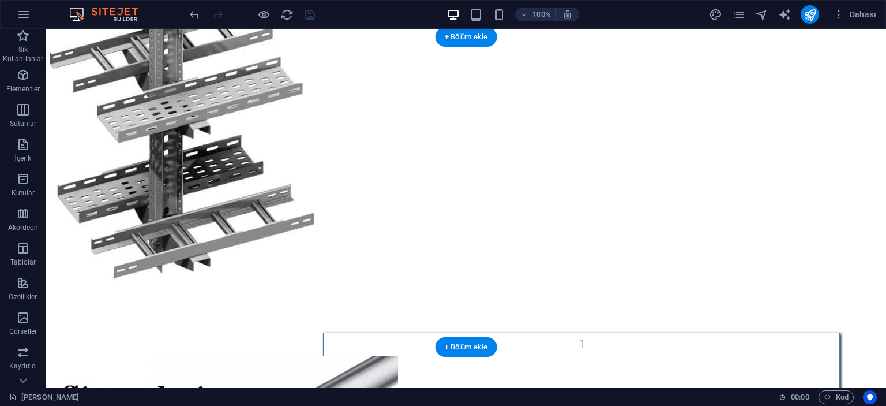
scroll to position [753, 0]
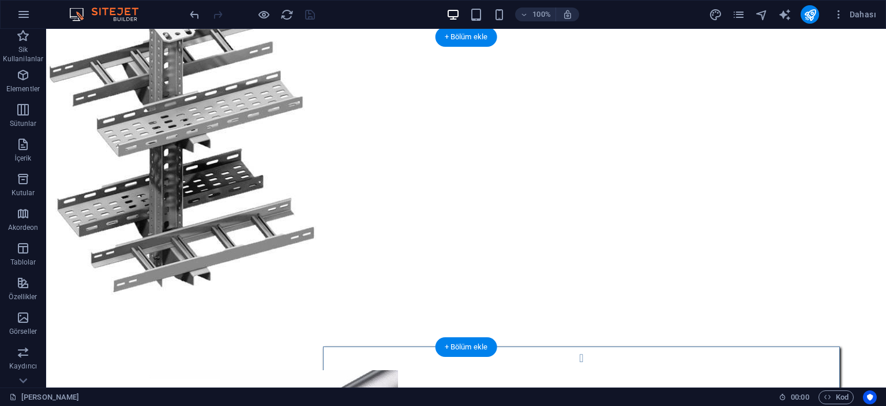
click at [162, 156] on figure at bounding box center [466, 145] width 840 height 310
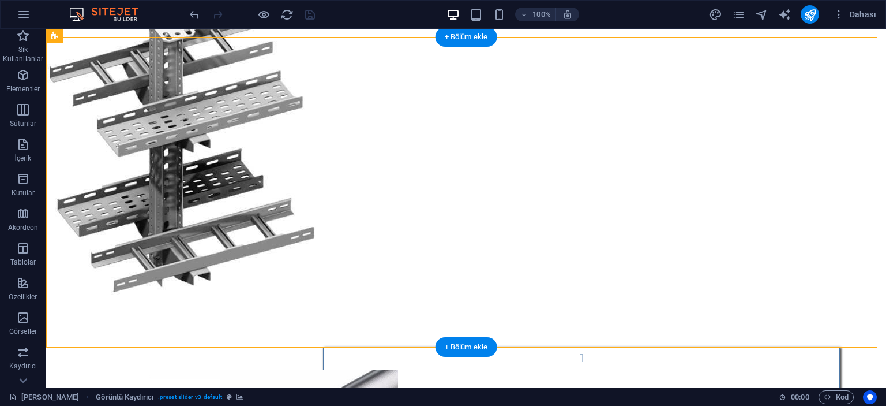
click at [162, 155] on figure at bounding box center [466, 145] width 840 height 310
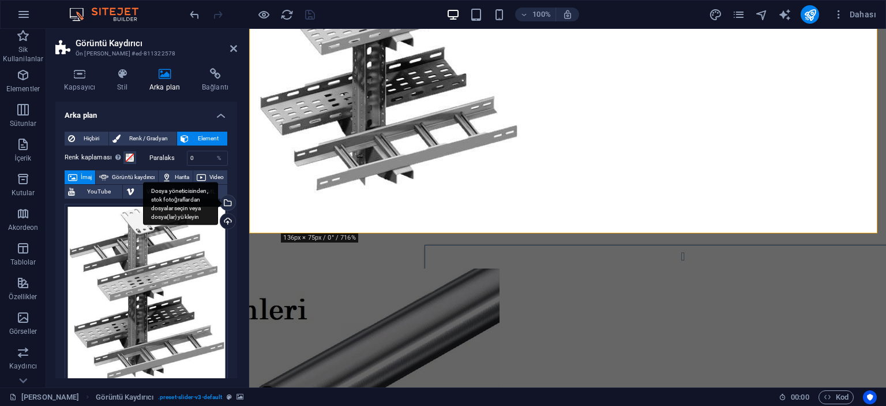
click at [218, 201] on div "Dosya yöneticisinden, stok fotoğraflardan dosyalar seçin veya dosya(lar) yükley…" at bounding box center [180, 203] width 75 height 43
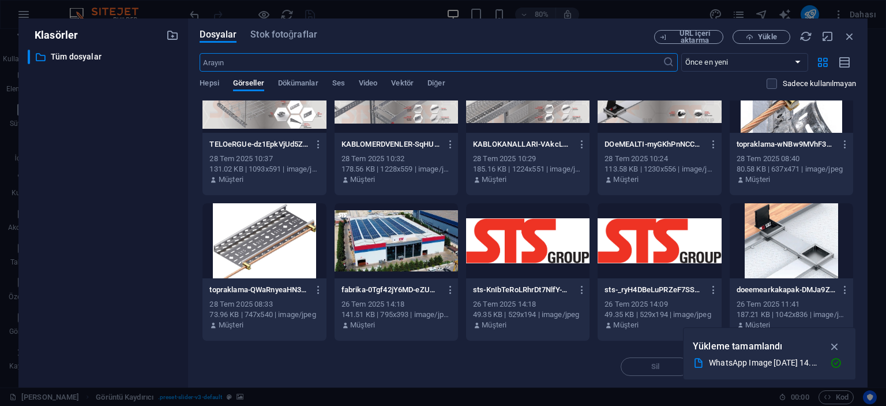
scroll to position [346, 0]
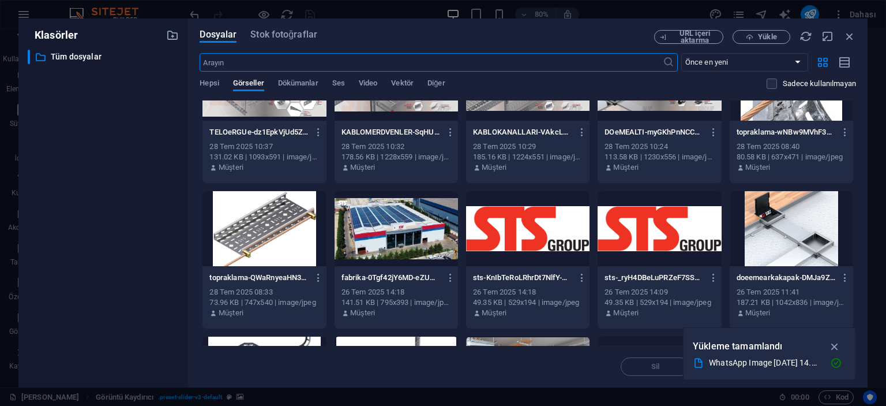
click at [253, 250] on div at bounding box center [264, 228] width 123 height 75
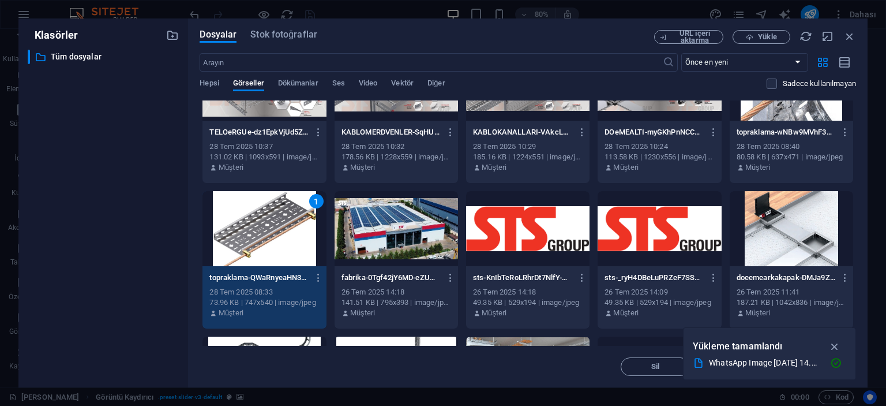
click at [253, 250] on div "1" at bounding box center [264, 228] width 123 height 75
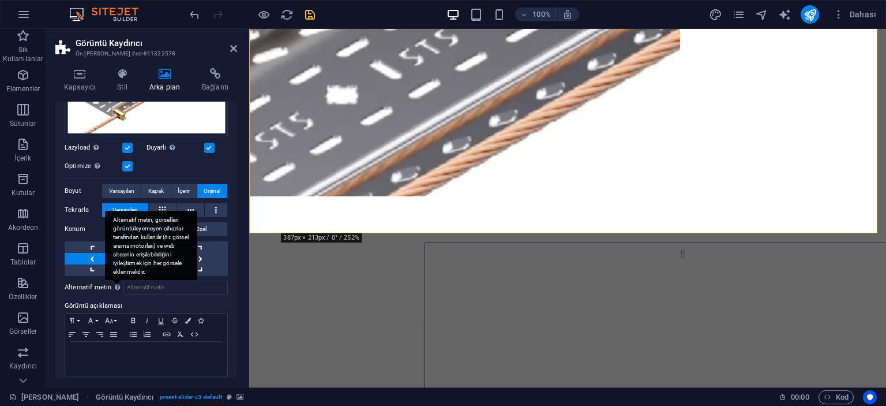
scroll to position [193, 0]
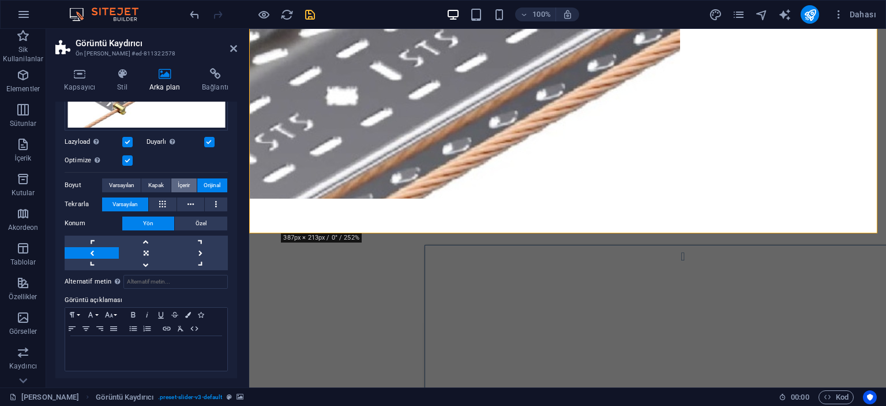
click at [186, 184] on span "İçerir" at bounding box center [184, 185] width 12 height 14
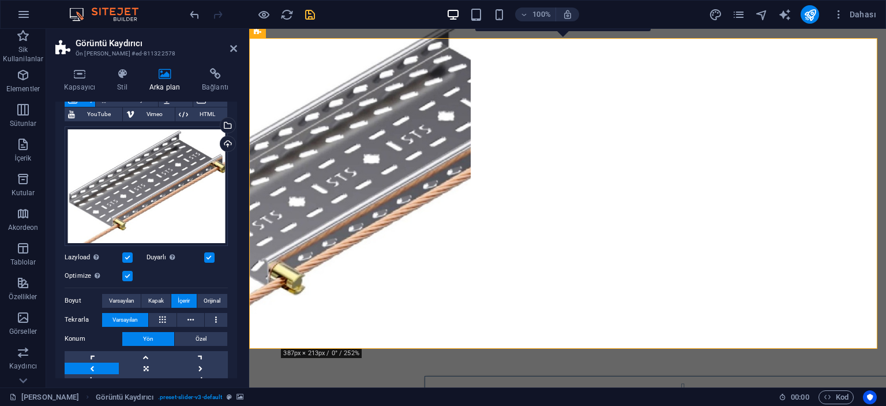
scroll to position [638, 0]
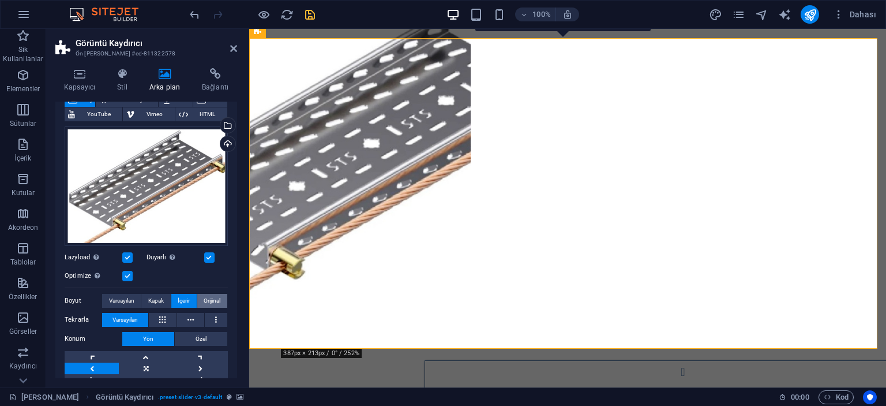
click at [212, 294] on span "Orijinal" at bounding box center [212, 301] width 17 height 14
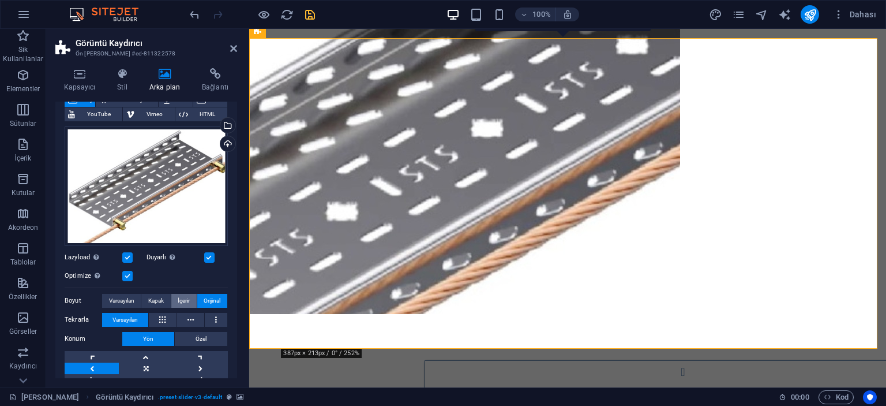
click at [187, 297] on span "İçerir" at bounding box center [184, 301] width 12 height 14
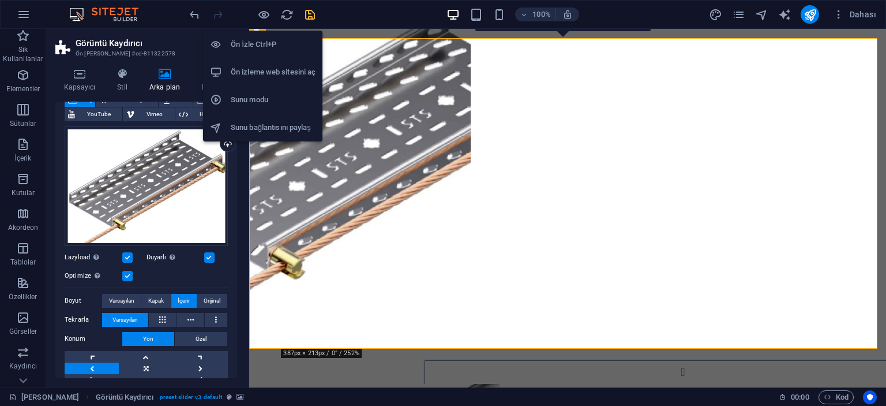
click at [254, 42] on h6 "Ön İzle Ctrl+P" at bounding box center [273, 45] width 85 height 14
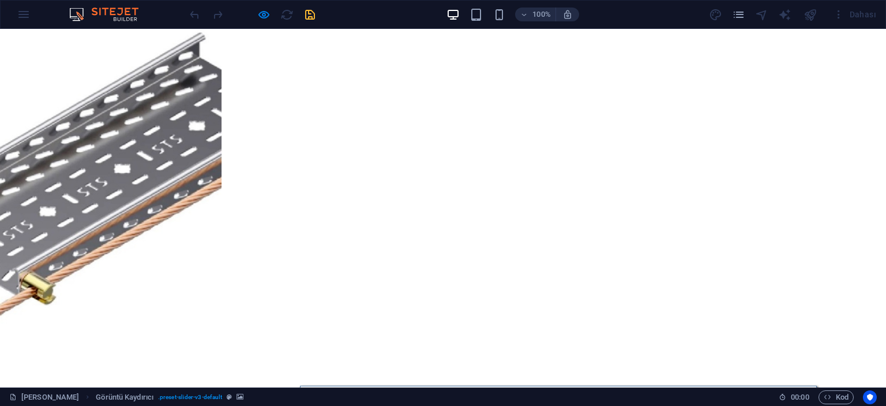
scroll to position [720, 0]
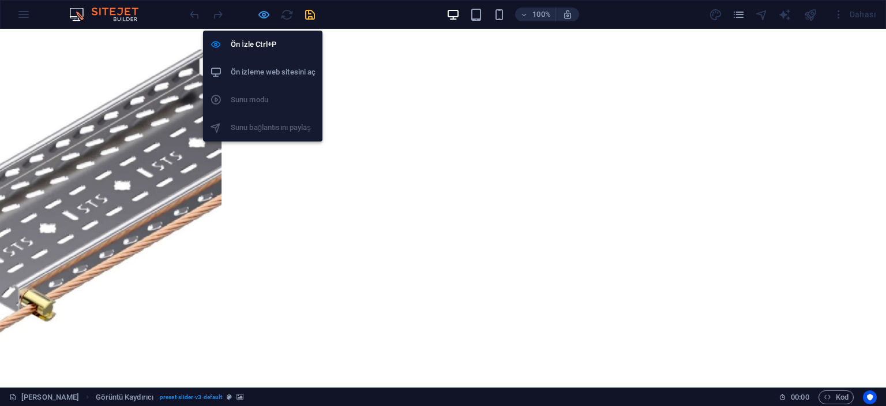
click at [263, 11] on icon "button" at bounding box center [263, 14] width 13 height 13
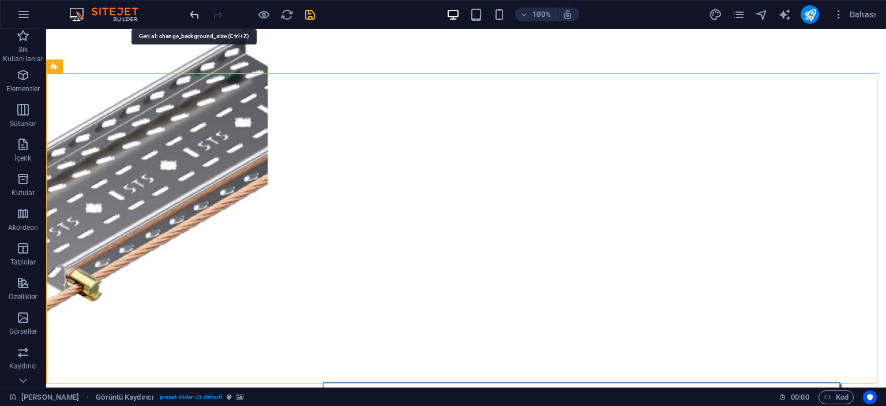
click at [196, 12] on icon "undo" at bounding box center [194, 14] width 13 height 13
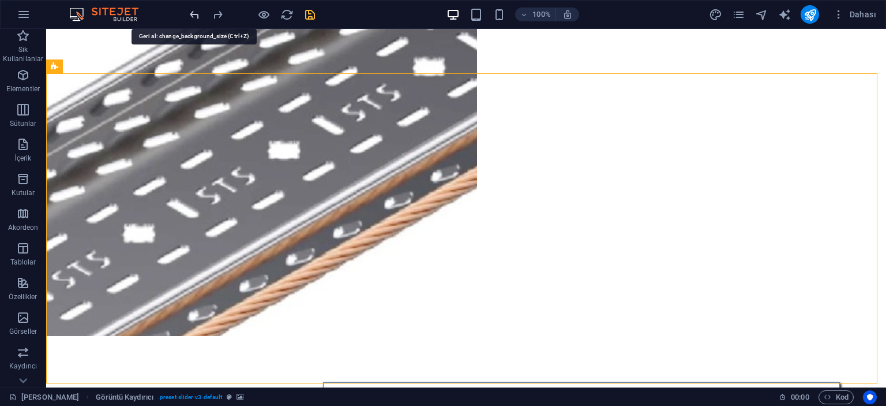
click at [196, 12] on icon "undo" at bounding box center [194, 14] width 13 height 13
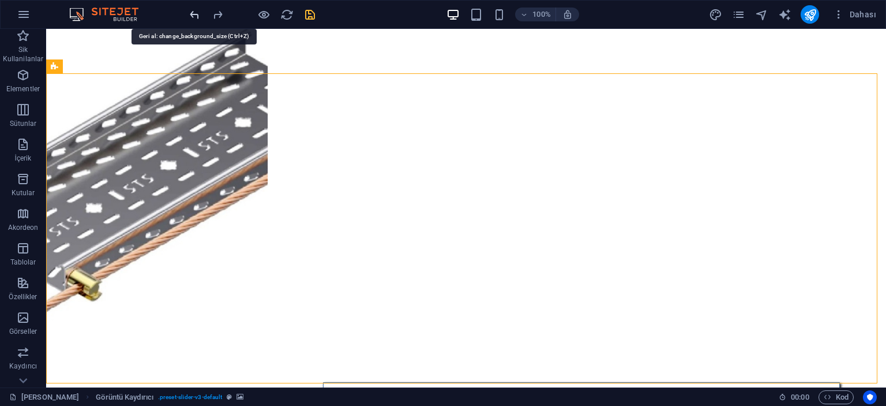
click at [196, 12] on icon "undo" at bounding box center [194, 14] width 13 height 13
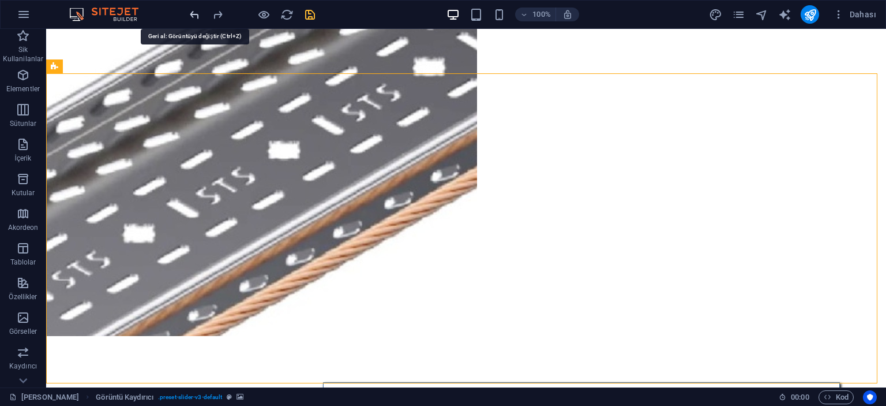
click at [196, 12] on icon "undo" at bounding box center [194, 14] width 13 height 13
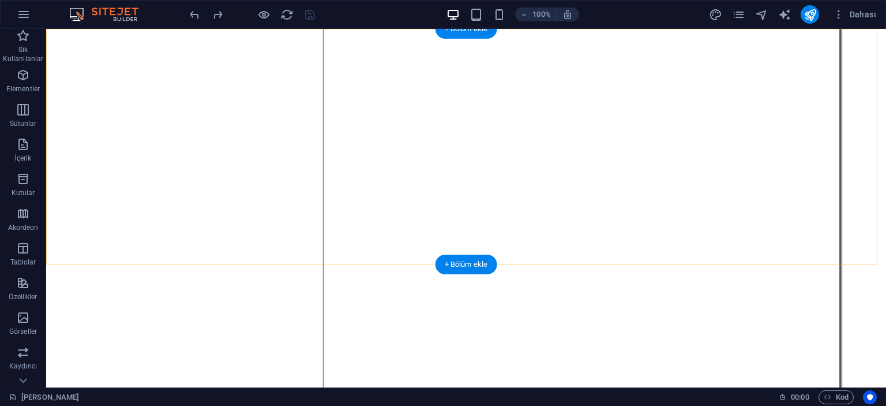
scroll to position [1179, 0]
click at [309, 12] on div at bounding box center [252, 14] width 129 height 18
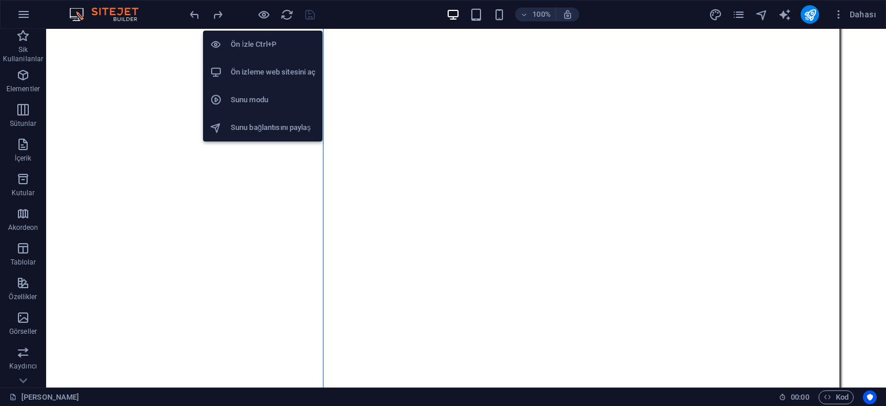
click at [254, 64] on li "Ön izleme web sitesini aç" at bounding box center [262, 72] width 119 height 28
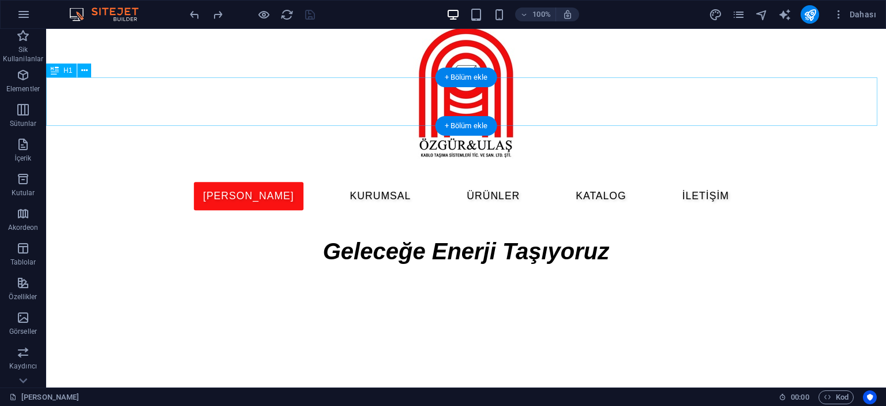
scroll to position [0, 0]
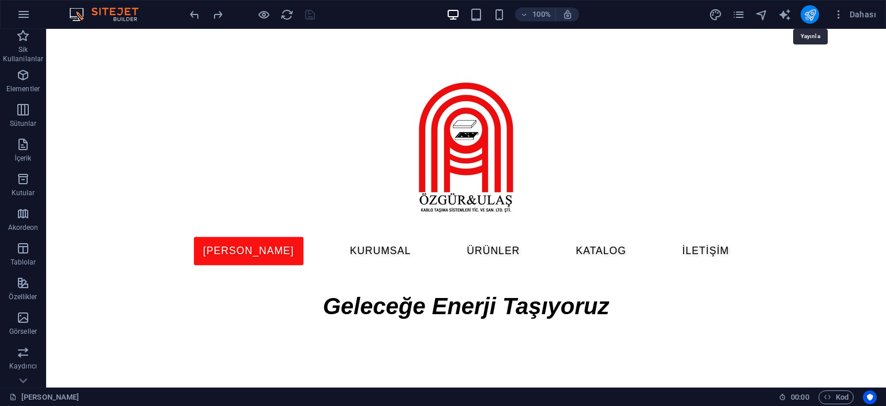
click at [812, 13] on icon "publish" at bounding box center [810, 14] width 13 height 13
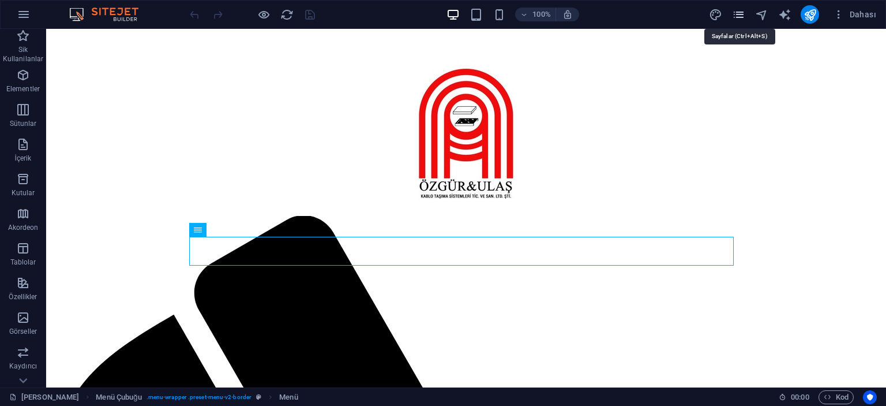
click at [736, 14] on icon "pages" at bounding box center [738, 14] width 13 height 13
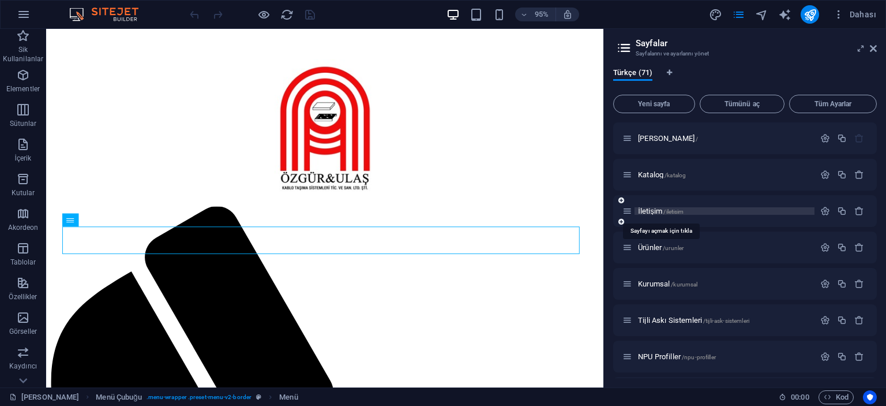
click at [653, 211] on span "İletişim /iletisim" at bounding box center [661, 211] width 46 height 9
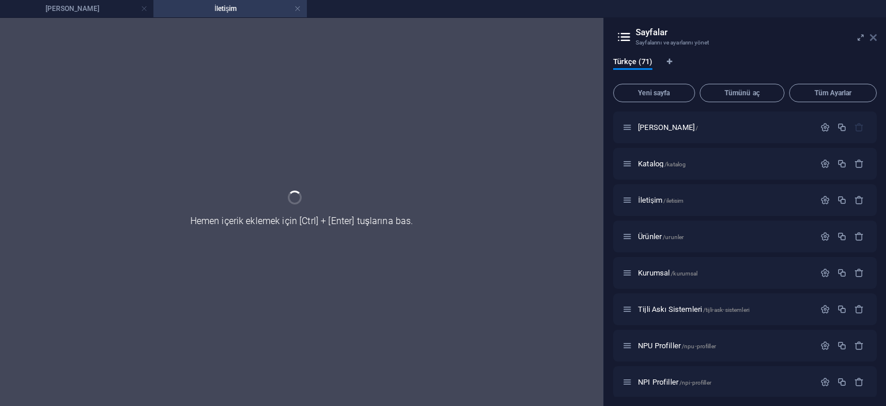
click at [875, 35] on icon at bounding box center [873, 37] width 7 height 9
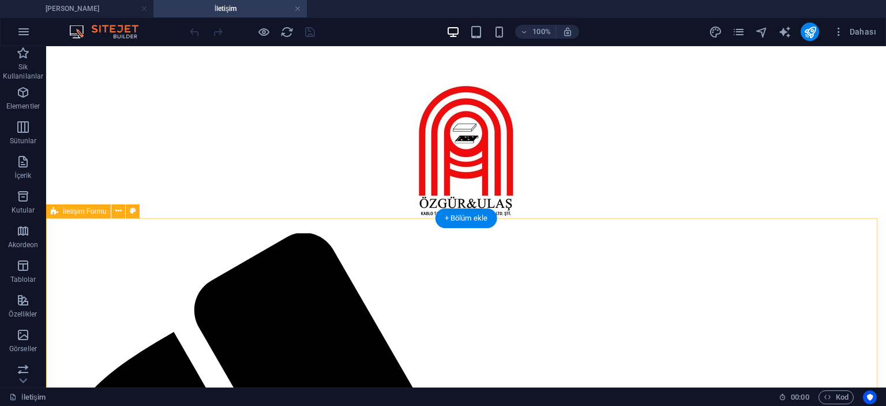
scroll to position [346, 0]
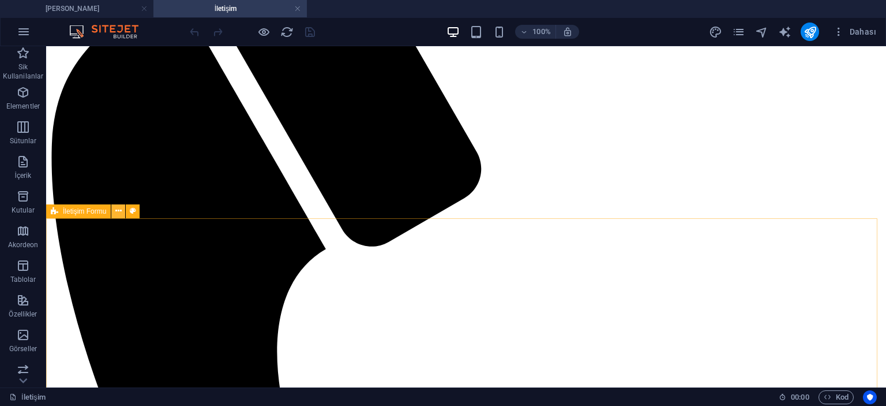
click at [121, 212] on icon at bounding box center [118, 211] width 6 height 12
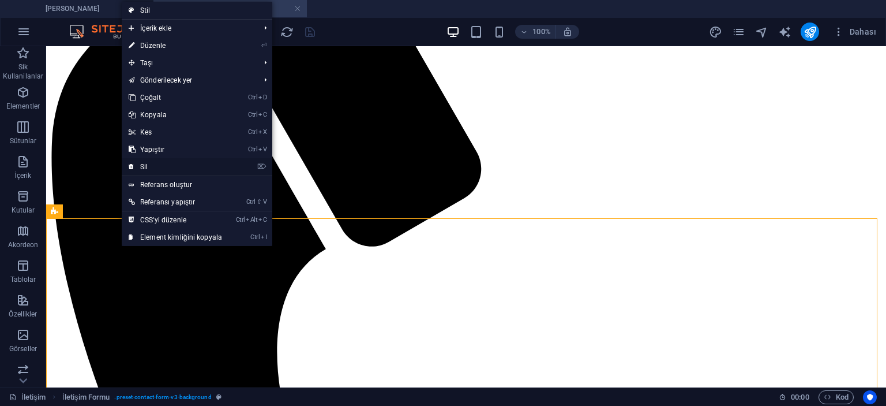
click at [160, 167] on link "⌦ Sil" at bounding box center [175, 166] width 107 height 17
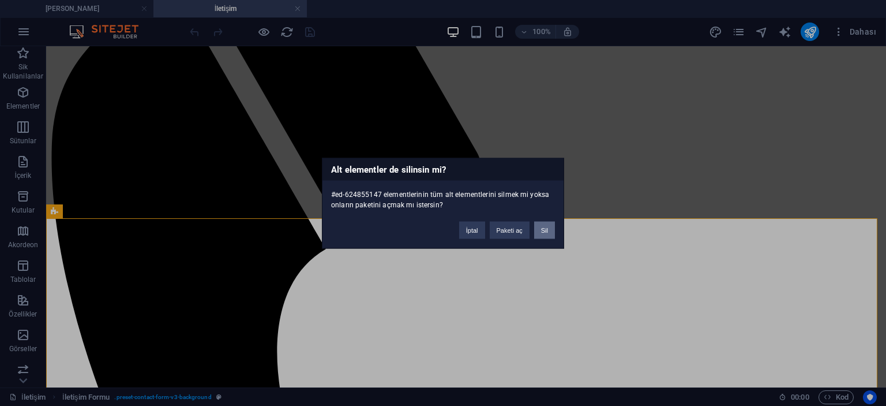
drag, startPoint x: 549, startPoint y: 232, endPoint x: 504, endPoint y: 186, distance: 64.5
click at [549, 232] on button "Sil" at bounding box center [544, 229] width 21 height 17
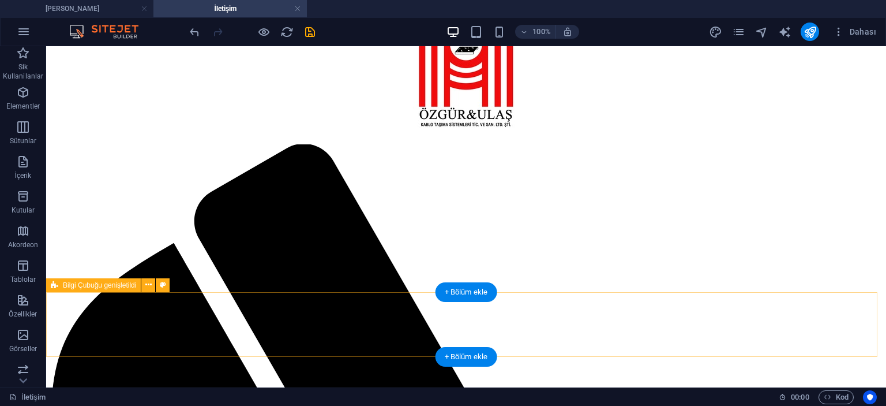
scroll to position [204, 0]
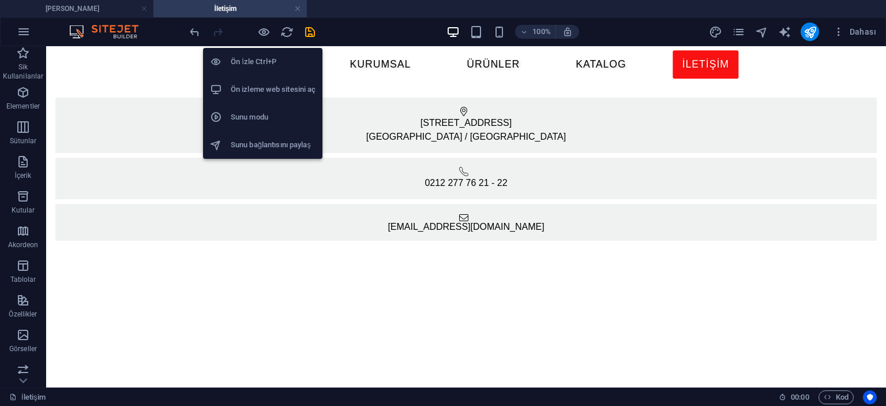
click at [257, 57] on h6 "Ön İzle Ctrl+P" at bounding box center [273, 62] width 85 height 14
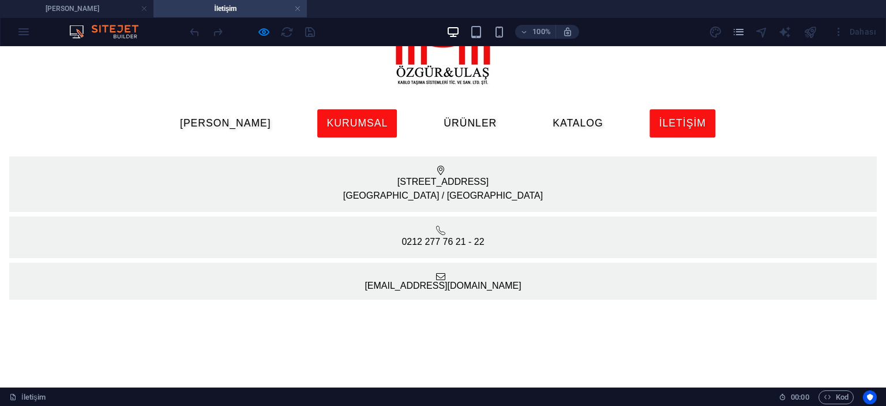
scroll to position [173, 0]
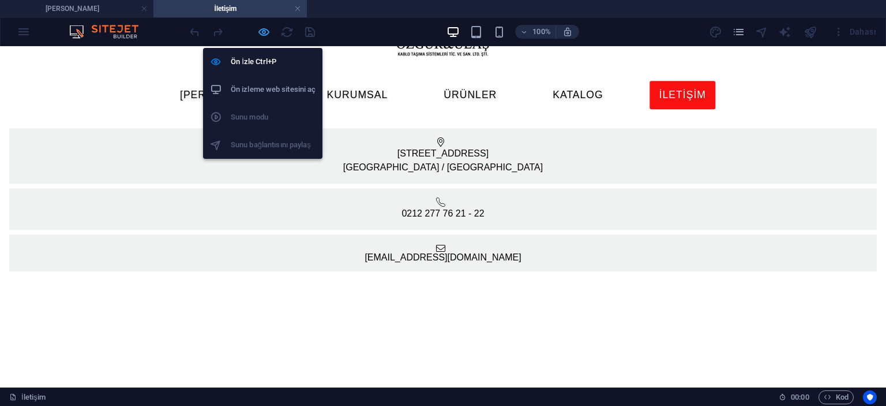
click at [265, 32] on icon "button" at bounding box center [263, 31] width 13 height 13
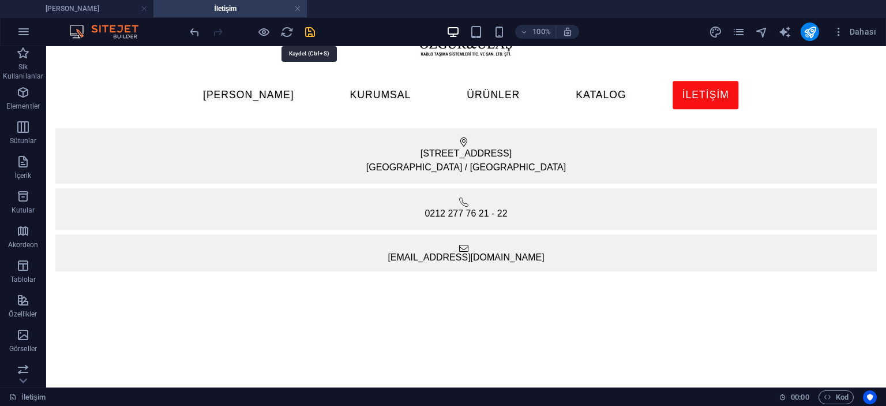
click at [312, 33] on icon "save" at bounding box center [310, 31] width 13 height 13
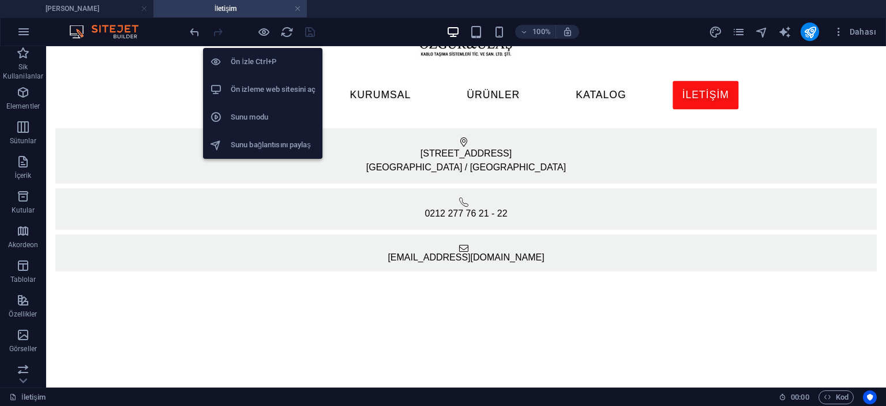
click at [260, 92] on h6 "Ön izleme web sitesini aç" at bounding box center [273, 90] width 85 height 14
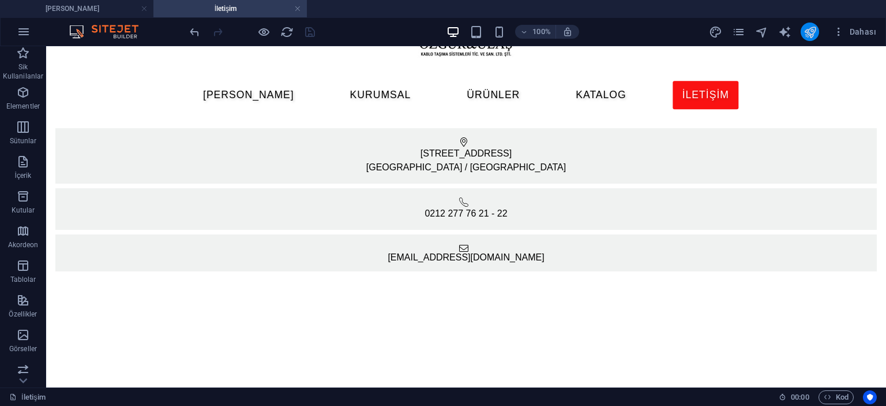
click at [805, 38] on icon "publish" at bounding box center [810, 31] width 13 height 13
